Goal: Information Seeking & Learning: Learn about a topic

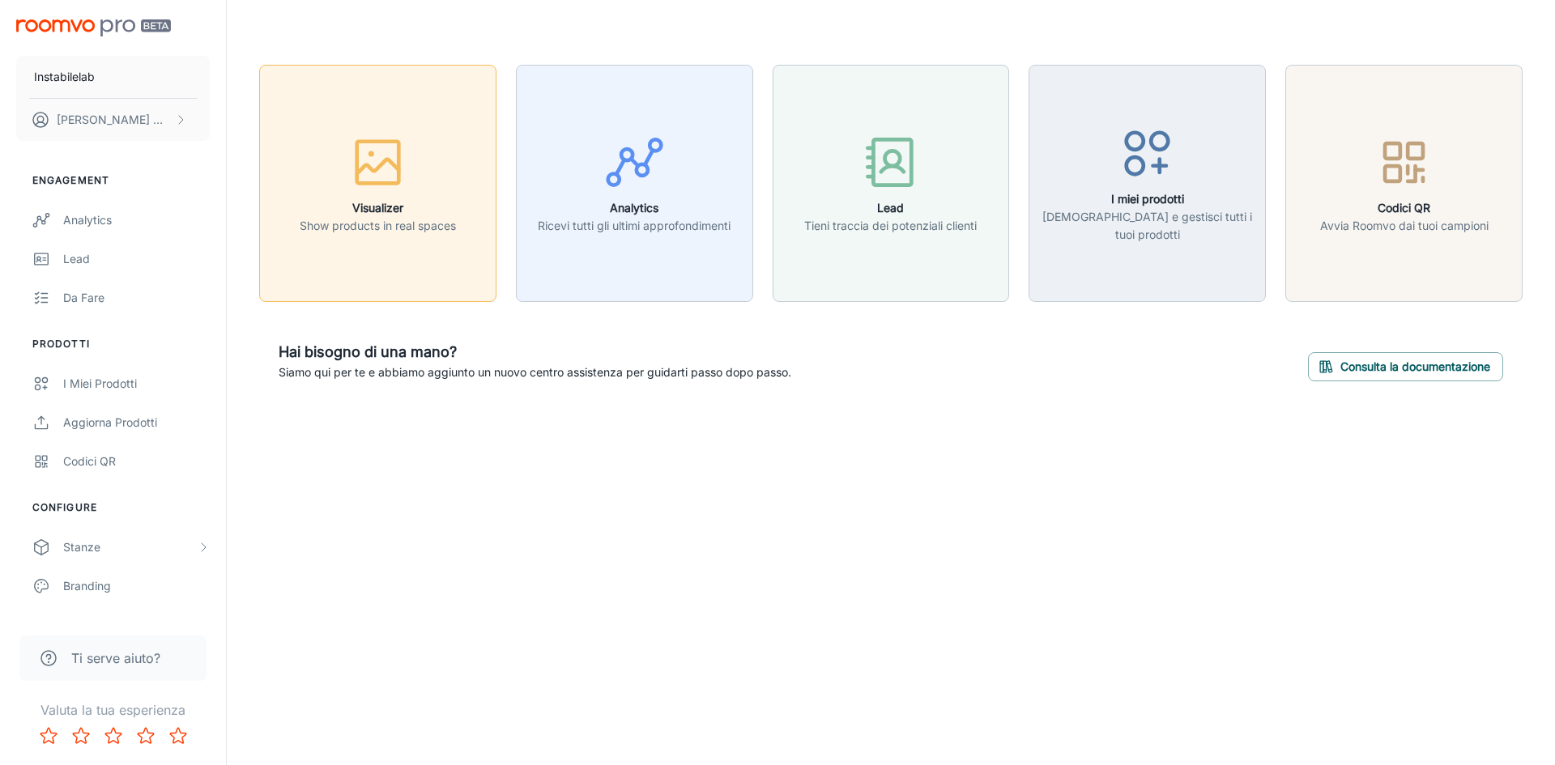
click at [369, 239] on button "Visualizer Show products in real spaces" at bounding box center [377, 183] width 237 height 237
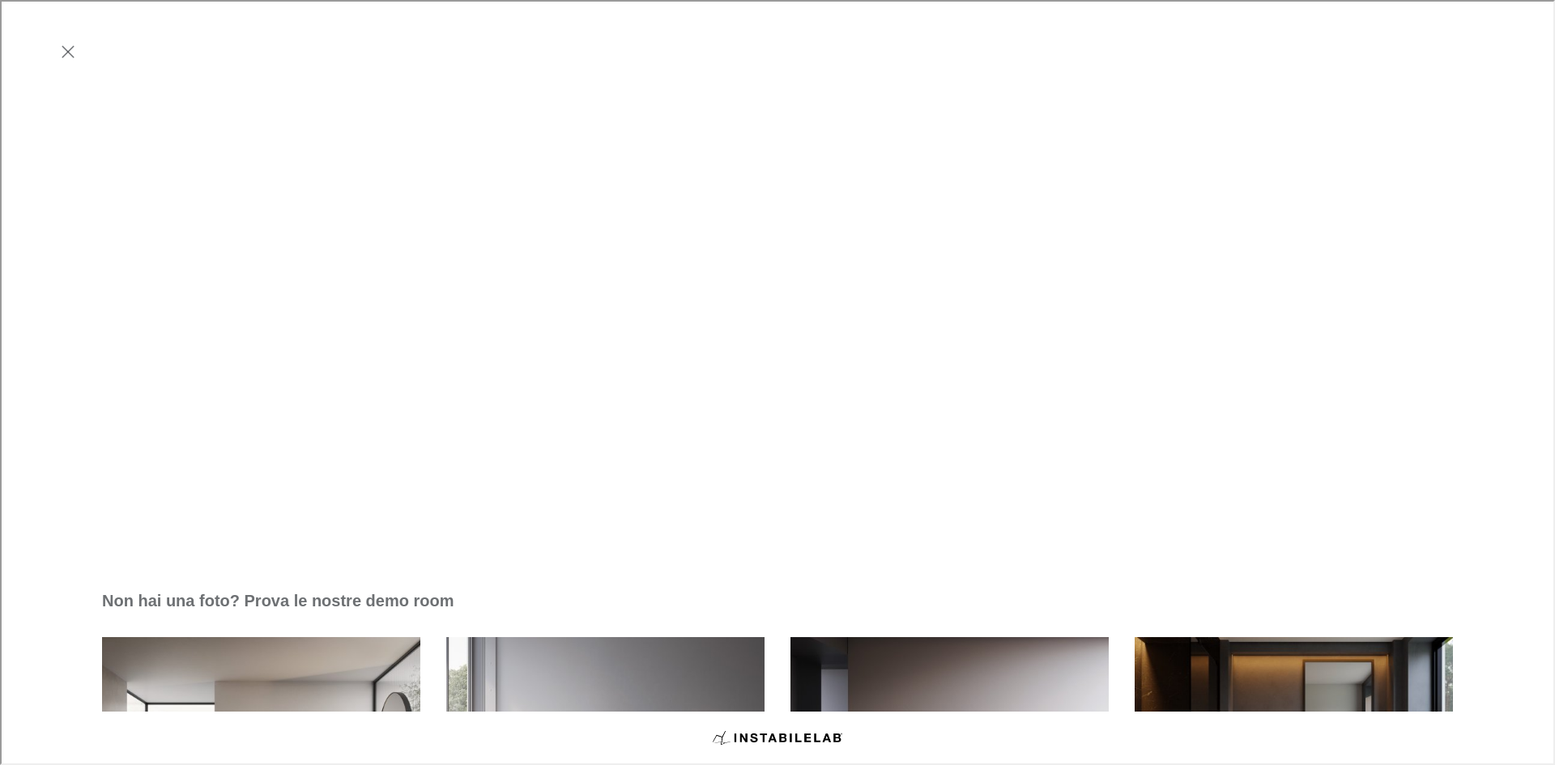
scroll to position [480, 0]
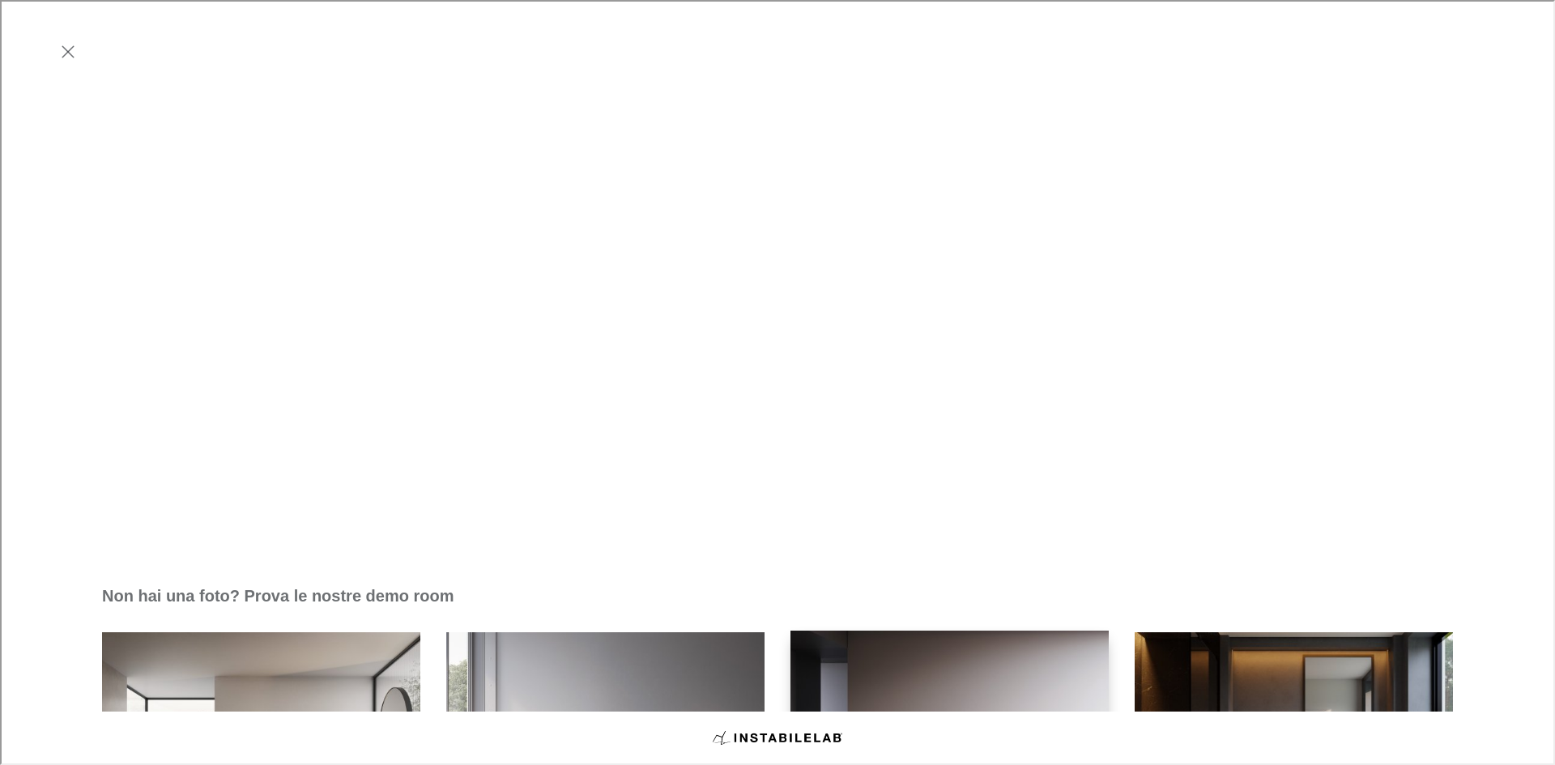
click at [939, 629] on img "Soggiorno" at bounding box center [949, 750] width 321 height 243
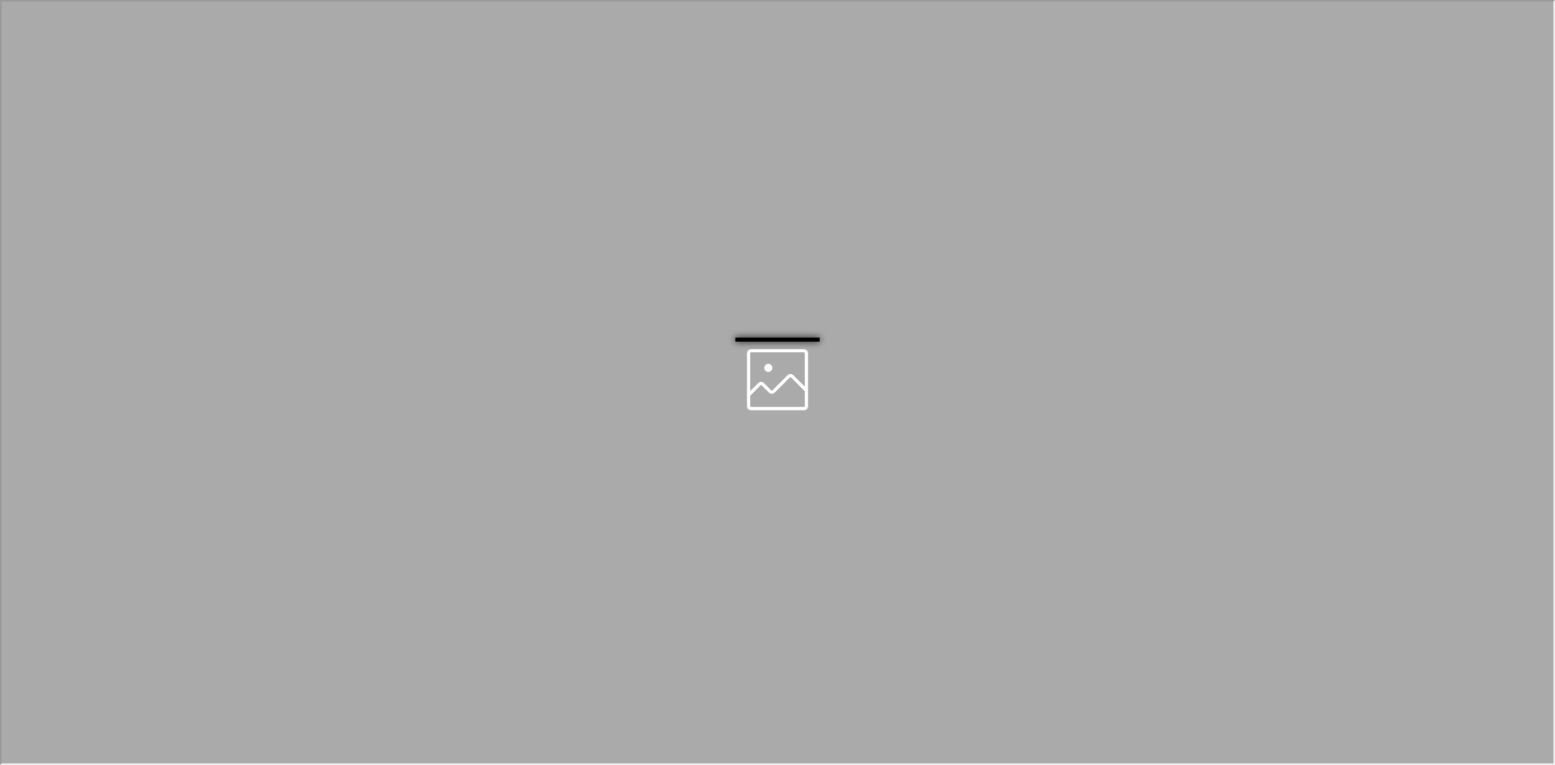
scroll to position [0, 0]
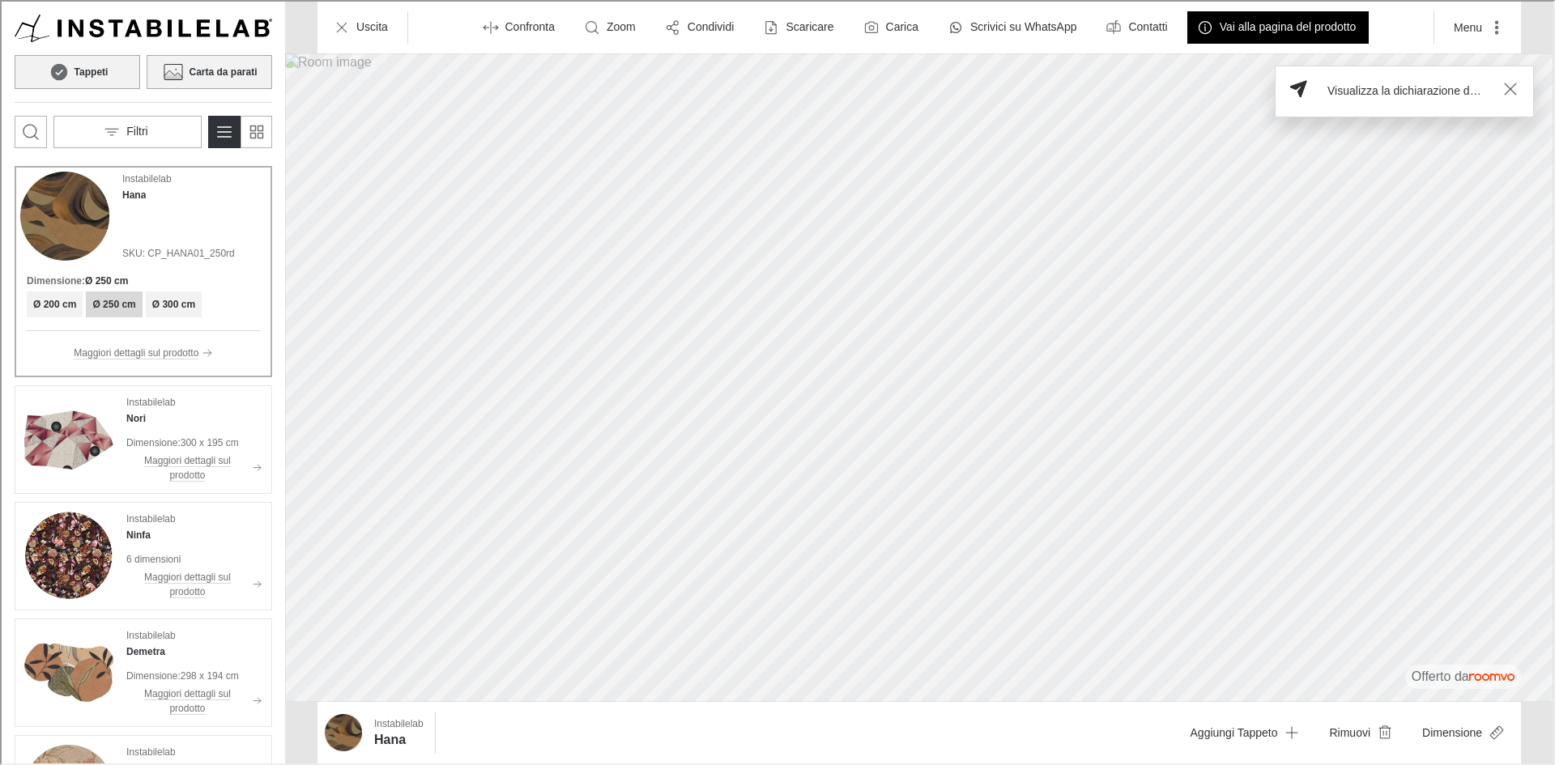
click at [225, 66] on h6 "Carta da parati" at bounding box center [221, 70] width 68 height 15
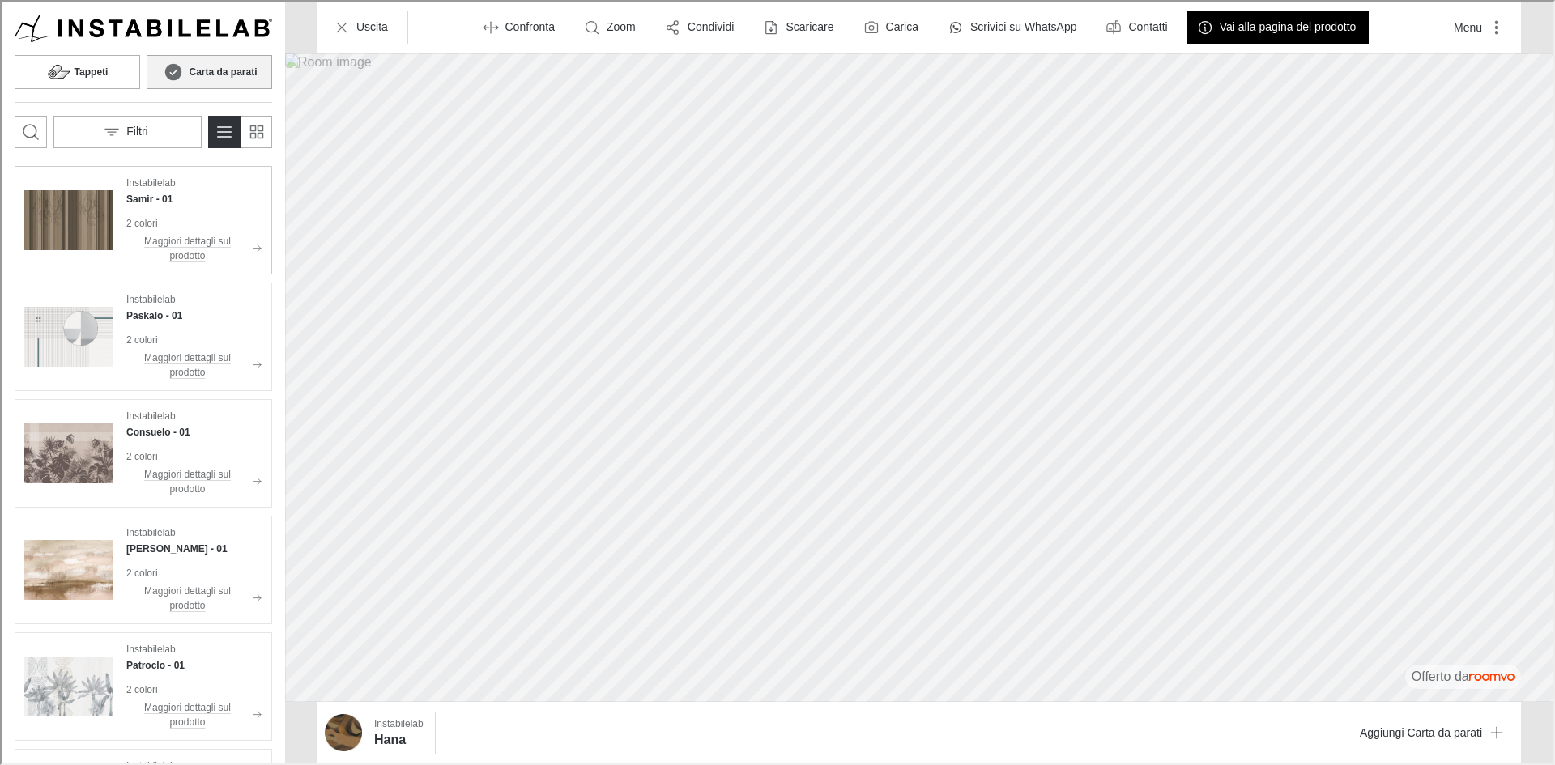
click at [211, 208] on div "Instabilelab [PERSON_NAME] - 01 2 colori Maggiori dettagli sul prodotto" at bounding box center [193, 218] width 136 height 89
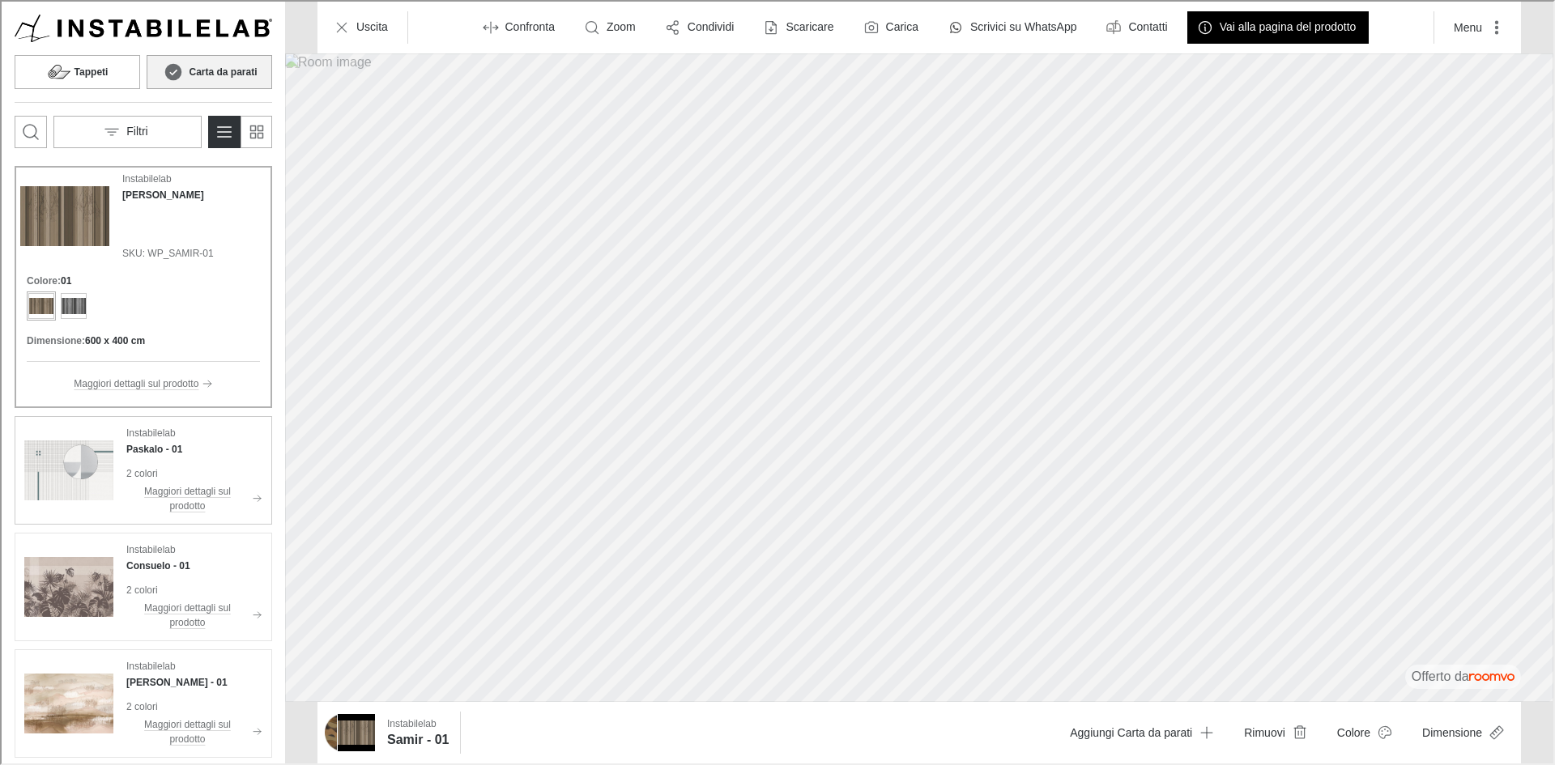
click at [155, 427] on p "Instabilelab" at bounding box center [149, 431] width 49 height 15
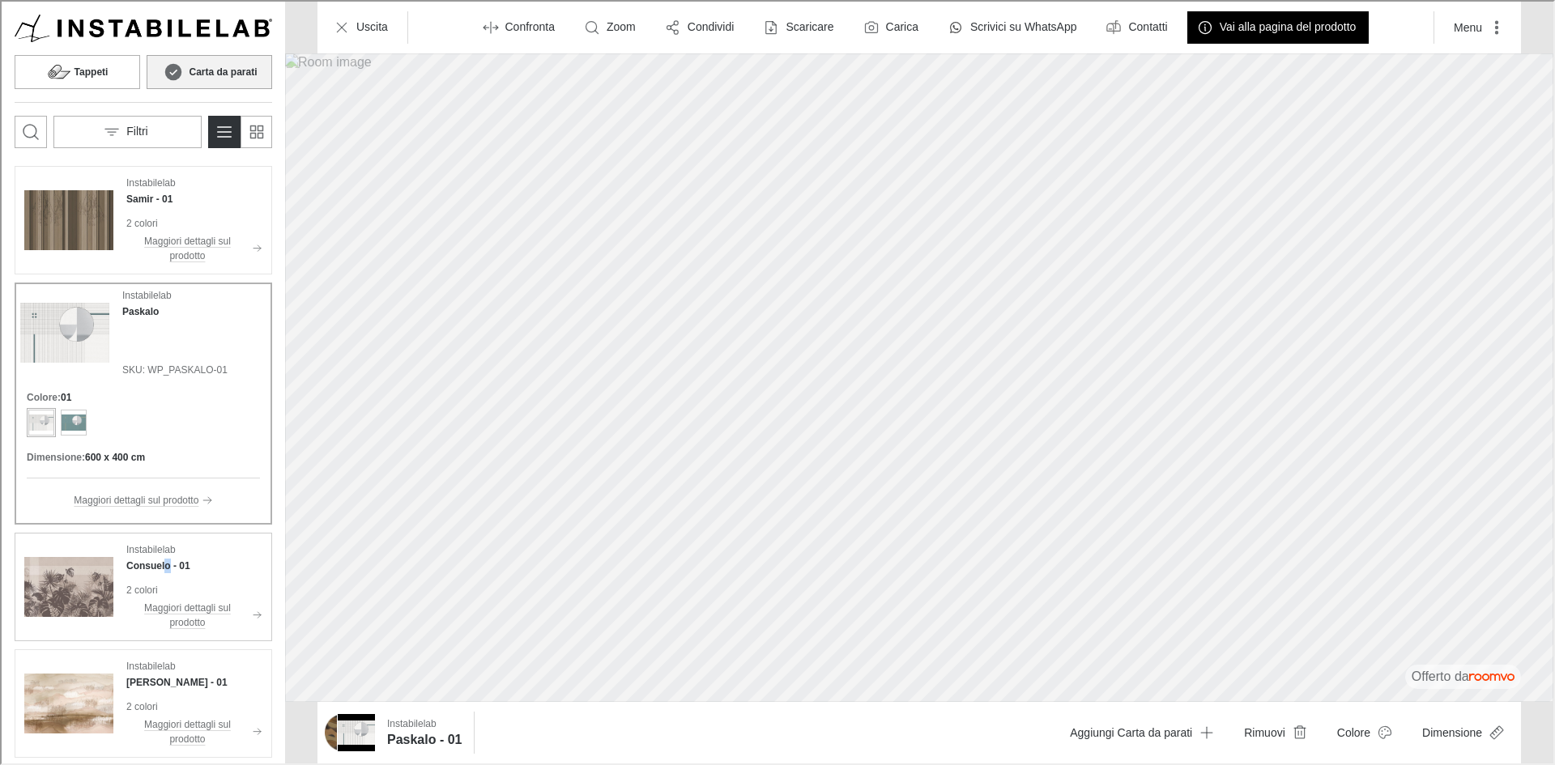
click at [164, 568] on h4 "Consuelo - 01" at bounding box center [157, 564] width 64 height 15
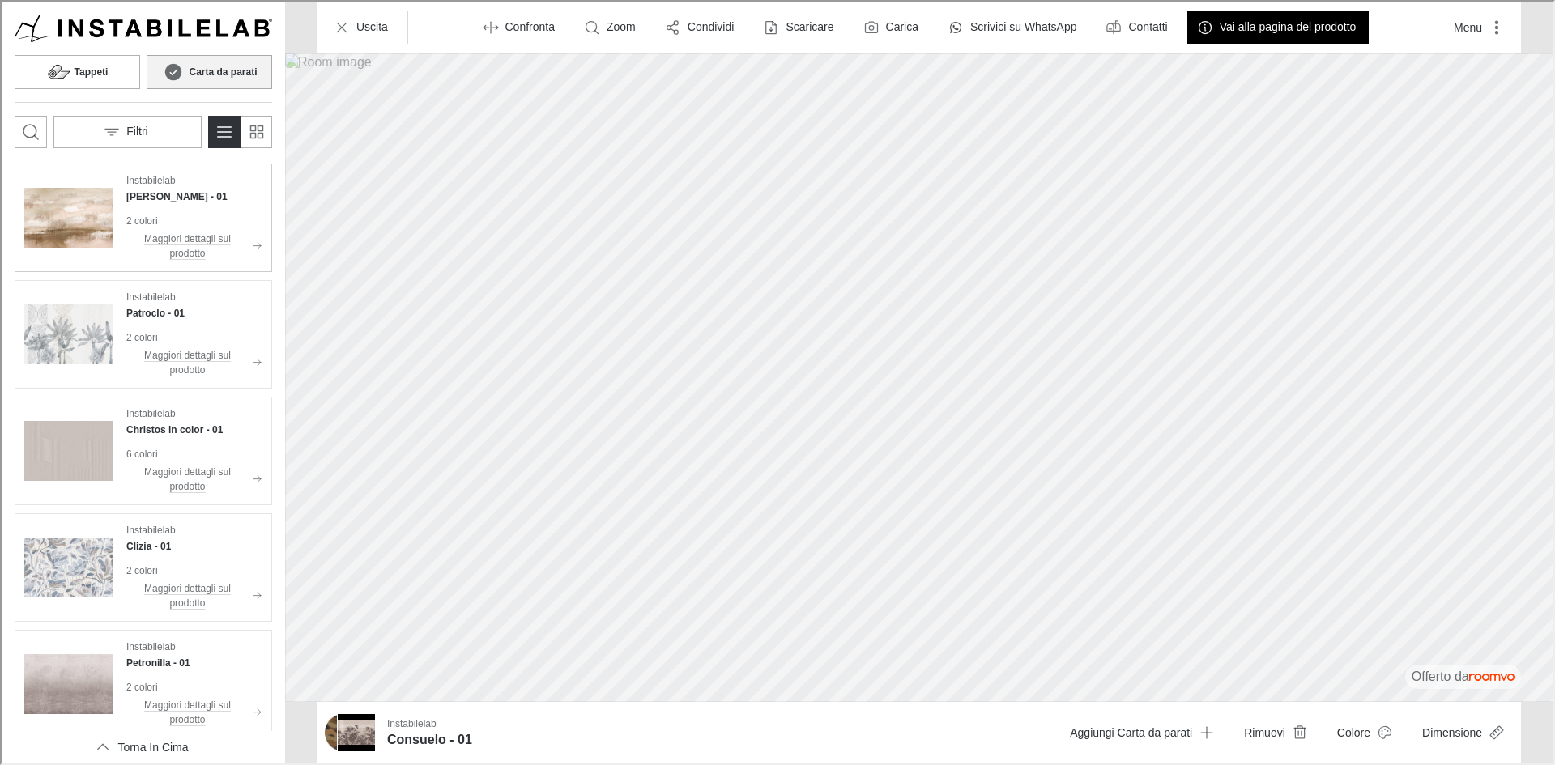
click at [114, 230] on div "Instabilelab [PERSON_NAME] - 01 2 colori Maggiori dettagli sul prodotto" at bounding box center [141, 216] width 251 height 102
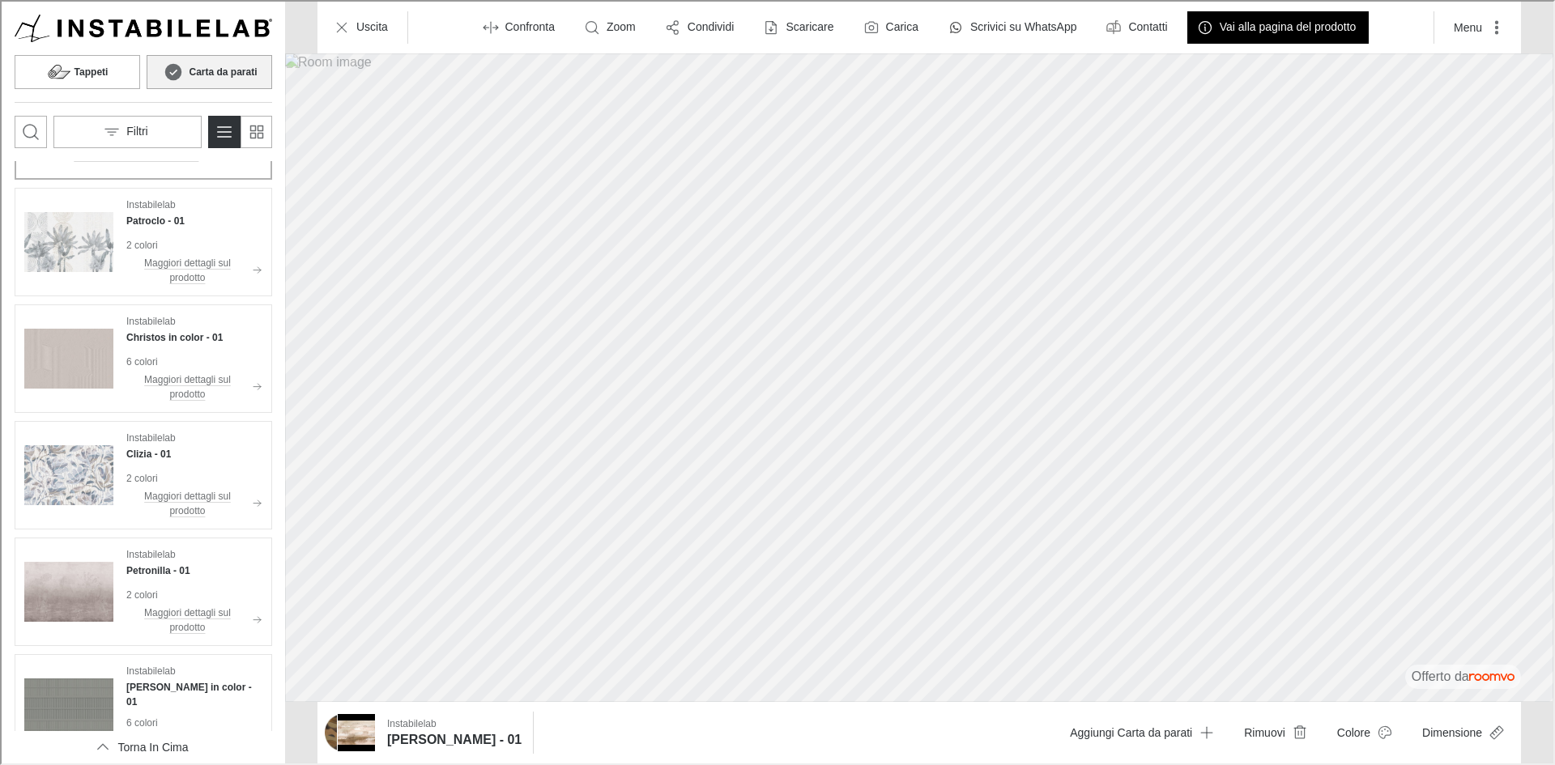
scroll to position [595, 0]
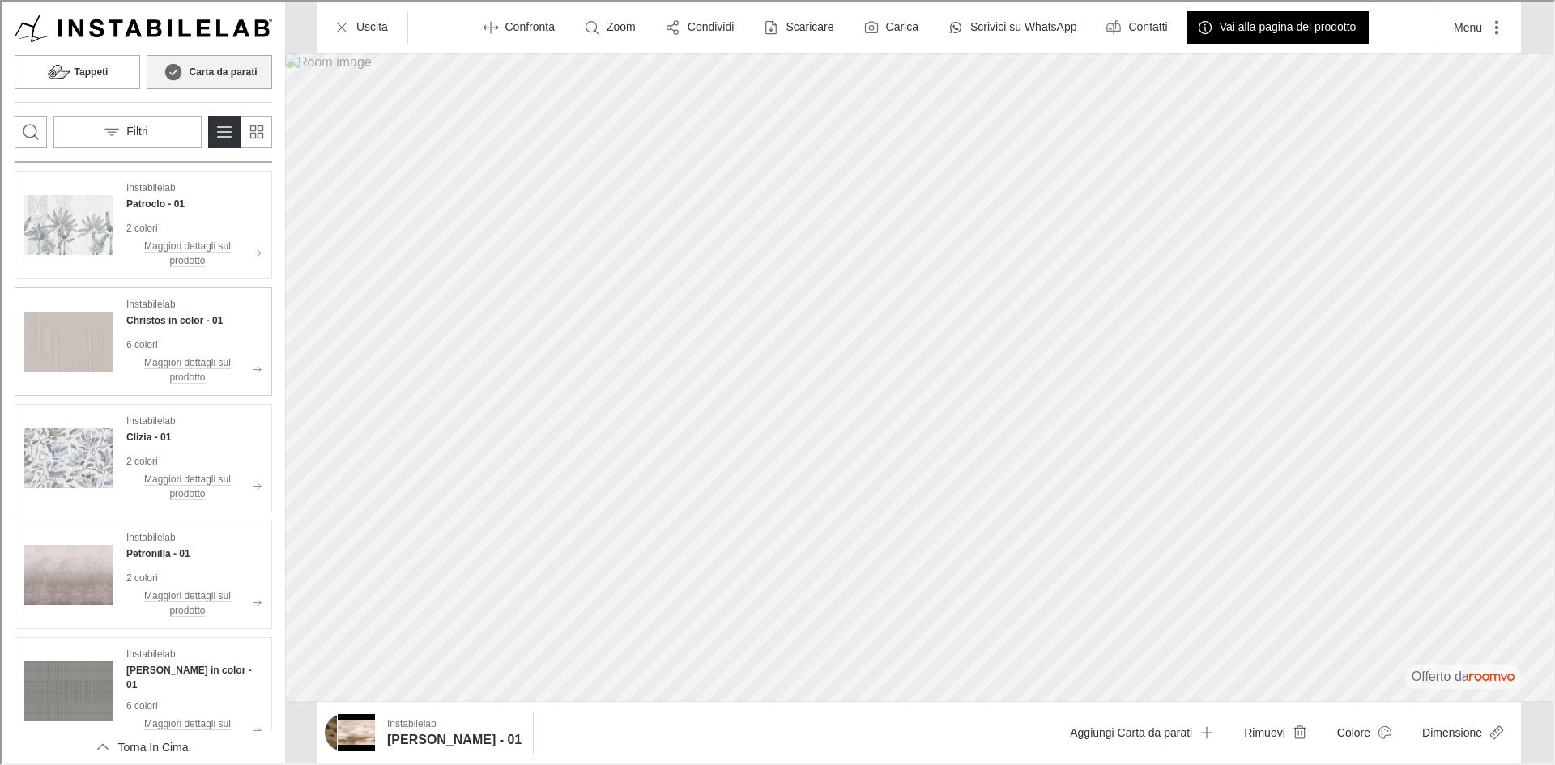
click at [171, 340] on p "6 colori" at bounding box center [193, 343] width 136 height 15
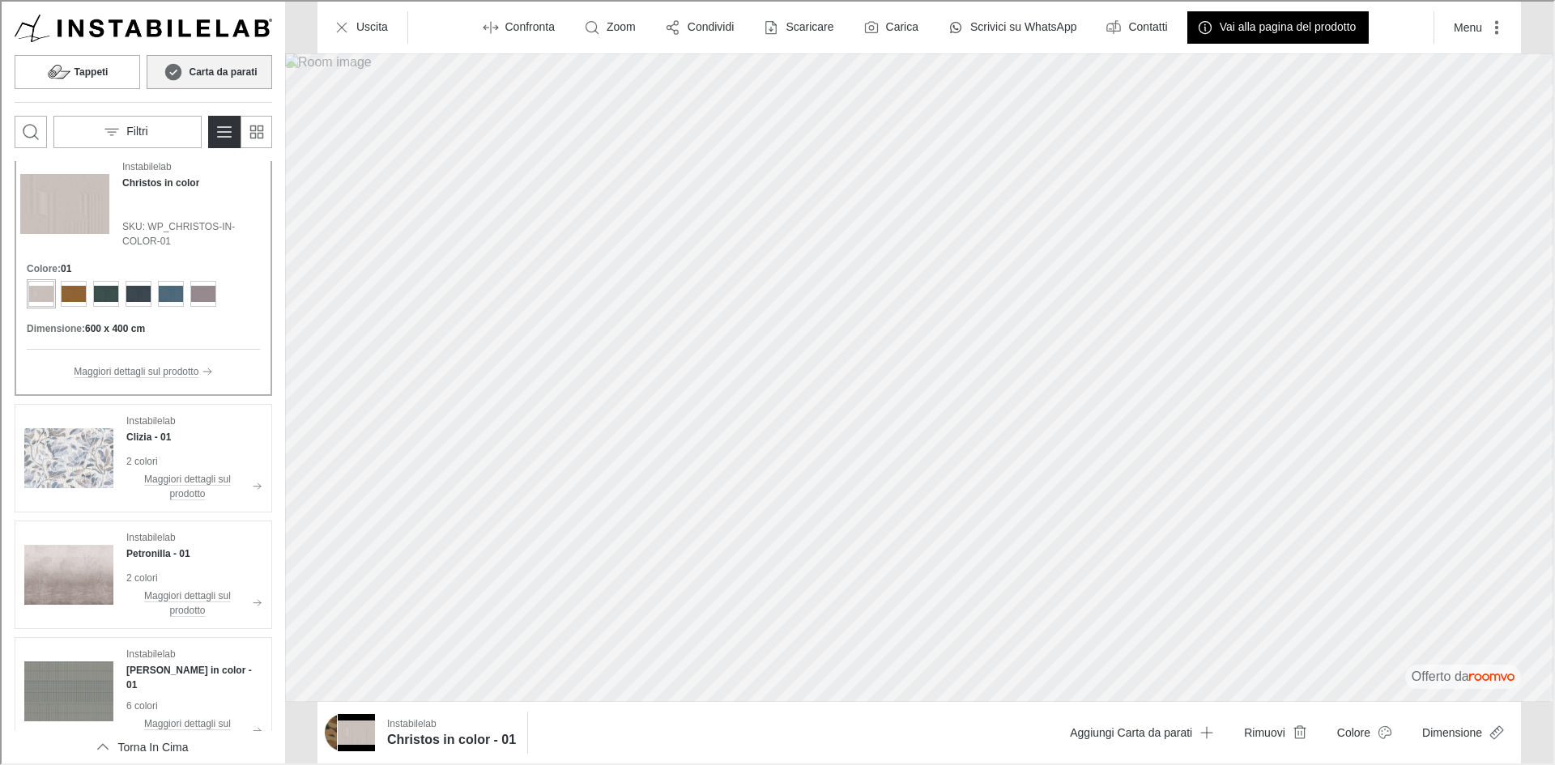
click at [113, 23] on img "Vai al sito web di Instabilelab ." at bounding box center [142, 27] width 258 height 28
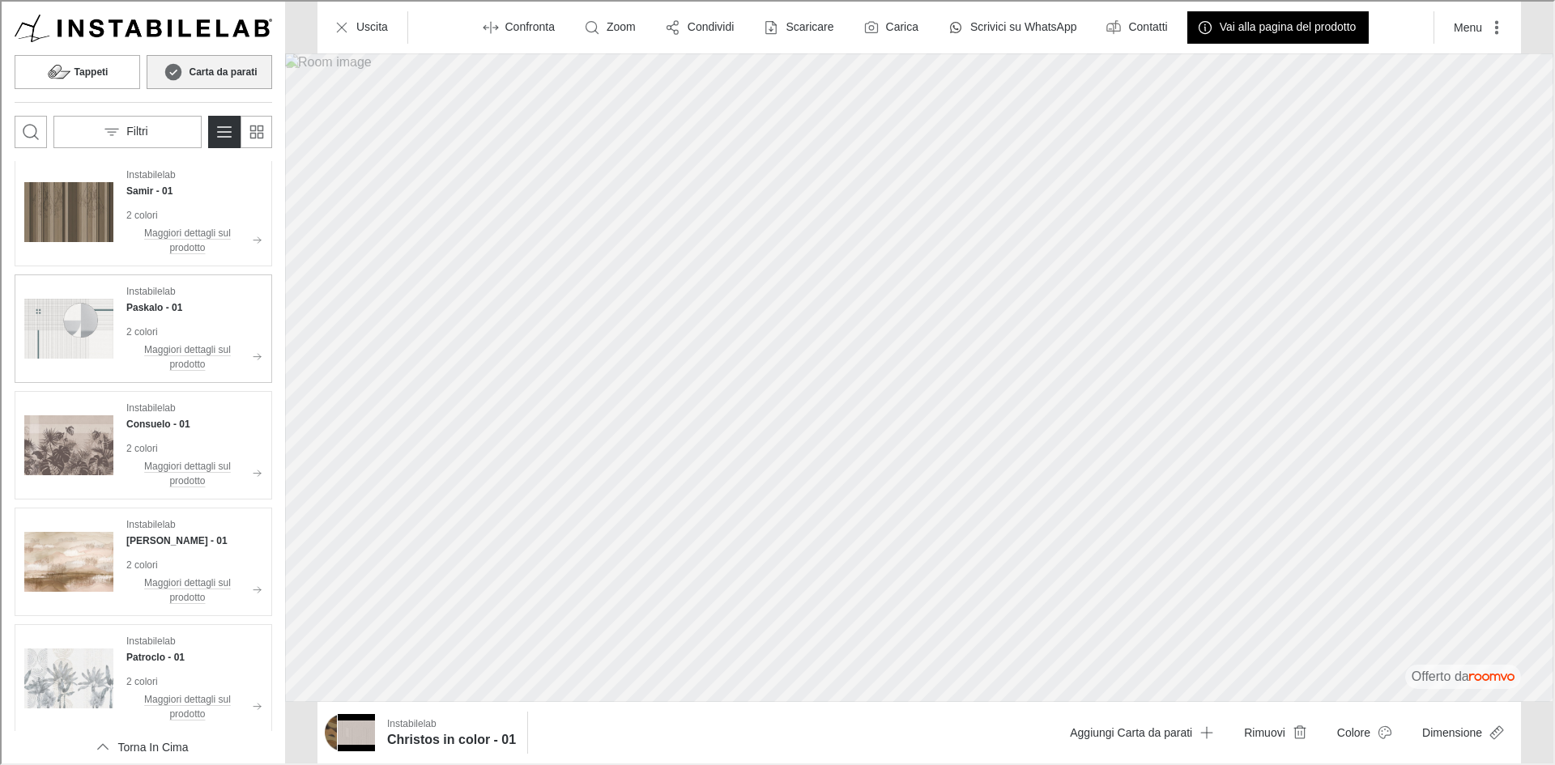
scroll to position [0, 0]
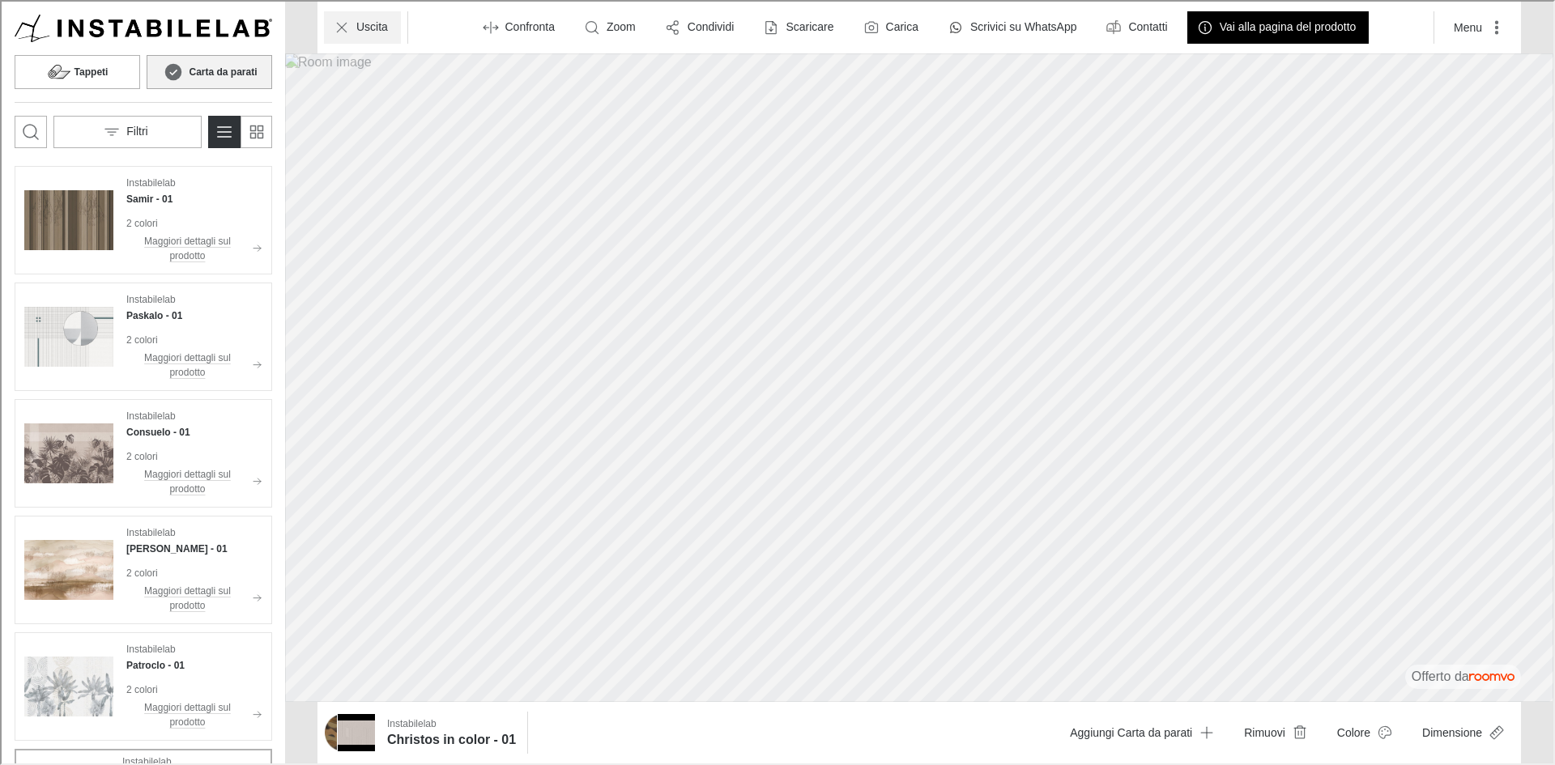
click at [381, 34] on button "Uscita" at bounding box center [360, 26] width 77 height 32
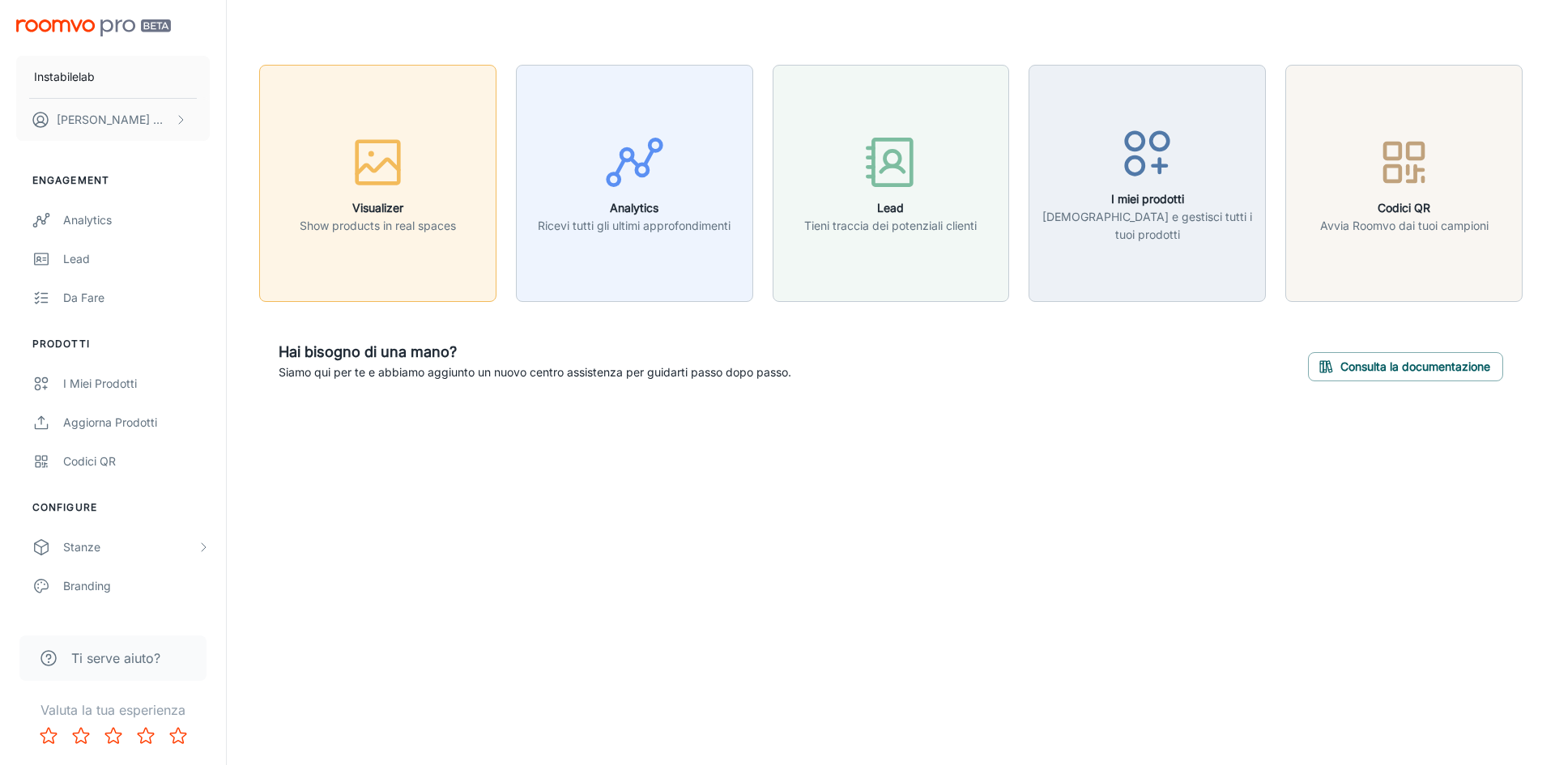
click at [393, 161] on icon "button" at bounding box center [377, 162] width 61 height 61
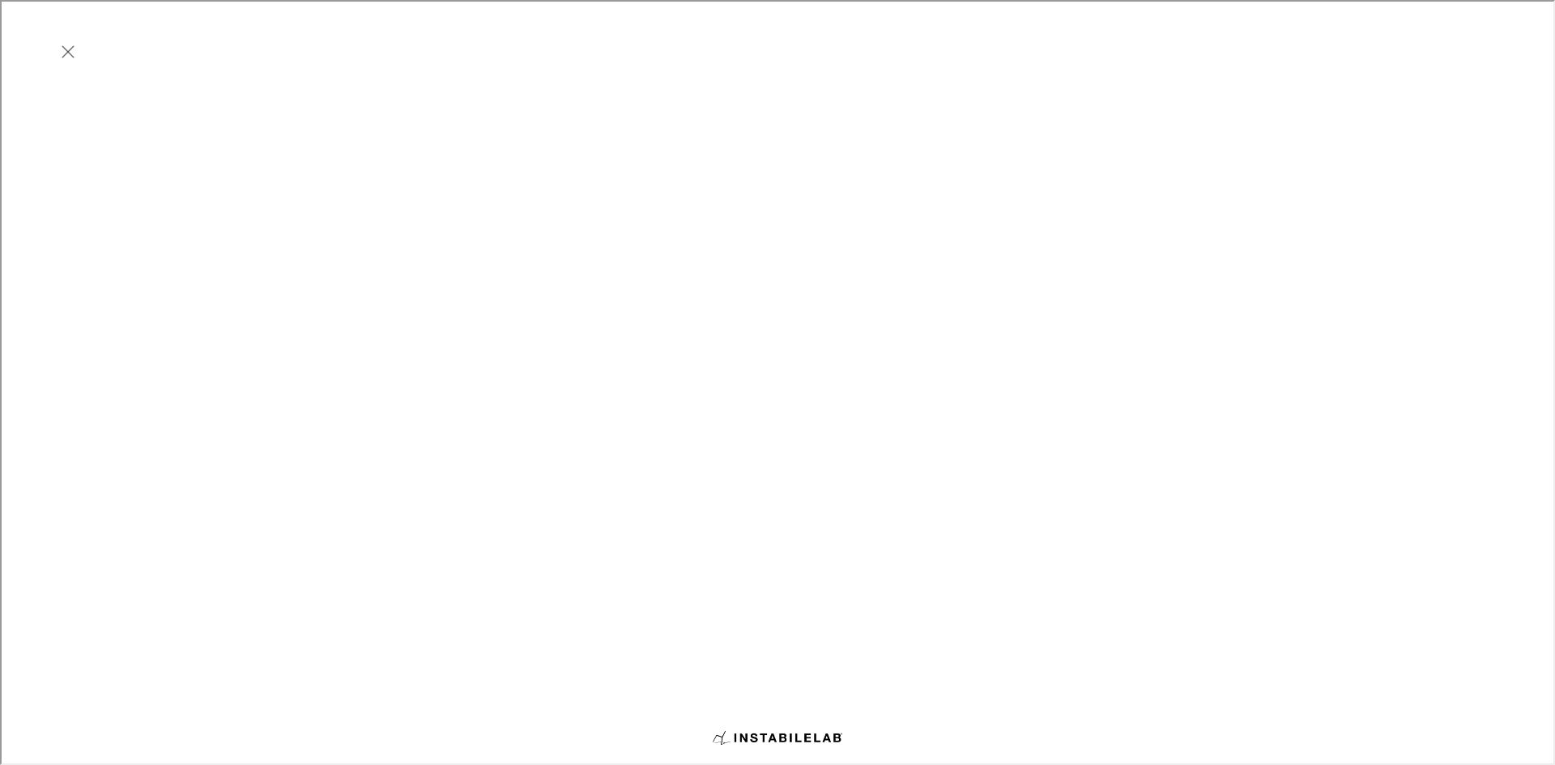
scroll to position [405, 0]
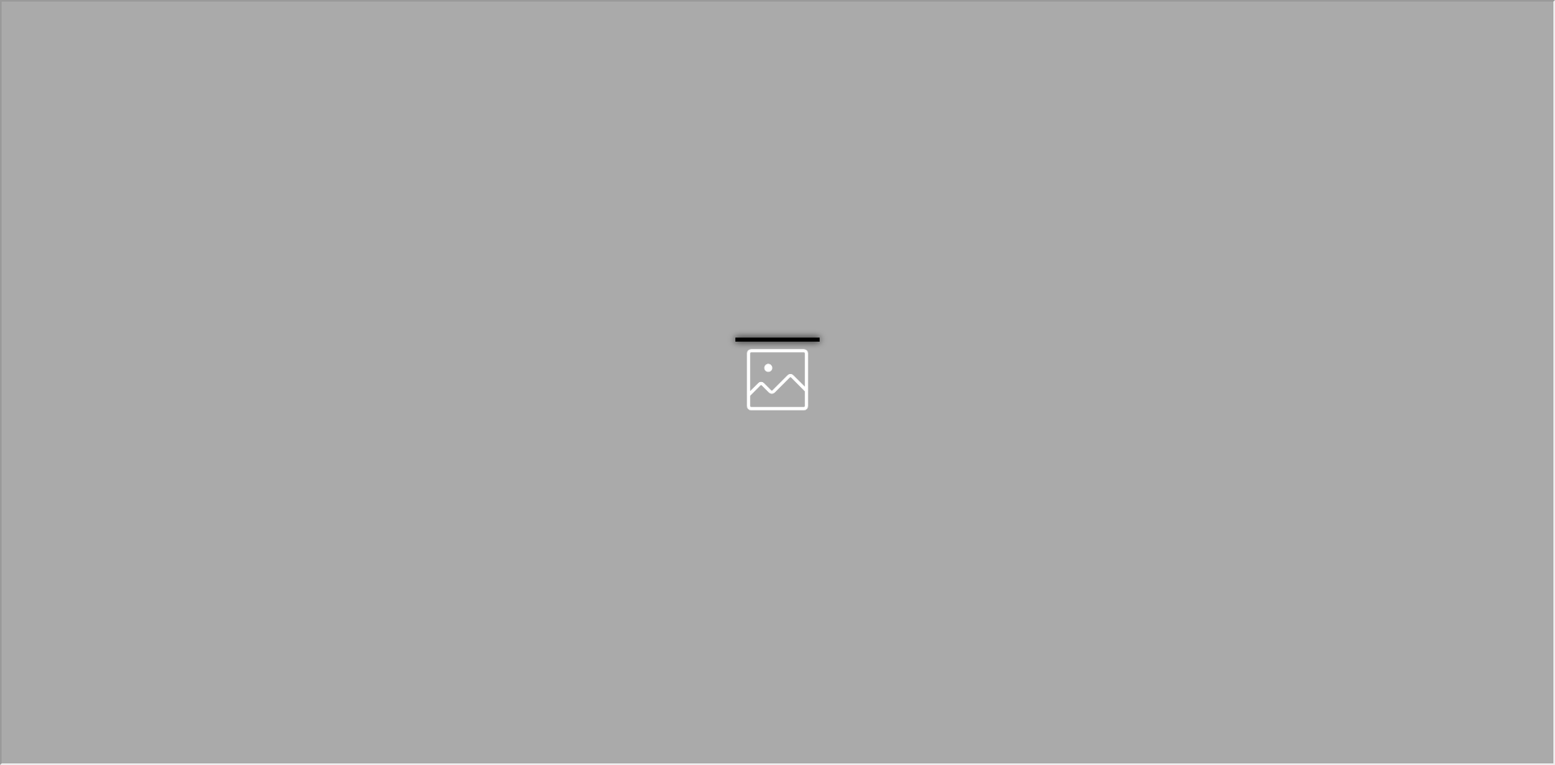
scroll to position [0, 0]
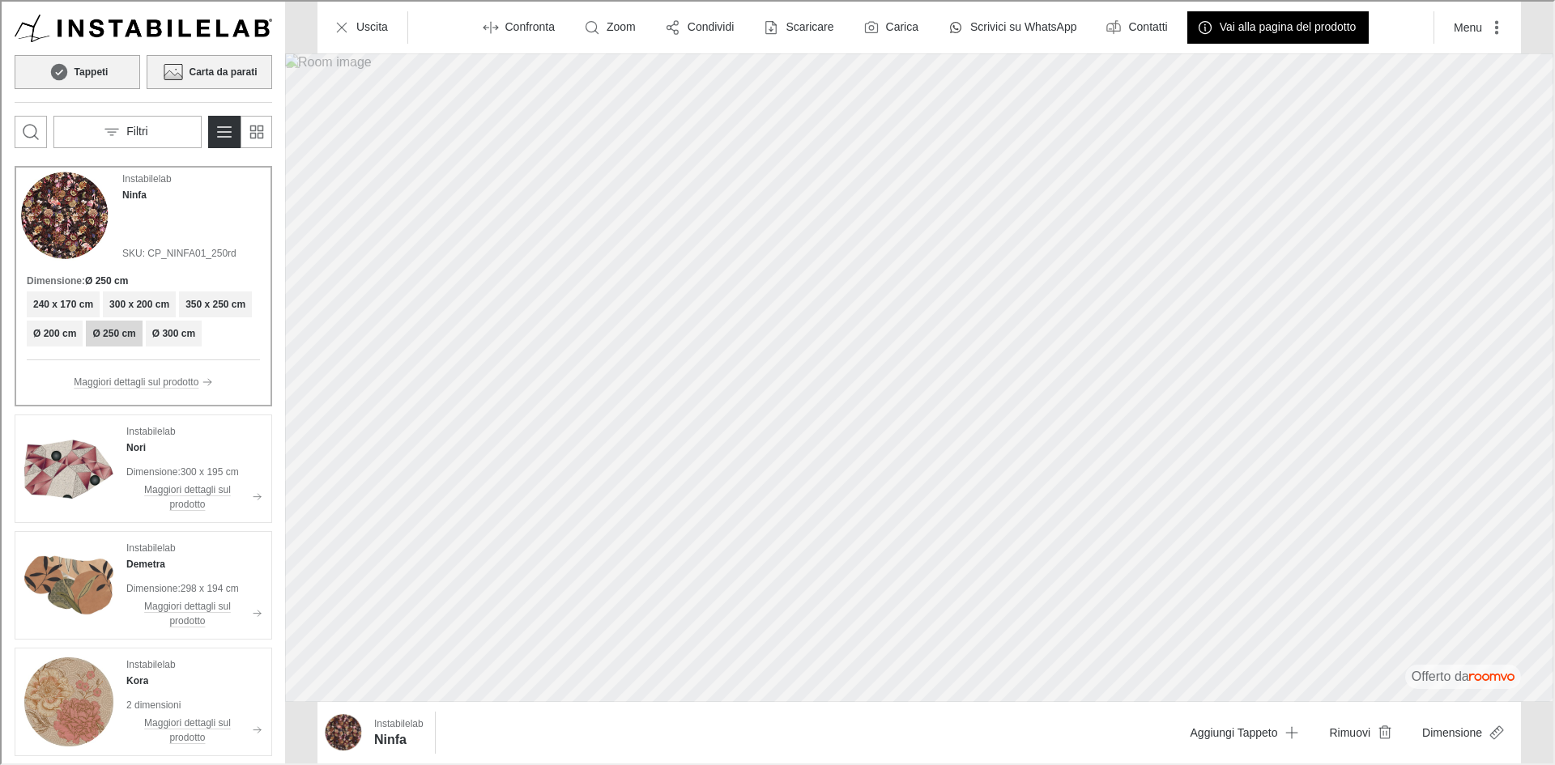
click at [194, 76] on h6 "Carta da parati" at bounding box center [221, 70] width 68 height 15
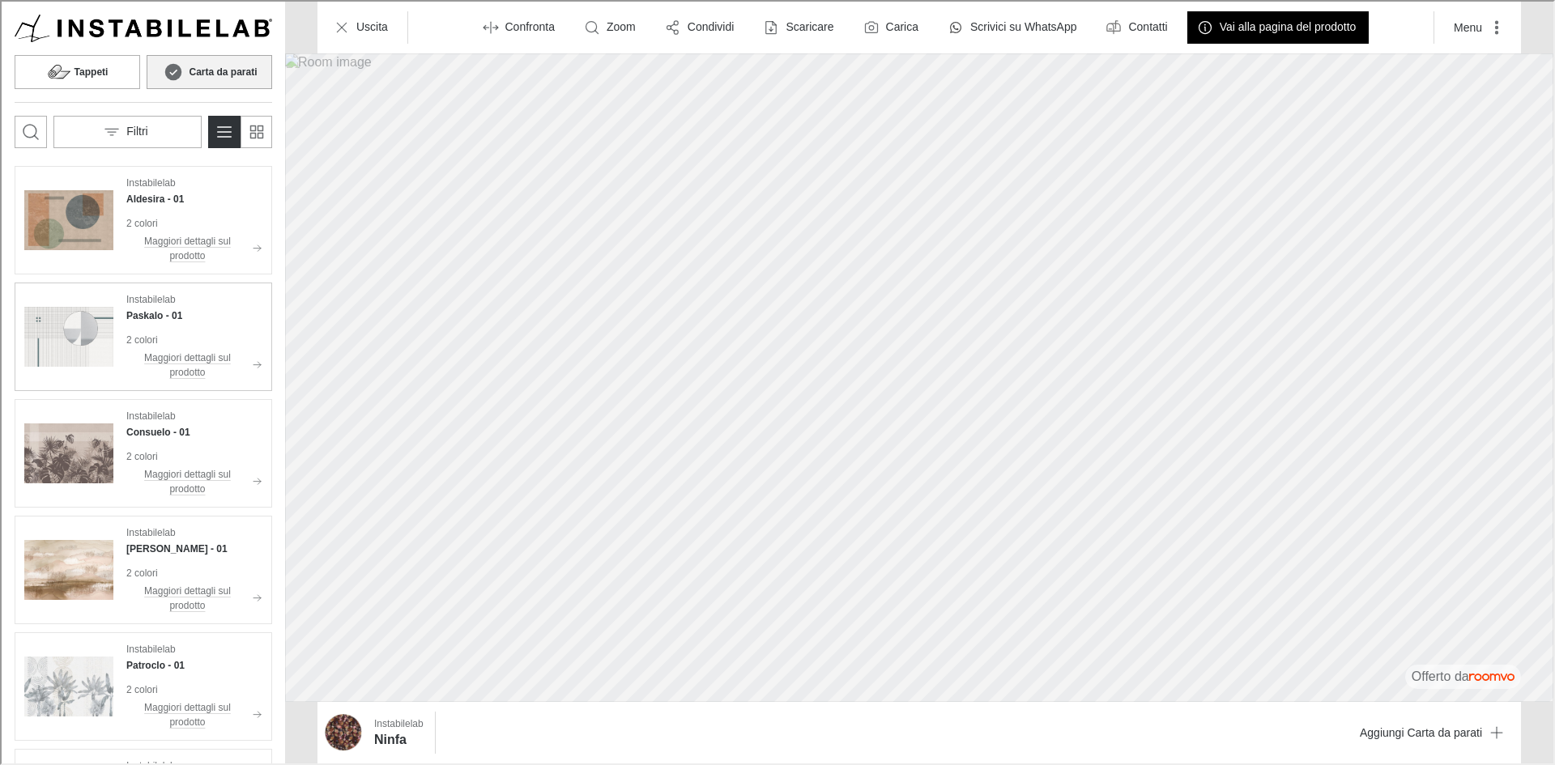
click at [121, 326] on div "Instabilelab Paskalo - 01 2 colori Maggiori dettagli sul prodotto" at bounding box center [141, 335] width 251 height 102
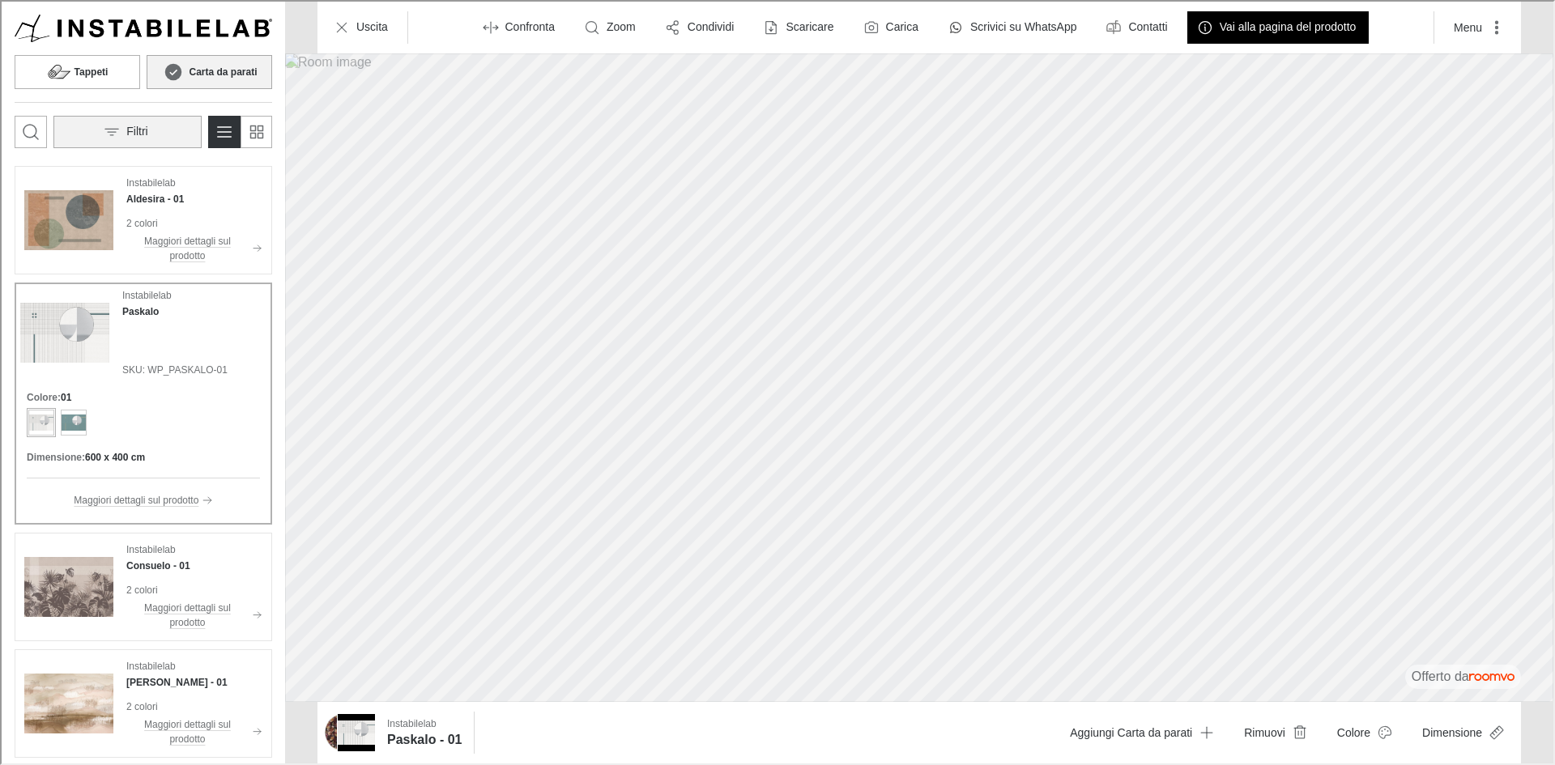
click at [129, 134] on p "Filtri" at bounding box center [135, 130] width 21 height 16
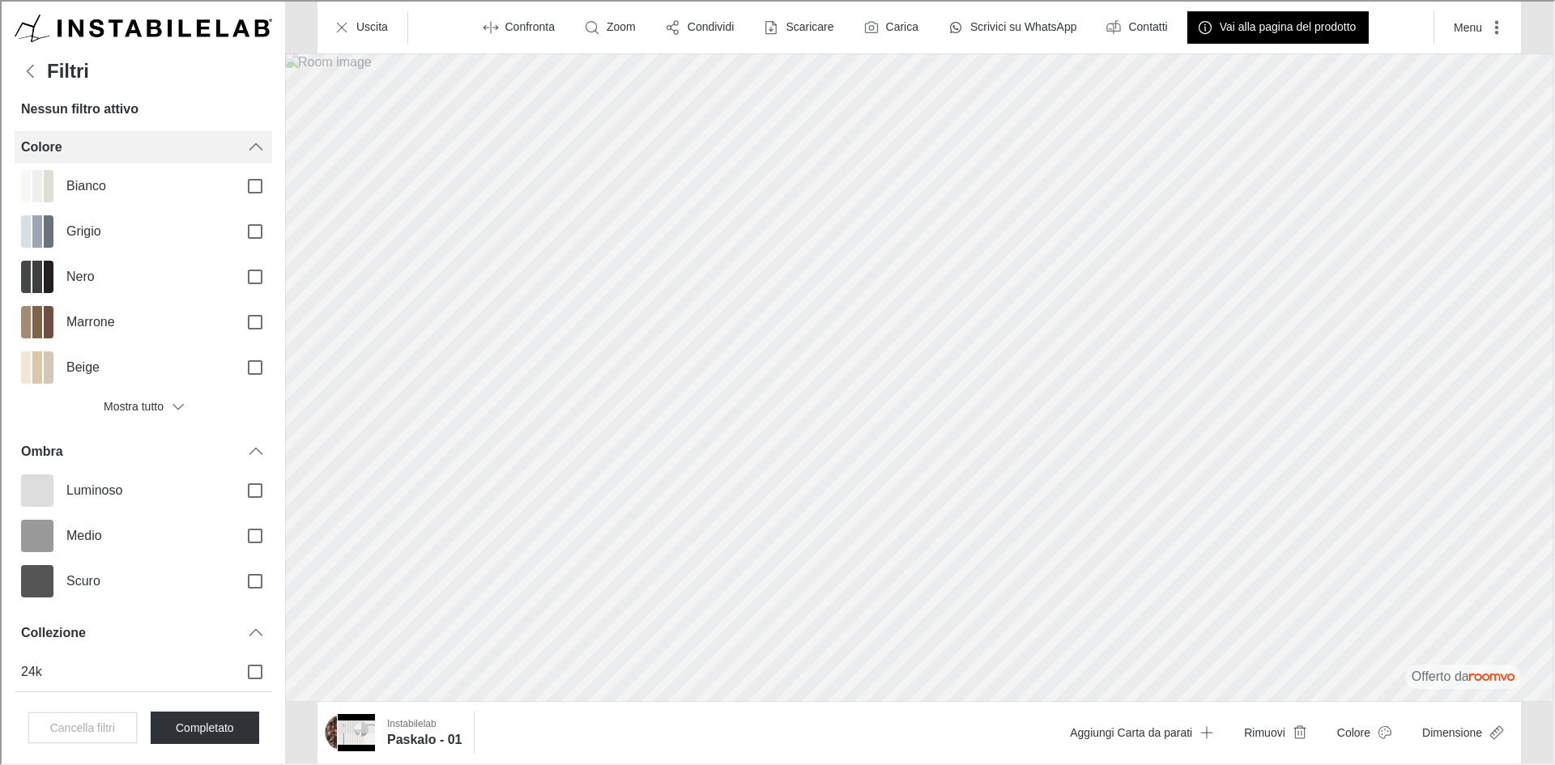
click at [247, 148] on icon "Filters menu" at bounding box center [254, 145] width 19 height 19
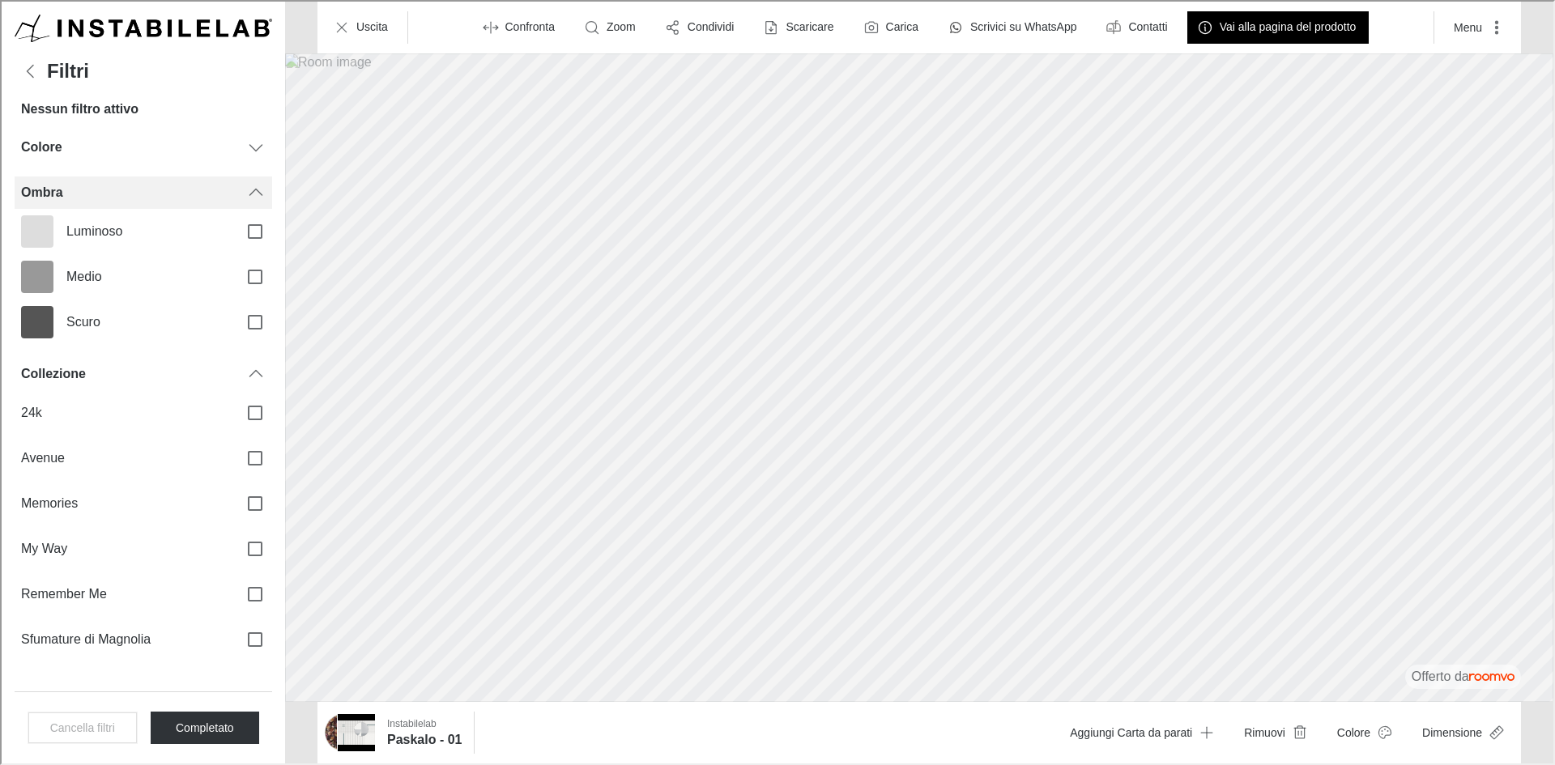
click at [249, 190] on icon "Filters menu" at bounding box center [254, 190] width 19 height 19
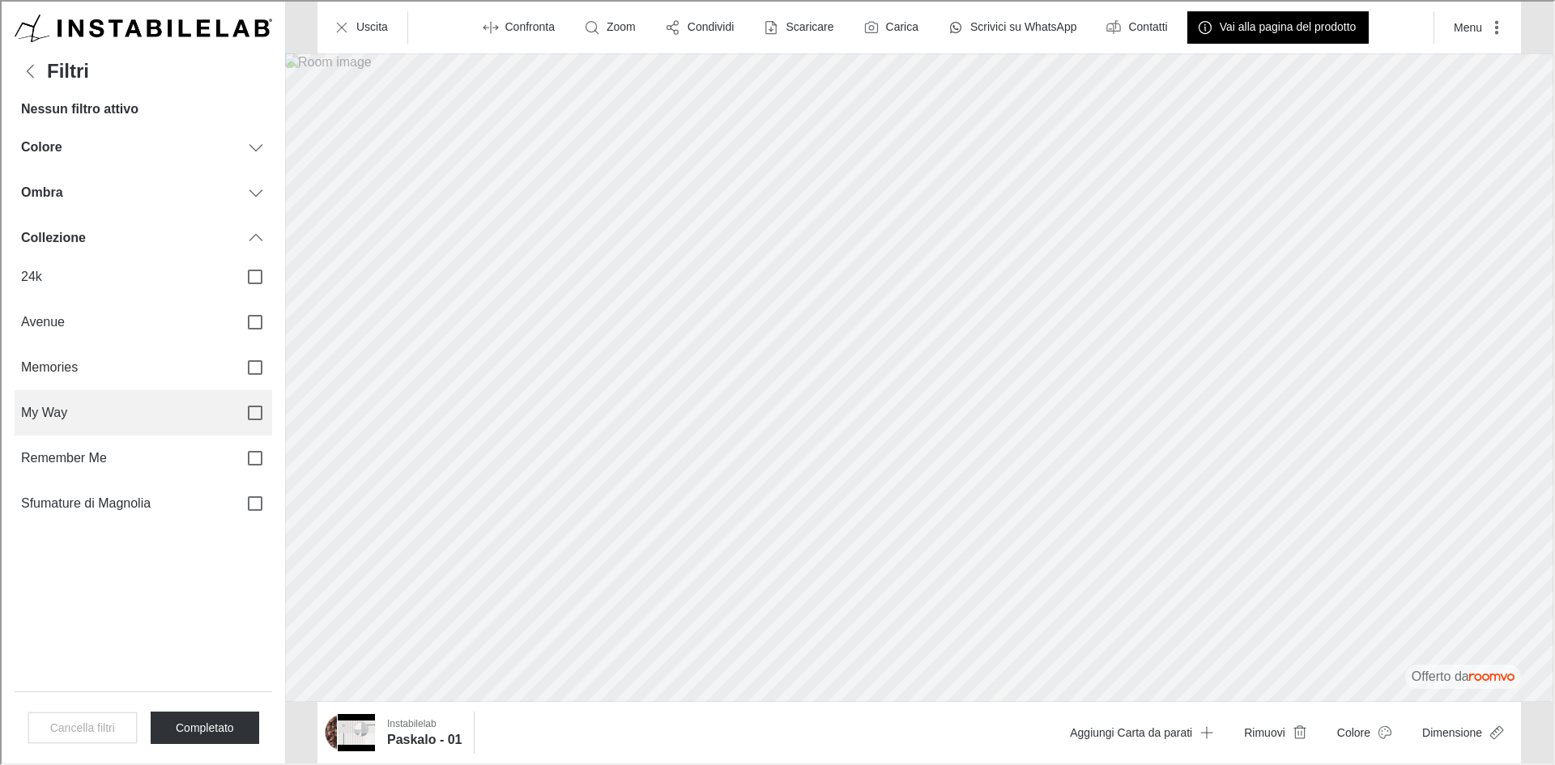
click at [259, 411] on input "My Way" at bounding box center [253, 411] width 34 height 34
checkbox input "true"
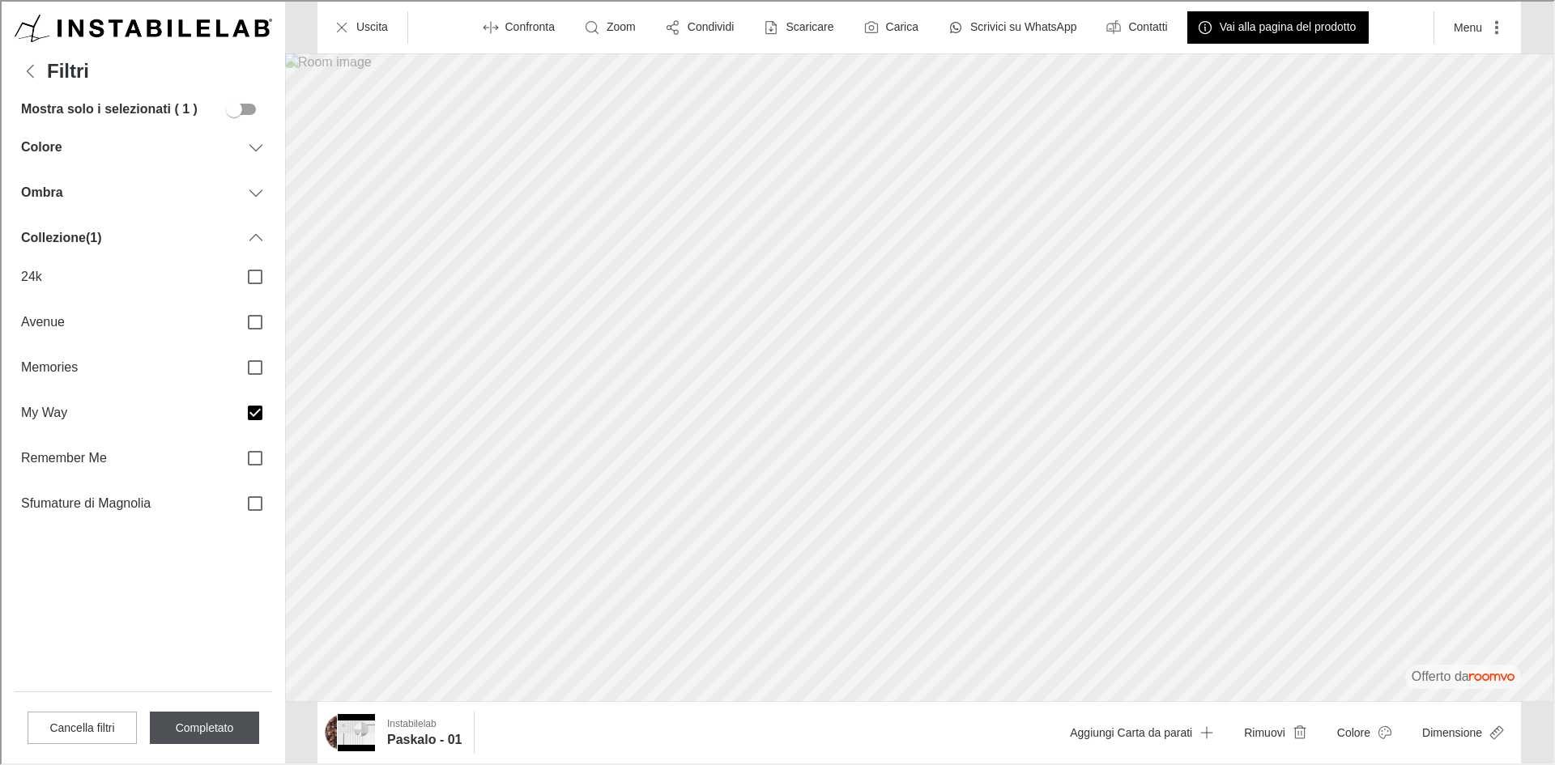
click at [215, 720] on button "Completato" at bounding box center [202, 726] width 109 height 32
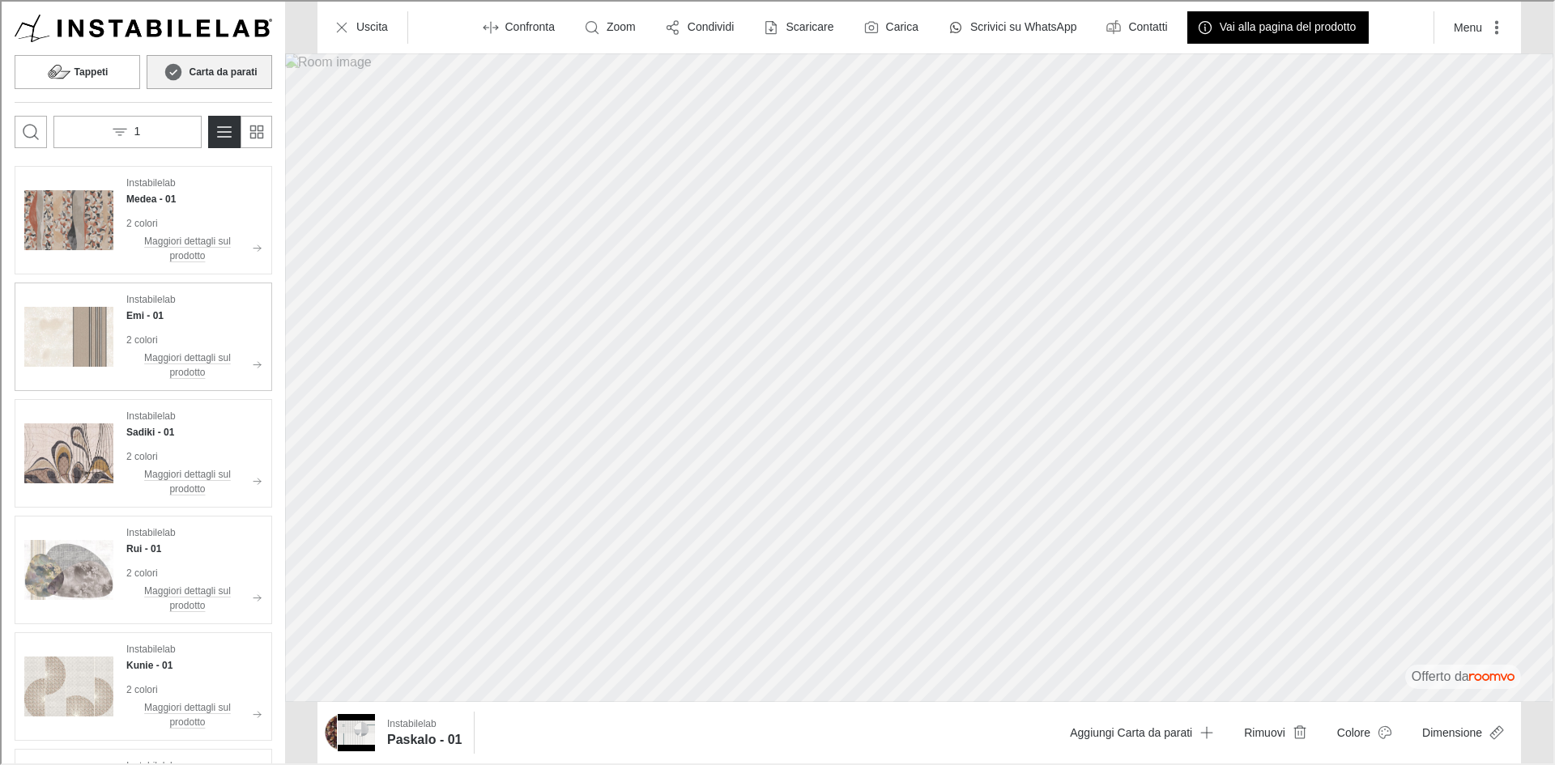
click at [168, 309] on div "Instabilelab Emi - 01" at bounding box center [193, 306] width 136 height 31
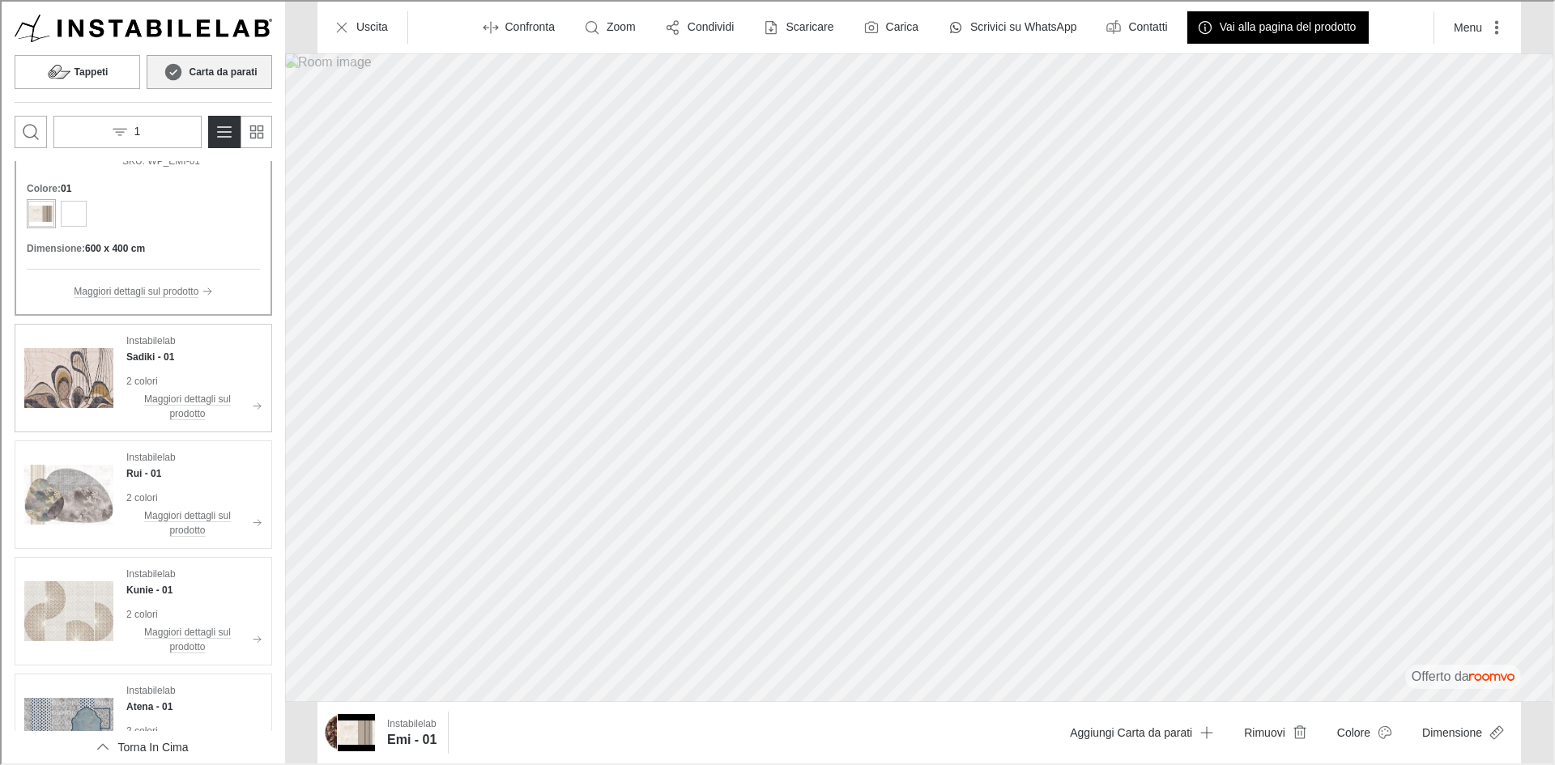
scroll to position [405, 0]
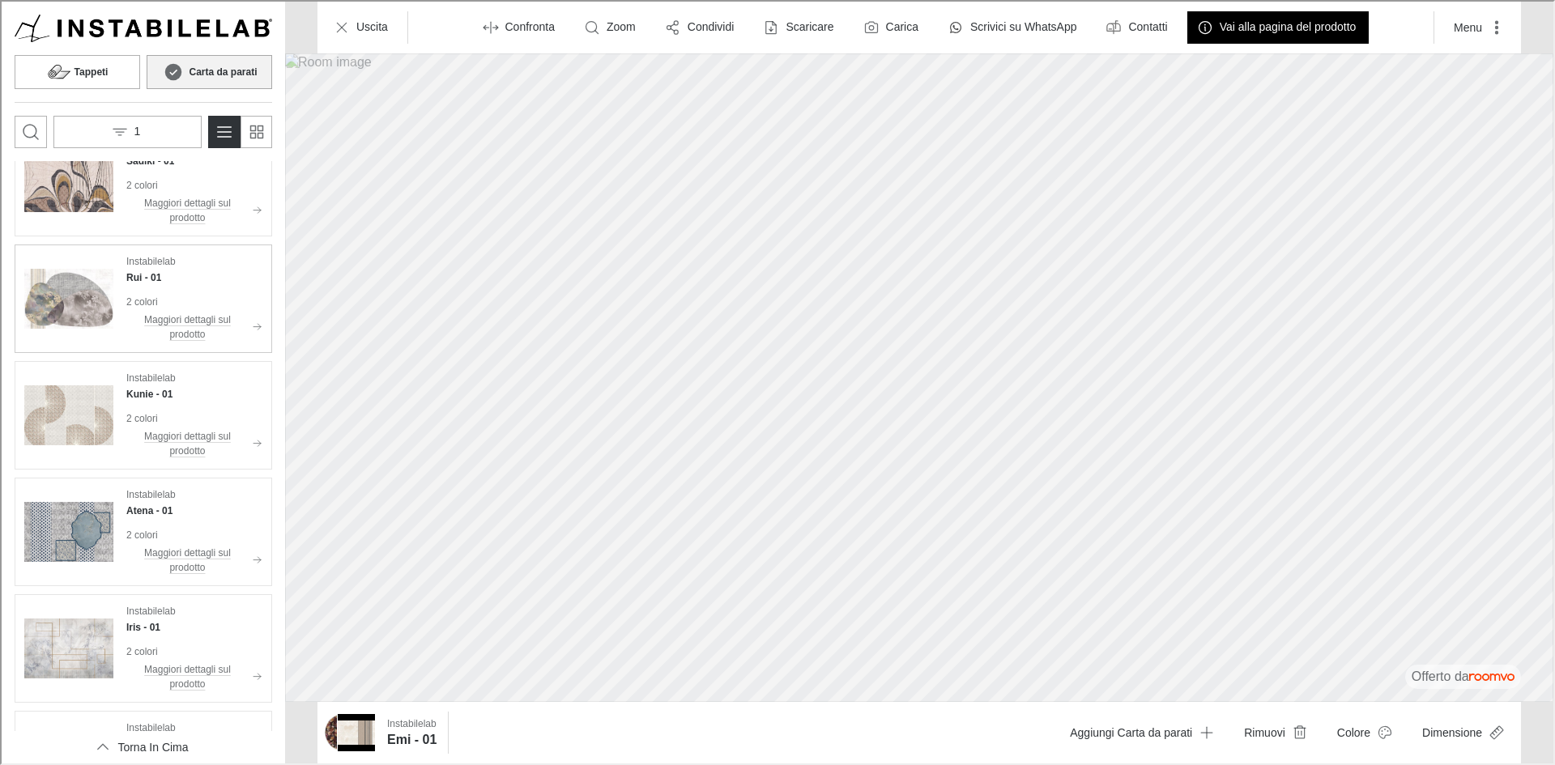
click at [121, 312] on div "Instabilelab Rui - 01 2 colori Maggiori dettagli sul prodotto" at bounding box center [141, 297] width 251 height 102
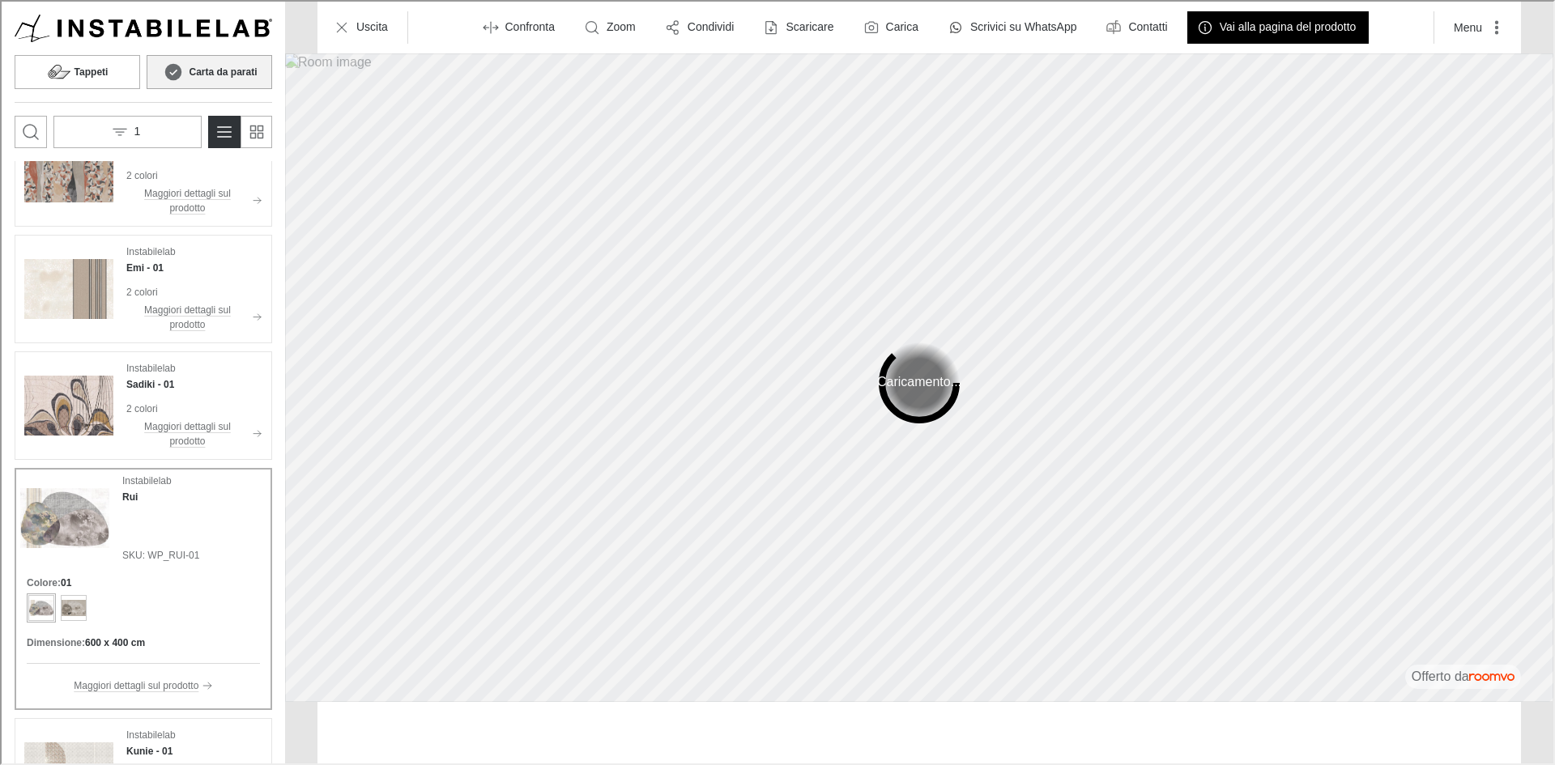
scroll to position [0, 0]
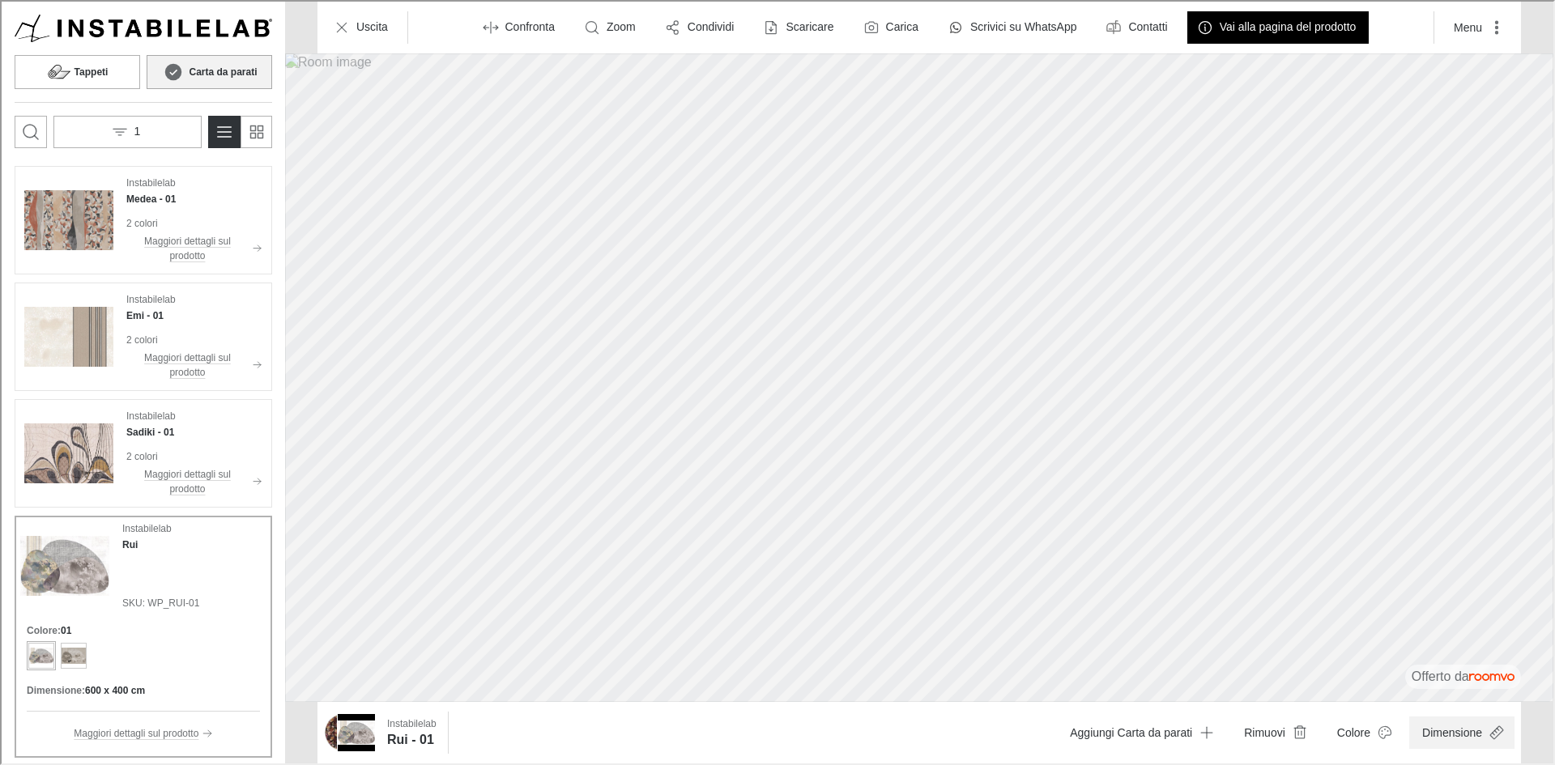
click at [1441, 731] on button "Dimensione" at bounding box center [1459, 731] width 105 height 32
drag, startPoint x: 1522, startPoint y: 685, endPoint x: 1504, endPoint y: 663, distance: 28.2
click at [1504, 663] on div at bounding box center [776, 381] width 1552 height 762
type input "1"
drag, startPoint x: 1525, startPoint y: 689, endPoint x: 1625, endPoint y: 716, distance: 103.9
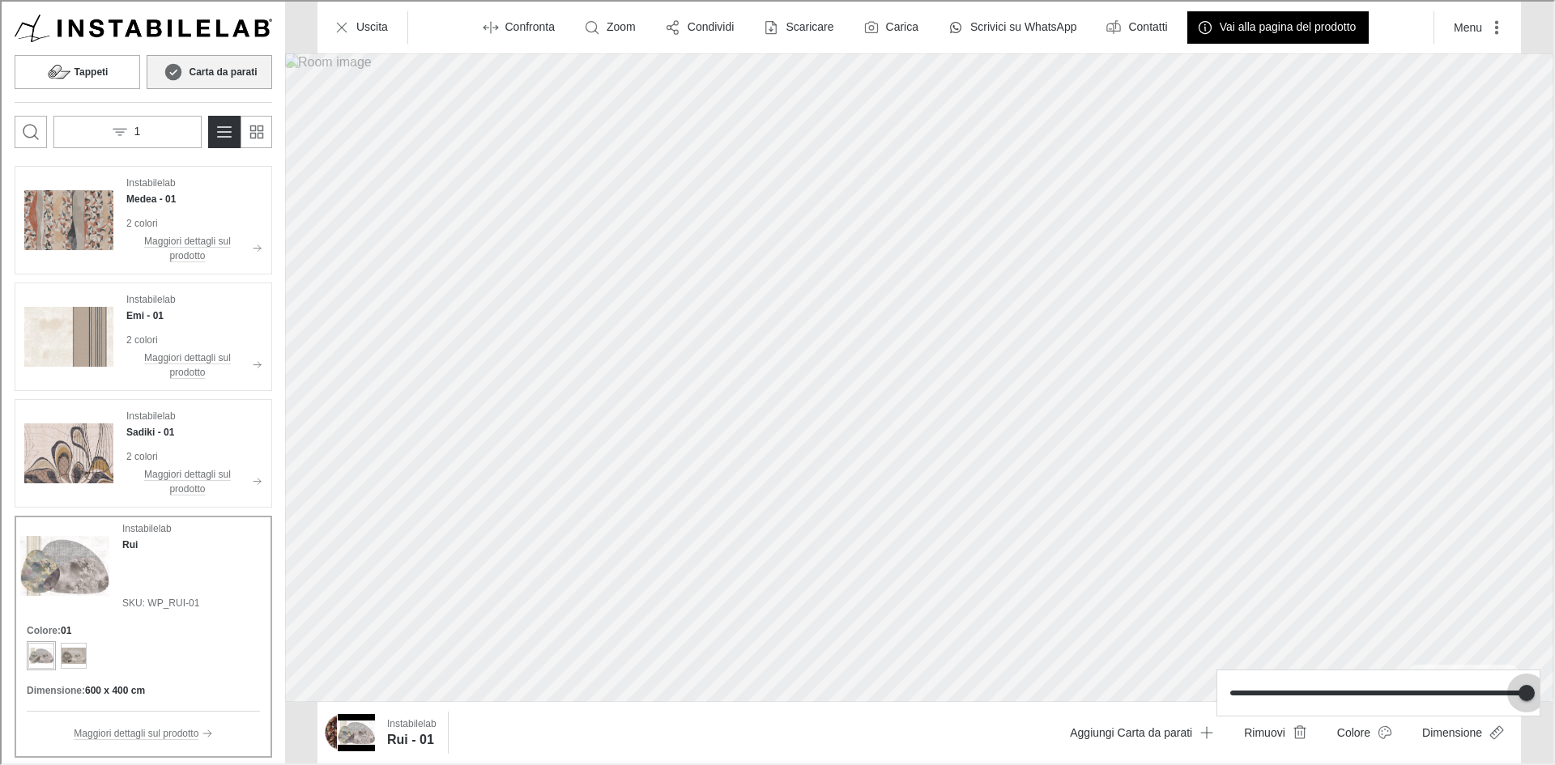
click at [1552, 716] on html "Roomvo visualizer Tappeti Carta da parati 1 Instabilelab Medea - 01 2 colori Ma…" at bounding box center [776, 381] width 1552 height 762
drag, startPoint x: 1029, startPoint y: 388, endPoint x: 1122, endPoint y: 393, distance: 93.2
click at [1122, 393] on div at bounding box center [776, 381] width 1552 height 762
click at [1470, 730] on button "Dimensione" at bounding box center [1459, 731] width 105 height 32
drag, startPoint x: 1530, startPoint y: 696, endPoint x: 1471, endPoint y: 681, distance: 60.1
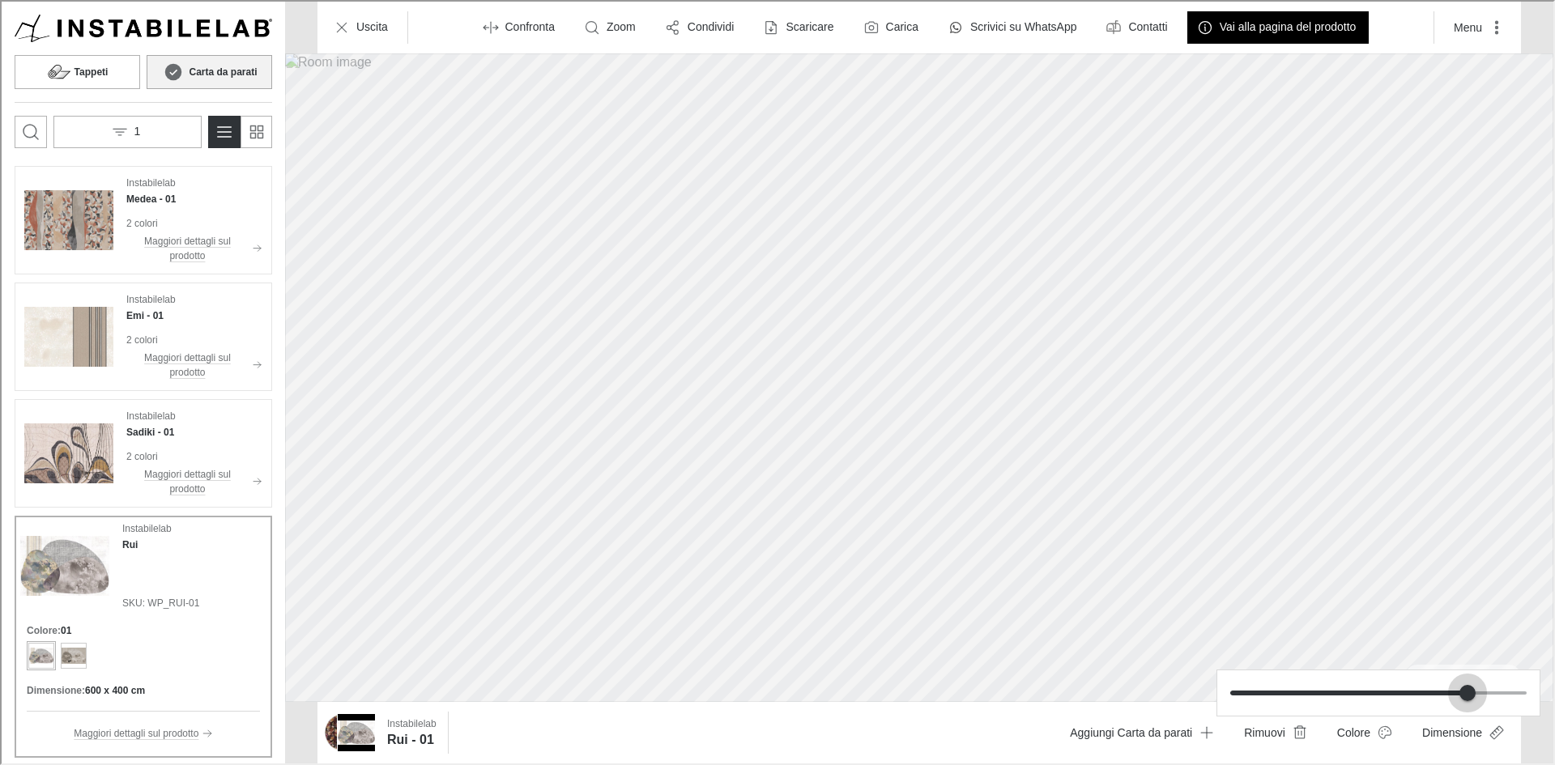
click at [1471, 683] on span at bounding box center [1466, 691] width 16 height 16
drag, startPoint x: 1470, startPoint y: 697, endPoint x: 1203, endPoint y: 696, distance: 267.2
click at [1203, 696] on div at bounding box center [776, 381] width 1552 height 762
type input "1"
drag, startPoint x: 1228, startPoint y: 688, endPoint x: 1584, endPoint y: 777, distance: 367.1
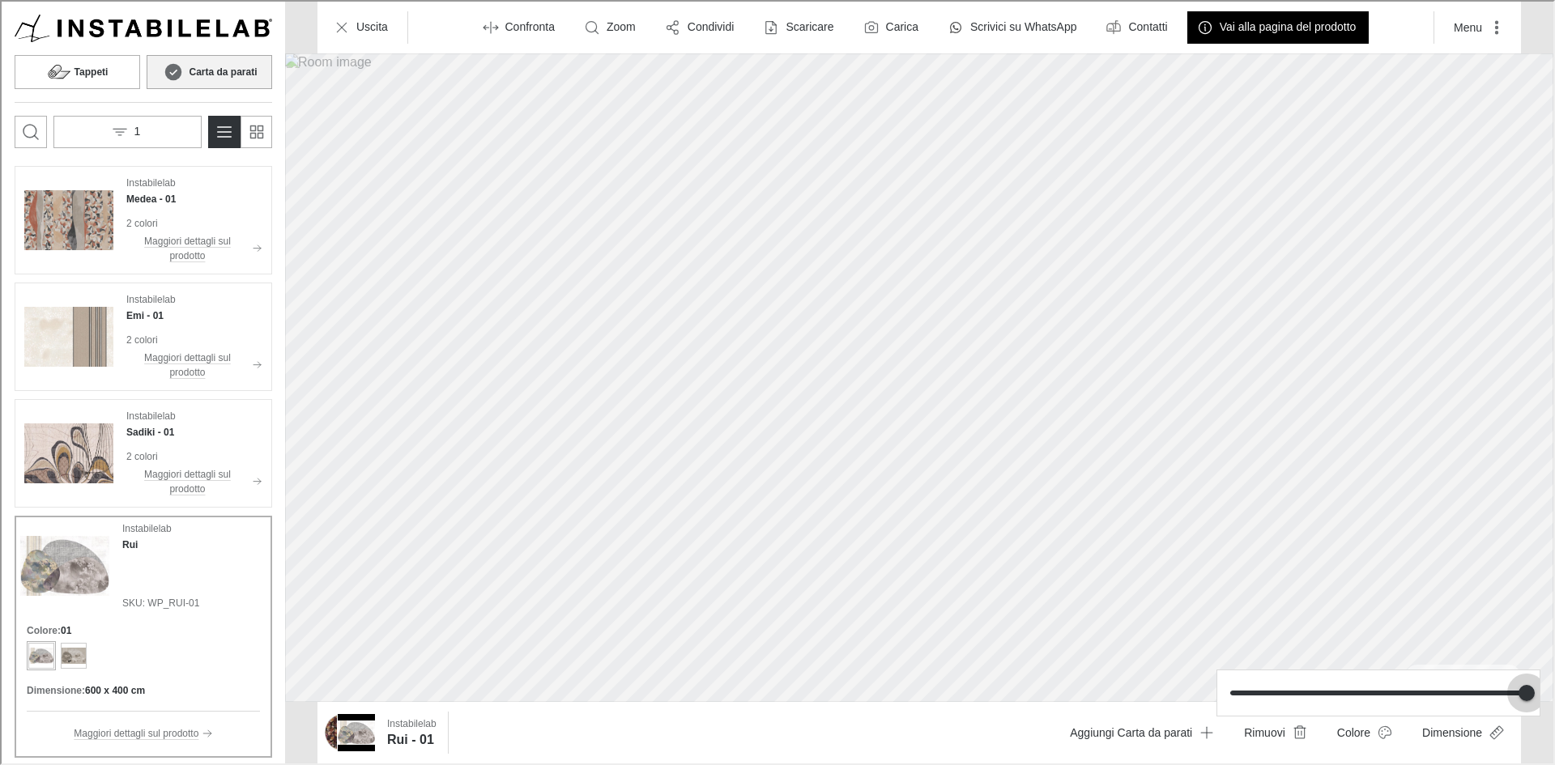
click at [1552, 762] on html "Roomvo visualizer Tappeti Carta da parati 1 Instabilelab Medea - 01 2 colori Ma…" at bounding box center [776, 381] width 1552 height 762
click at [317, 530] on div at bounding box center [776, 381] width 1552 height 762
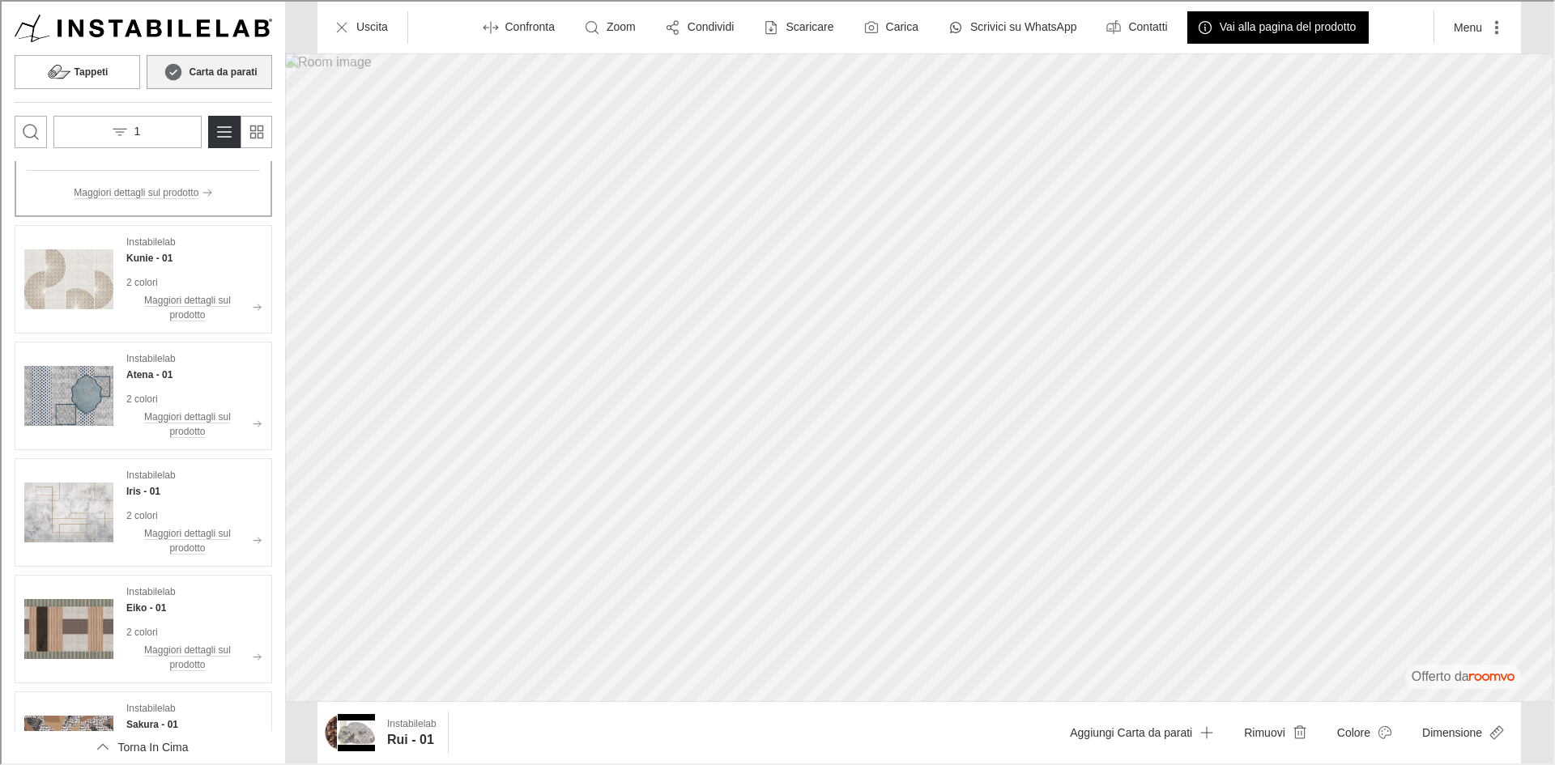
scroll to position [567, 0]
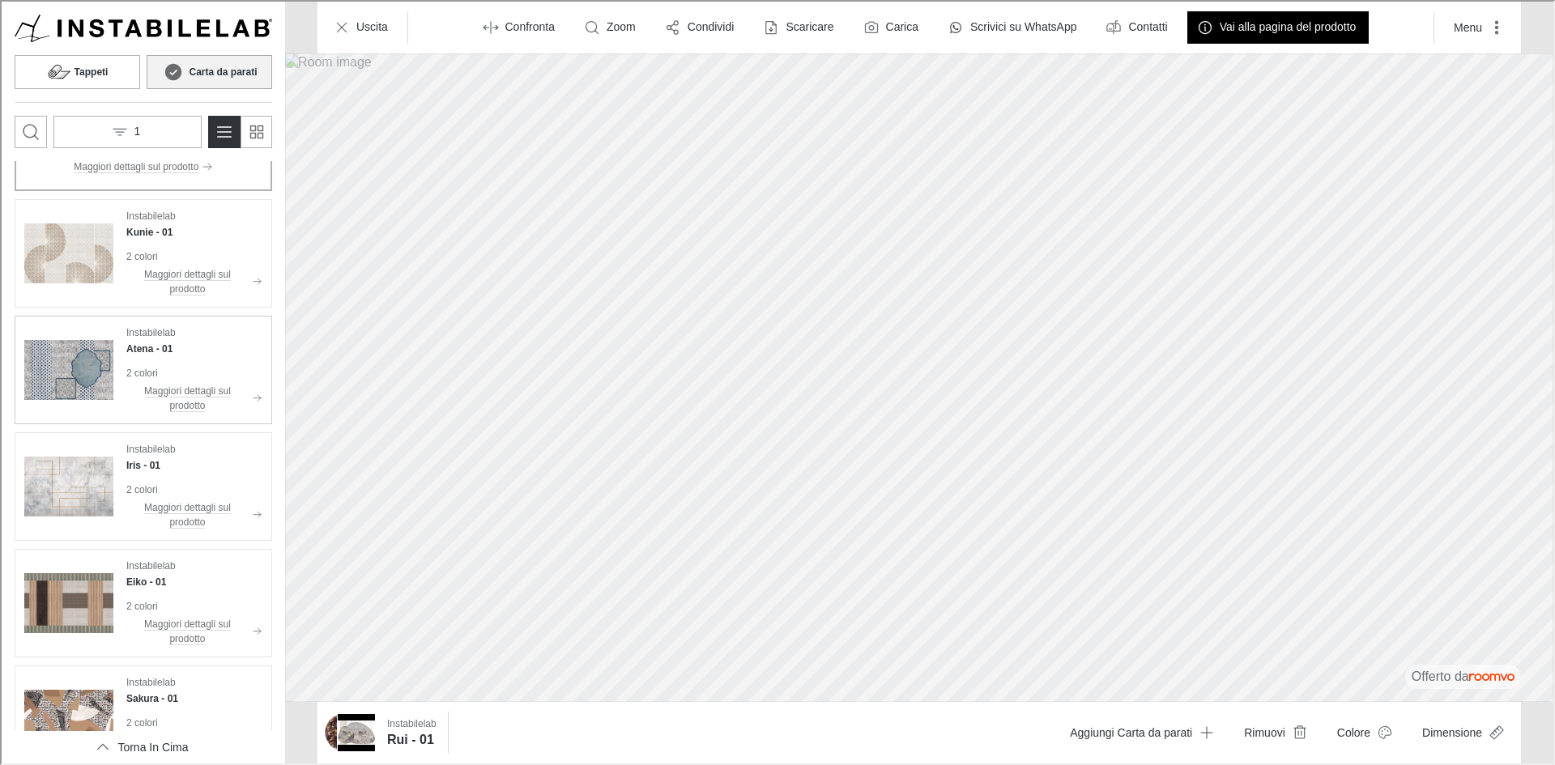
click at [192, 369] on div "Instabilelab Atena - 01 2 colori Maggiori dettagli sul prodotto" at bounding box center [193, 368] width 136 height 89
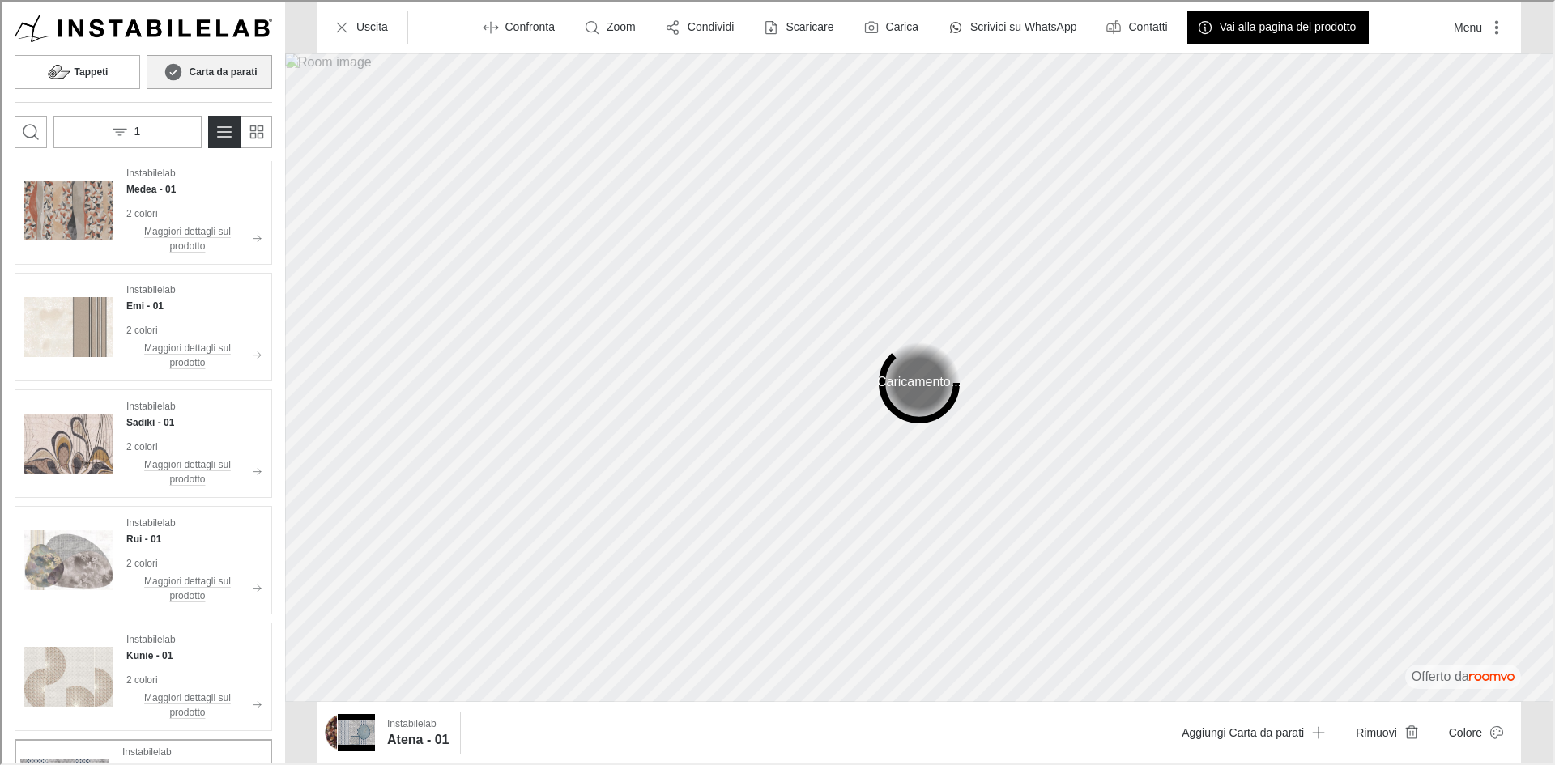
scroll to position [0, 0]
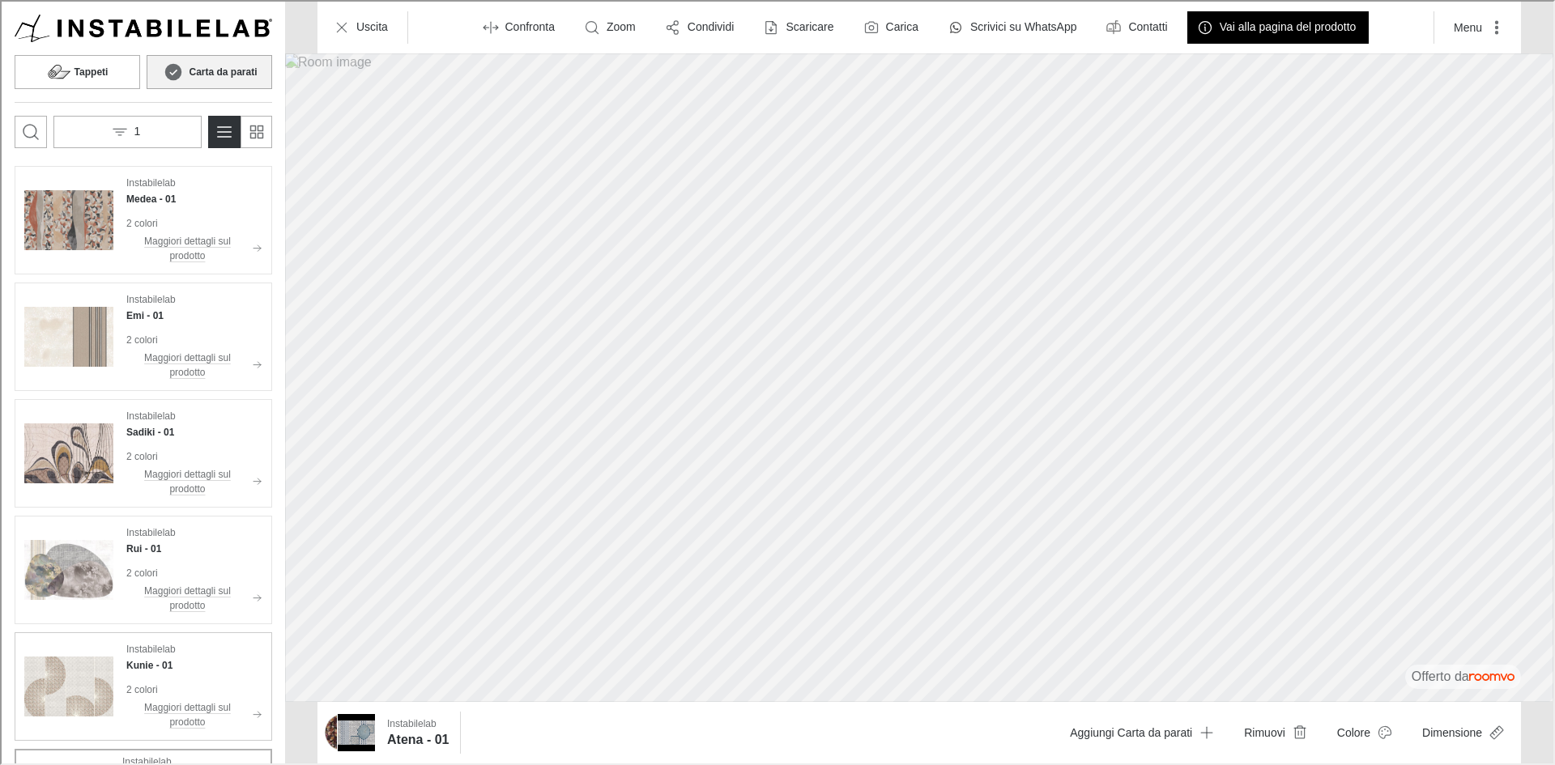
click at [197, 640] on div "Instabilelab Kunie - 01 2 colori Maggiori dettagli sul prodotto" at bounding box center [141, 685] width 251 height 102
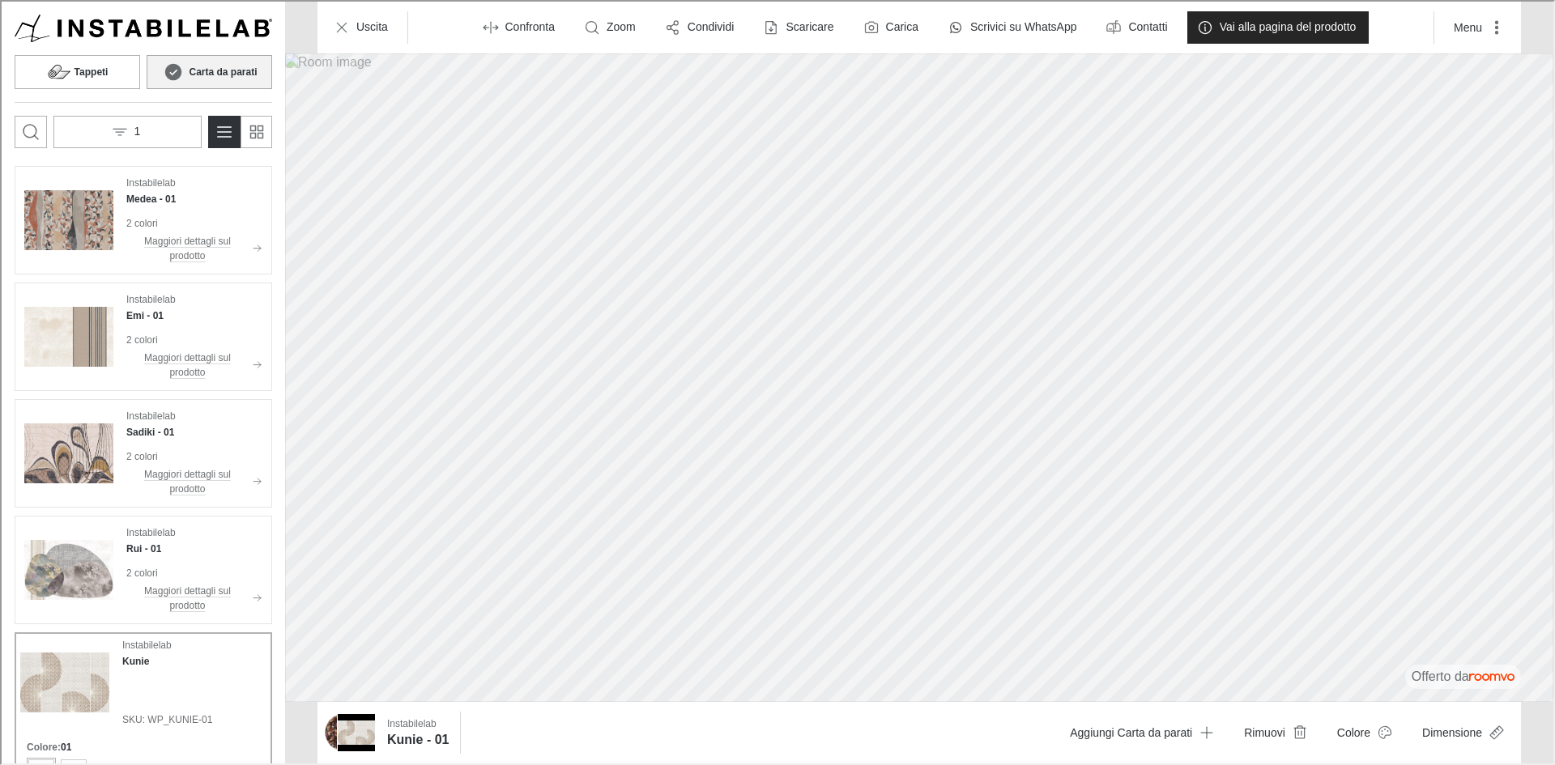
click at [1249, 23] on p "Vai alla pagina del prodotto" at bounding box center [1286, 26] width 137 height 16
click at [357, 29] on p "Uscita" at bounding box center [371, 26] width 32 height 16
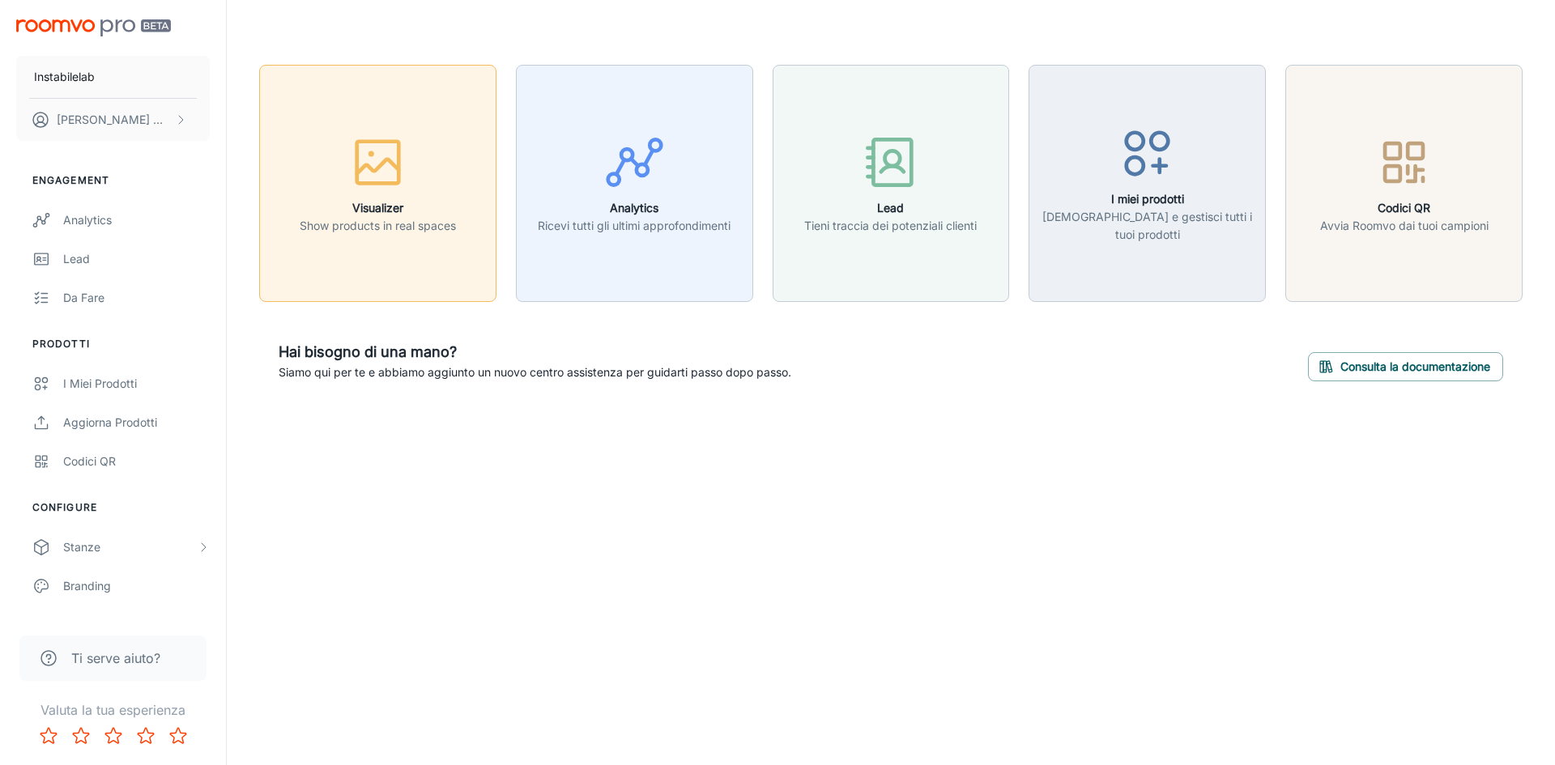
click at [409, 167] on div "button" at bounding box center [378, 165] width 156 height 67
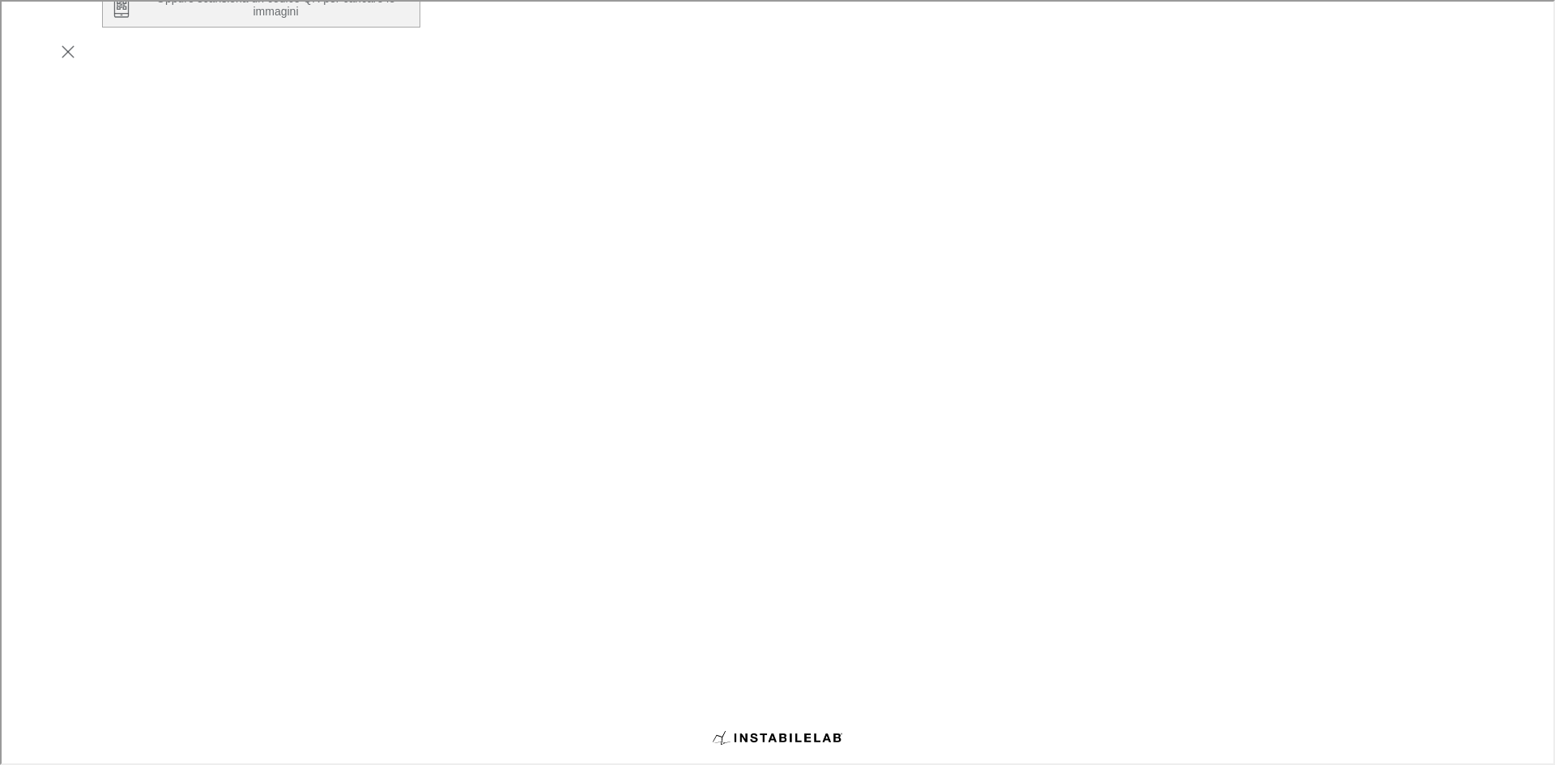
scroll to position [324, 0]
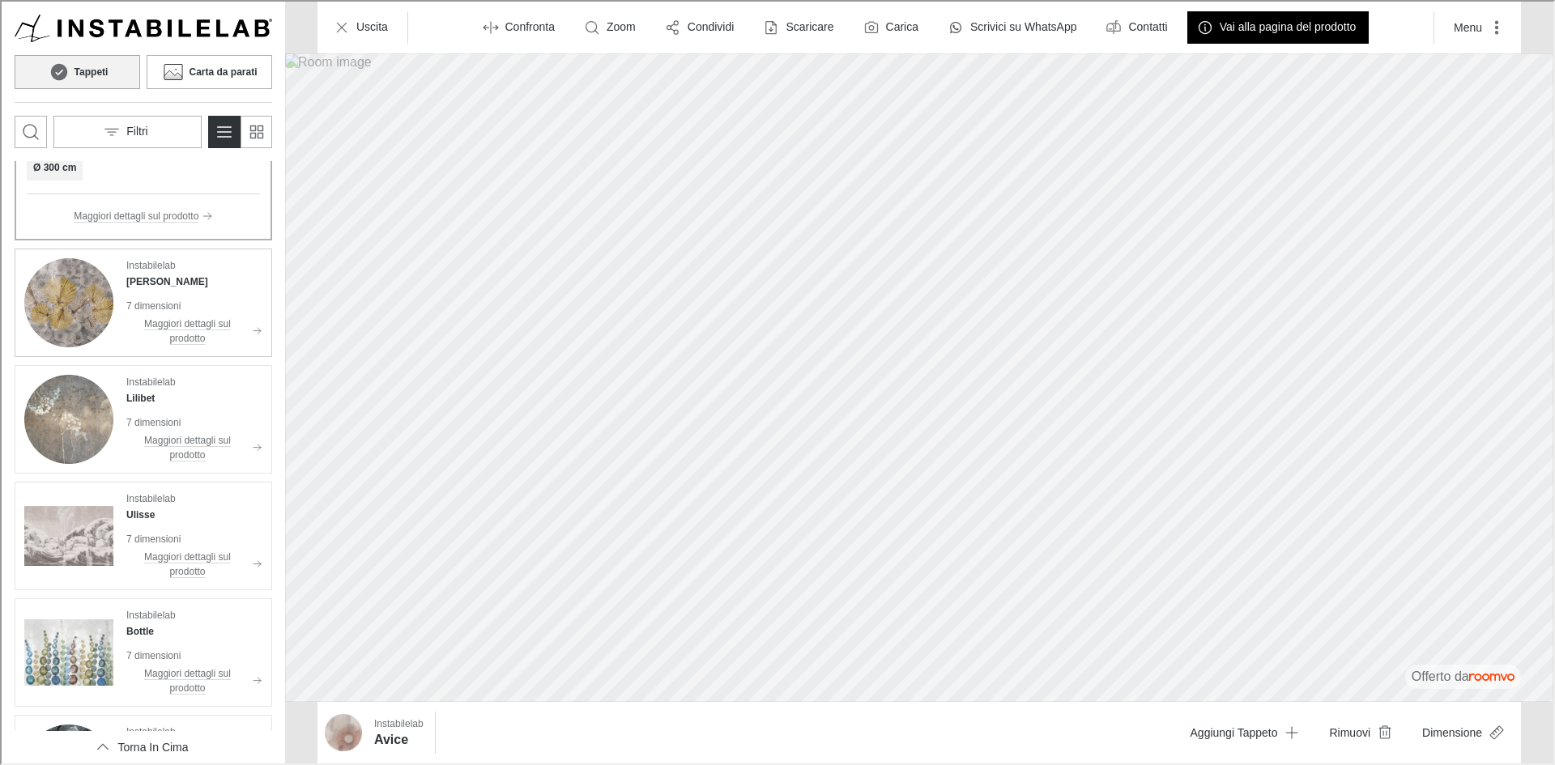
scroll to position [0, 0]
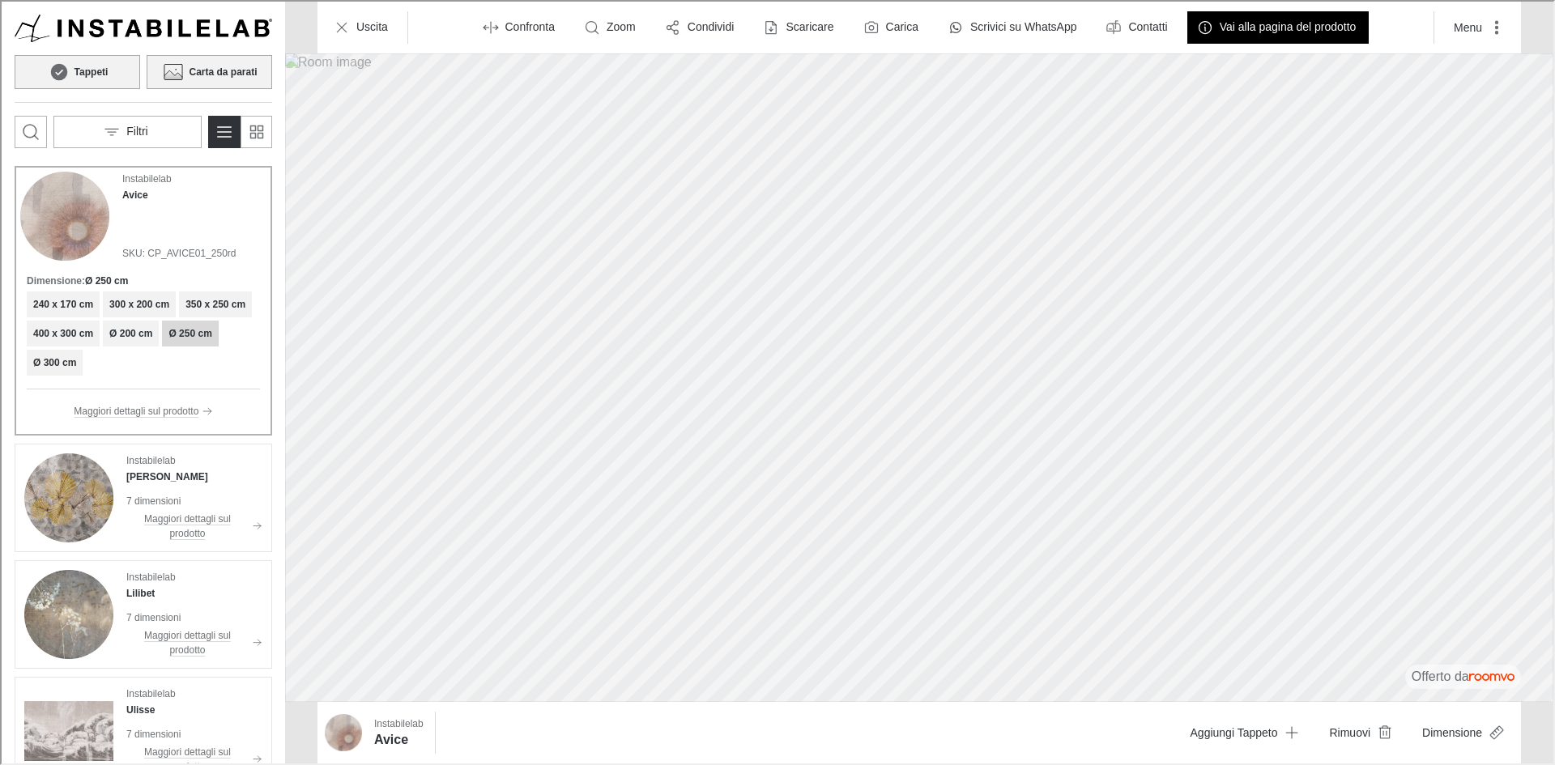
click at [208, 74] on h6 "Carta da parati" at bounding box center [221, 70] width 68 height 15
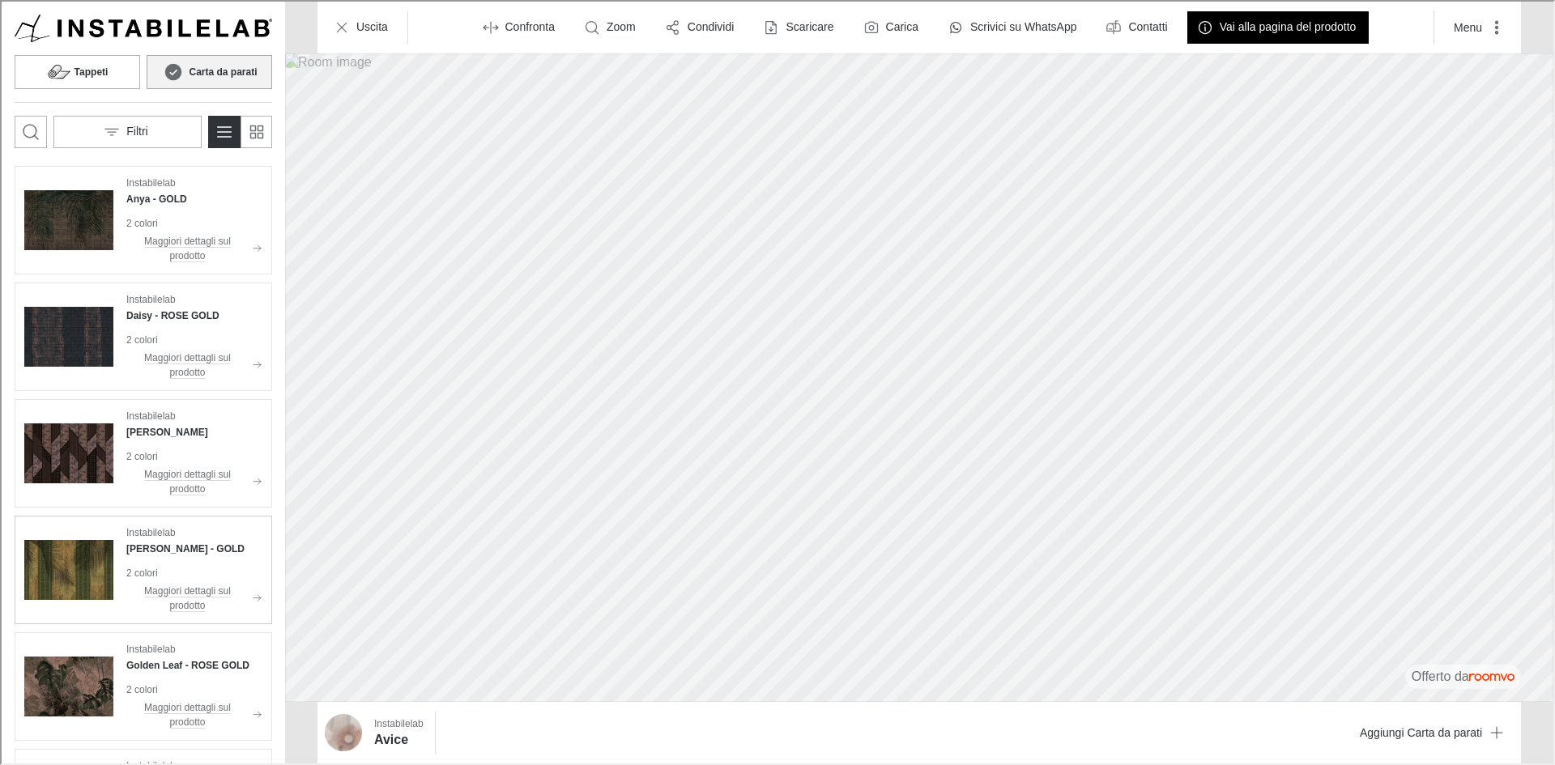
click at [79, 572] on img "See Mallory in the room" at bounding box center [67, 568] width 89 height 89
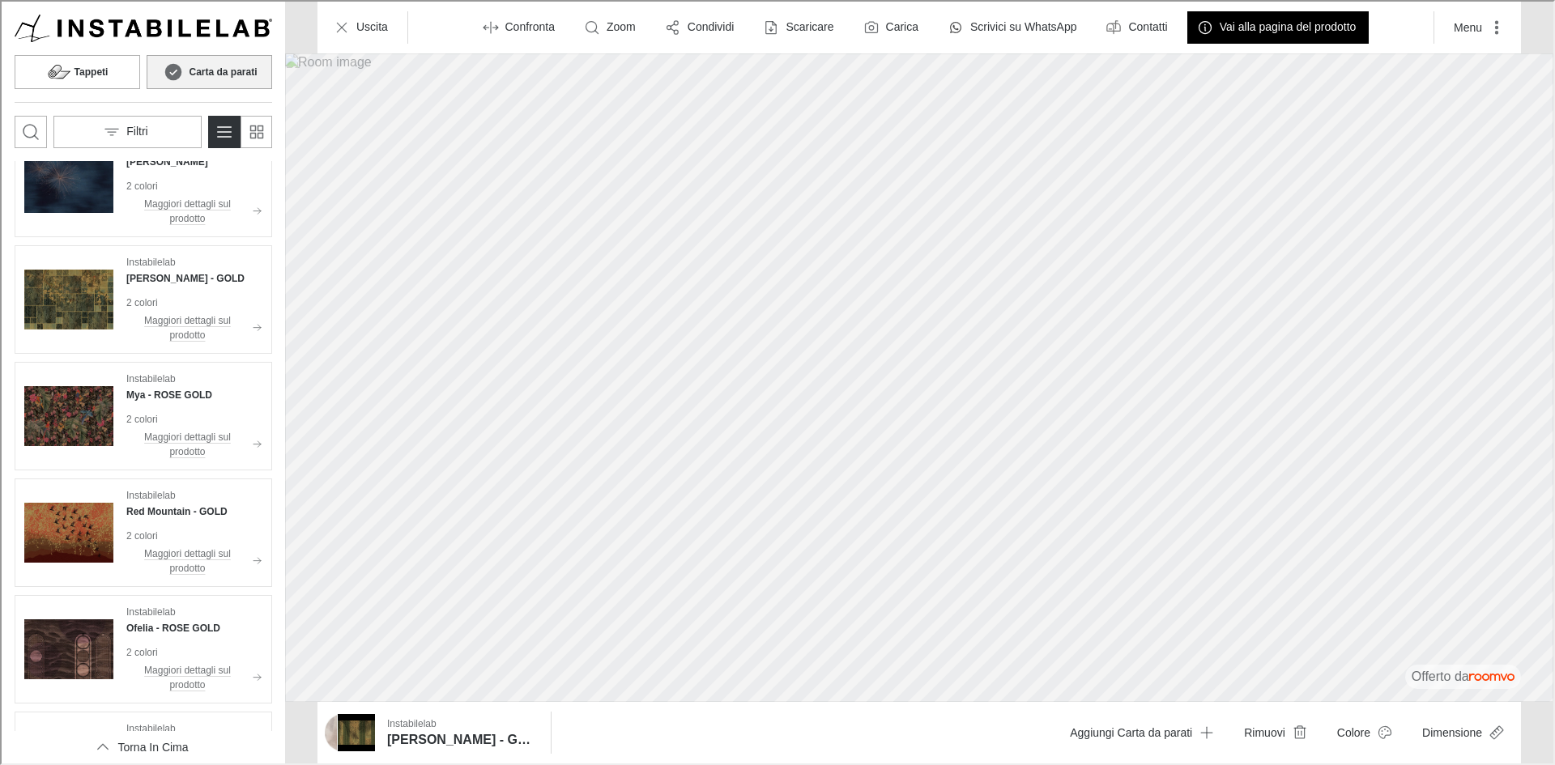
scroll to position [891, 0]
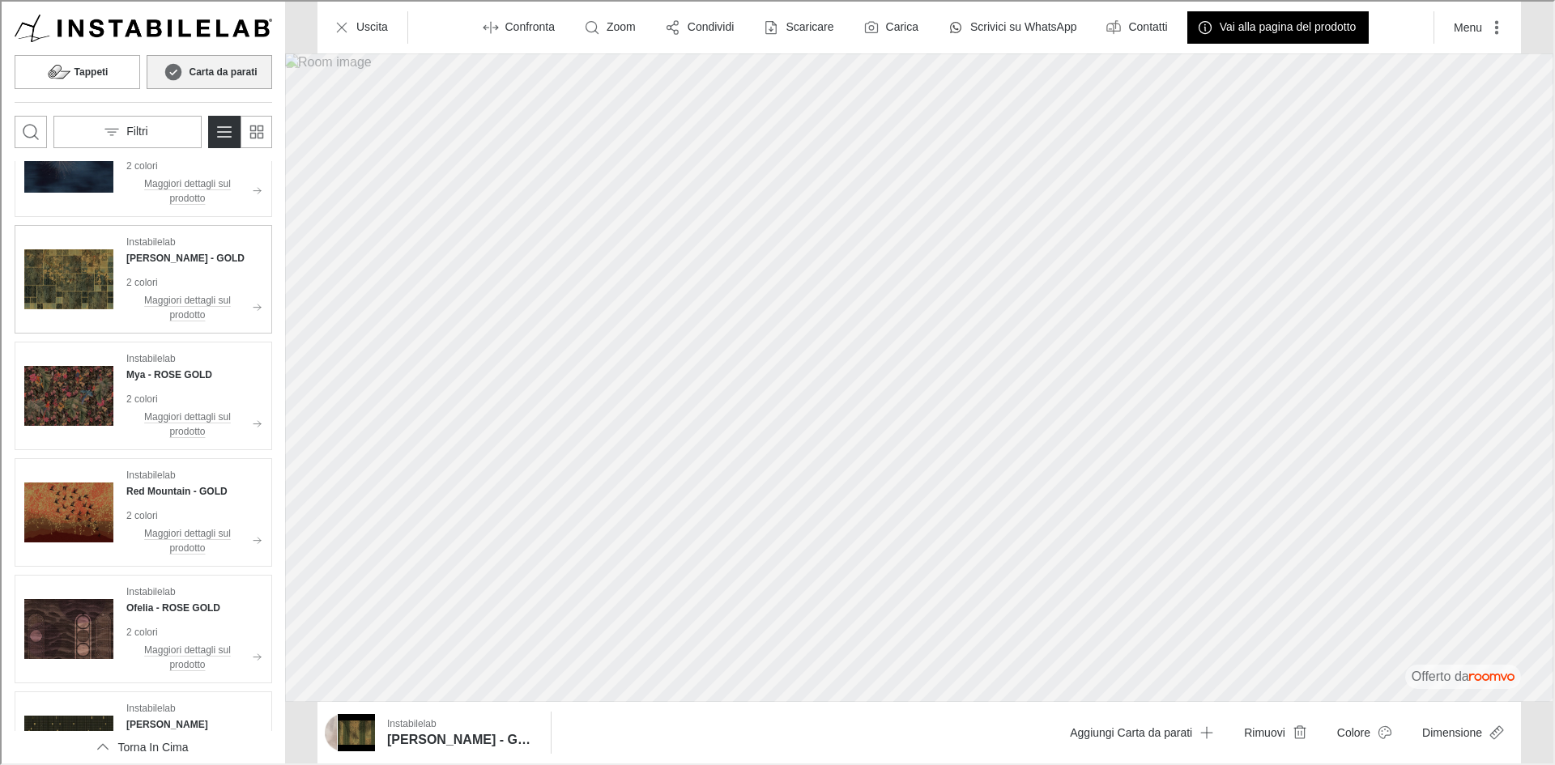
click at [162, 276] on div "Instabilelab [PERSON_NAME] - GOLD 2 colori Maggiori dettagli sul prodotto" at bounding box center [193, 277] width 136 height 89
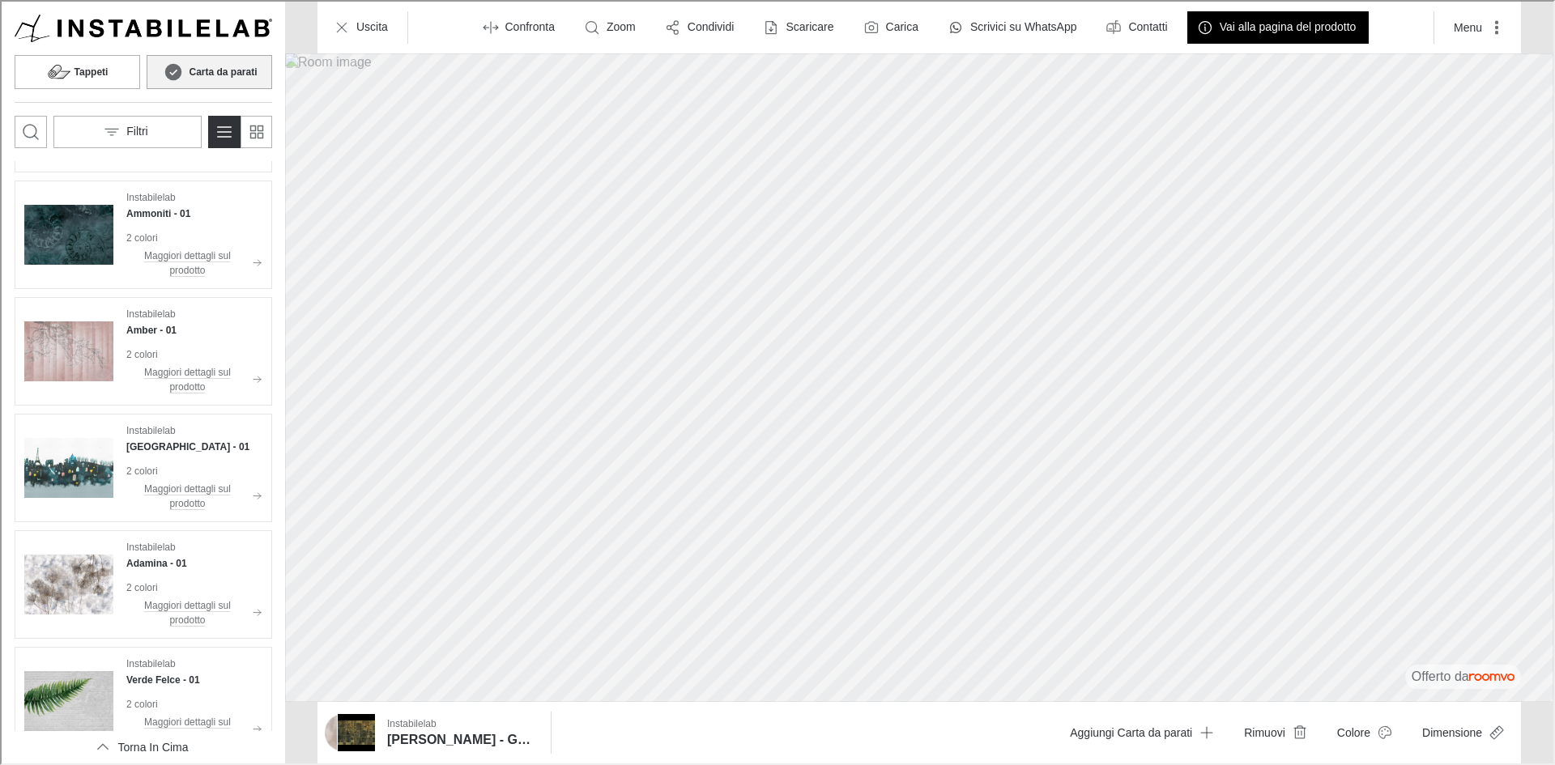
scroll to position [4211, 0]
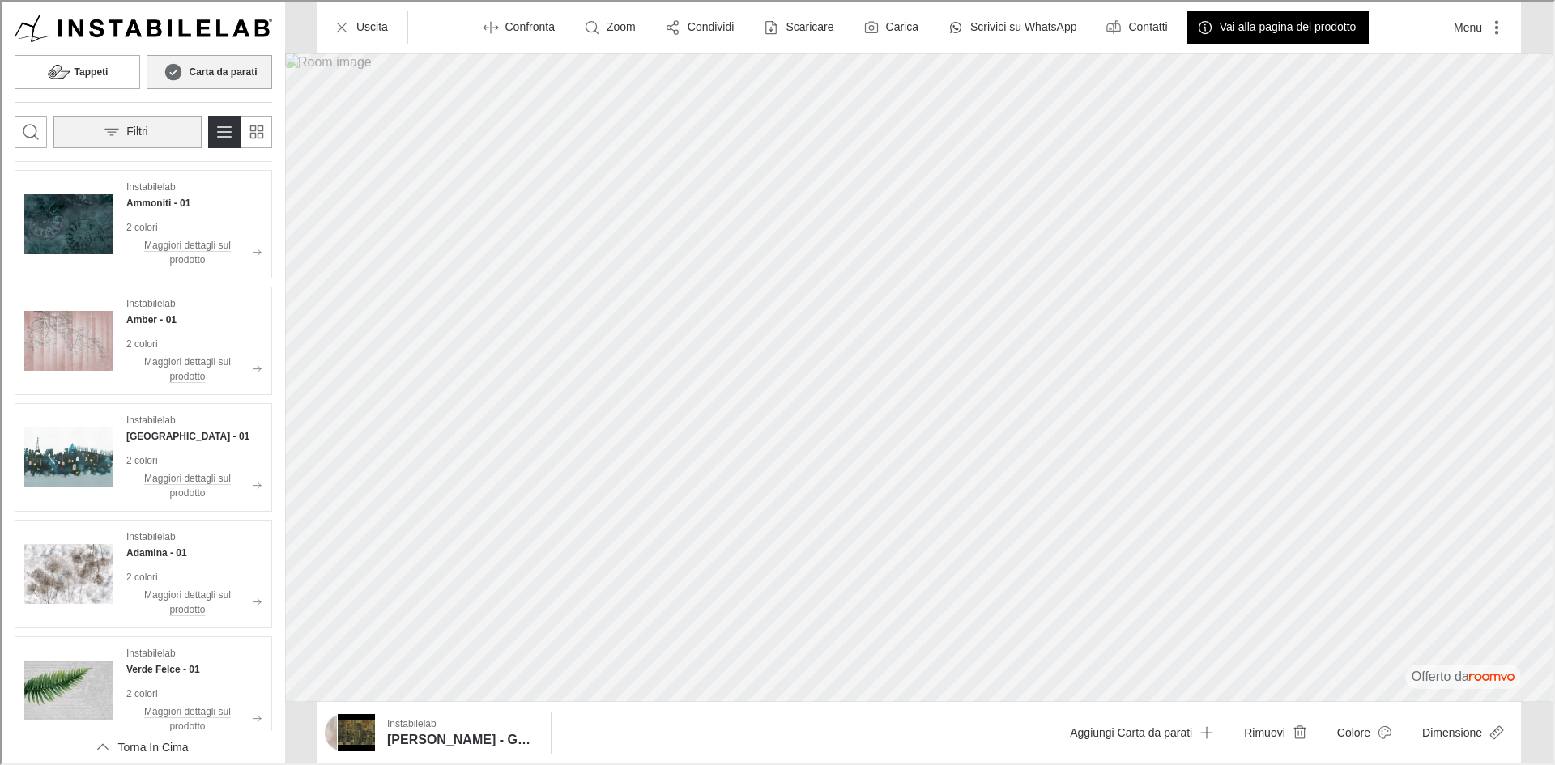
click at [176, 125] on button "Filtri" at bounding box center [126, 130] width 148 height 32
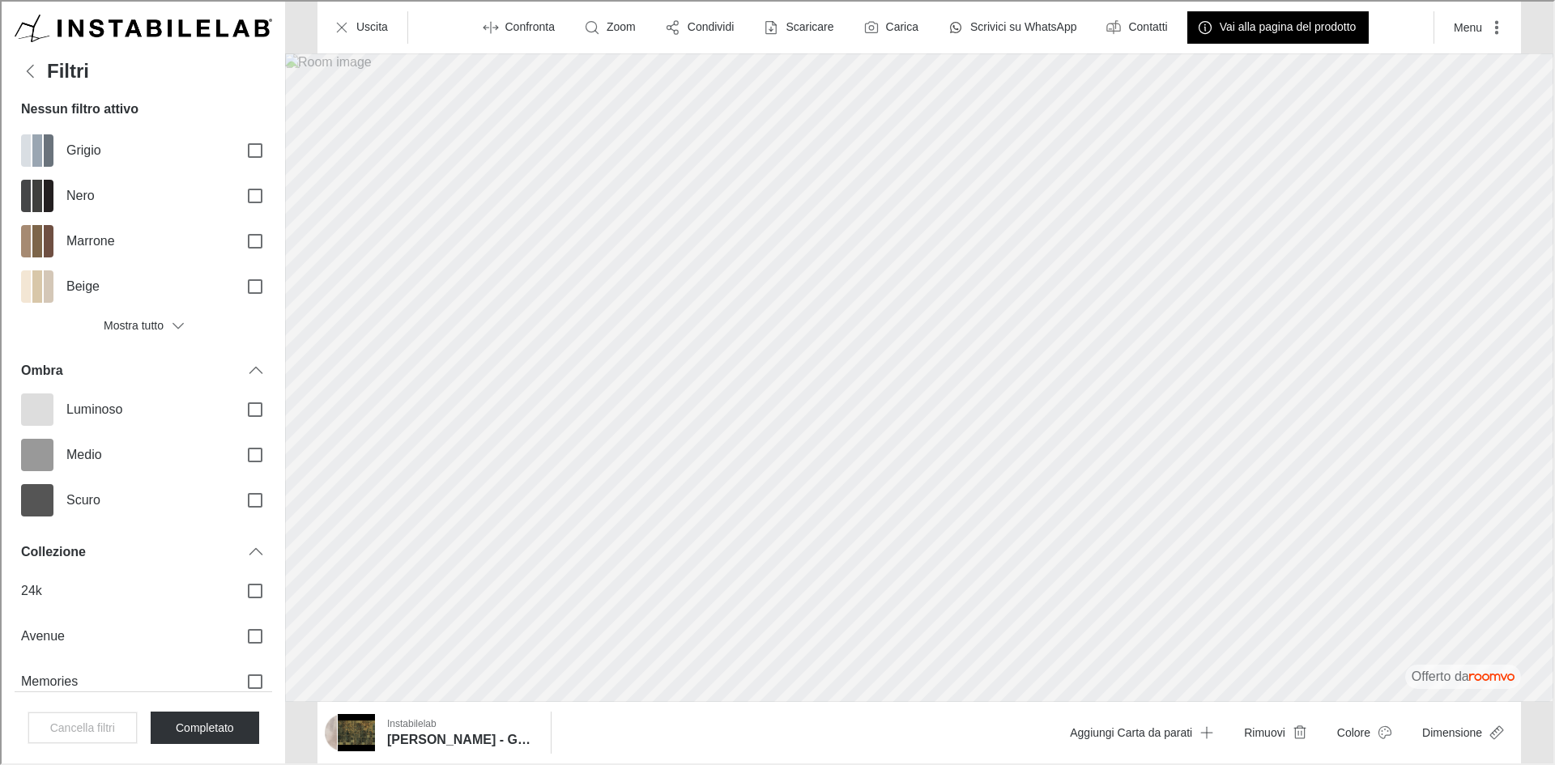
scroll to position [230, 0]
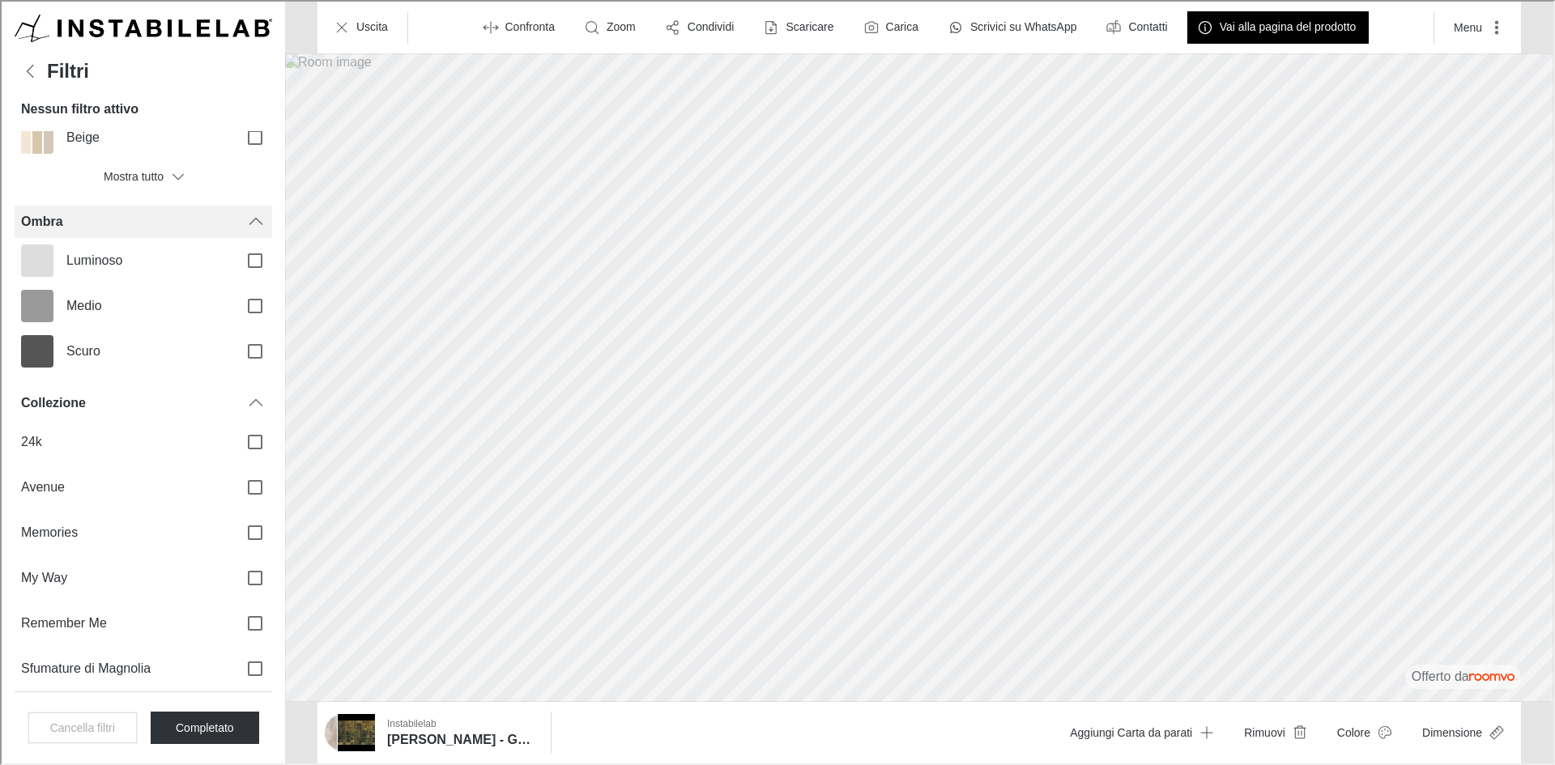
click at [245, 220] on icon "Filters menu" at bounding box center [254, 220] width 19 height 19
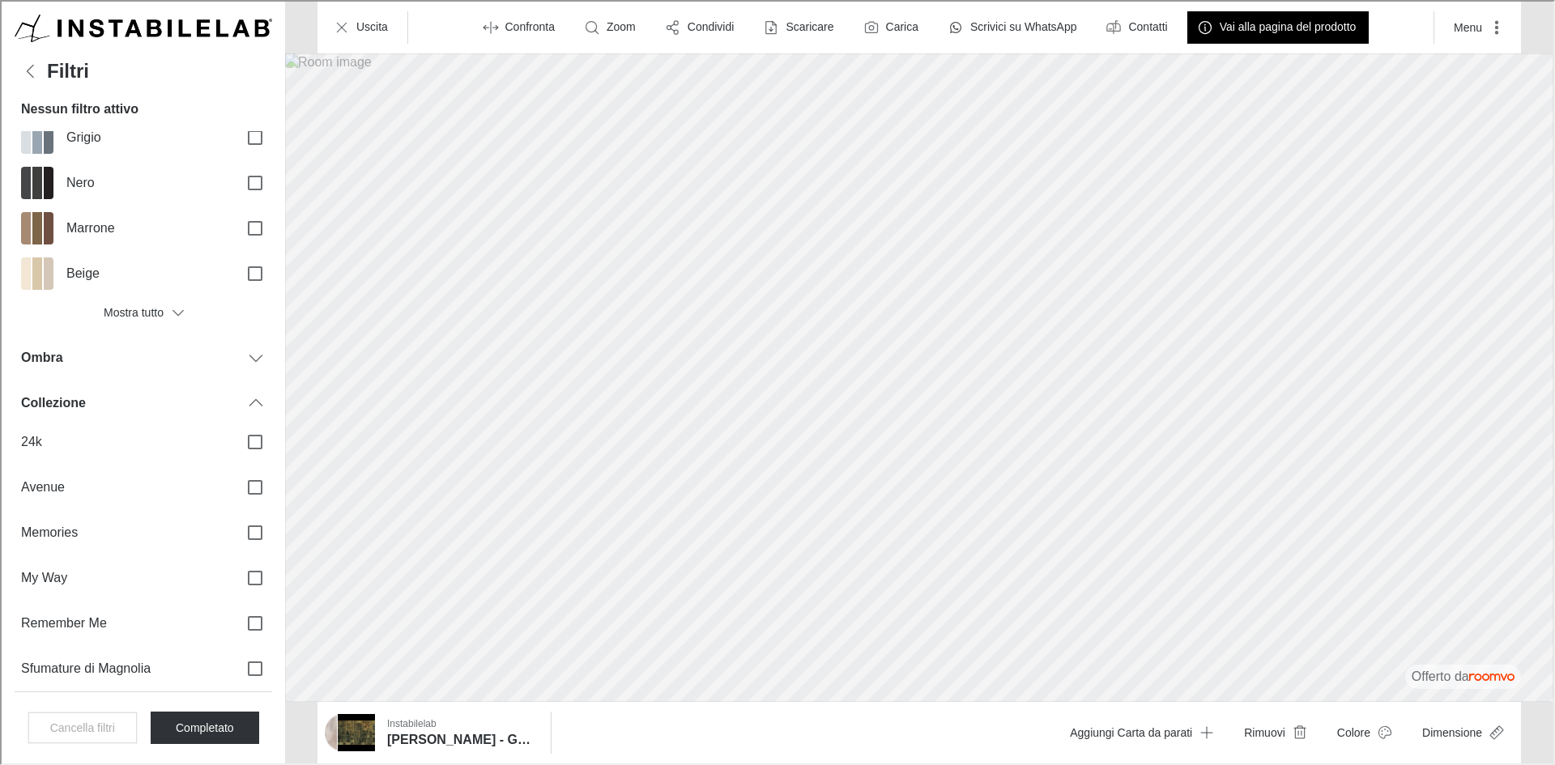
scroll to position [94, 0]
click at [247, 406] on icon "Filters menu" at bounding box center [254, 401] width 19 height 19
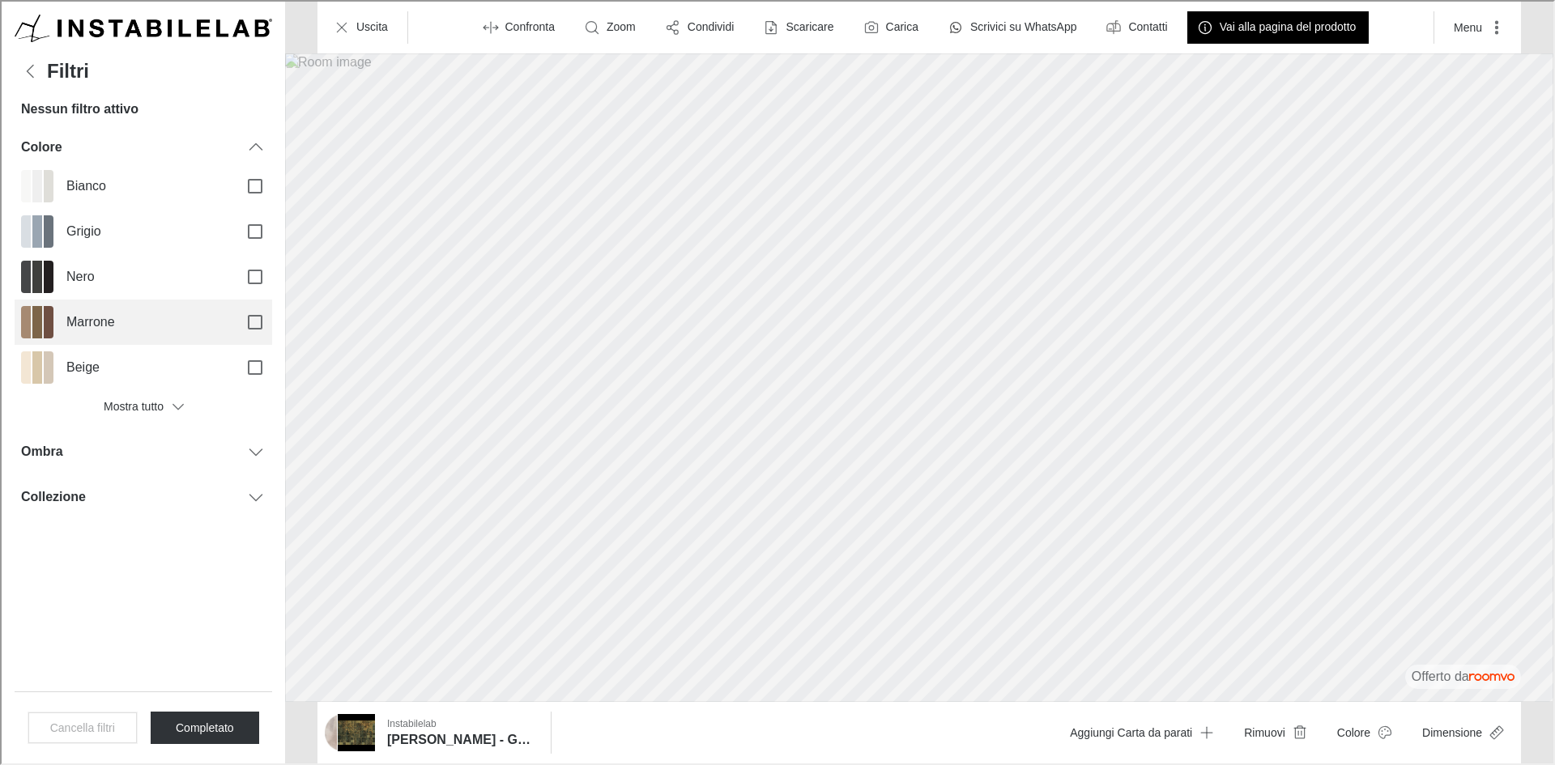
scroll to position [0, 0]
drag, startPoint x: 253, startPoint y: 153, endPoint x: 268, endPoint y: 162, distance: 17.8
click at [253, 153] on icon "Filters menu" at bounding box center [254, 145] width 19 height 19
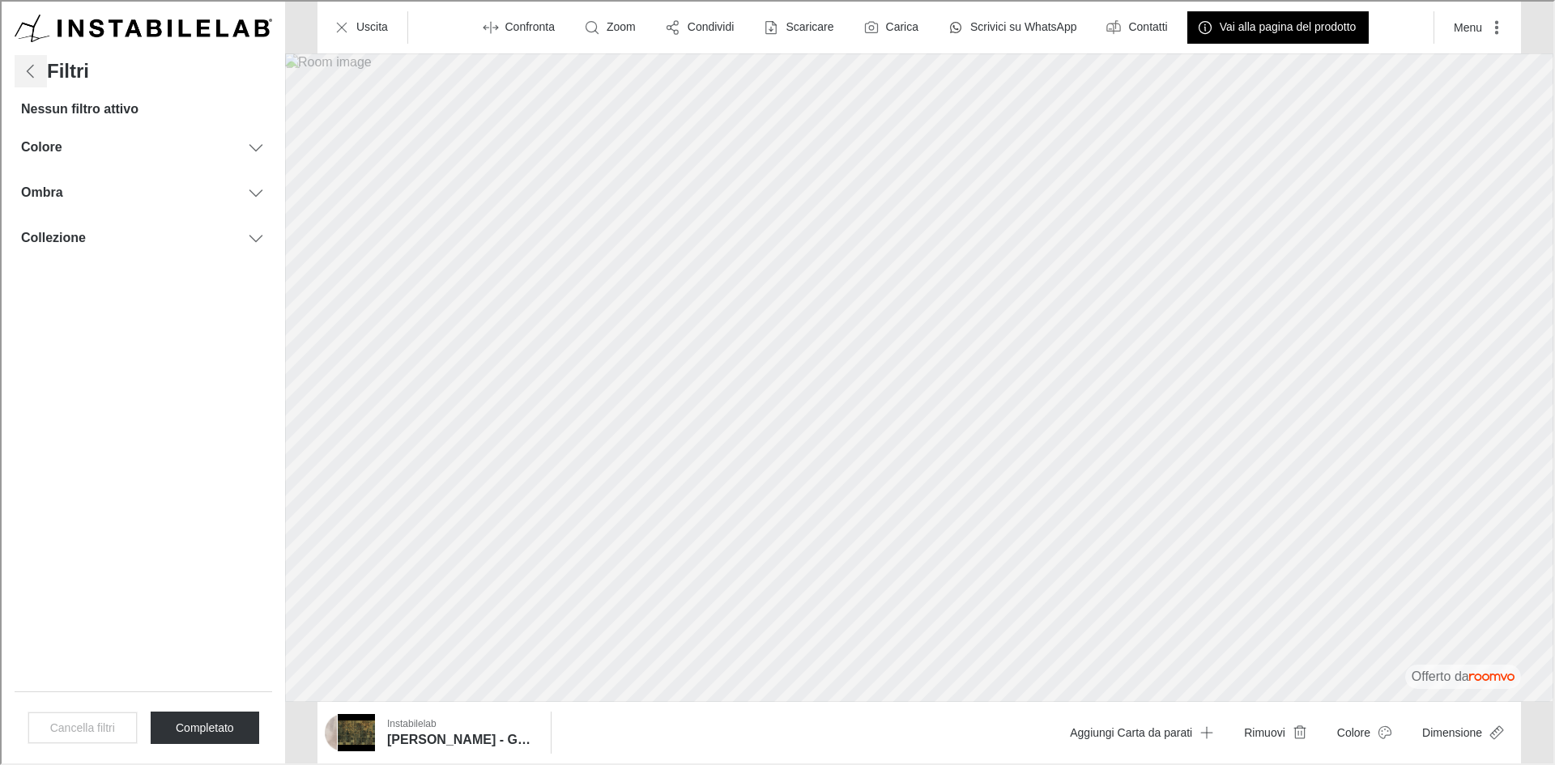
click at [32, 72] on icon "Filters menu" at bounding box center [28, 69] width 19 height 19
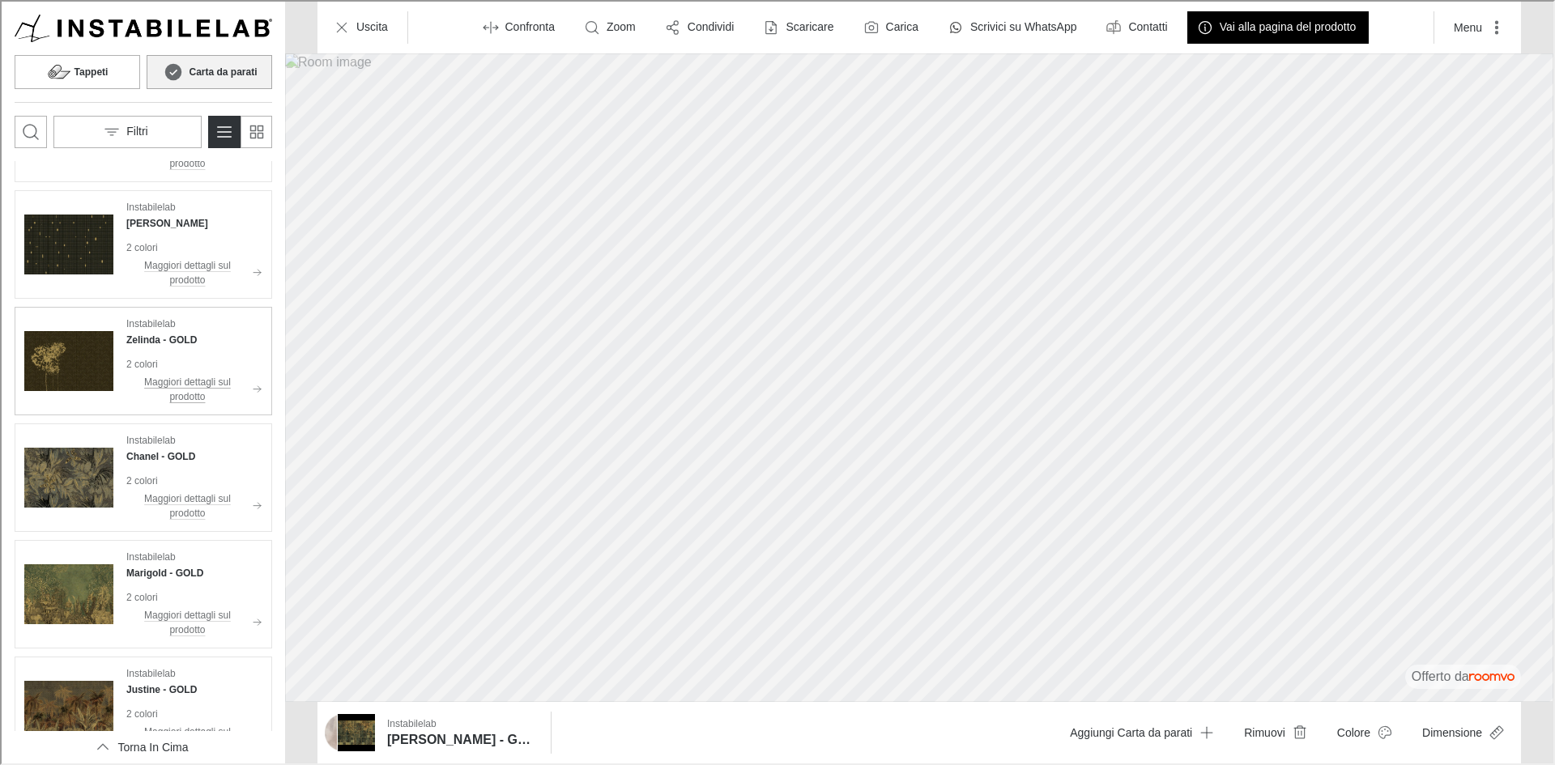
scroll to position [1458, 0]
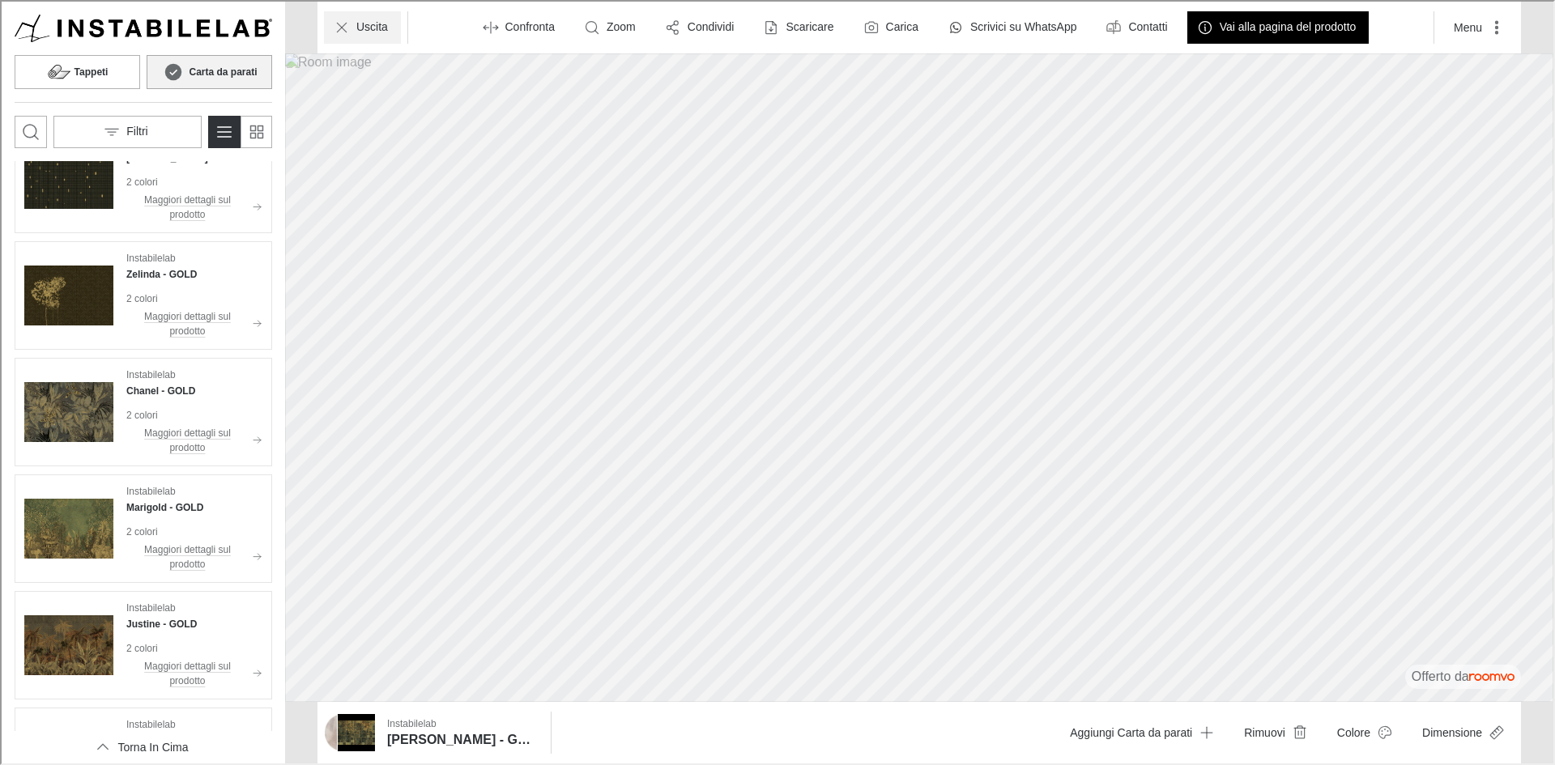
click at [341, 26] on icon "Uscita" at bounding box center [340, 26] width 16 height 16
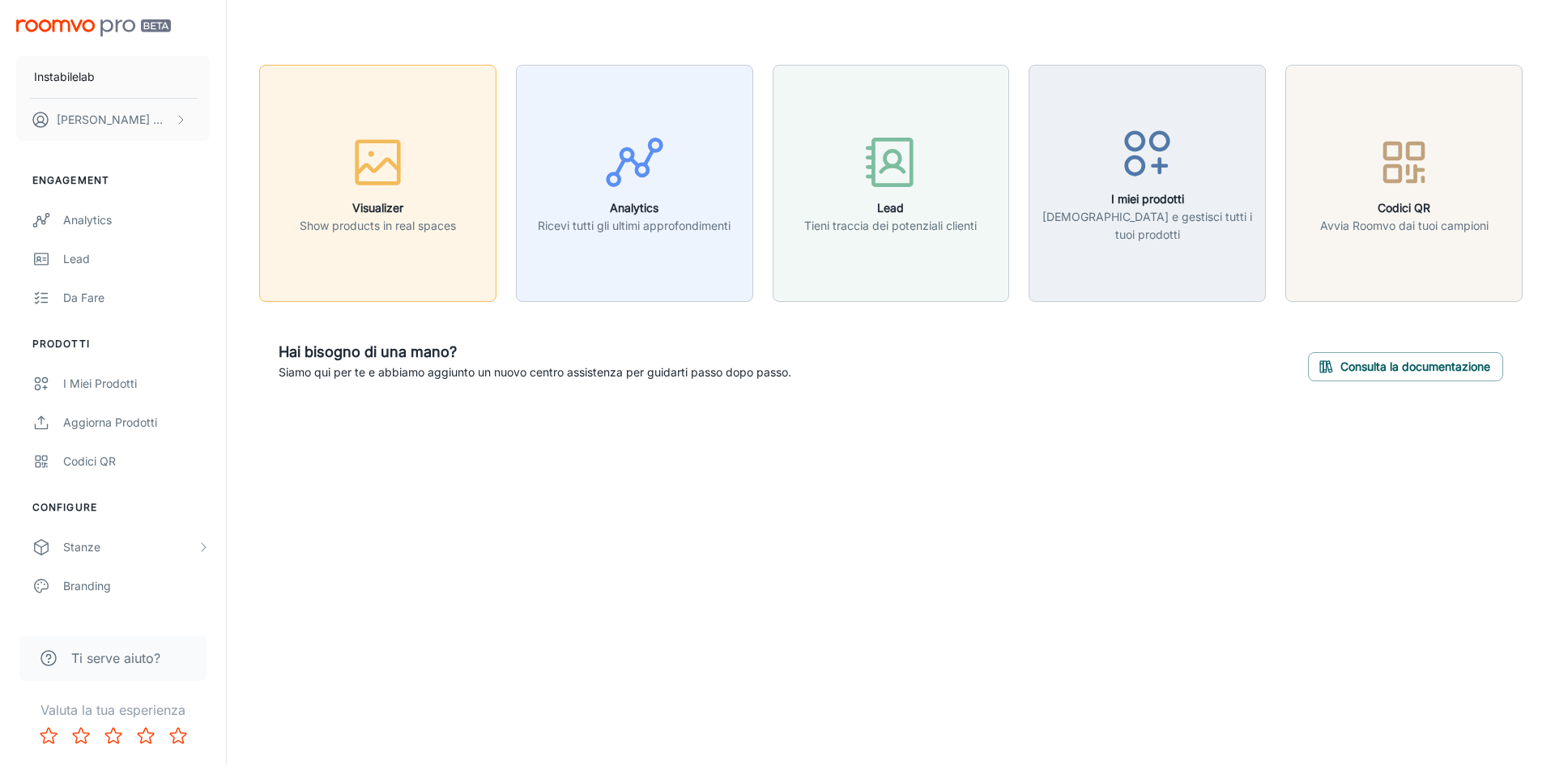
click at [352, 180] on icon "button" at bounding box center [377, 162] width 61 height 61
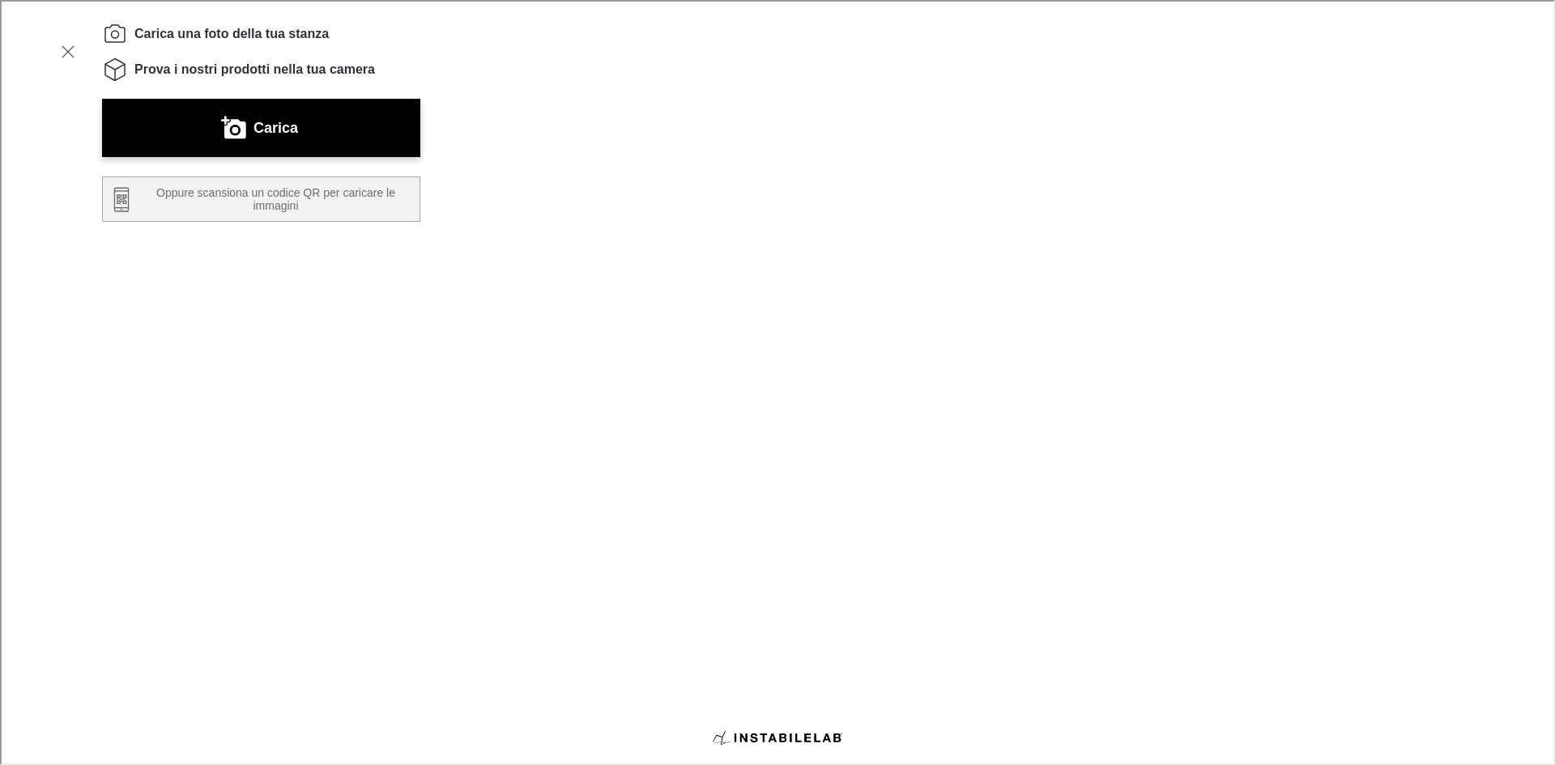
scroll to position [324, 0]
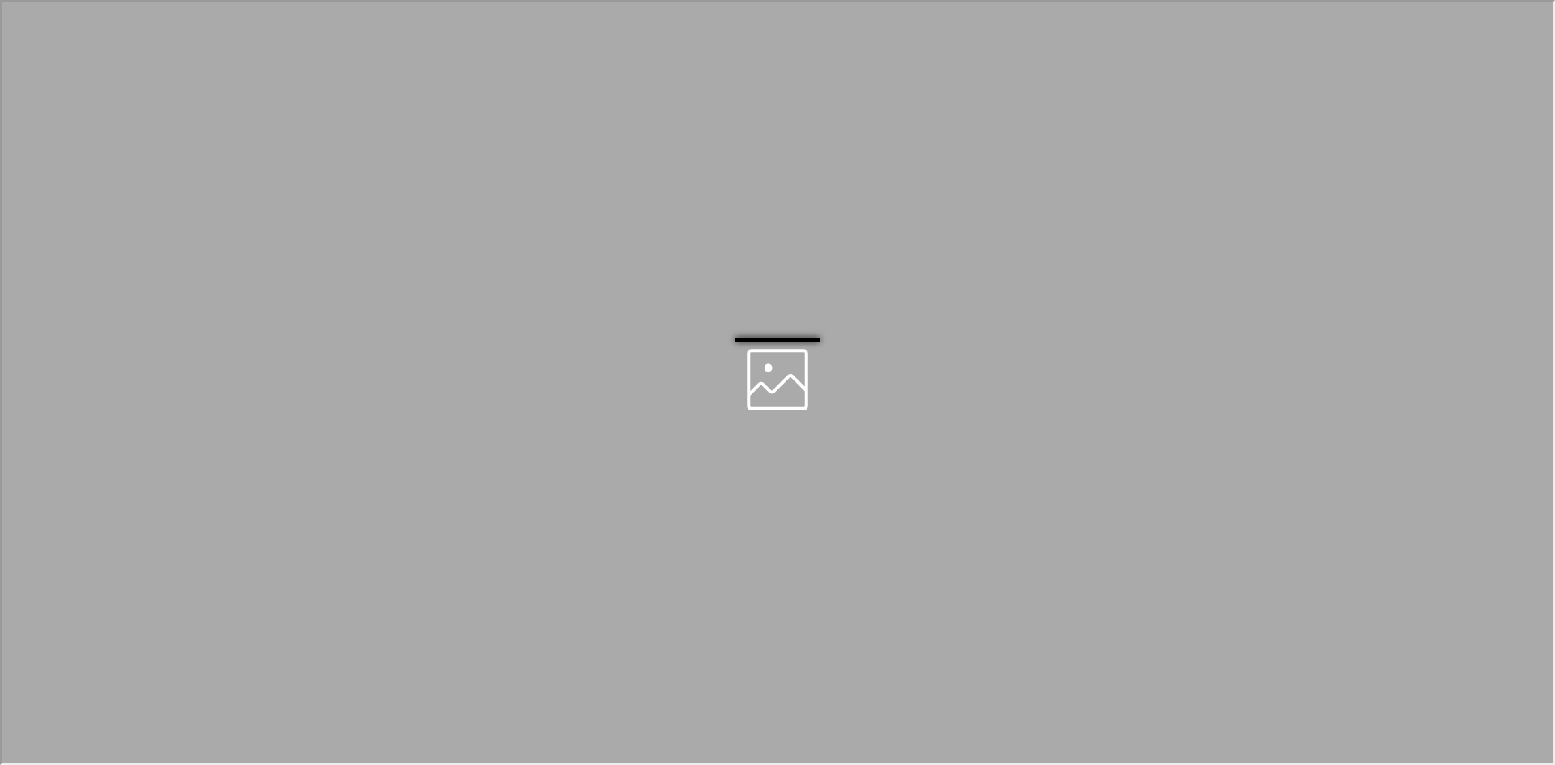
scroll to position [0, 0]
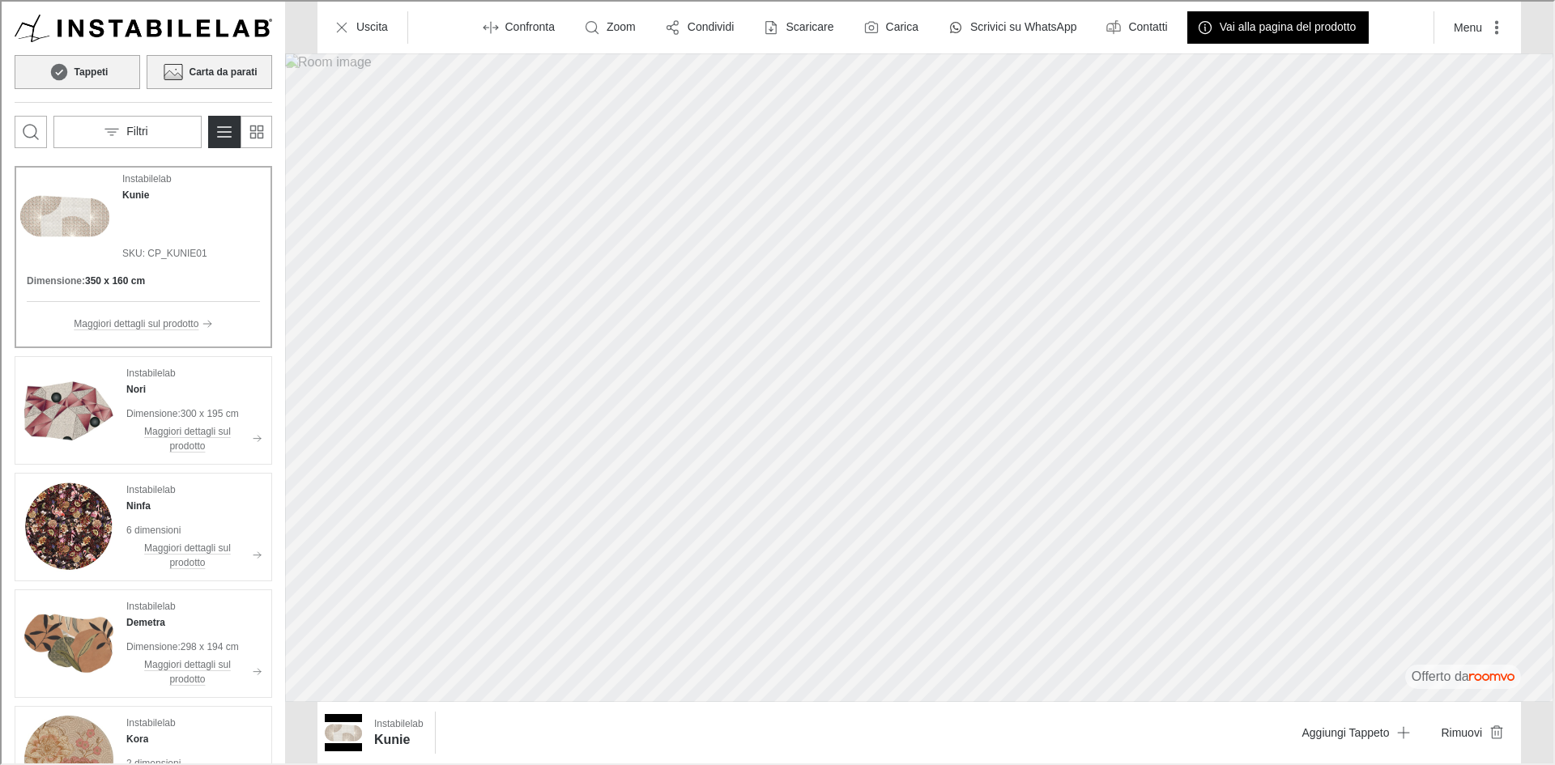
click at [189, 62] on button "Carta da parati" at bounding box center [208, 70] width 126 height 34
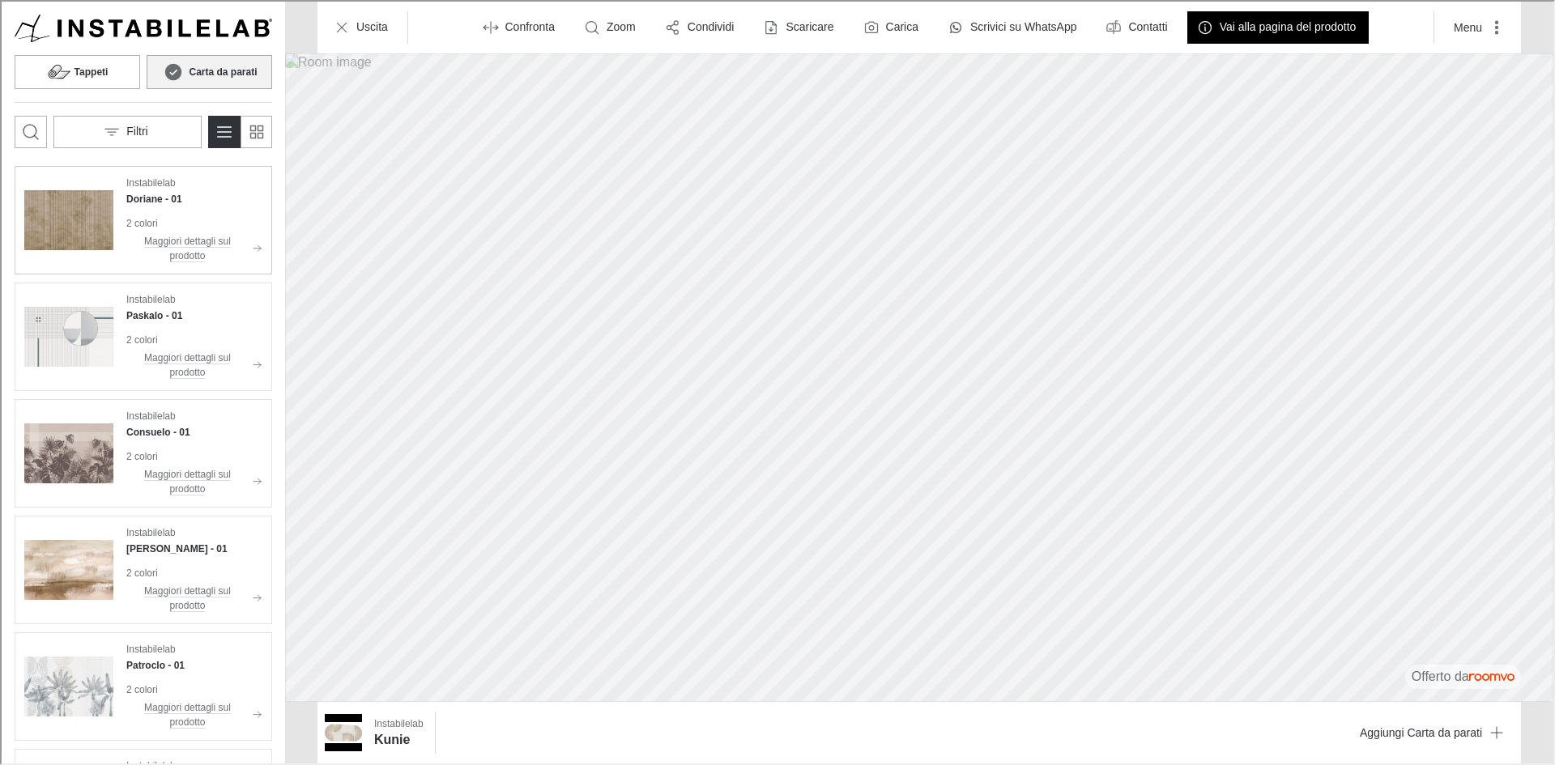
click at [104, 198] on img "See Doriane in the room" at bounding box center [67, 218] width 89 height 89
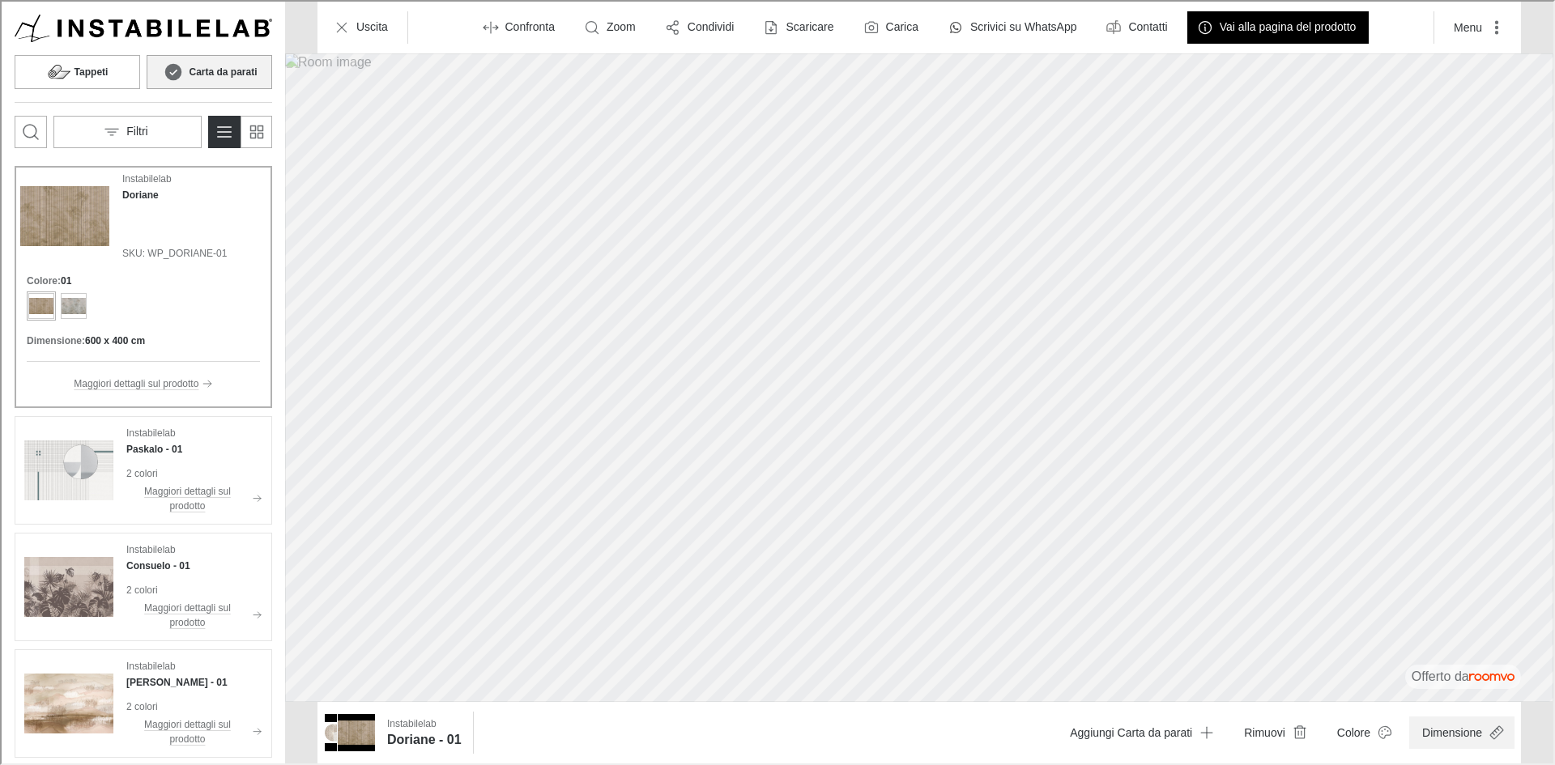
click at [1458, 734] on button "Dimensione" at bounding box center [1459, 731] width 105 height 32
drag, startPoint x: 1530, startPoint y: 689, endPoint x: 1553, endPoint y: 689, distance: 23.5
click at [1552, 689] on html "Roomvo visualizer Tappeti Carta da parati Filtri Instabilelab Doriane SKU: WP_D…" at bounding box center [776, 381] width 1552 height 762
drag, startPoint x: 1267, startPoint y: 232, endPoint x: 1206, endPoint y: 244, distance: 62.7
click at [1207, 242] on div at bounding box center [776, 381] width 1552 height 762
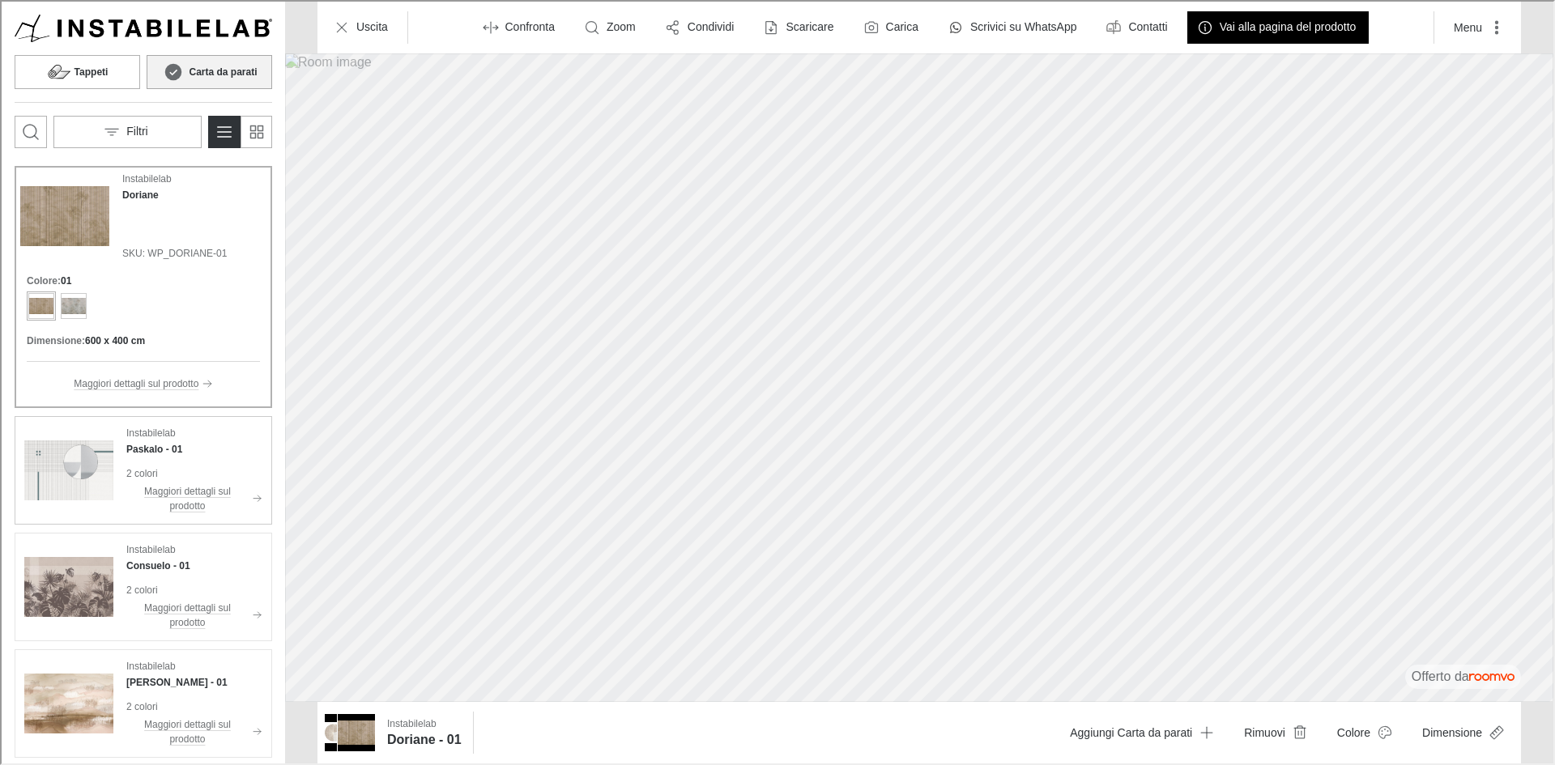
click at [194, 472] on p "2 colori" at bounding box center [193, 472] width 136 height 15
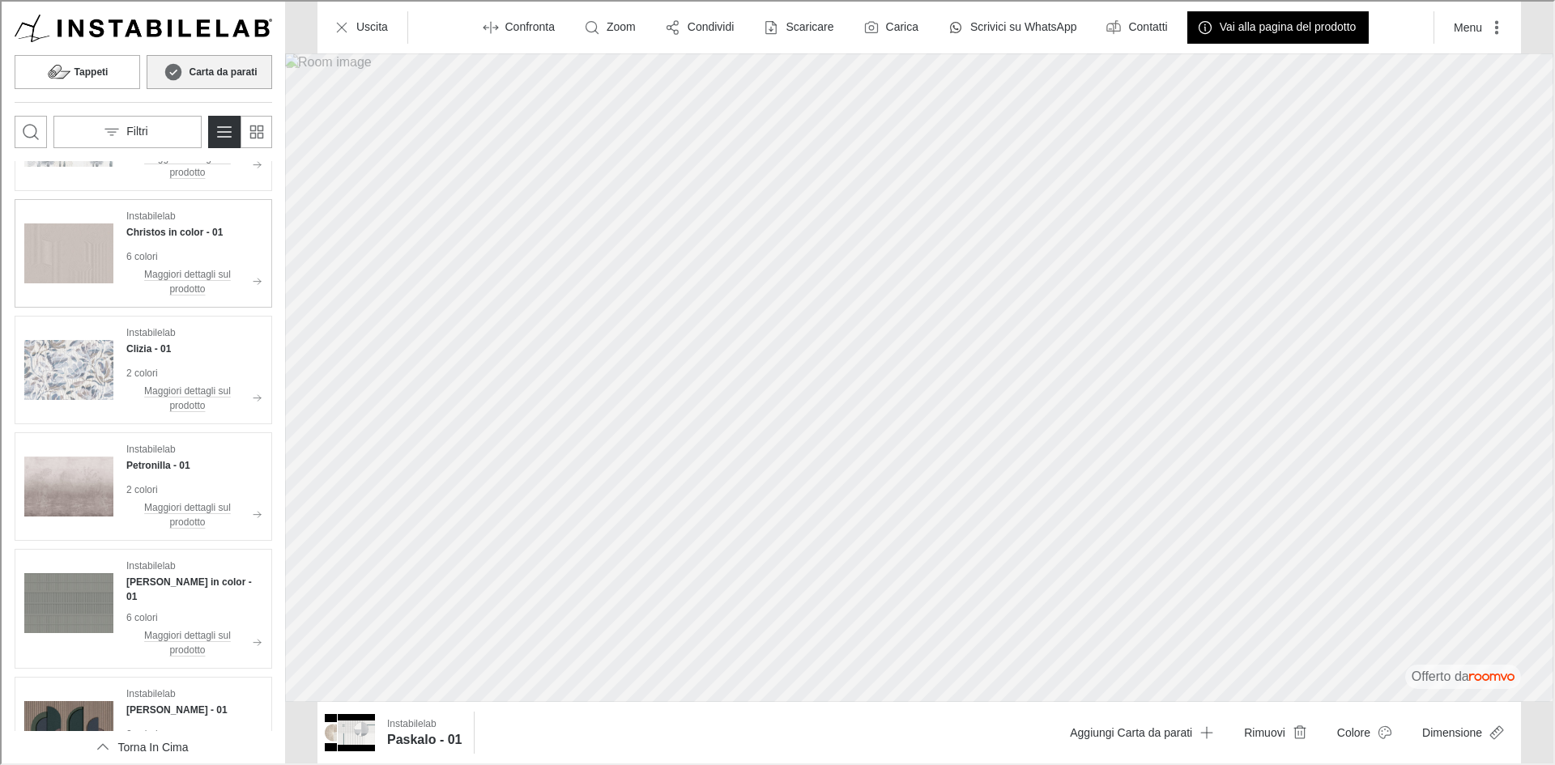
scroll to position [729, 0]
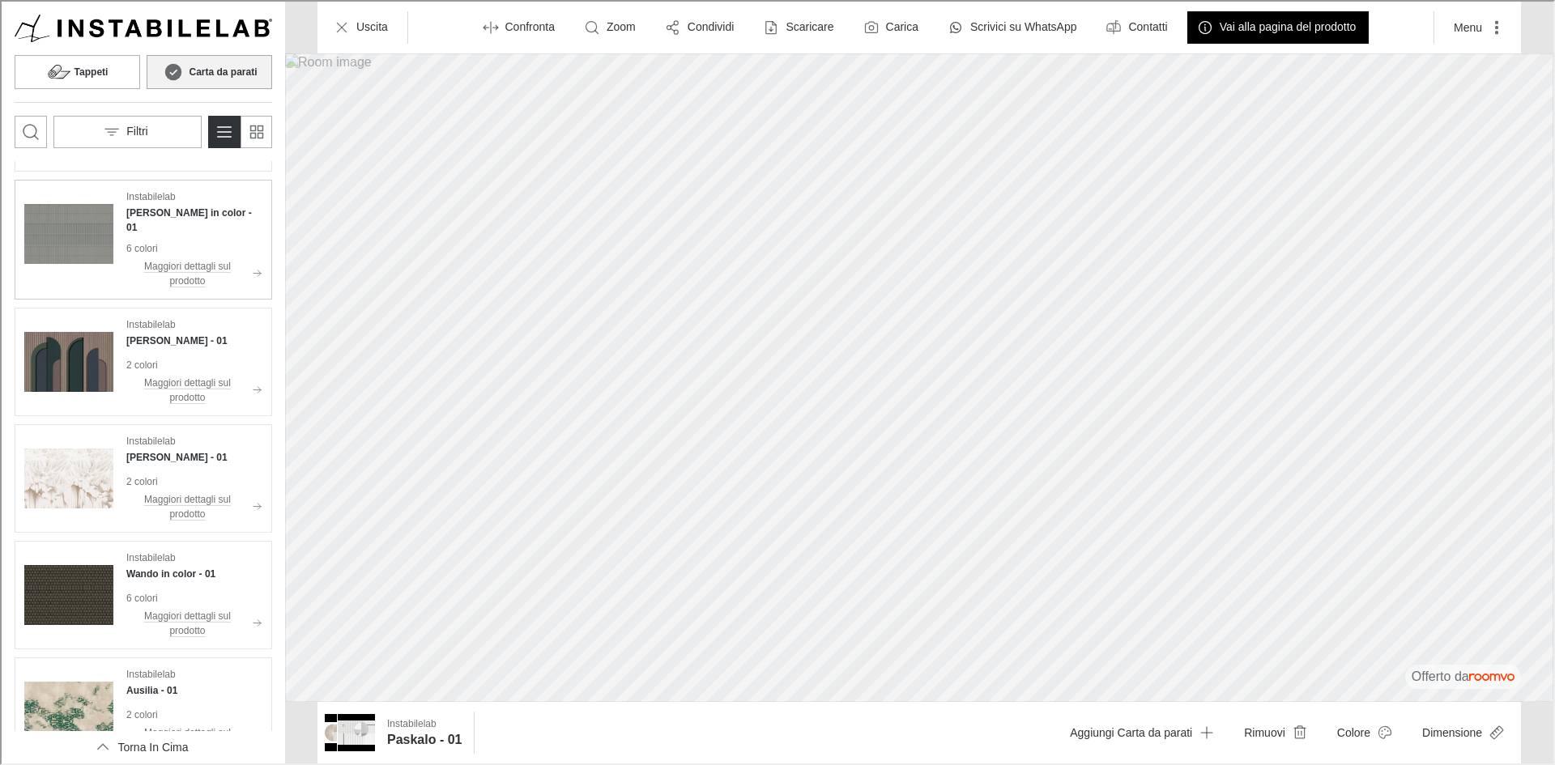
click at [117, 236] on div "Instabilelab [PERSON_NAME] in color - 01 6 colori Maggiori dettagli sul prodotto" at bounding box center [141, 237] width 251 height 113
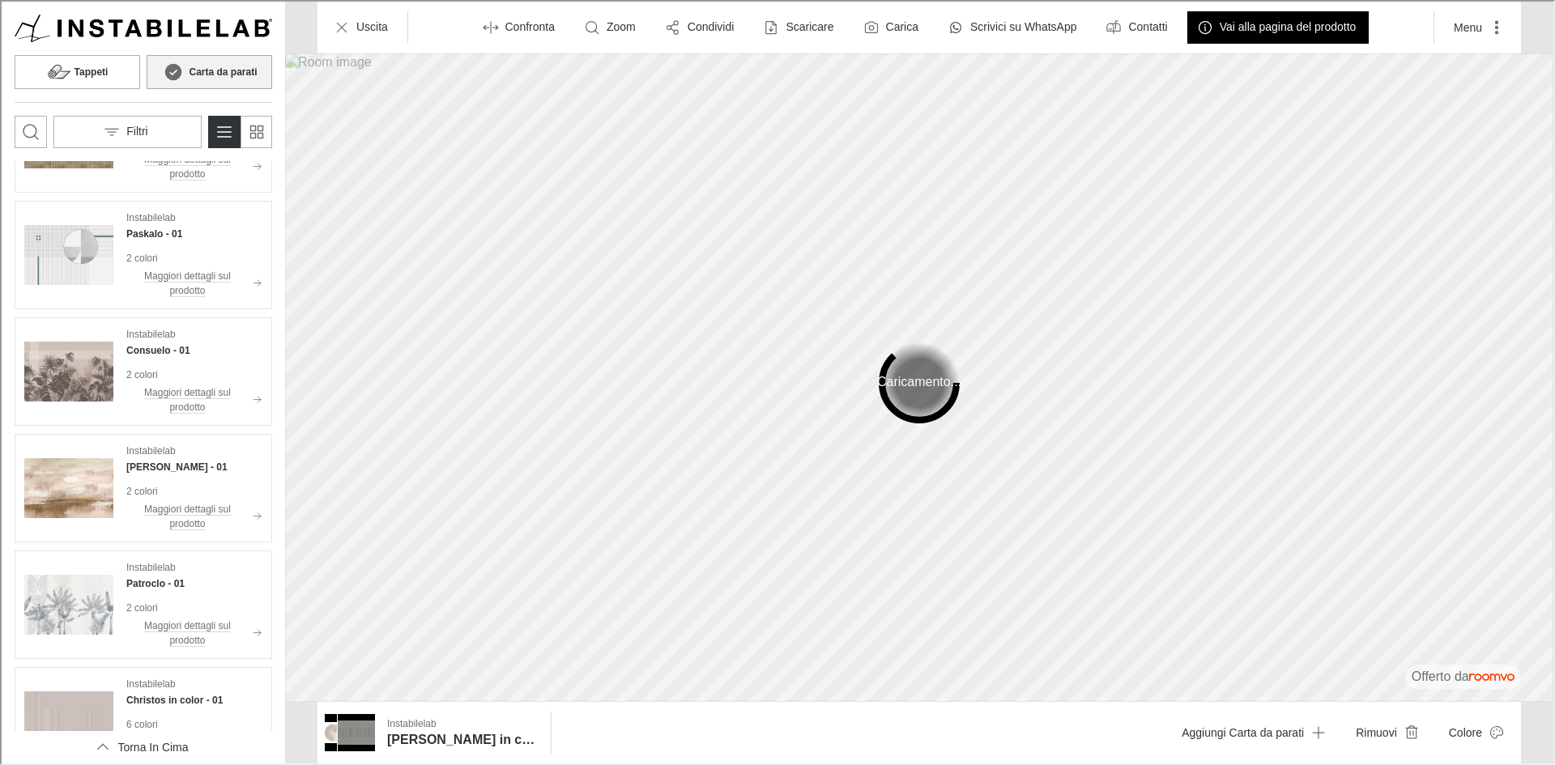
scroll to position [0, 0]
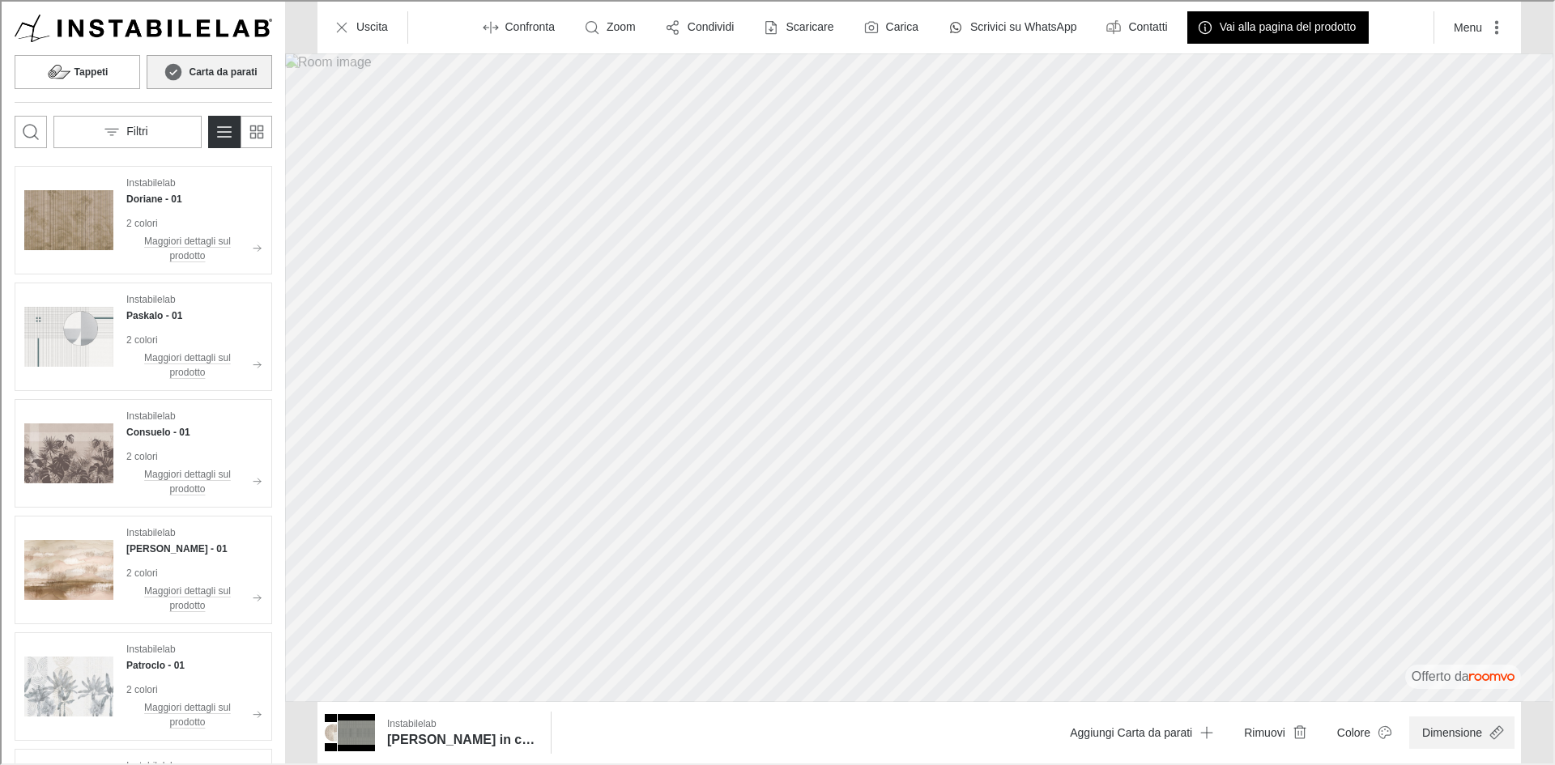
click at [1457, 736] on button "Dimensione" at bounding box center [1459, 731] width 105 height 32
type input "0.9"
drag, startPoint x: 1515, startPoint y: 695, endPoint x: 1469, endPoint y: 694, distance: 46.2
click at [1469, 694] on span at bounding box center [1466, 691] width 16 height 16
drag, startPoint x: 1211, startPoint y: 375, endPoint x: 1162, endPoint y: 374, distance: 48.6
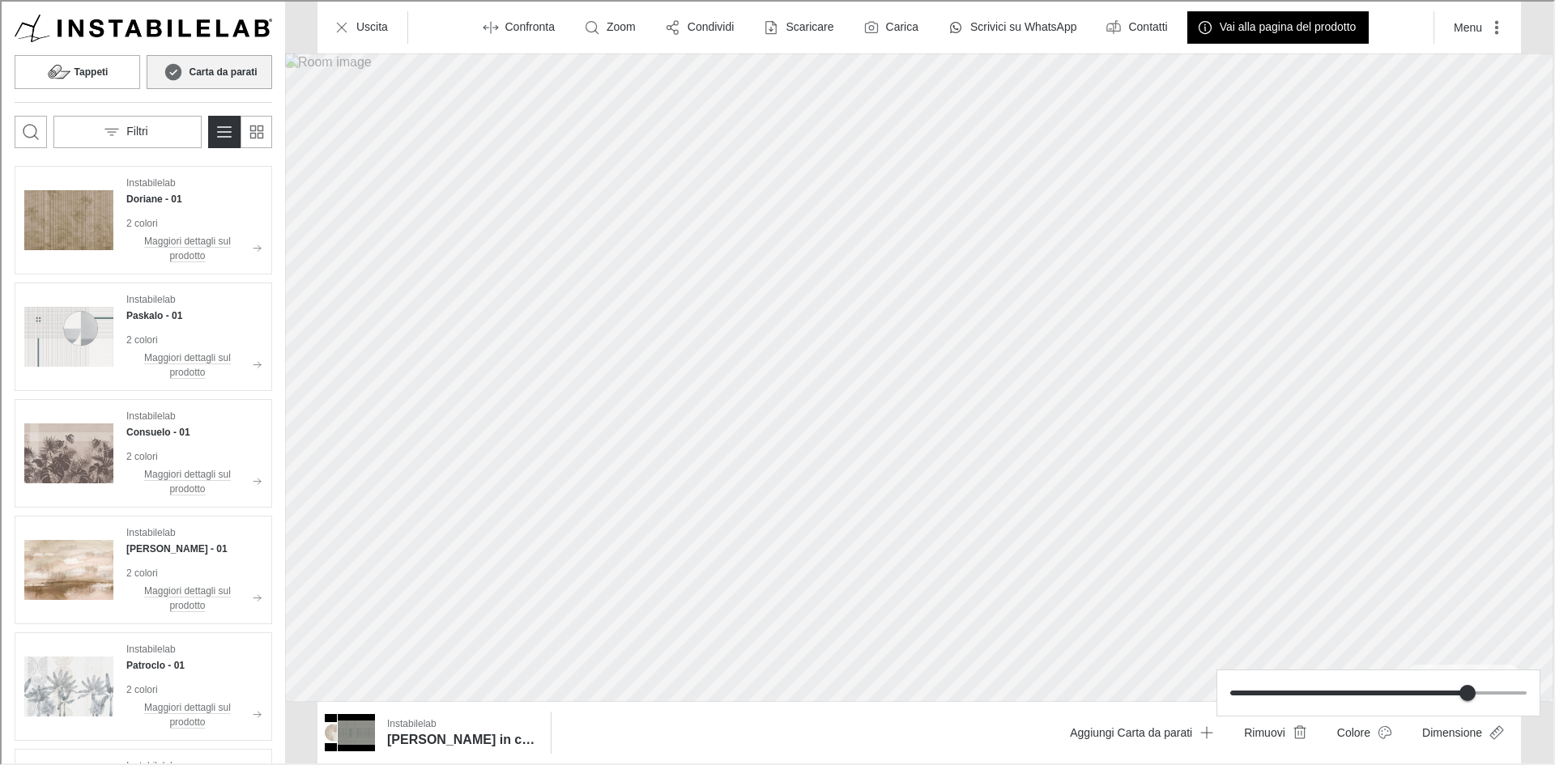
click at [1163, 374] on div at bounding box center [776, 381] width 1552 height 762
click at [1454, 734] on button "Dimensione" at bounding box center [1459, 731] width 105 height 32
type input "0.8"
drag, startPoint x: 1468, startPoint y: 703, endPoint x: 1425, endPoint y: 700, distance: 43.0
click at [1425, 700] on span at bounding box center [1376, 691] width 296 height 24
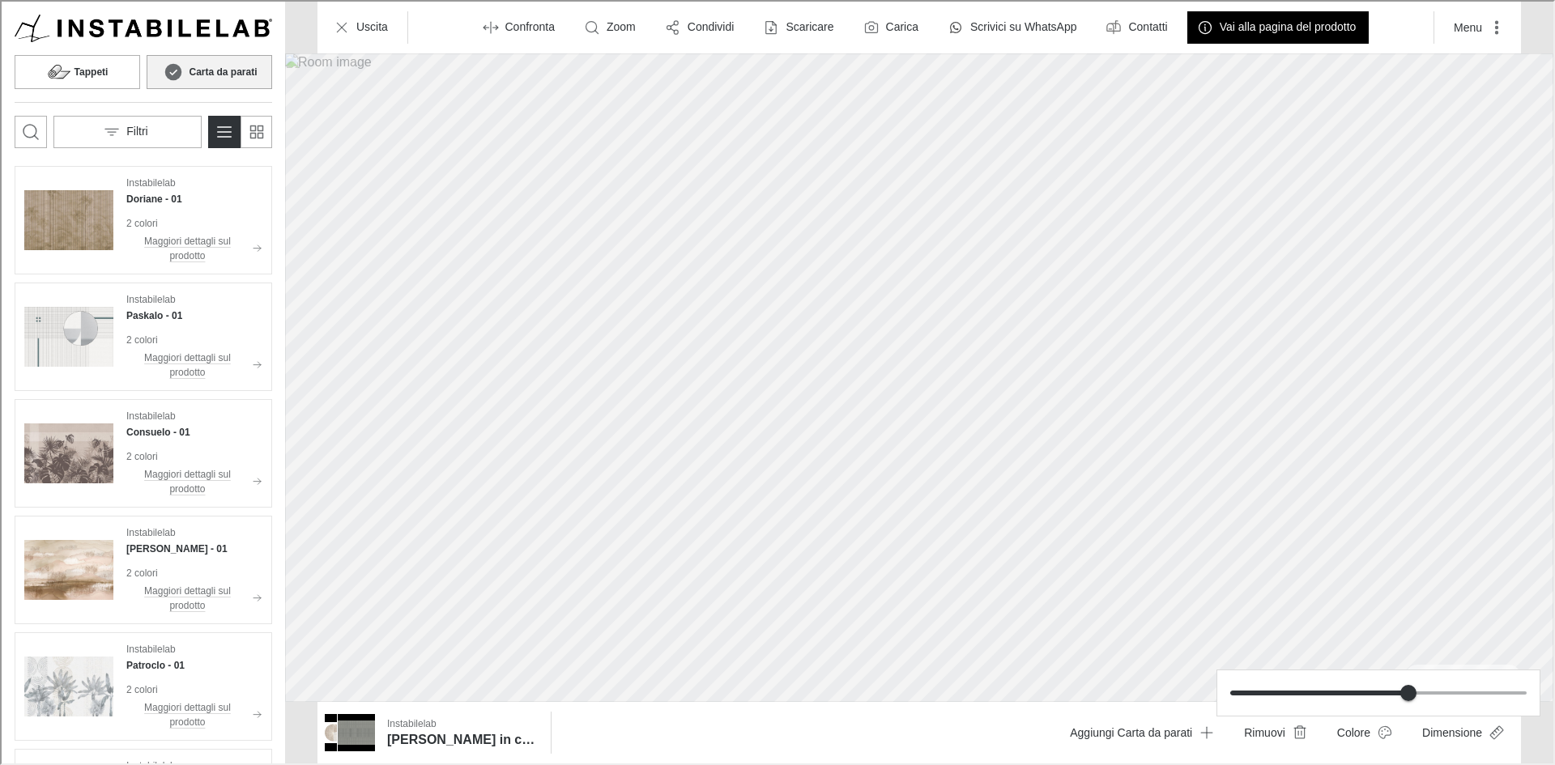
drag, startPoint x: 1225, startPoint y: 451, endPoint x: 1258, endPoint y: 447, distance: 32.6
click at [1258, 447] on div at bounding box center [776, 381] width 1552 height 762
click at [365, 10] on button "Uscita" at bounding box center [360, 26] width 77 height 32
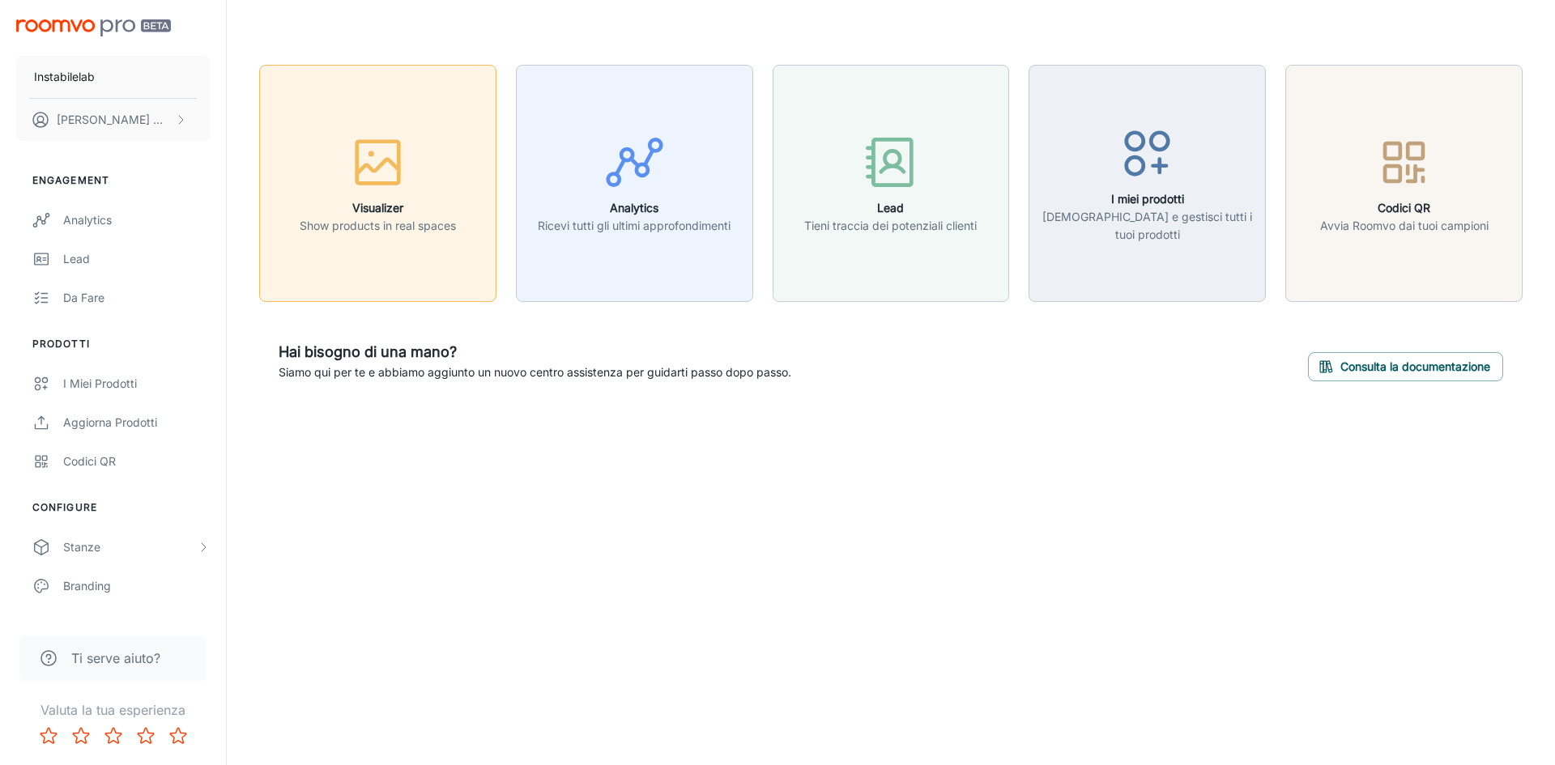
click at [432, 138] on div "button" at bounding box center [378, 165] width 156 height 67
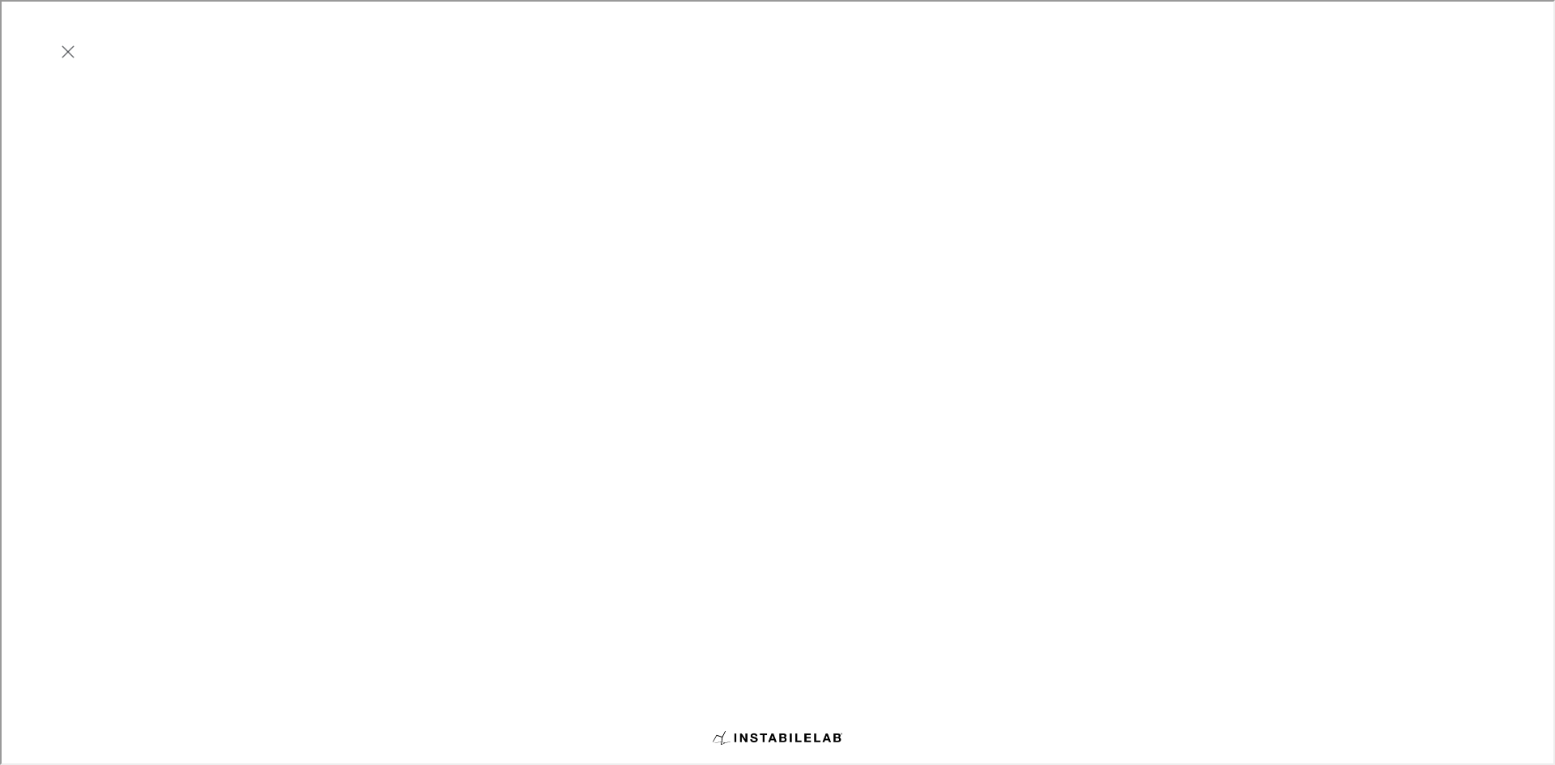
scroll to position [324, 0]
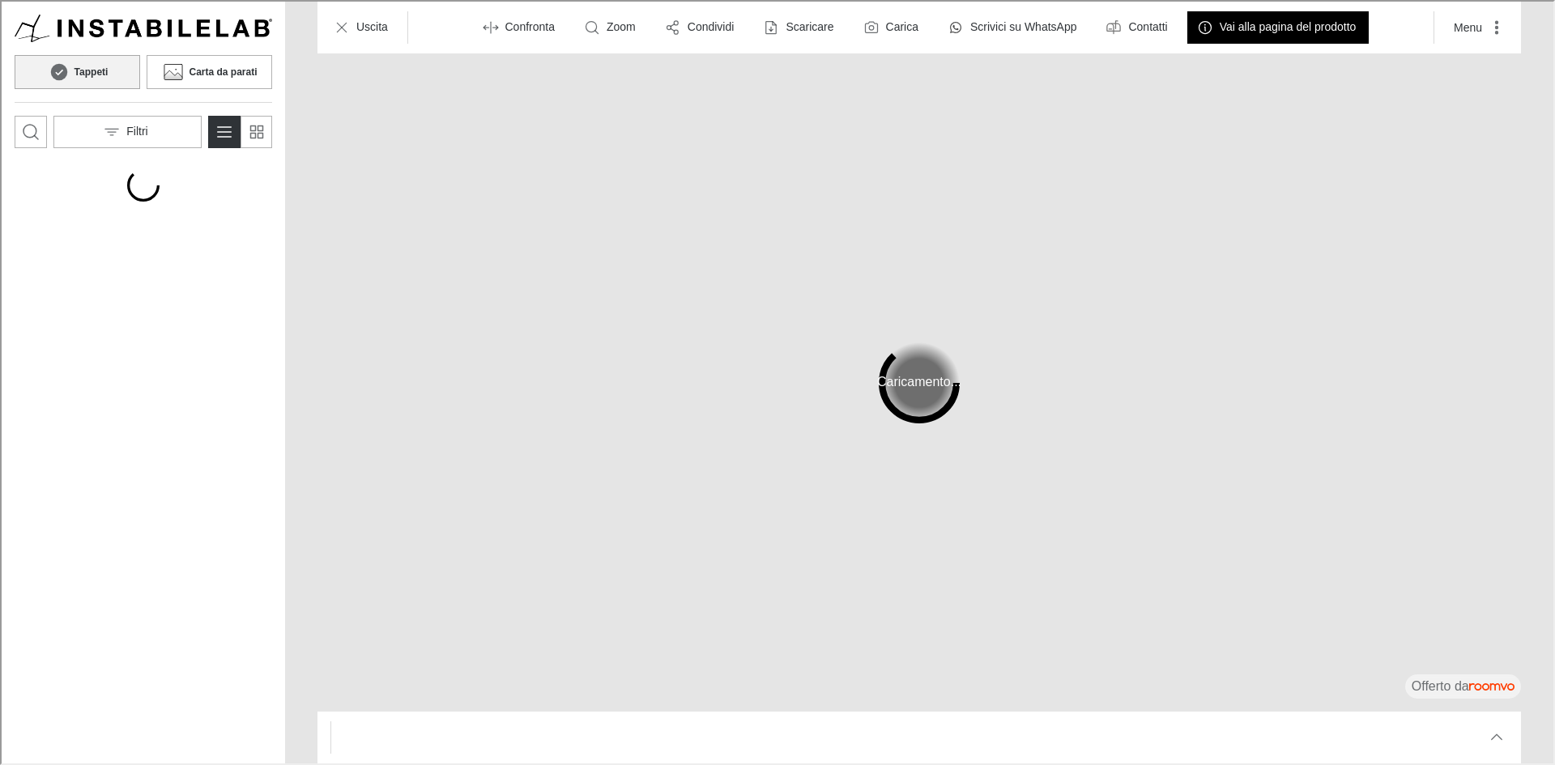
scroll to position [0, 0]
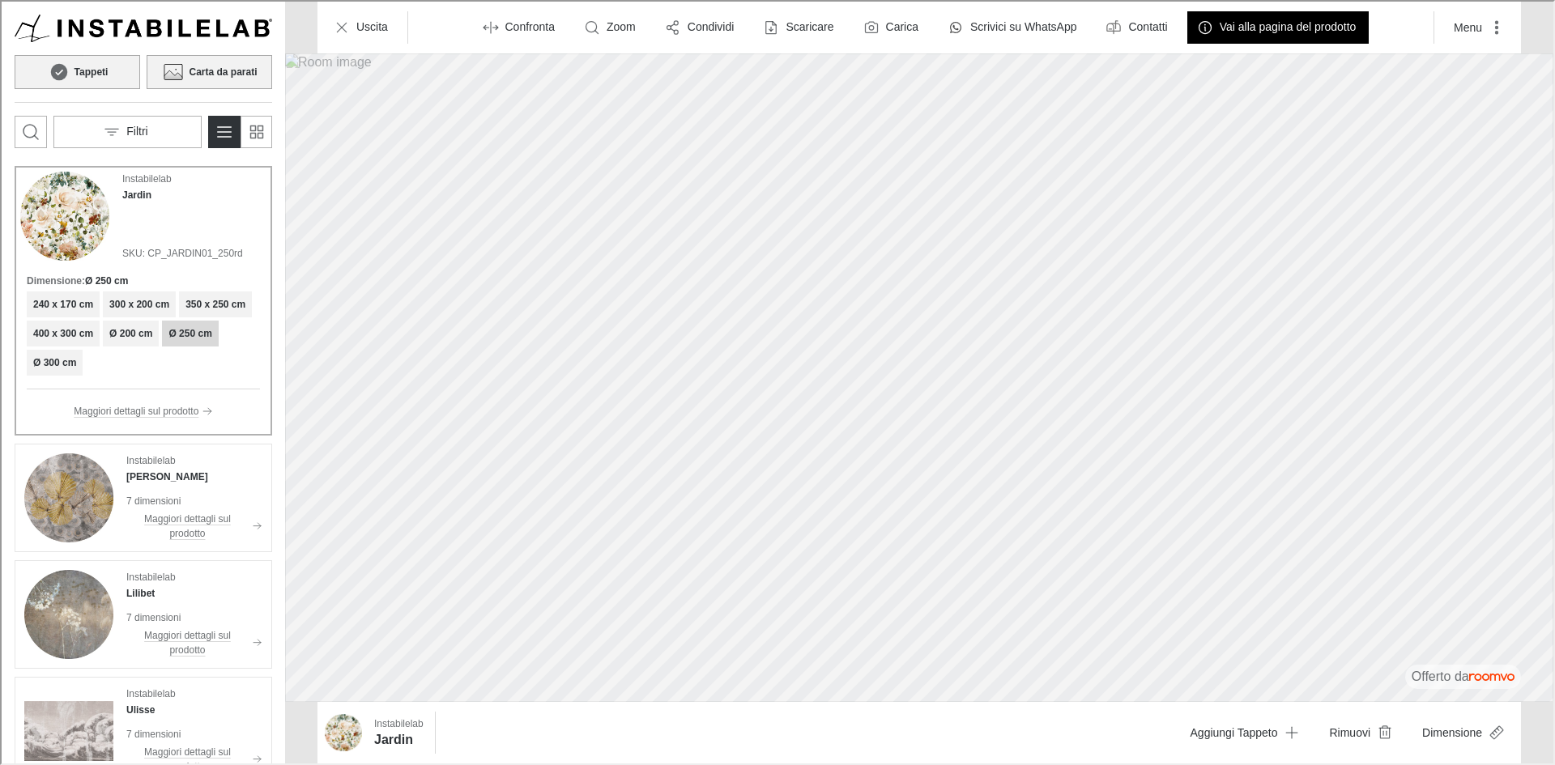
click at [184, 63] on icon at bounding box center [172, 70] width 24 height 19
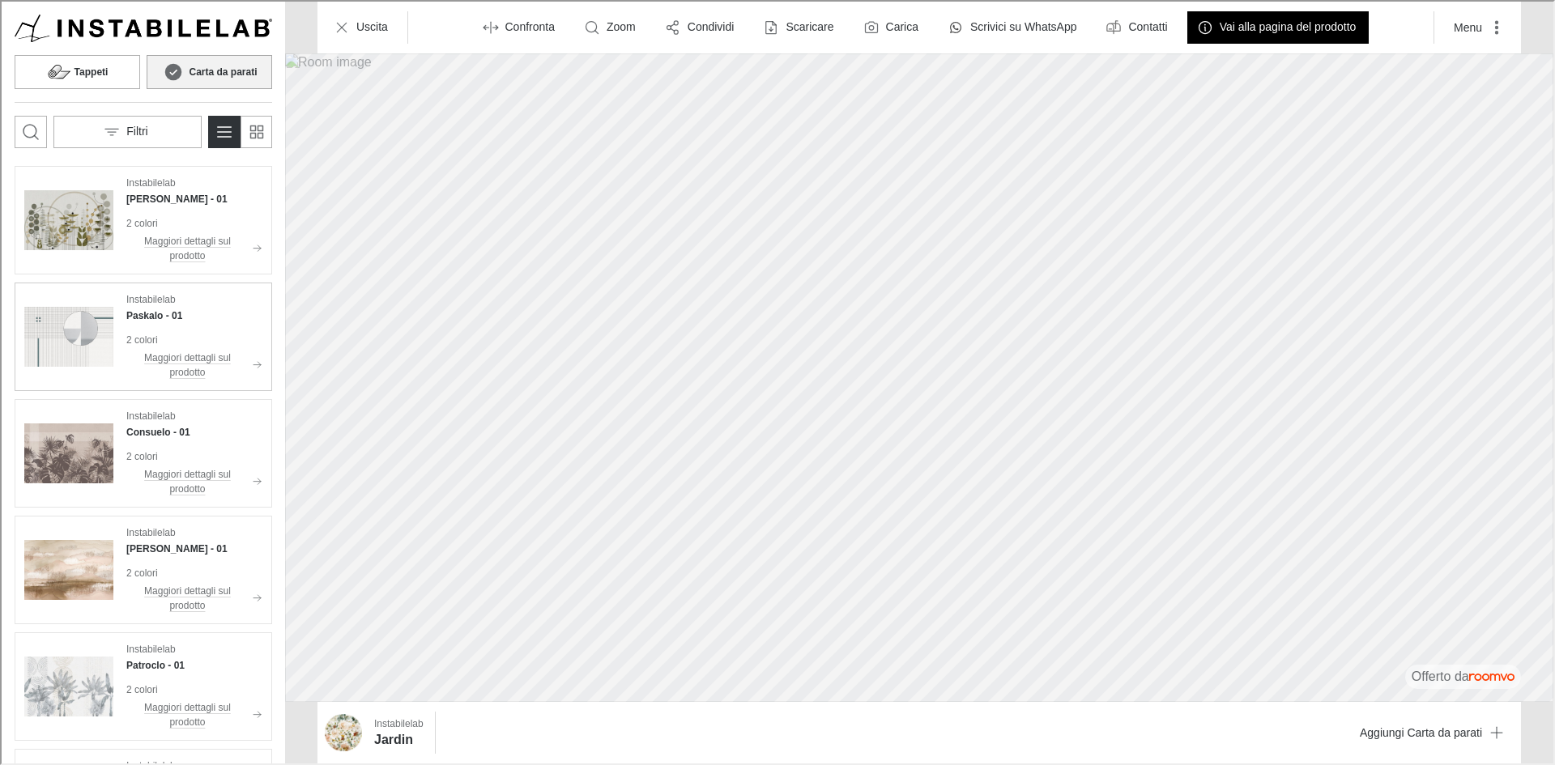
click at [163, 322] on div "Instabilelab Paskalo - 01 2 colori Maggiori dettagli sul prodotto" at bounding box center [193, 335] width 136 height 89
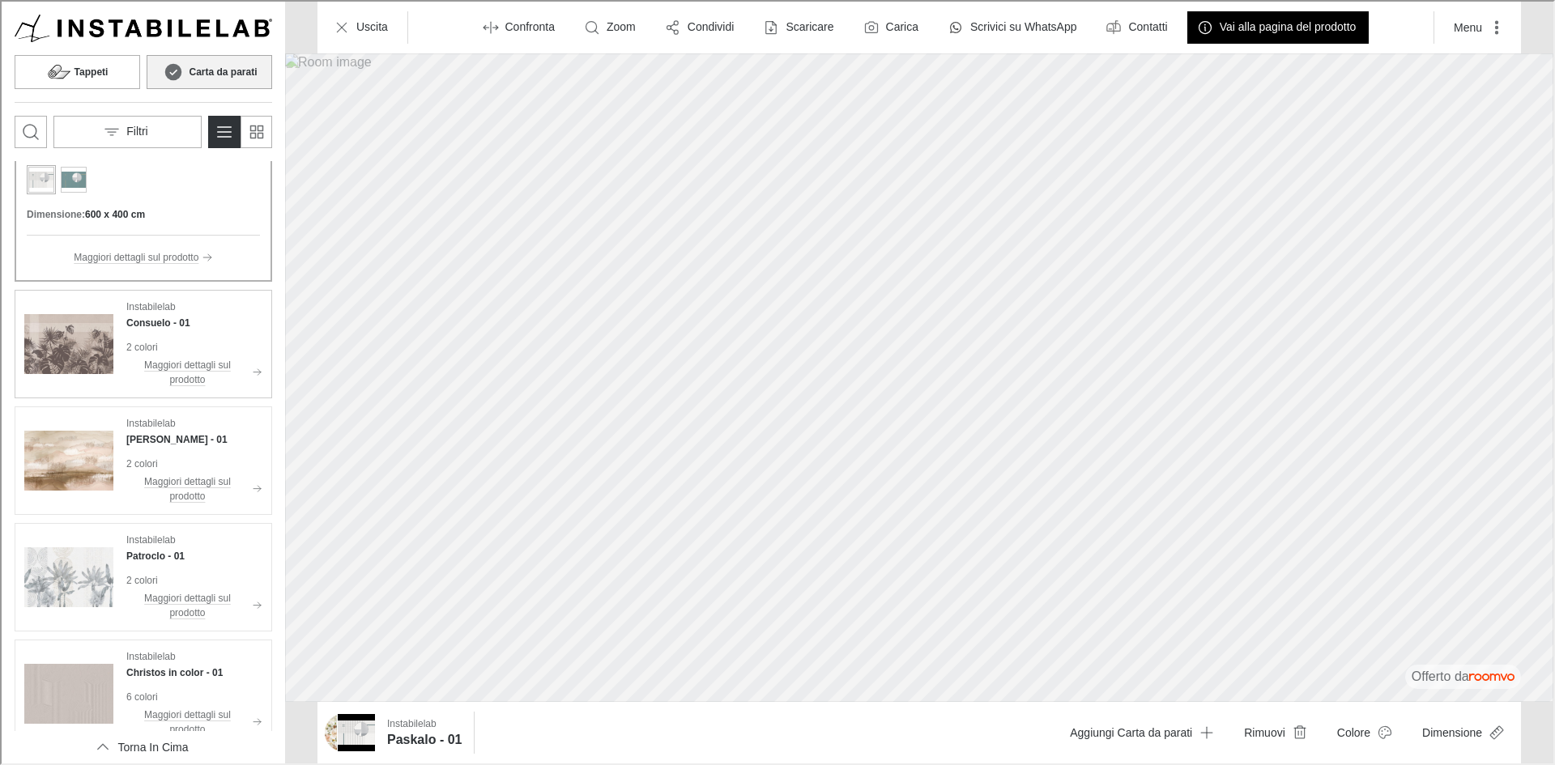
click at [106, 329] on img "See Consuelo in the room" at bounding box center [67, 342] width 89 height 89
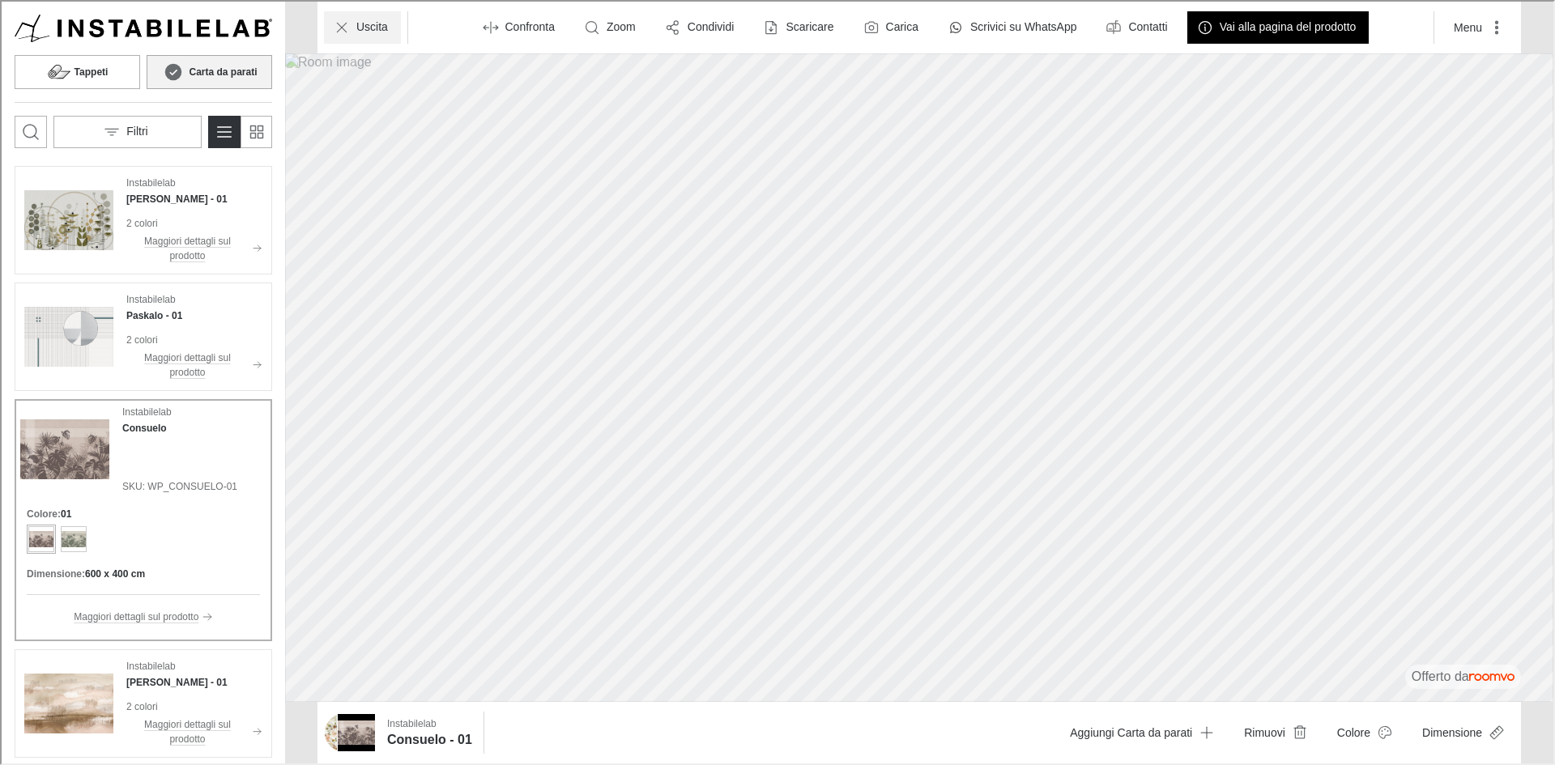
click at [383, 19] on p "Uscita" at bounding box center [371, 26] width 32 height 16
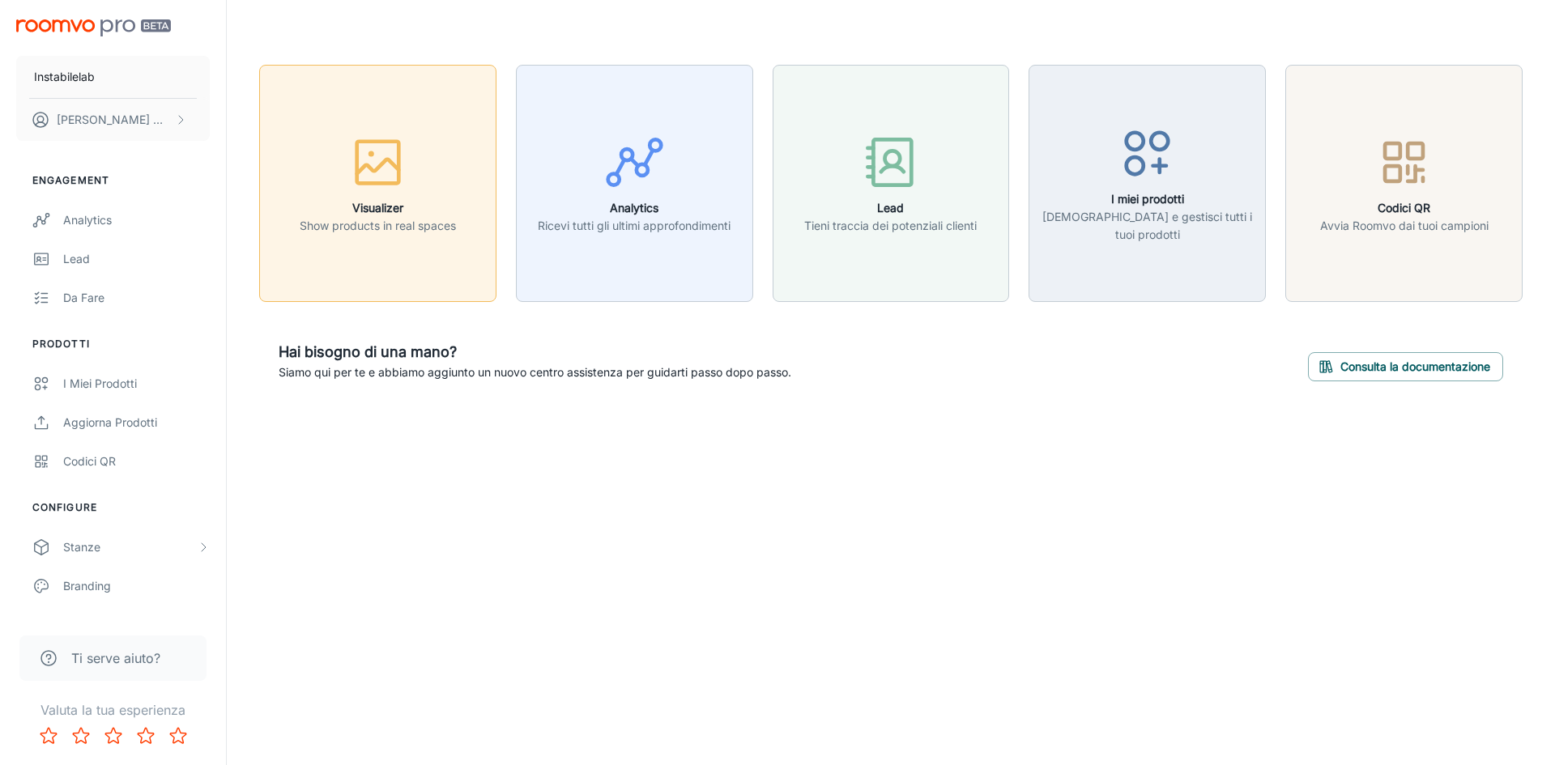
click at [430, 151] on div "button" at bounding box center [378, 165] width 156 height 67
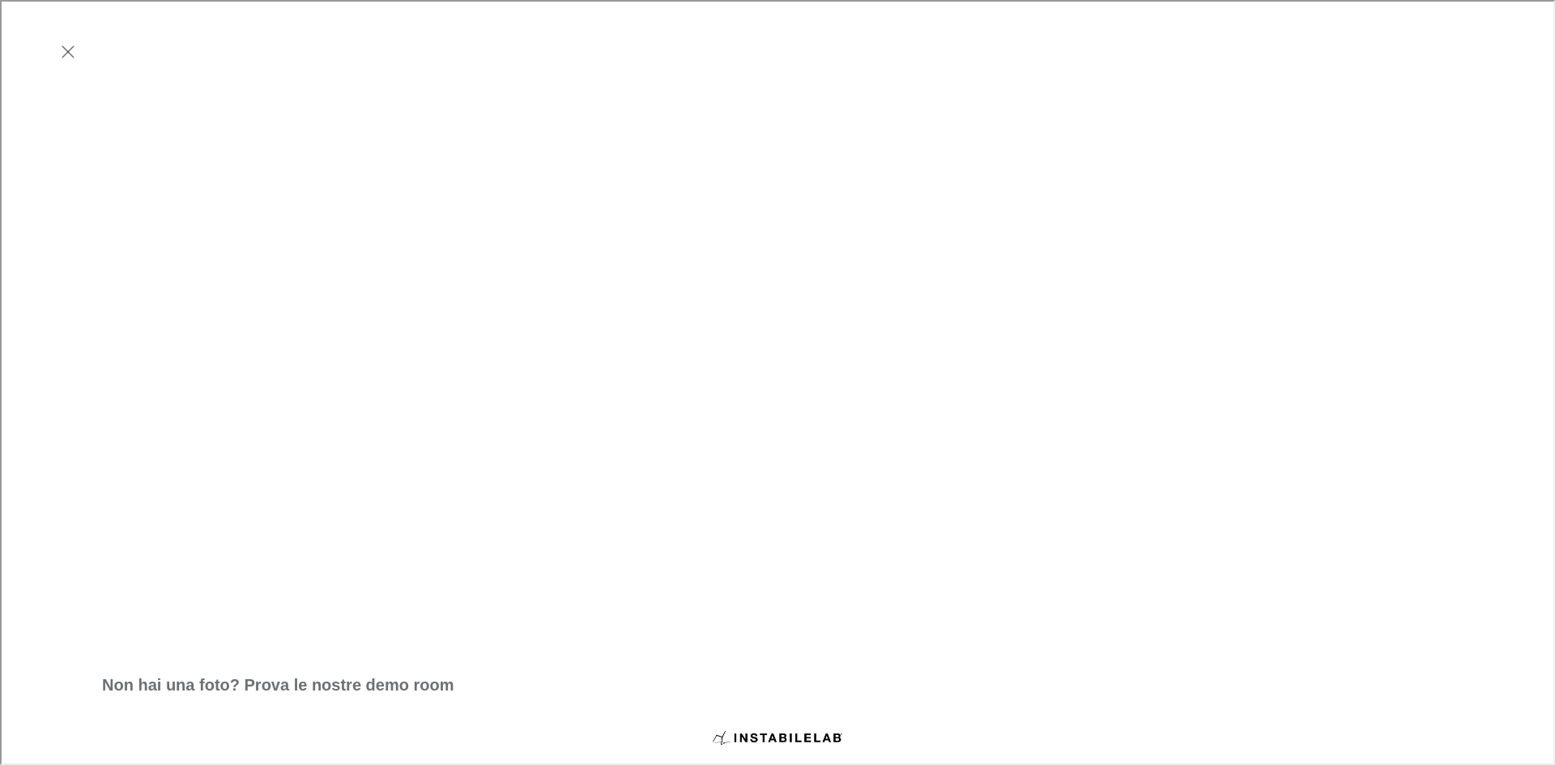
scroll to position [405, 0]
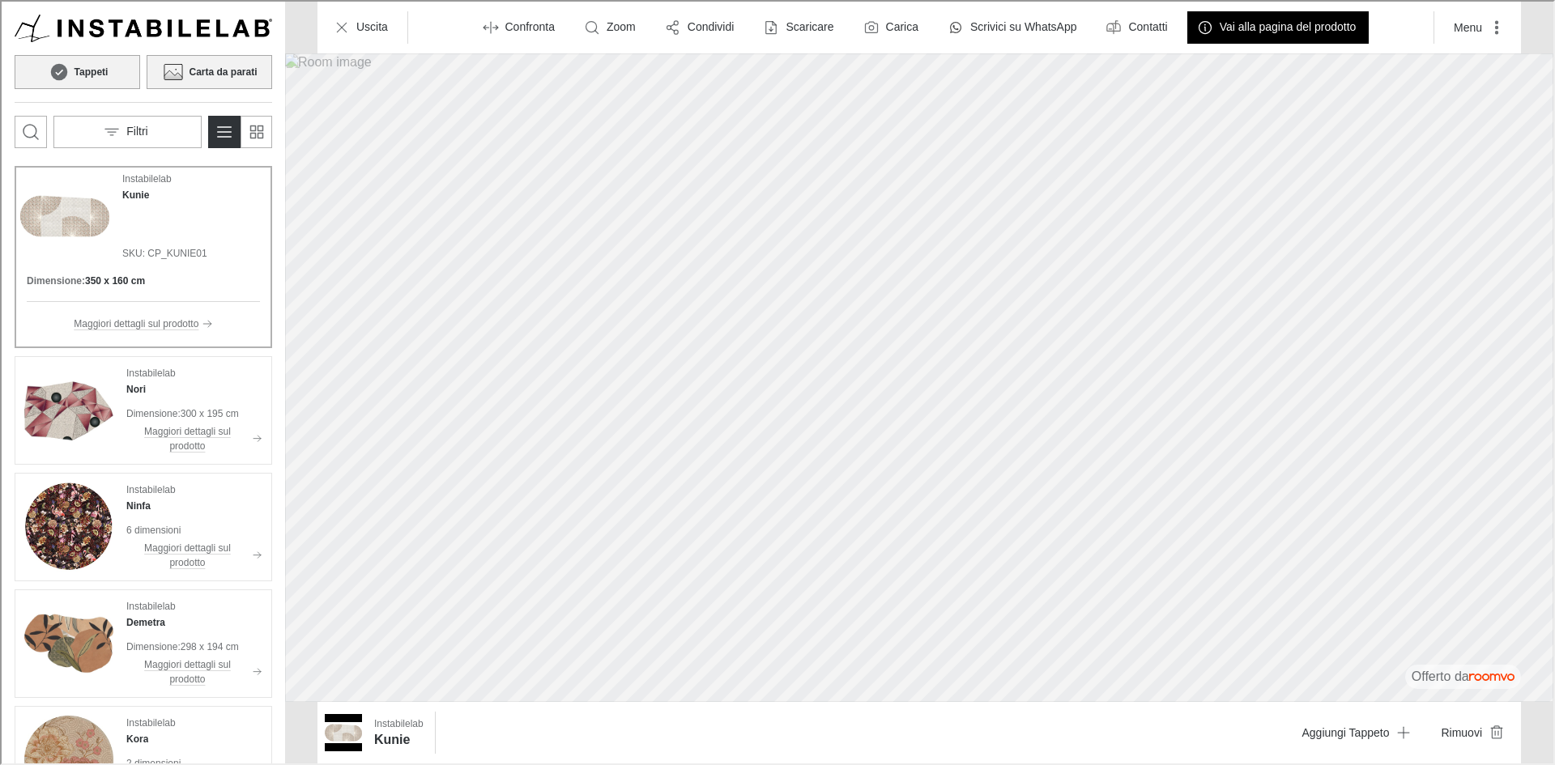
click at [211, 74] on h6 "Carta da parati" at bounding box center [221, 70] width 68 height 15
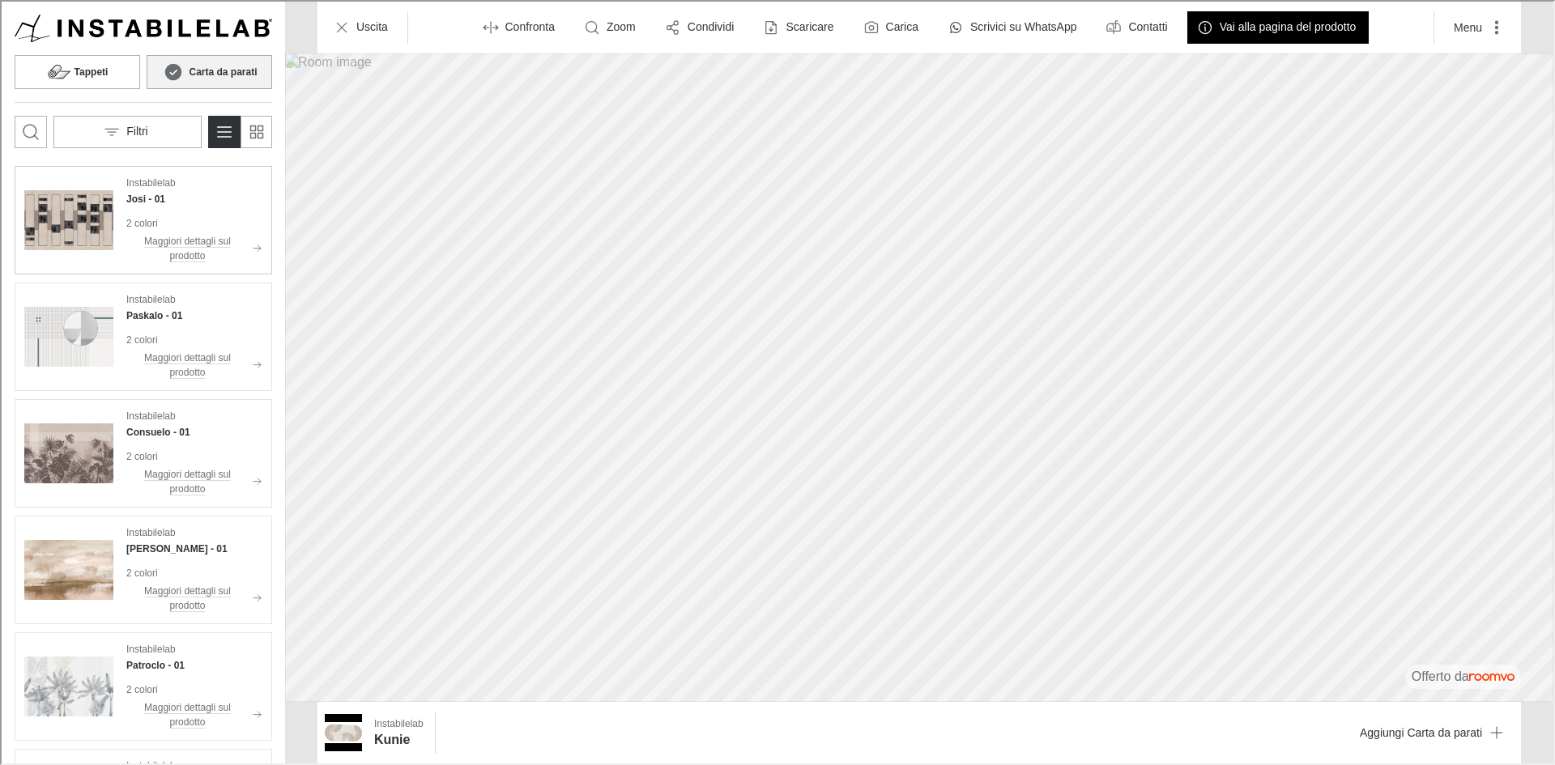
click at [141, 212] on div "Instabilelab Josi - 01 2 colori Maggiori dettagli sul prodotto" at bounding box center [193, 218] width 136 height 89
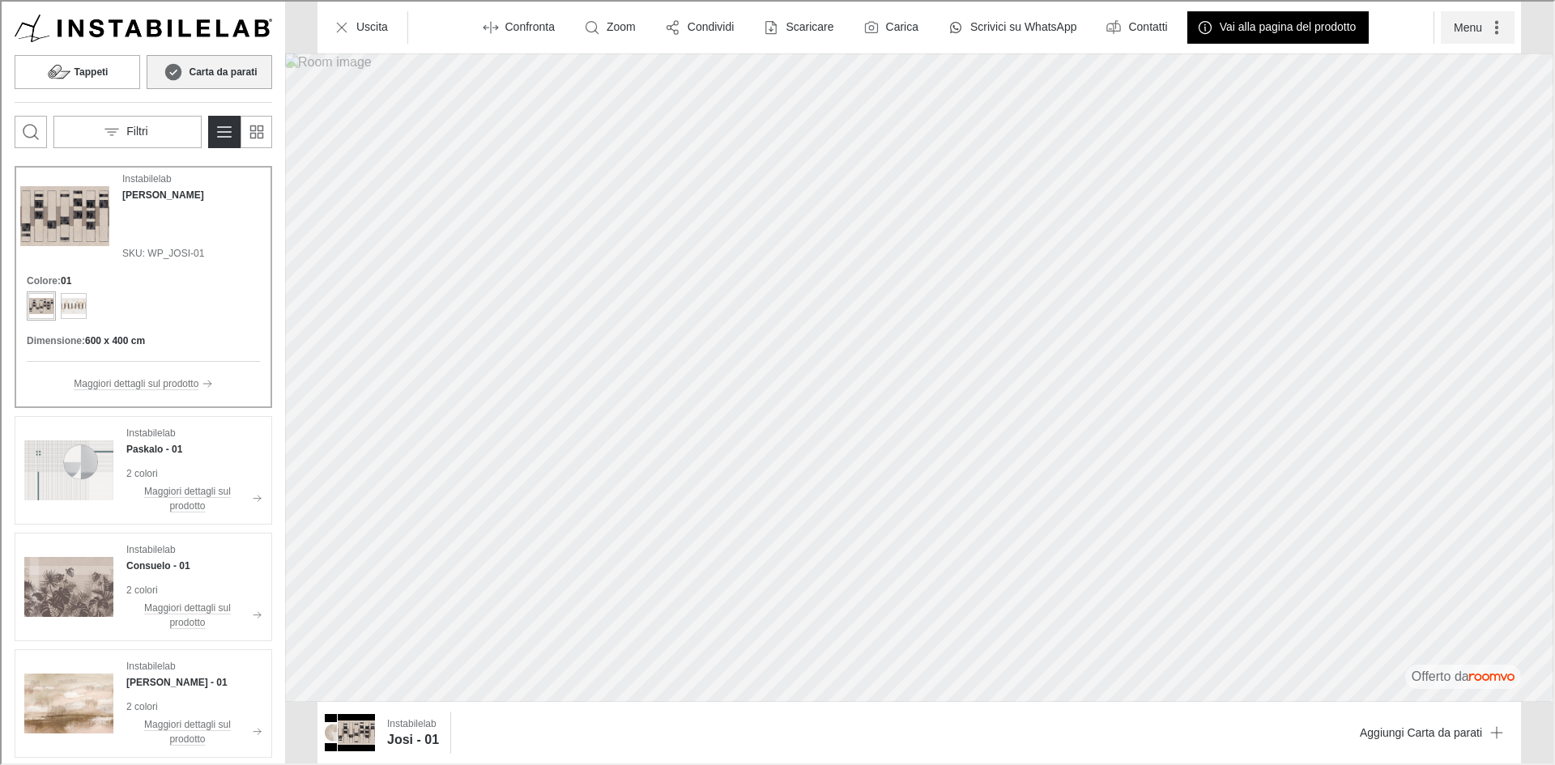
click at [1469, 25] on button "Menu" at bounding box center [1476, 26] width 74 height 32
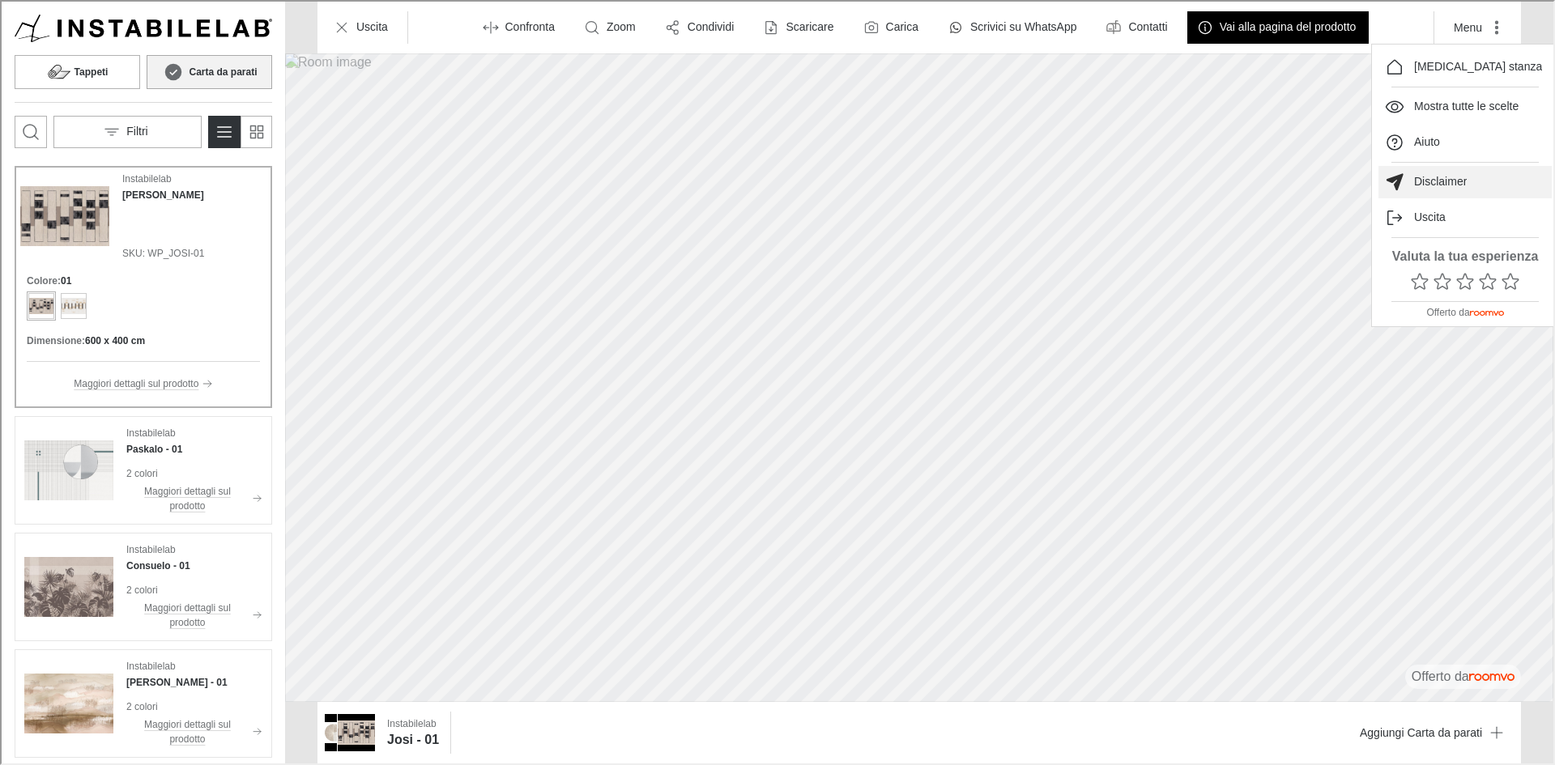
click at [1421, 185] on p "Disclaimer" at bounding box center [1438, 180] width 53 height 16
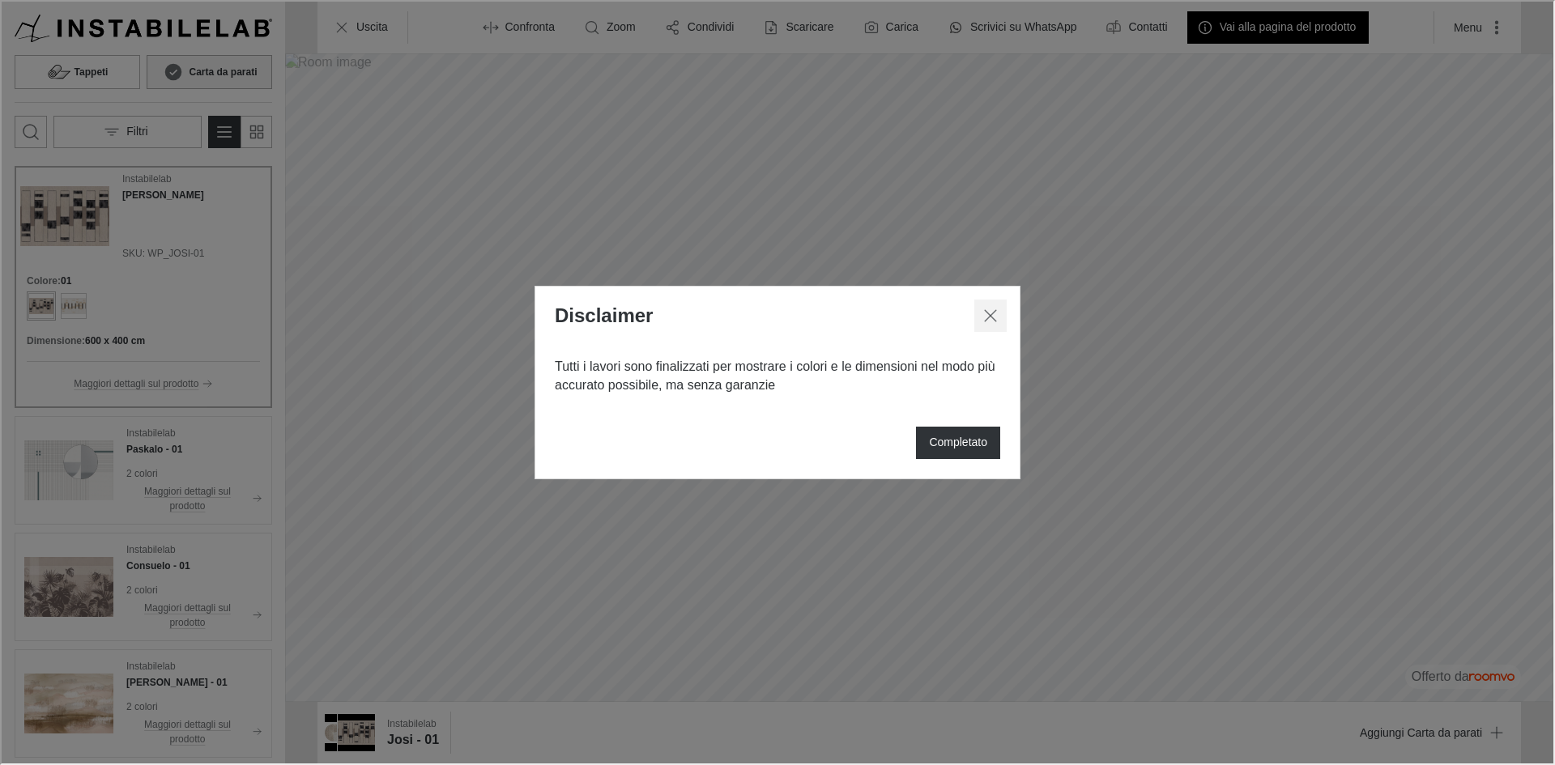
click at [999, 309] on button "Chiudi dialogo" at bounding box center [989, 314] width 32 height 32
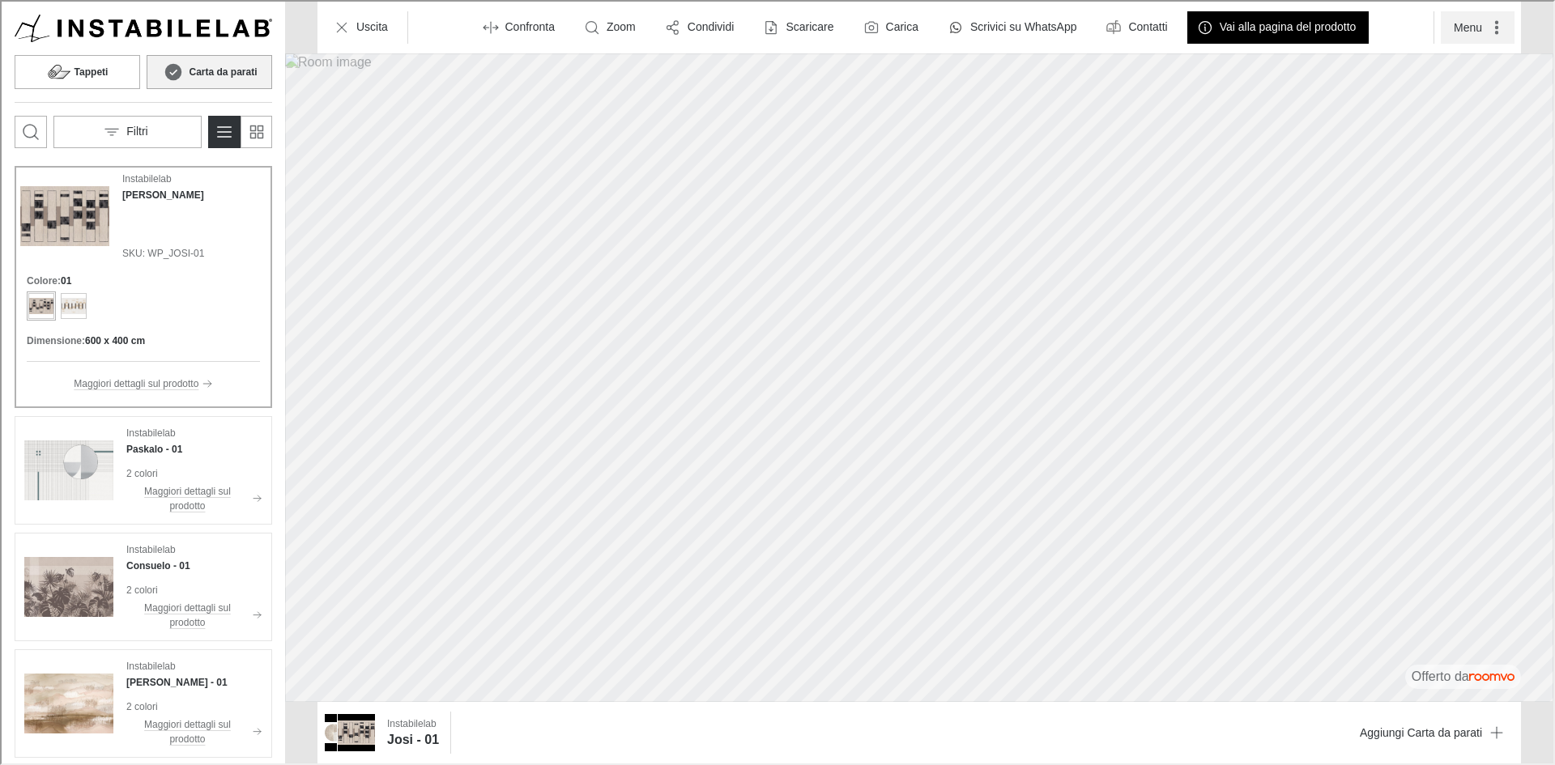
click at [1475, 36] on button "Menu" at bounding box center [1476, 26] width 74 height 32
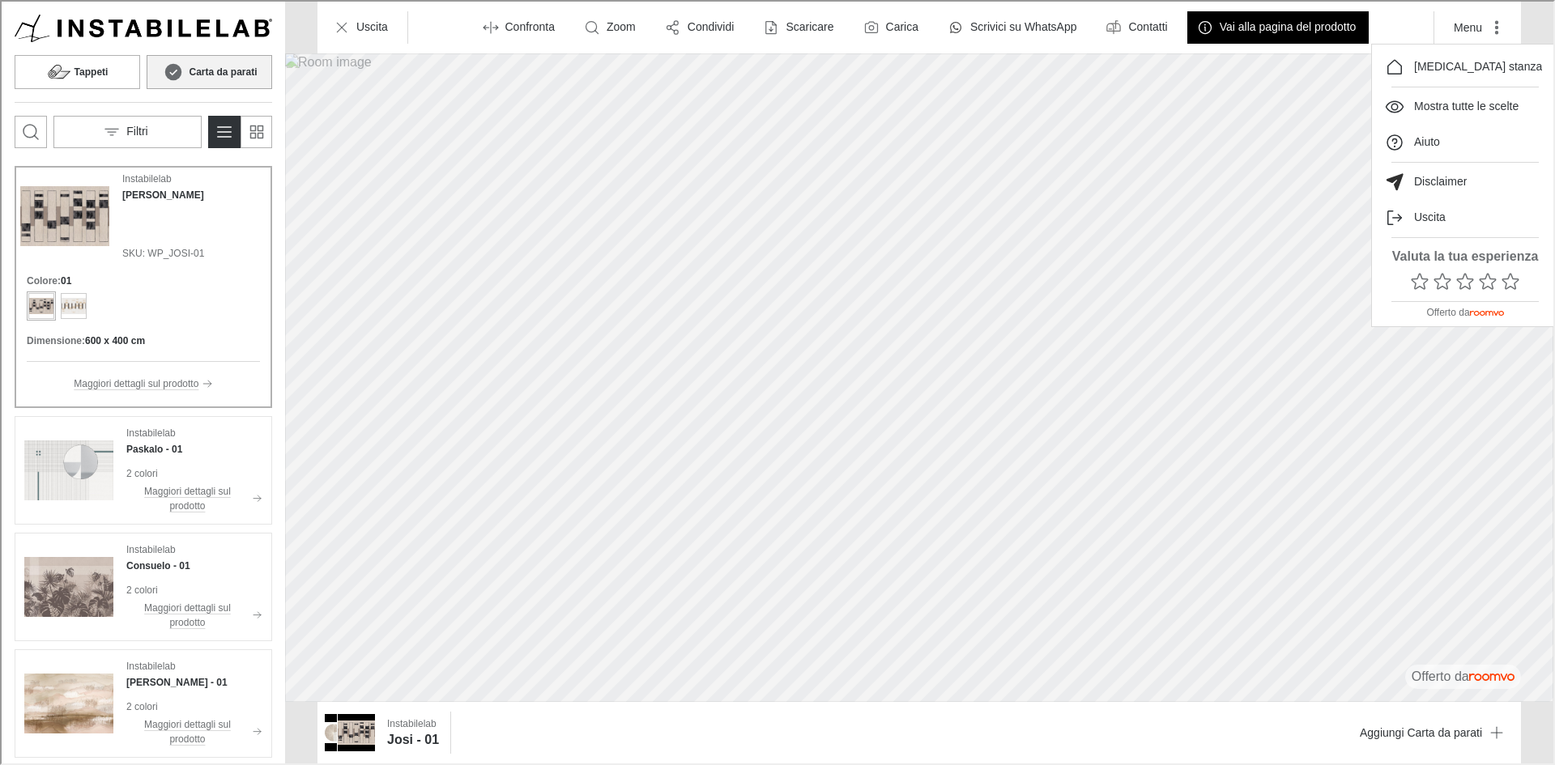
click at [1492, 398] on div at bounding box center [776, 381] width 1552 height 762
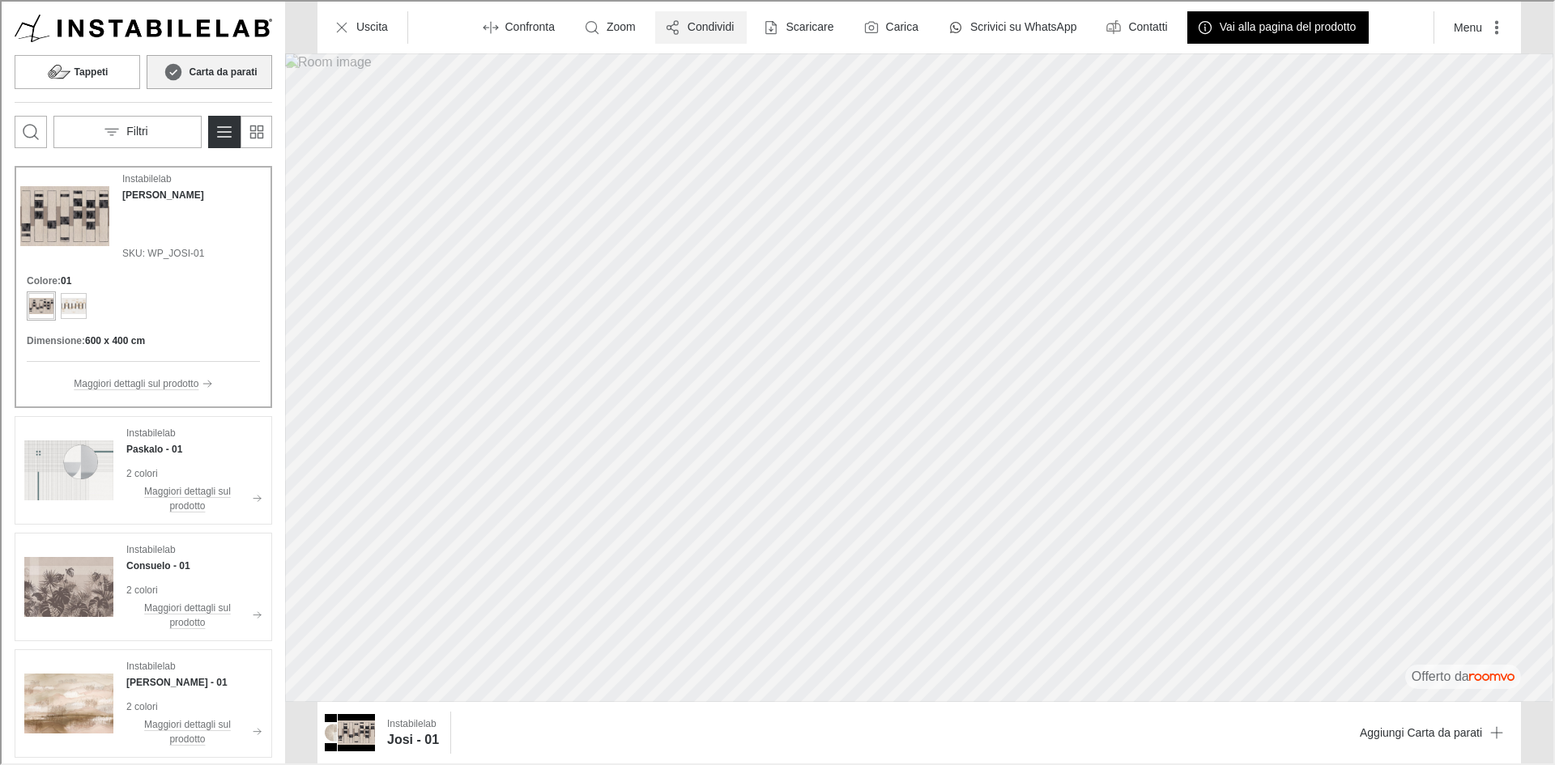
click at [703, 27] on p "Condividi" at bounding box center [709, 26] width 47 height 16
click at [715, 104] on p "Condividi via email" at bounding box center [750, 101] width 108 height 18
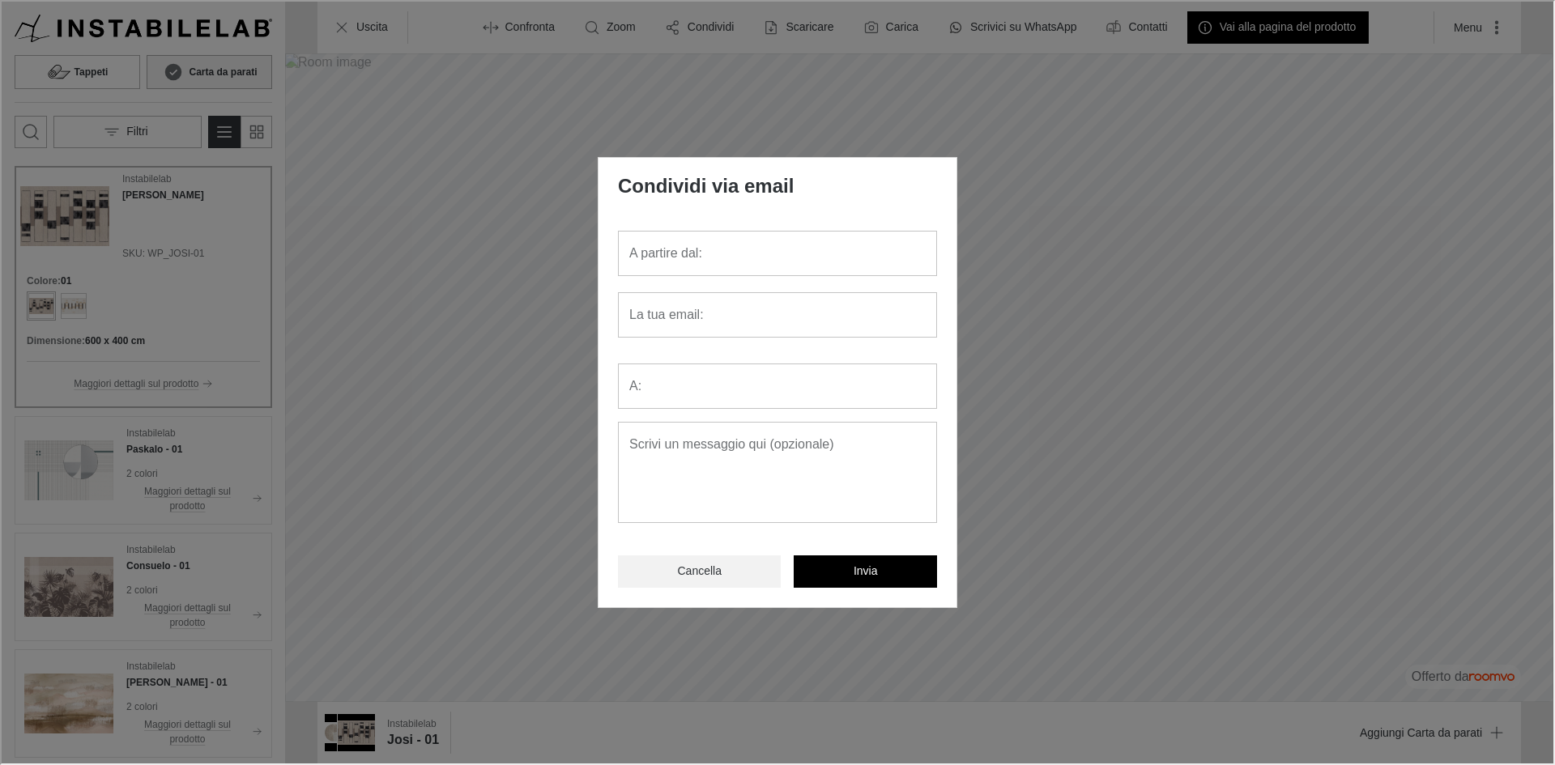
click at [680, 567] on p "Cancella" at bounding box center [697, 570] width 44 height 16
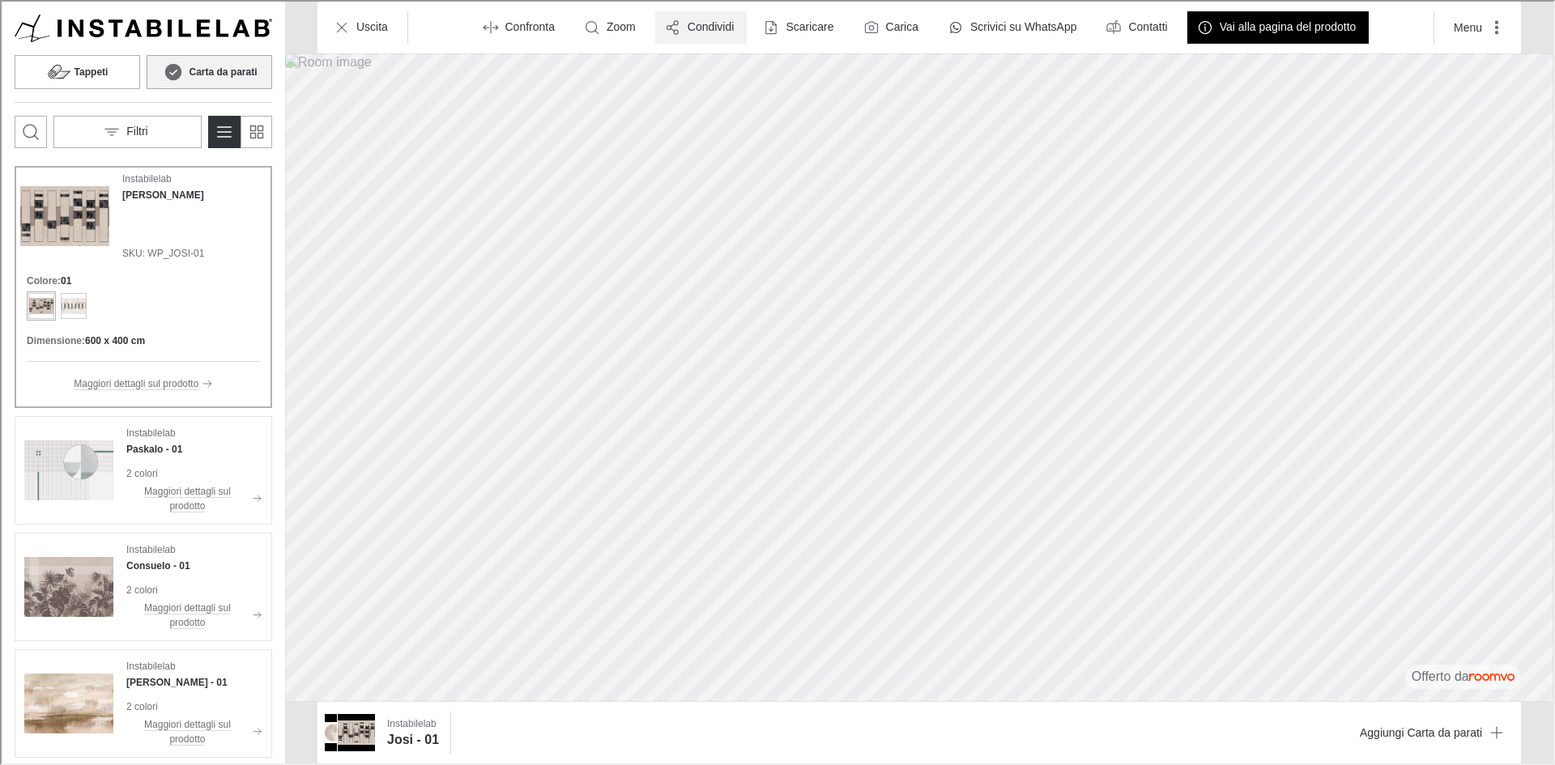
click at [715, 13] on button "Condividi" at bounding box center [699, 26] width 92 height 32
click at [739, 67] on p "Copia il collegamento" at bounding box center [758, 66] width 124 height 18
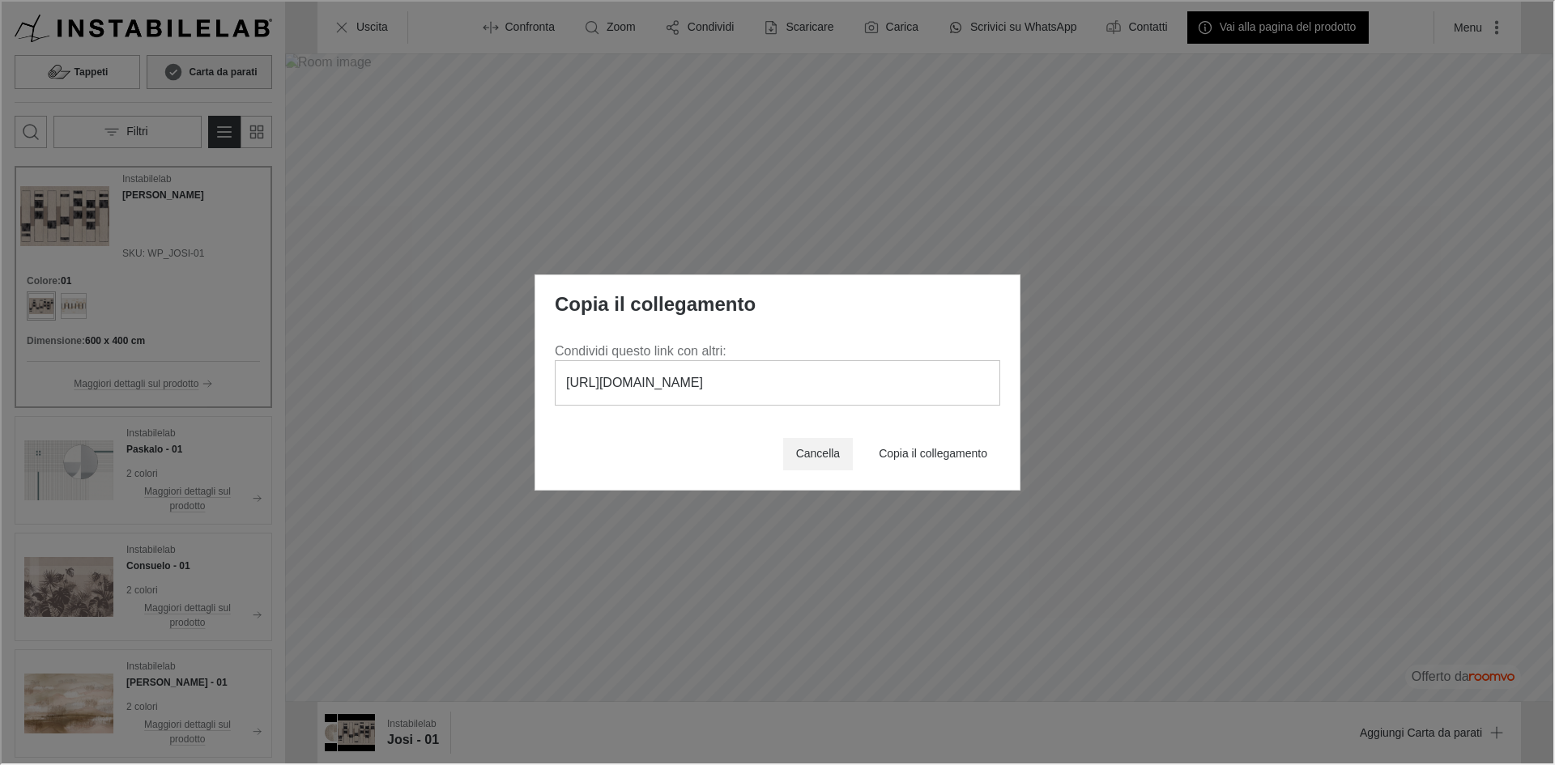
click at [807, 453] on p "Cancella" at bounding box center [816, 453] width 44 height 16
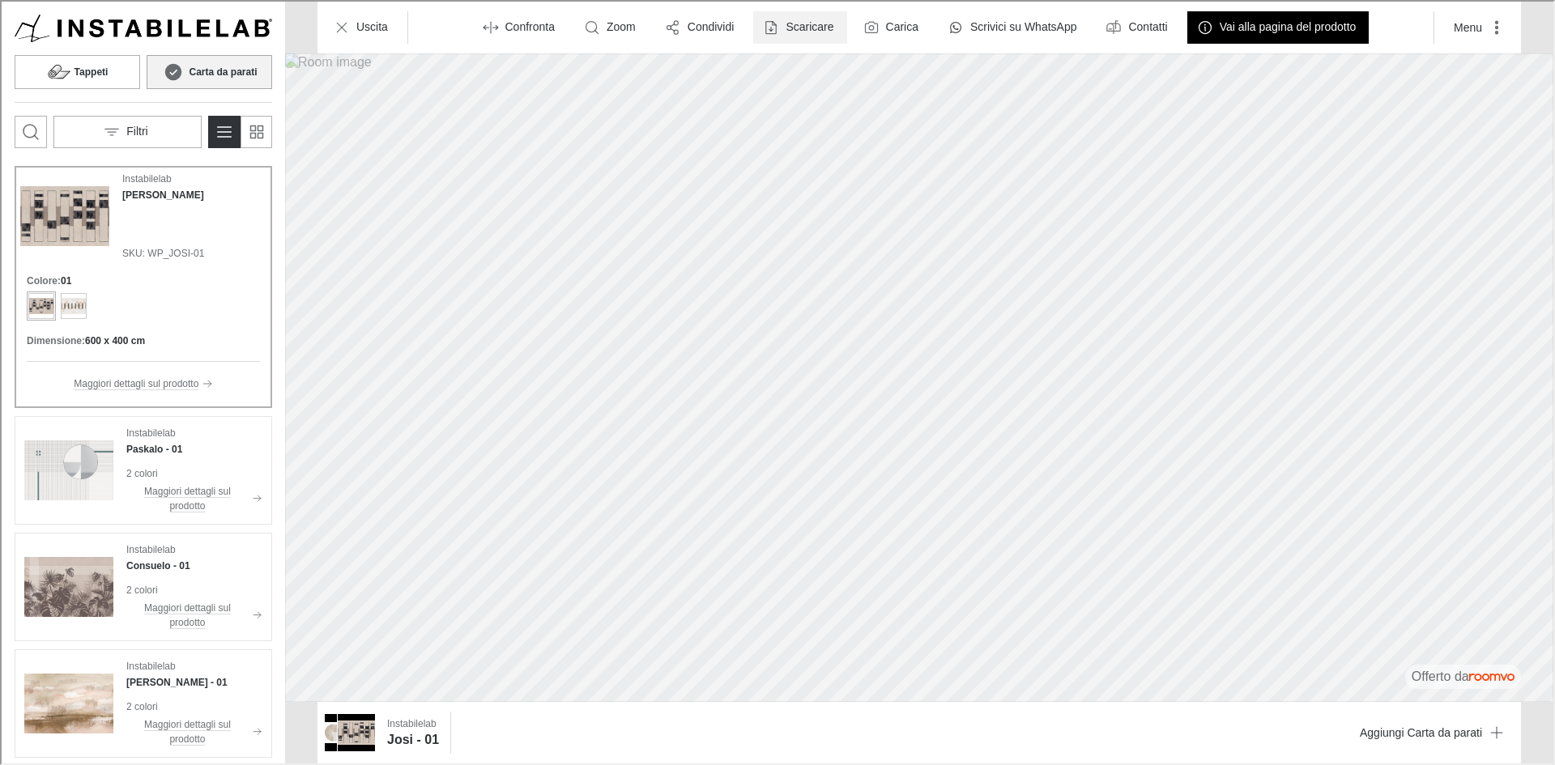
click at [818, 23] on p "Scaricare" at bounding box center [808, 26] width 48 height 16
click at [1518, 181] on div at bounding box center [776, 381] width 1552 height 762
click at [1041, 22] on p "Scrivici su WhatsApp" at bounding box center [1021, 26] width 106 height 16
click at [1474, 27] on button "Menu" at bounding box center [1476, 26] width 74 height 32
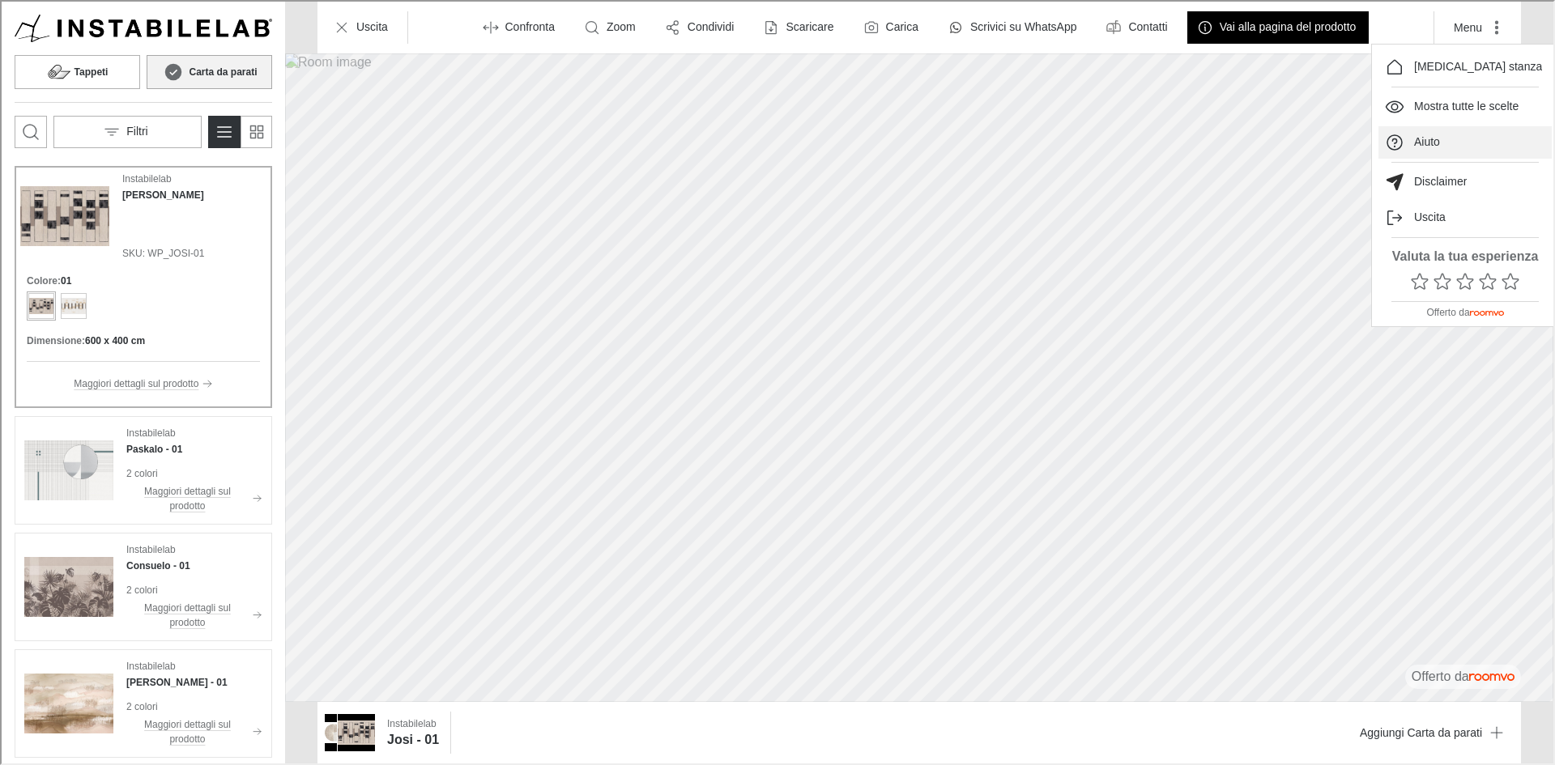
click at [1435, 147] on p "Aiuto" at bounding box center [1425, 141] width 26 height 16
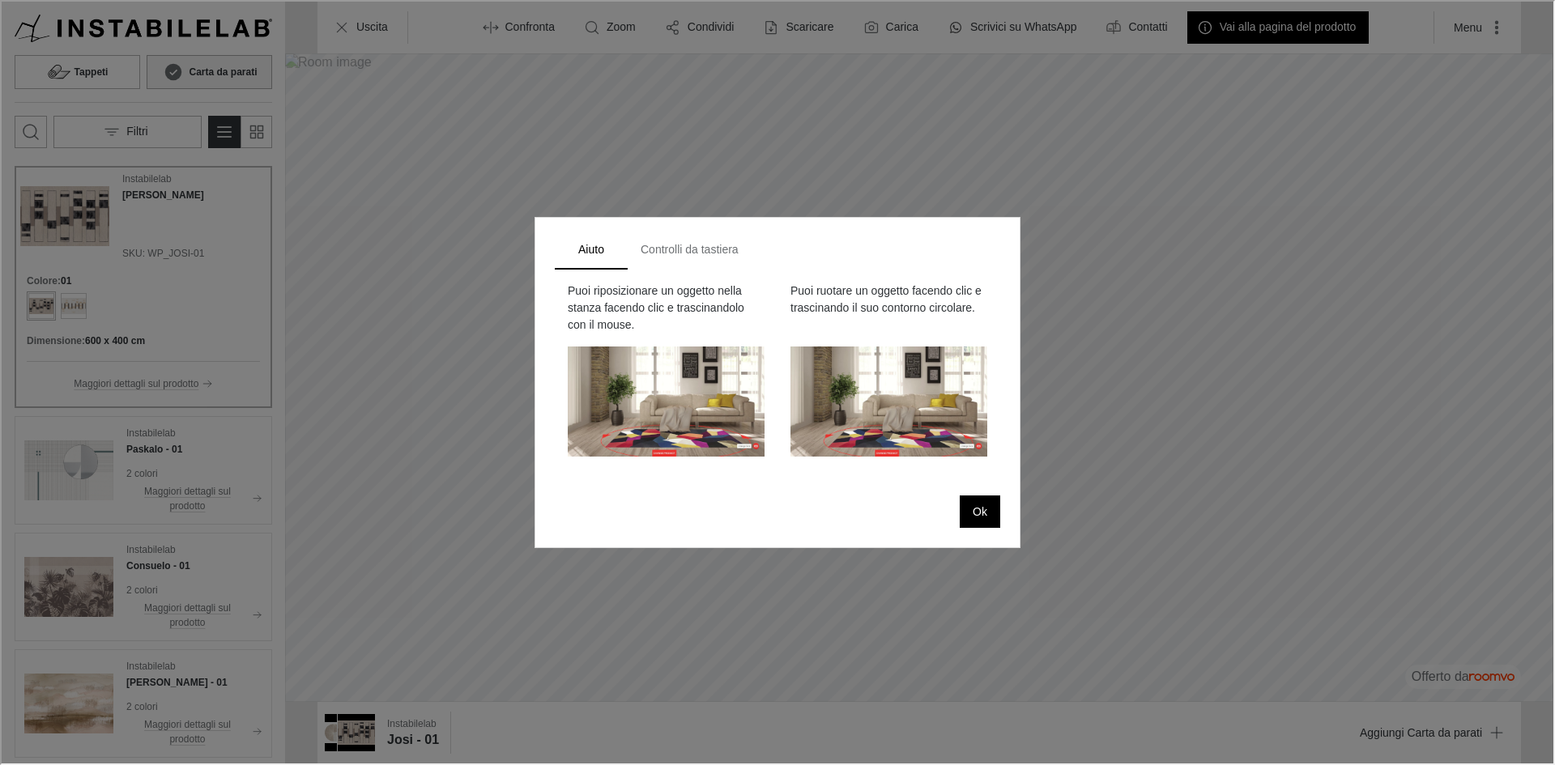
click at [685, 245] on button "Controlli da tastiera" at bounding box center [688, 248] width 124 height 39
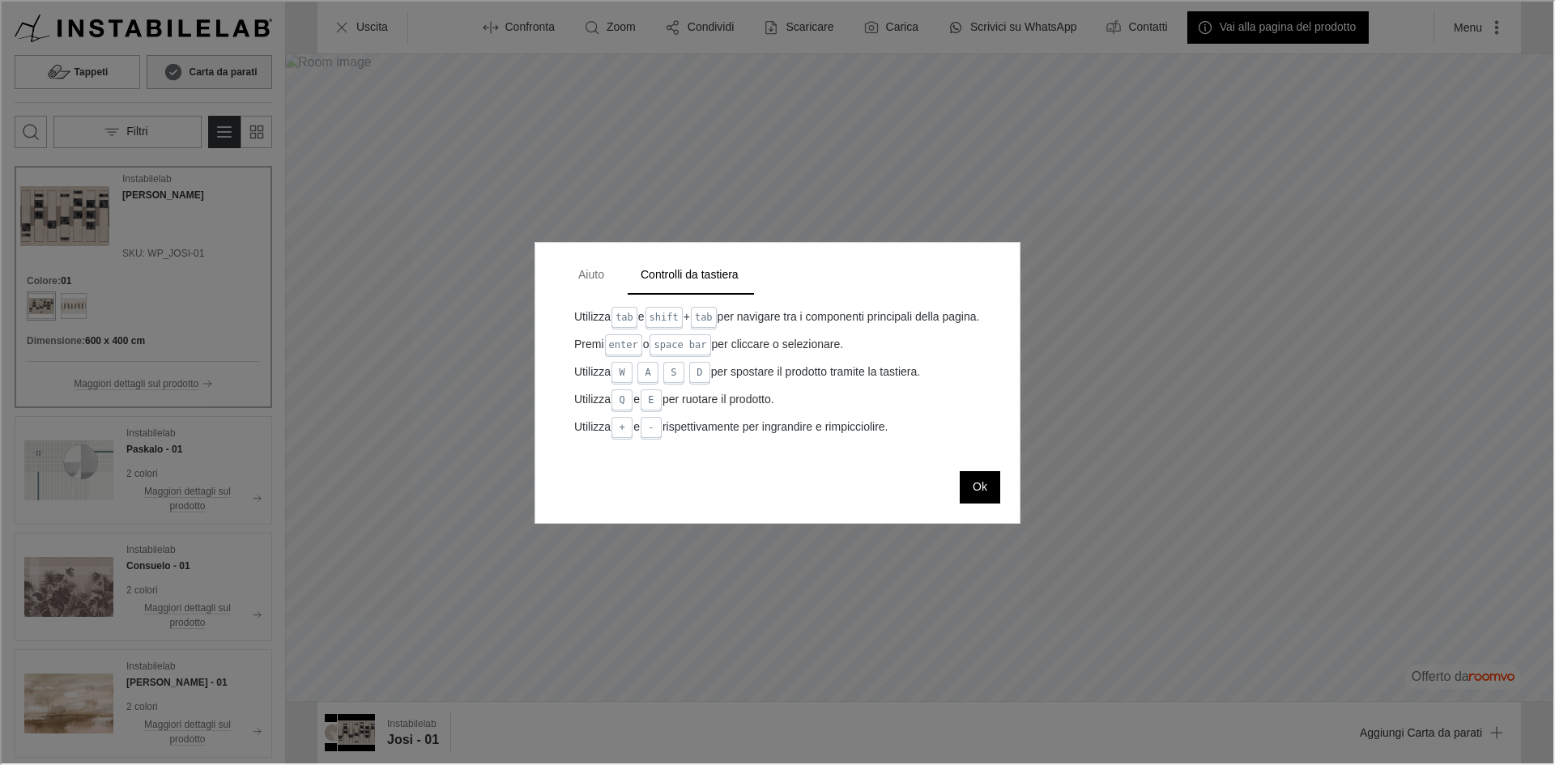
click at [600, 260] on button "Aiuto" at bounding box center [589, 273] width 73 height 39
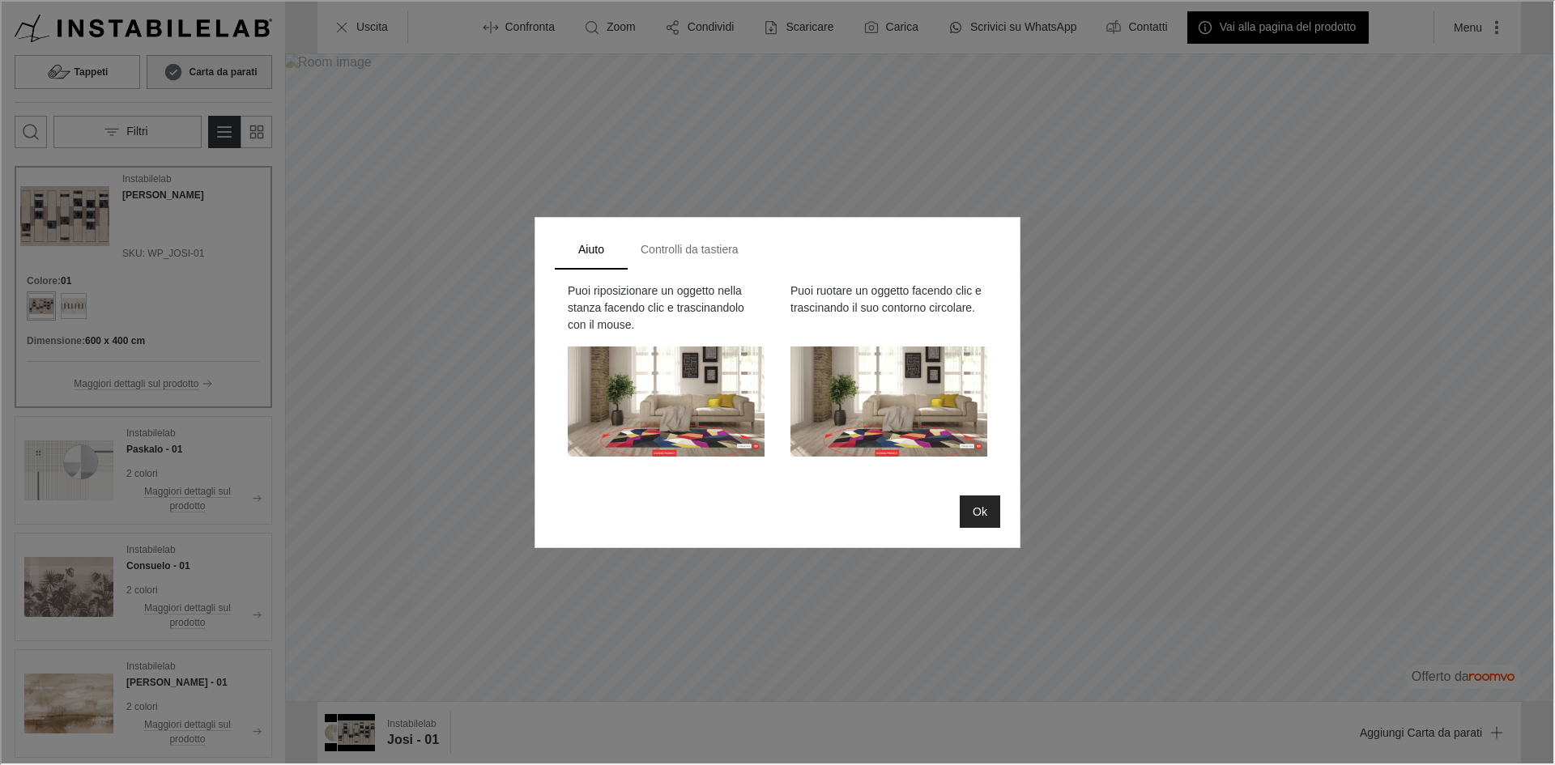
click at [969, 517] on button "Ok" at bounding box center [978, 510] width 40 height 32
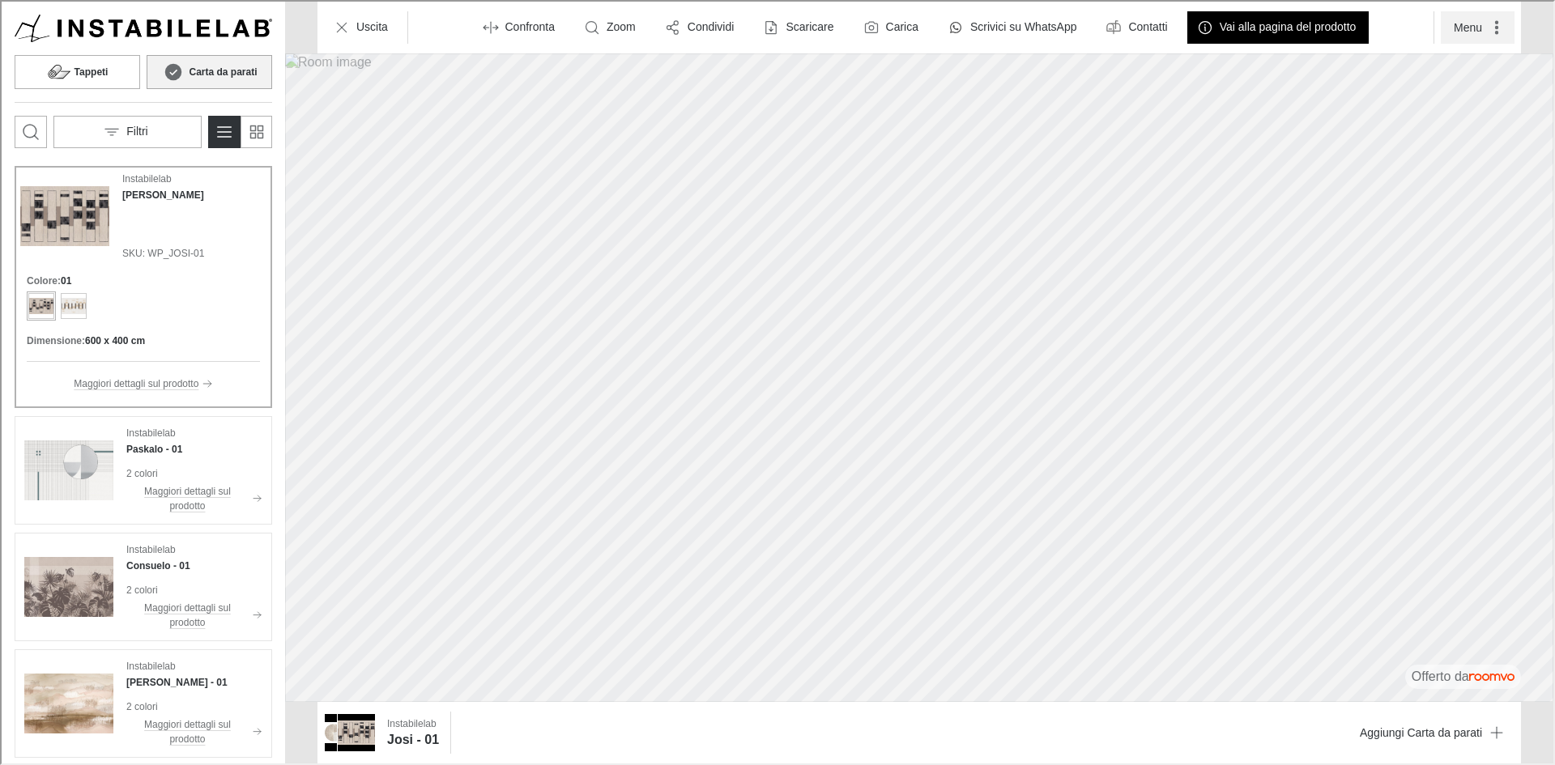
click at [1479, 24] on button "Menu" at bounding box center [1476, 26] width 74 height 32
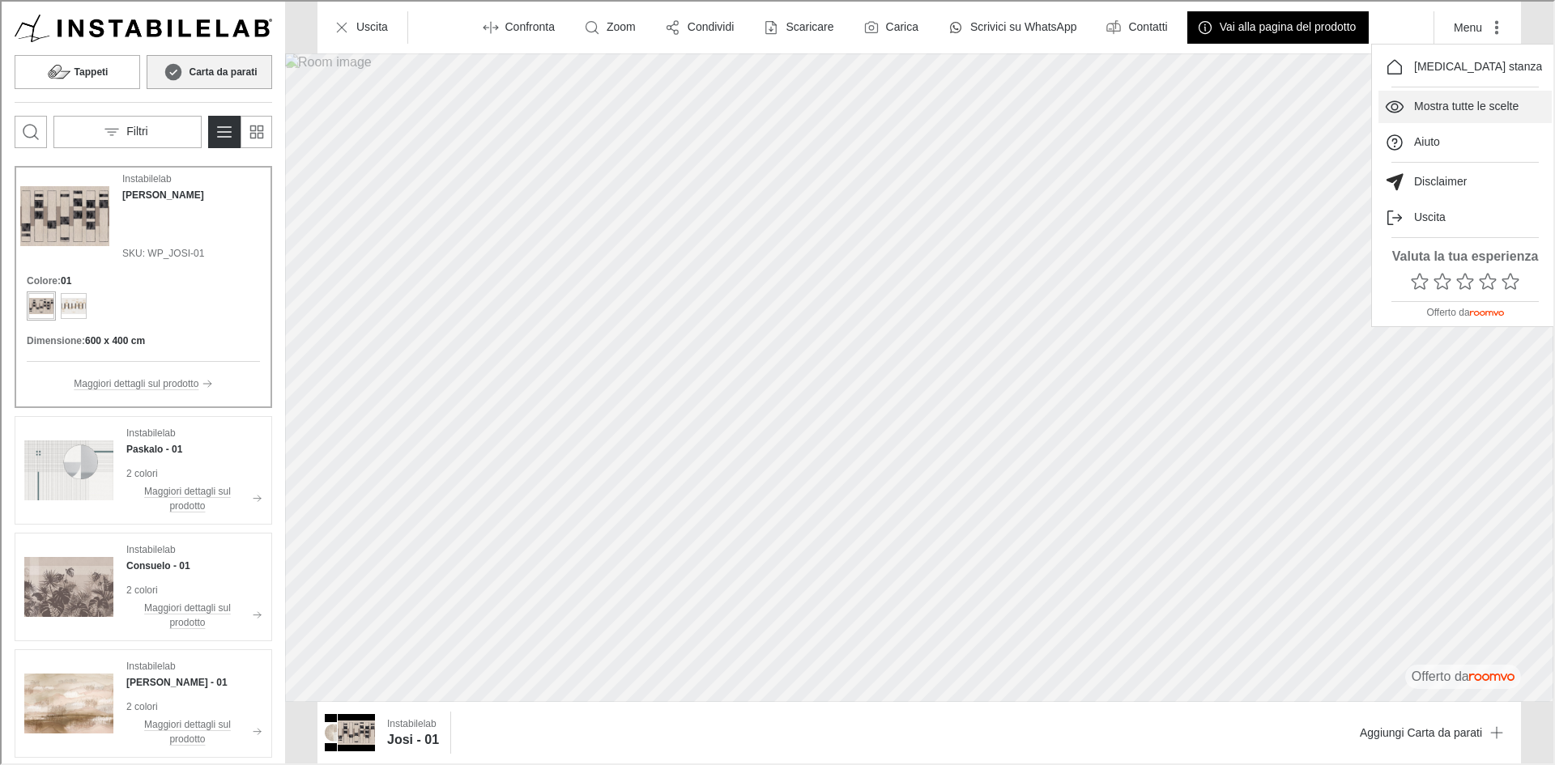
click at [1469, 115] on button "Mostra tutte le scelte" at bounding box center [1463, 105] width 173 height 32
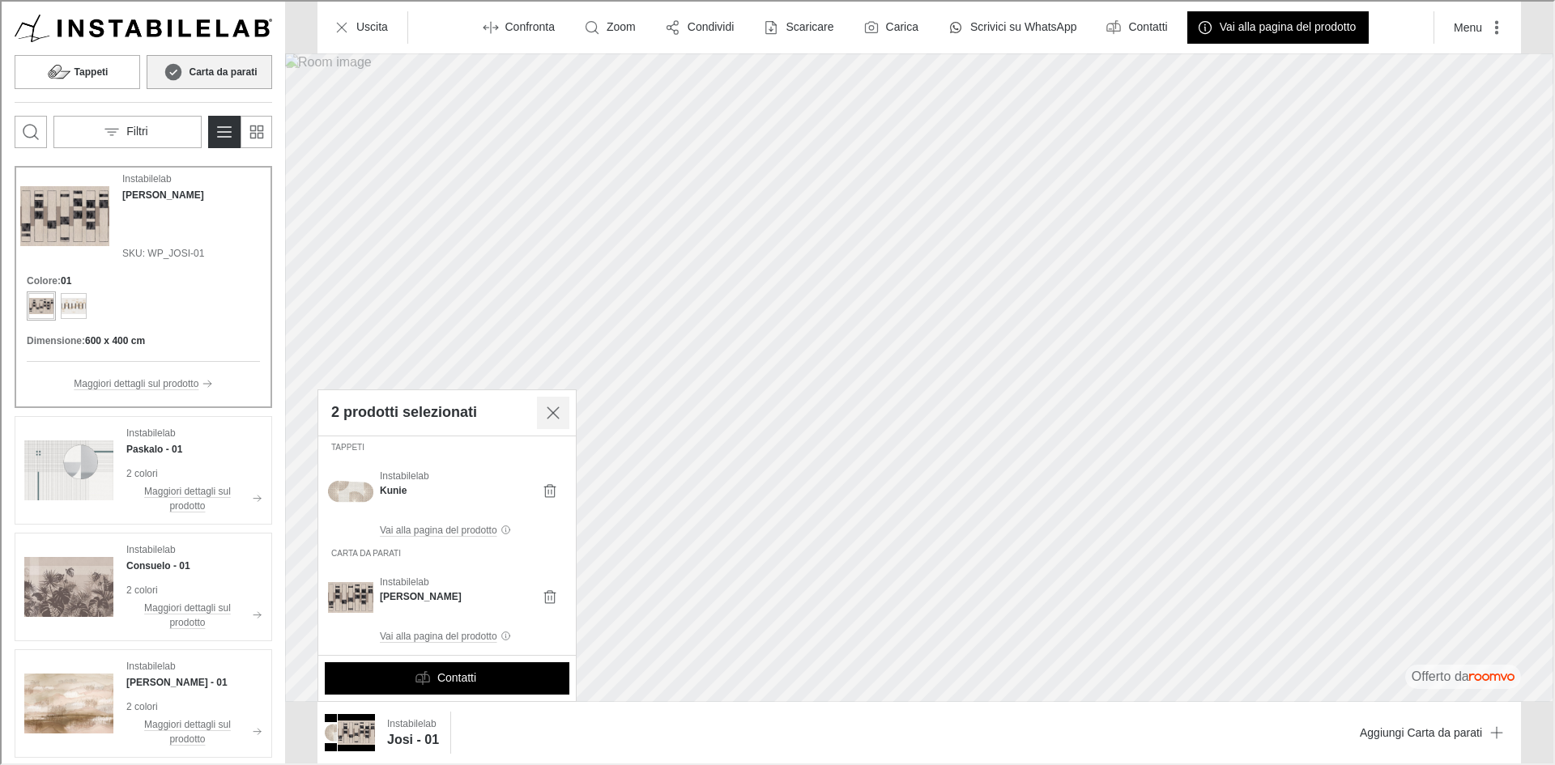
click at [546, 410] on icon "Chiudi" at bounding box center [551, 411] width 19 height 19
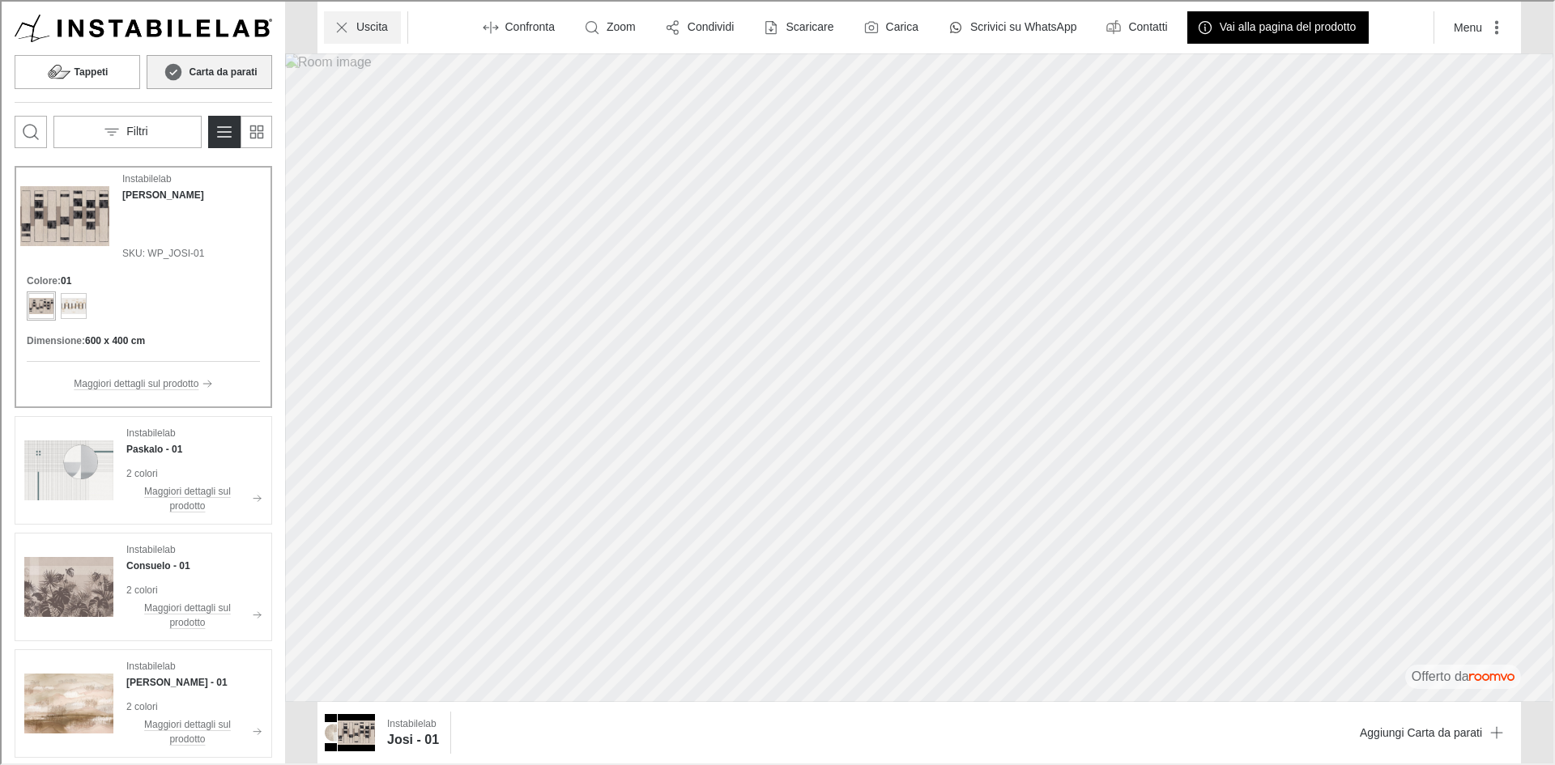
click at [372, 20] on p "Uscita" at bounding box center [371, 26] width 32 height 16
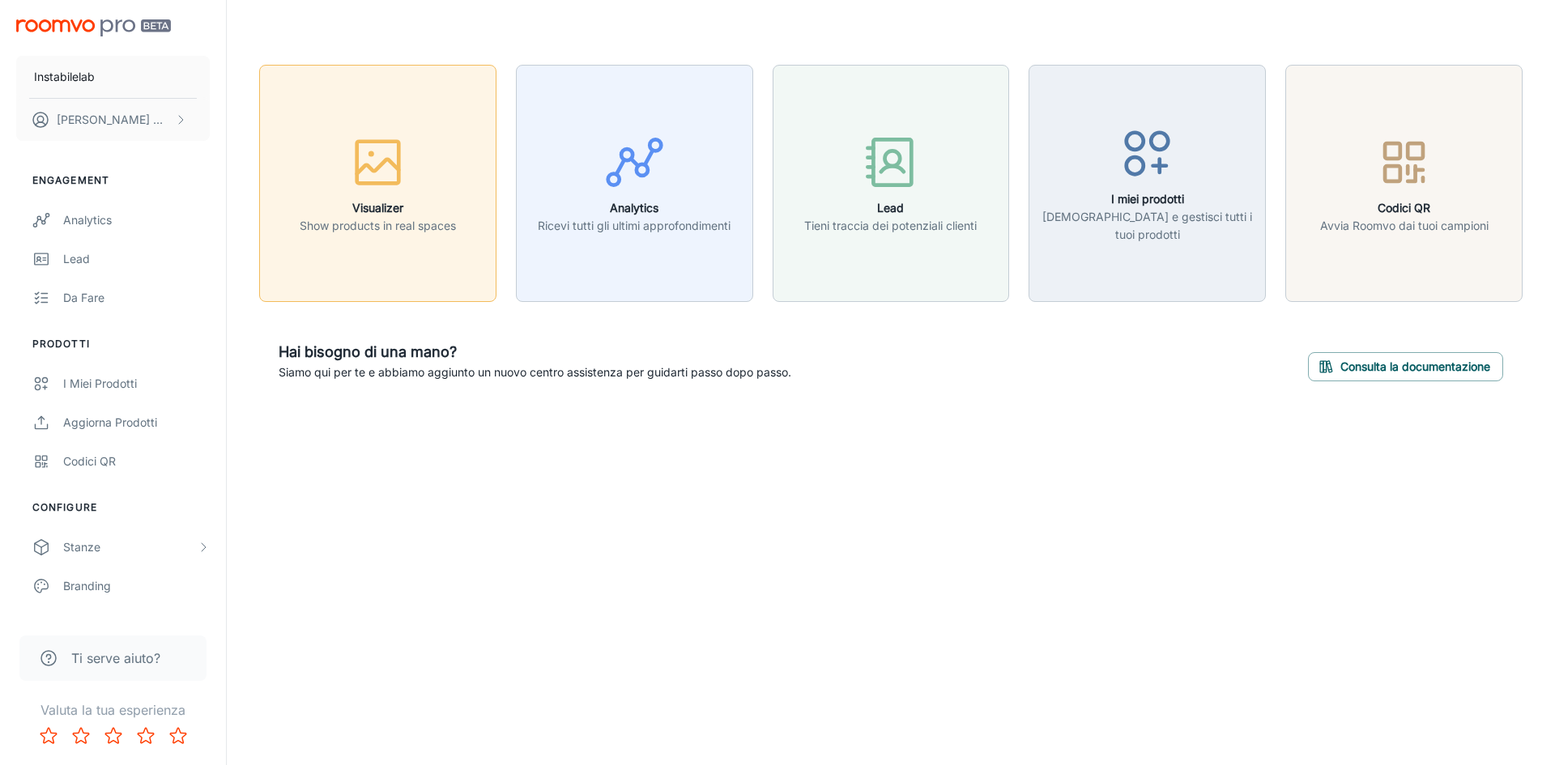
click at [391, 213] on h6 "Visualizer" at bounding box center [378, 208] width 156 height 18
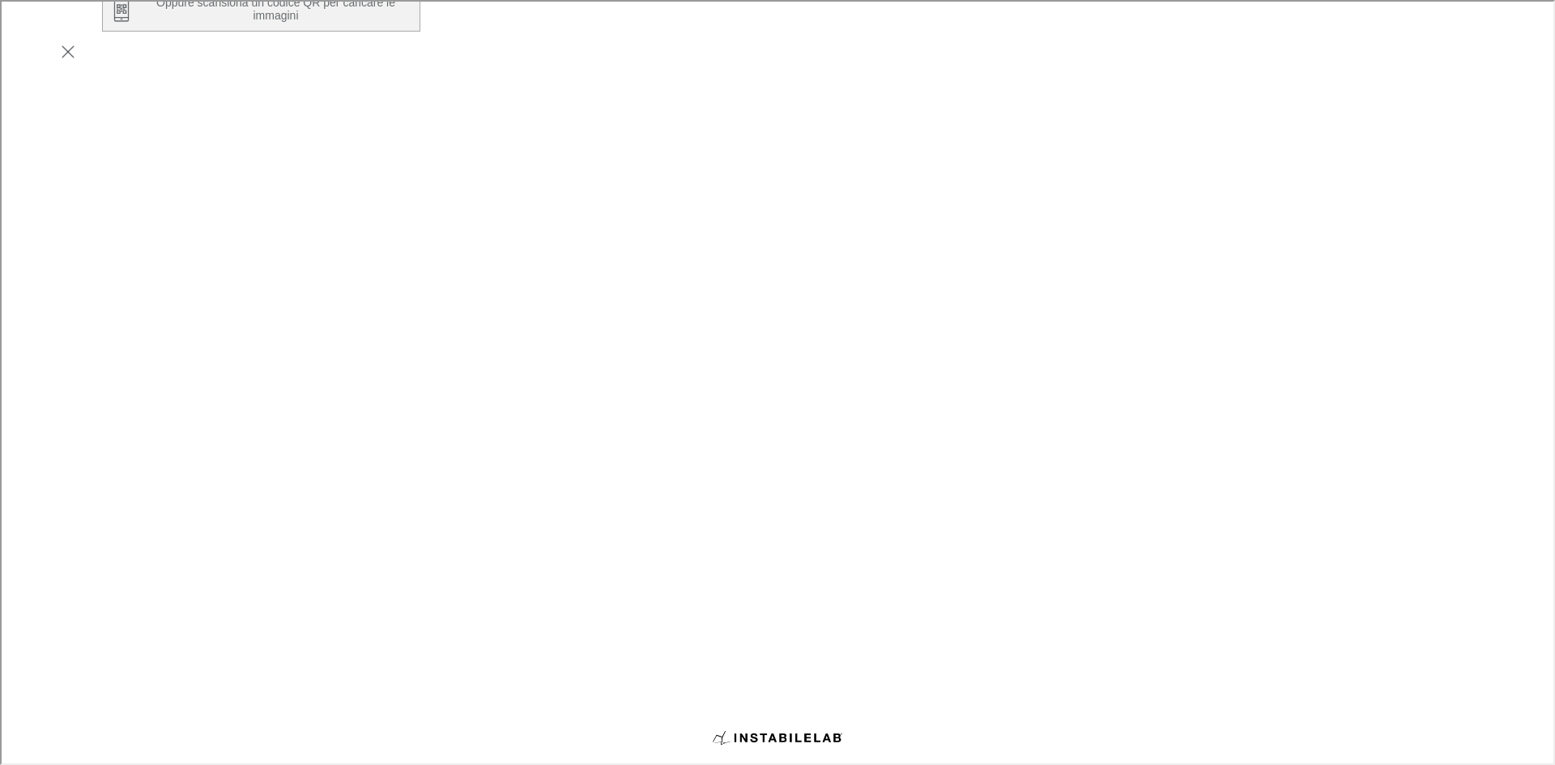
scroll to position [324, 0]
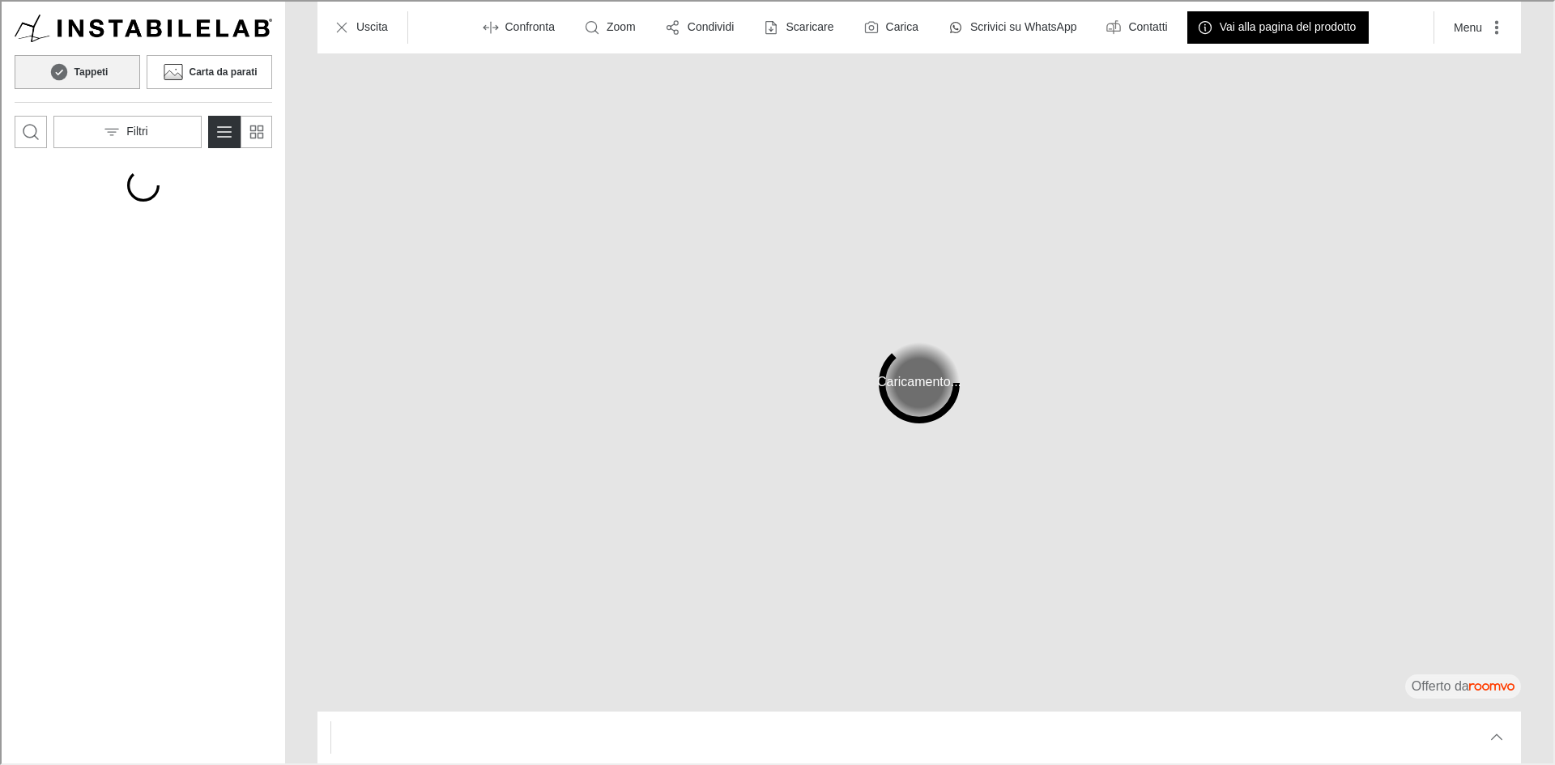
scroll to position [0, 0]
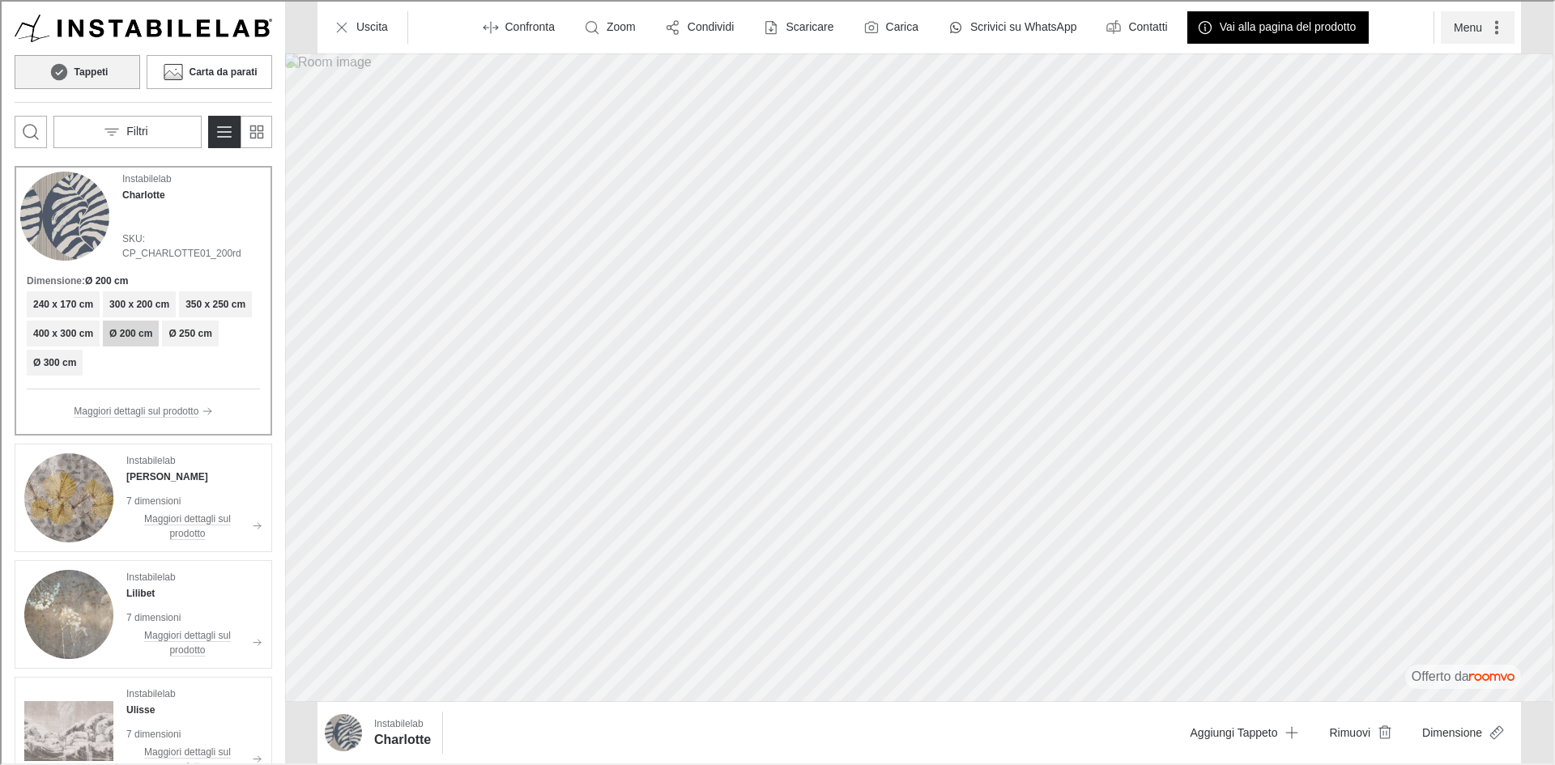
click at [1479, 24] on button "Menu" at bounding box center [1476, 26] width 74 height 32
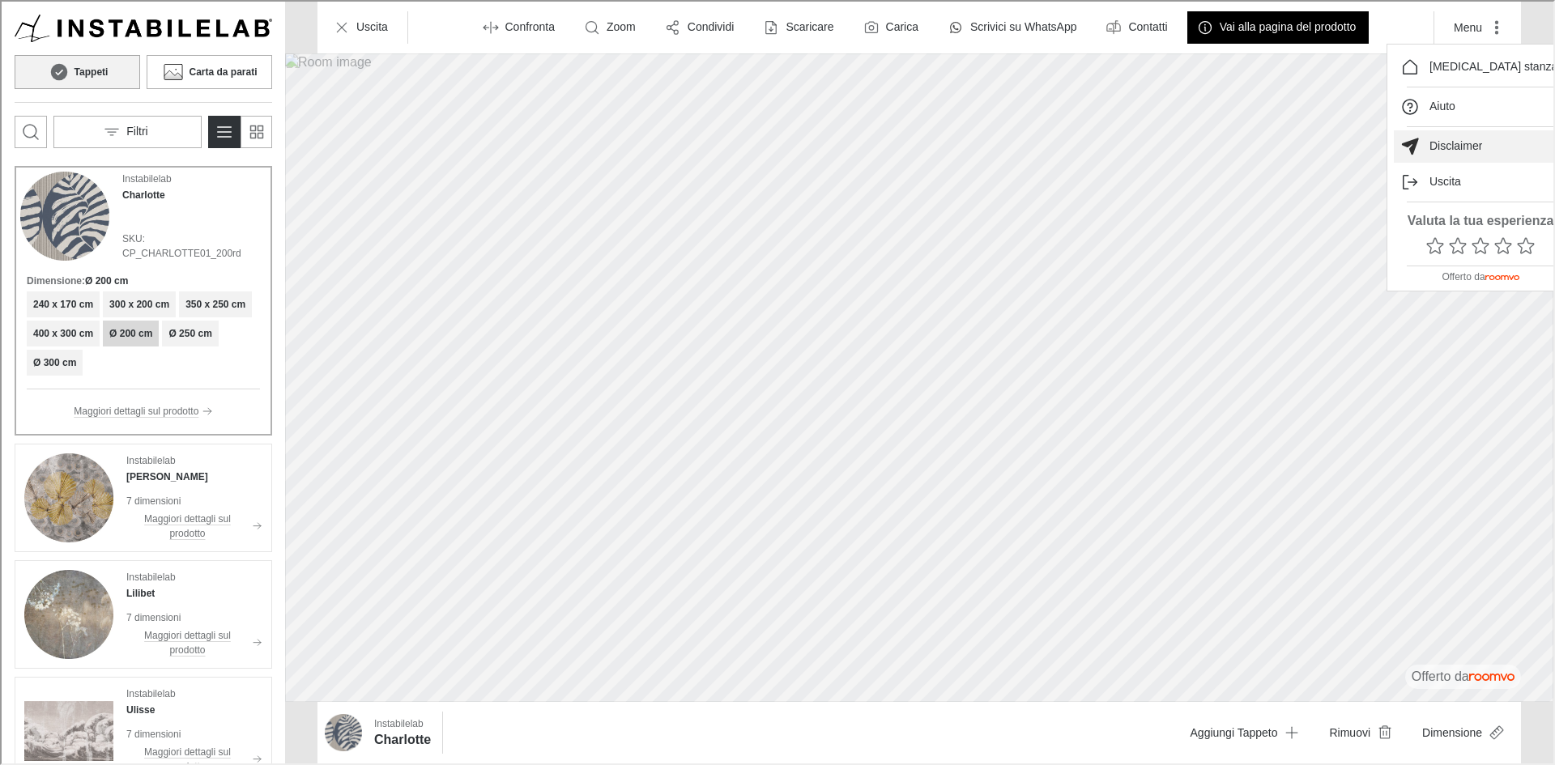
click at [1466, 155] on button "Disclaimer" at bounding box center [1478, 145] width 173 height 32
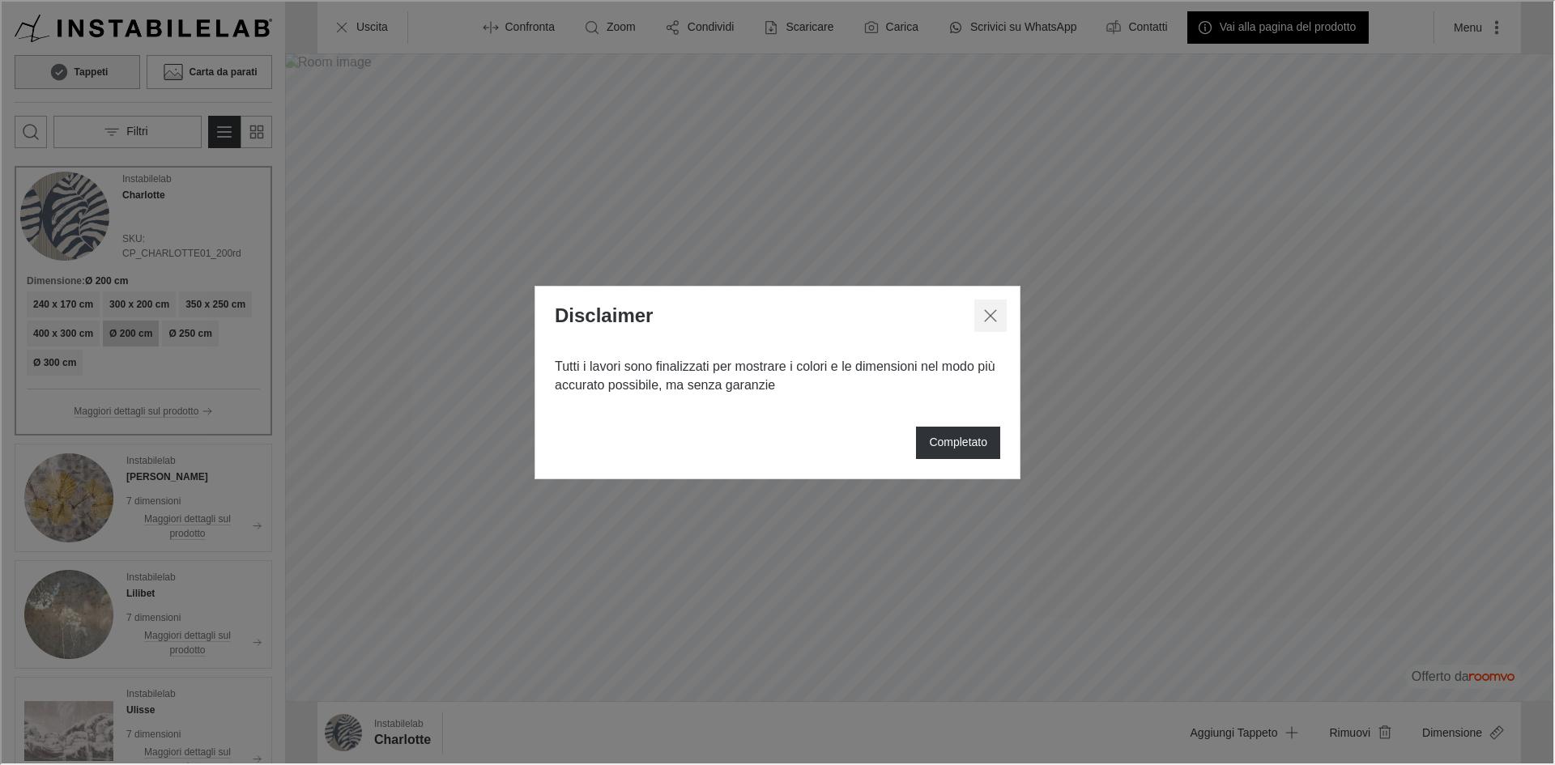
click at [991, 316] on icon "Chiudi dialogo" at bounding box center [988, 313] width 19 height 19
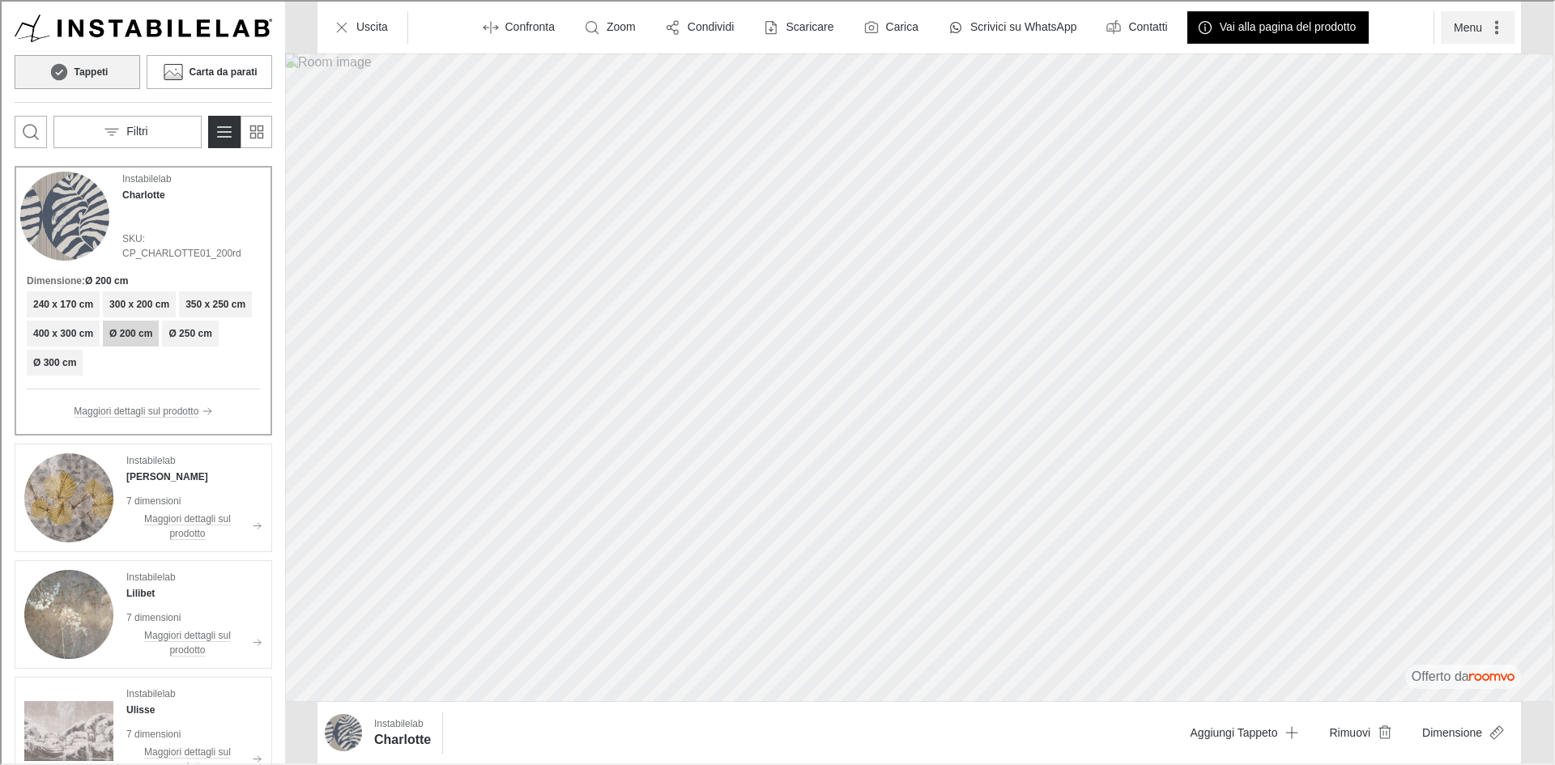
click at [1491, 27] on icon "More actions" at bounding box center [1495, 26] width 16 height 16
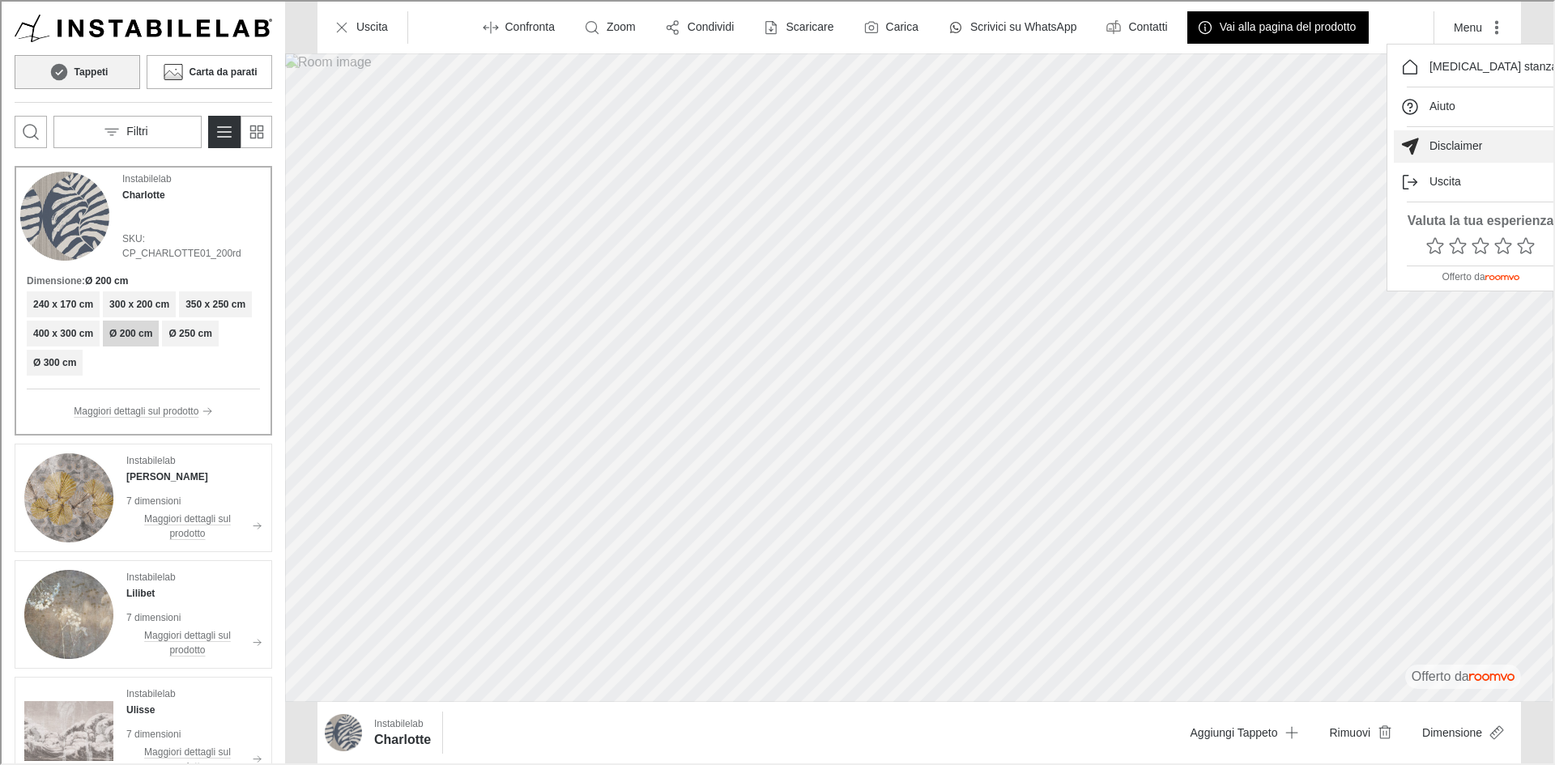
click at [1437, 146] on p "Disclaimer" at bounding box center [1454, 145] width 53 height 16
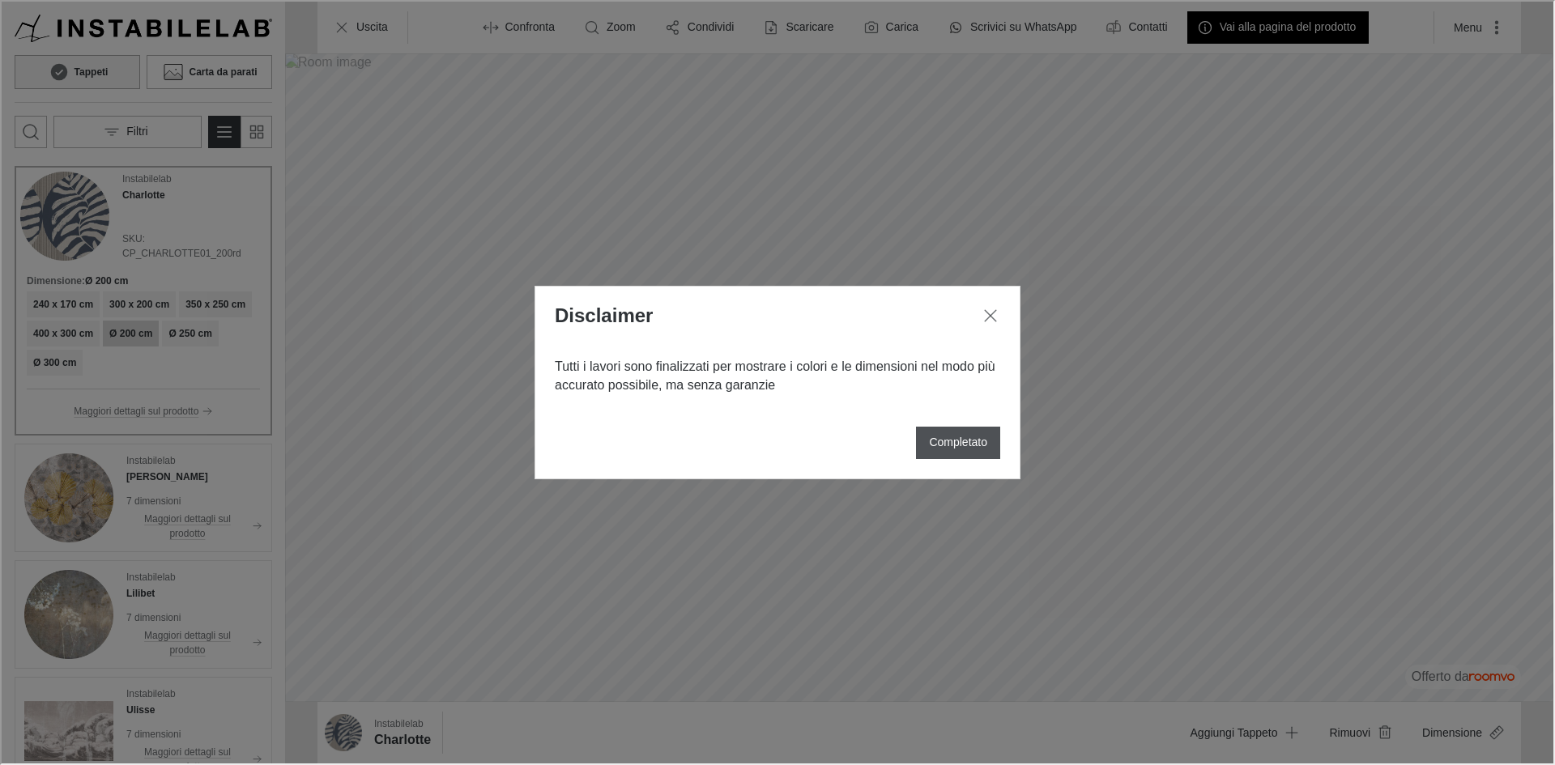
click at [958, 453] on button "Completato" at bounding box center [956, 441] width 84 height 32
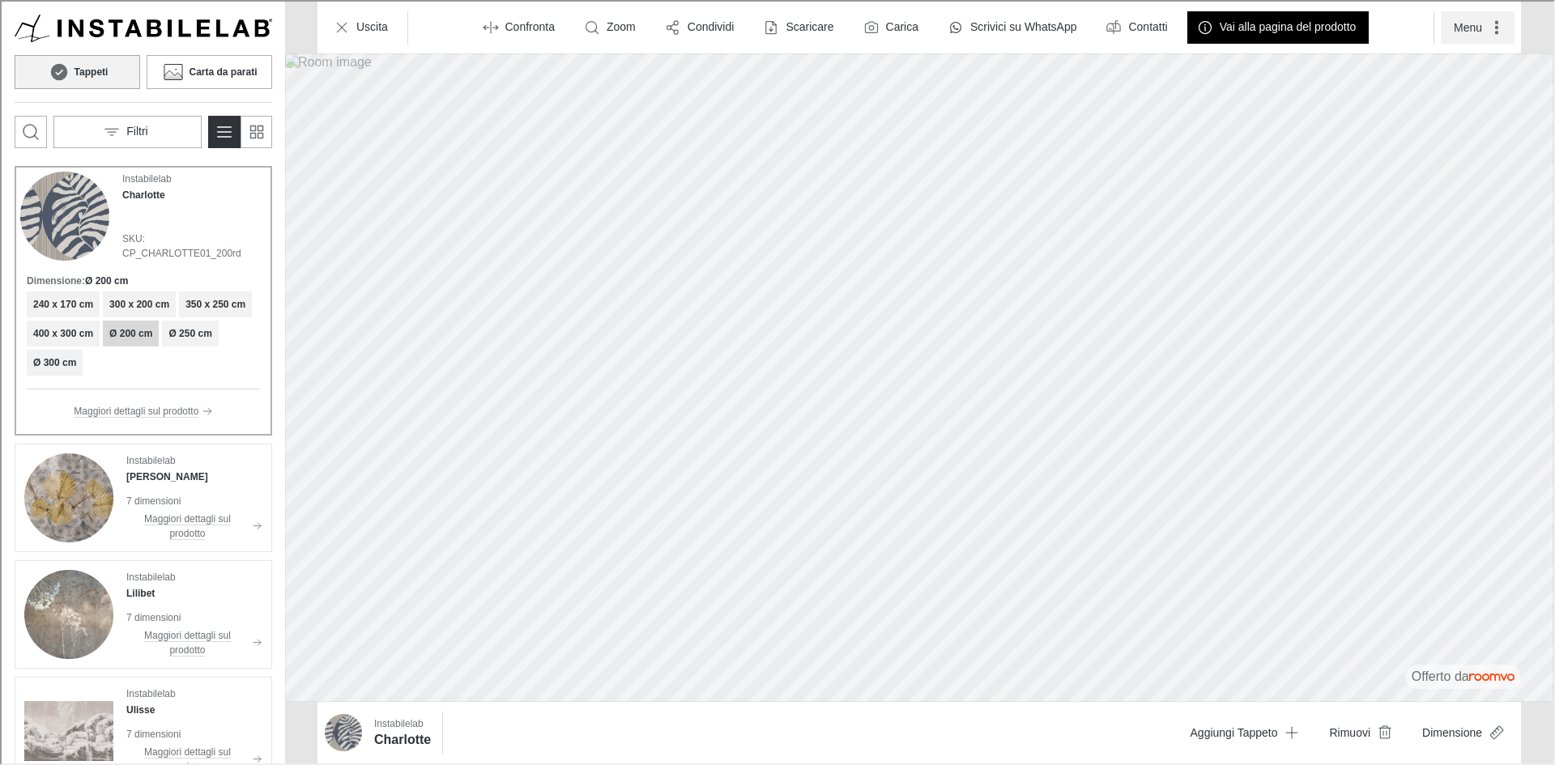
click at [1487, 23] on icon "More actions" at bounding box center [1495, 26] width 16 height 16
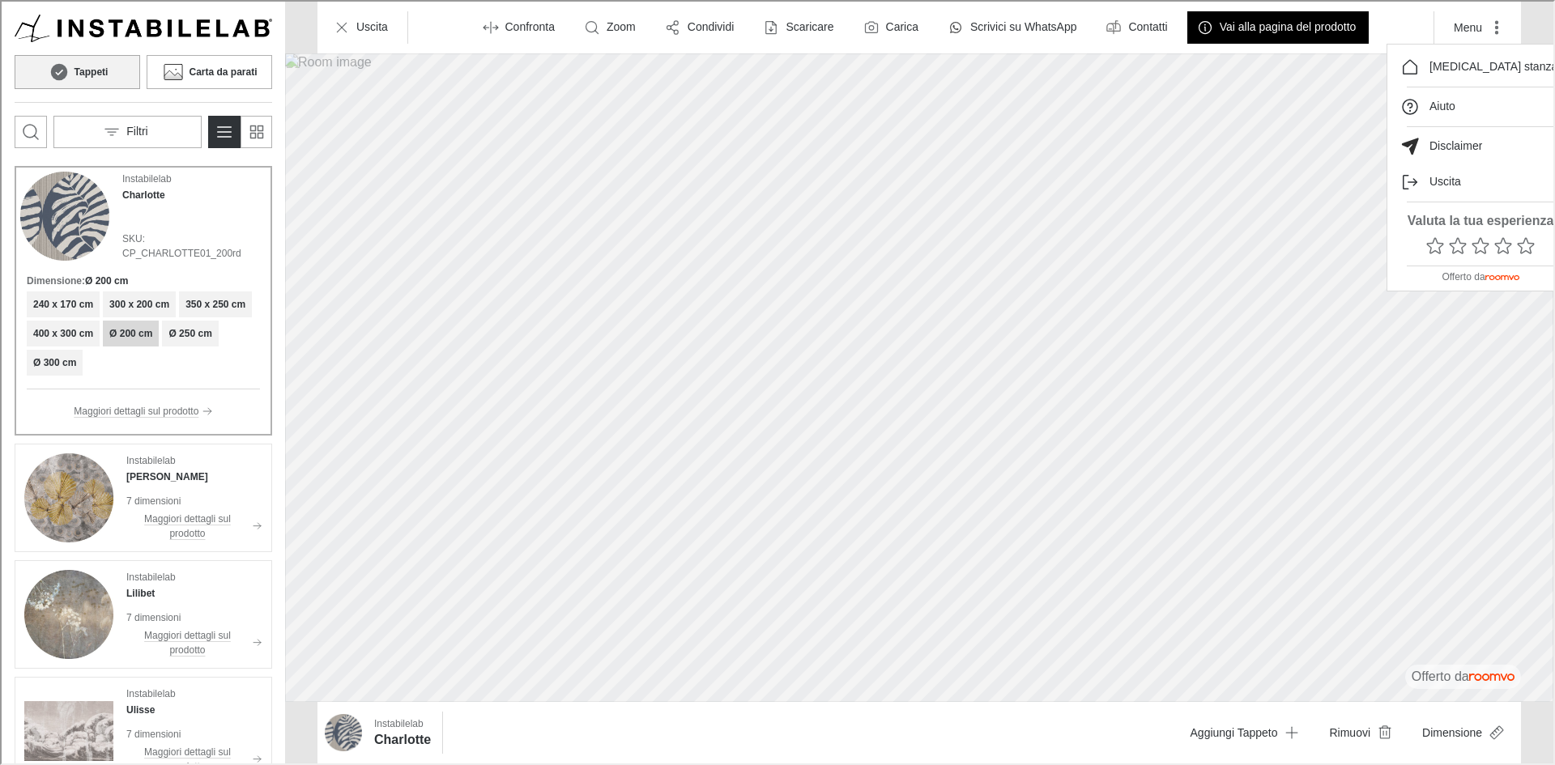
click at [368, 24] on div at bounding box center [776, 381] width 1552 height 762
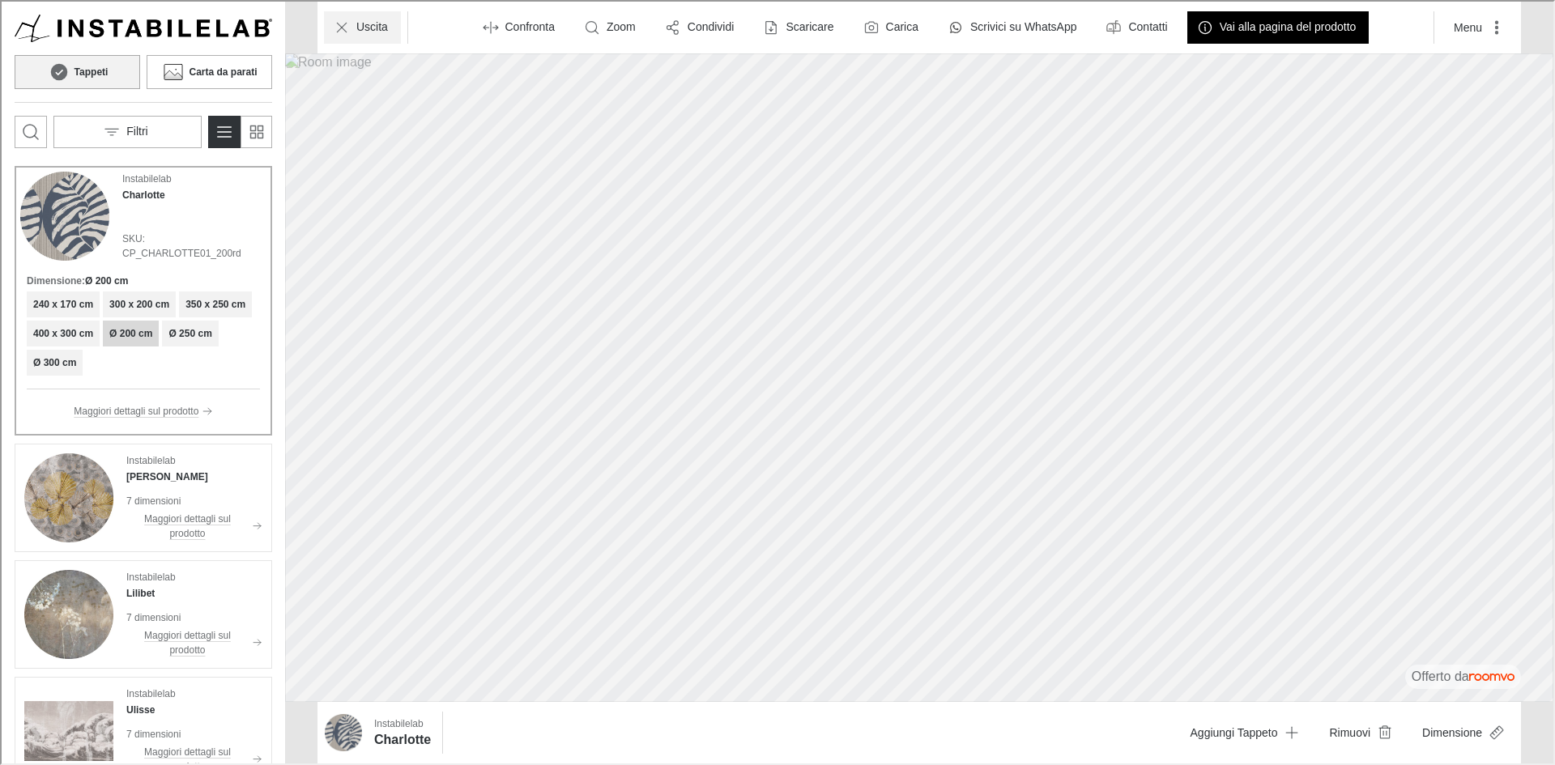
click at [355, 29] on p "Uscita" at bounding box center [371, 26] width 32 height 16
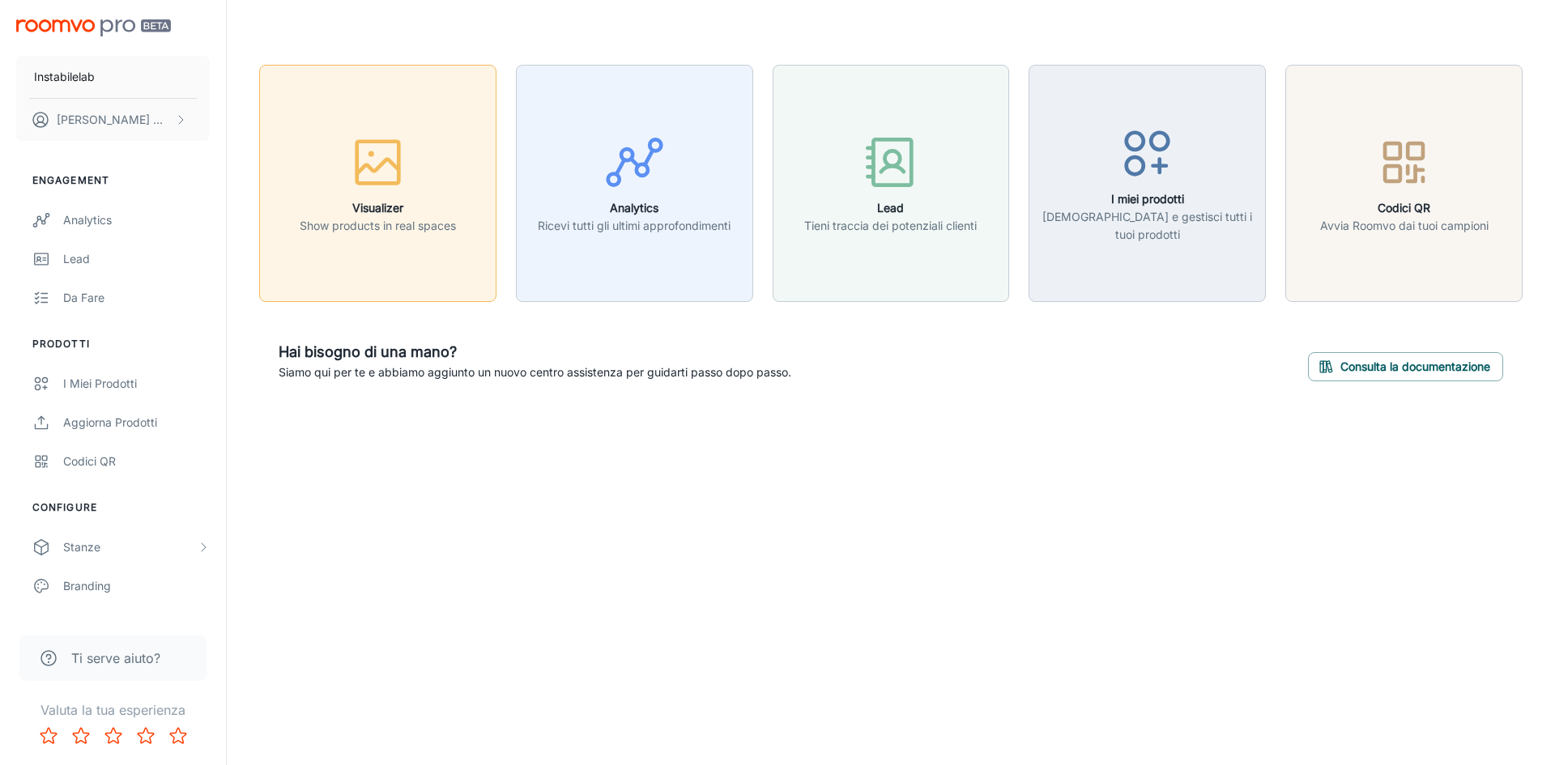
click at [424, 194] on div "button" at bounding box center [378, 165] width 156 height 67
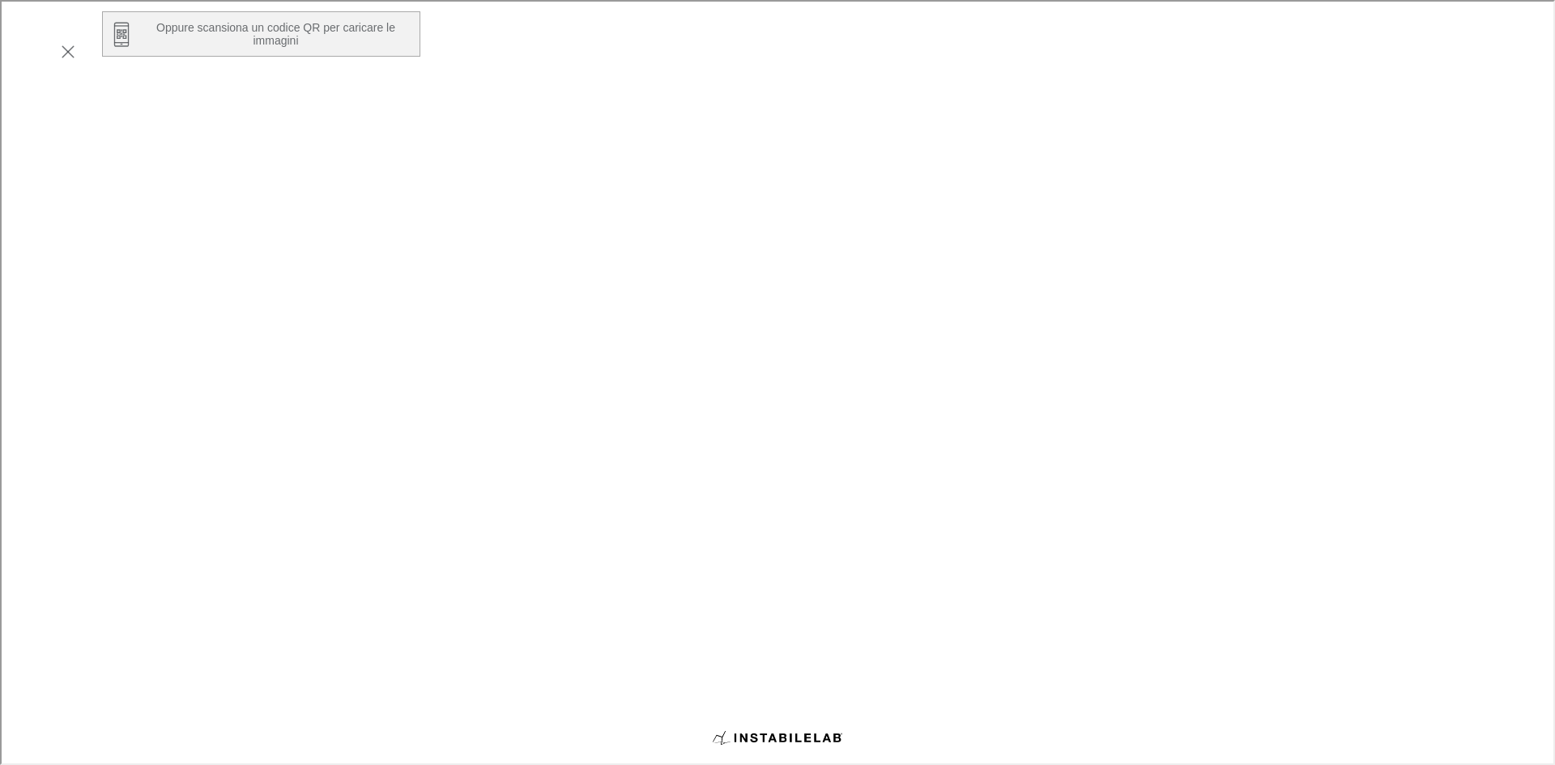
scroll to position [405, 0]
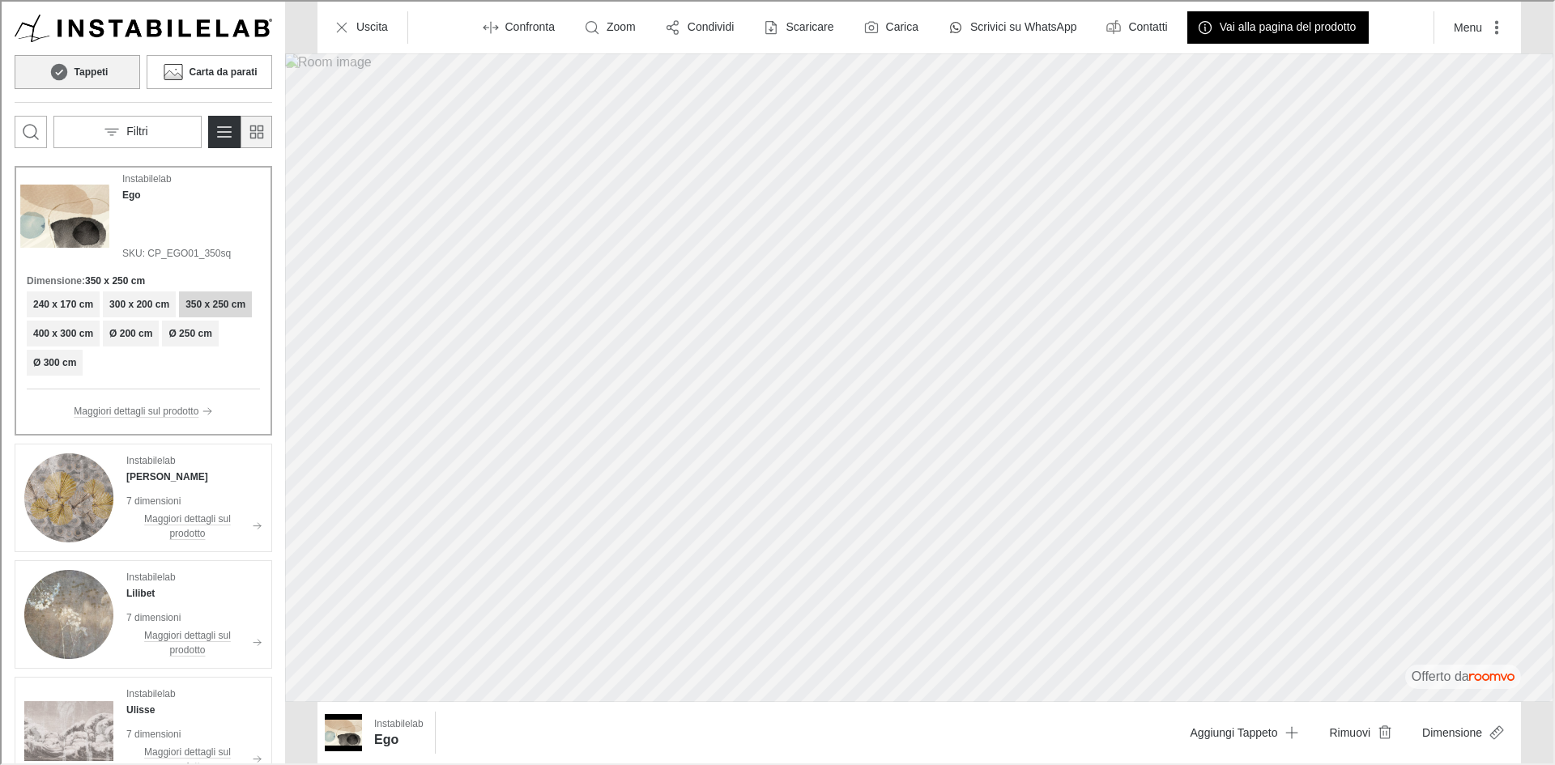
drag, startPoint x: 185, startPoint y: 75, endPoint x: 250, endPoint y: 144, distance: 95.1
click at [184, 75] on icon at bounding box center [172, 70] width 24 height 19
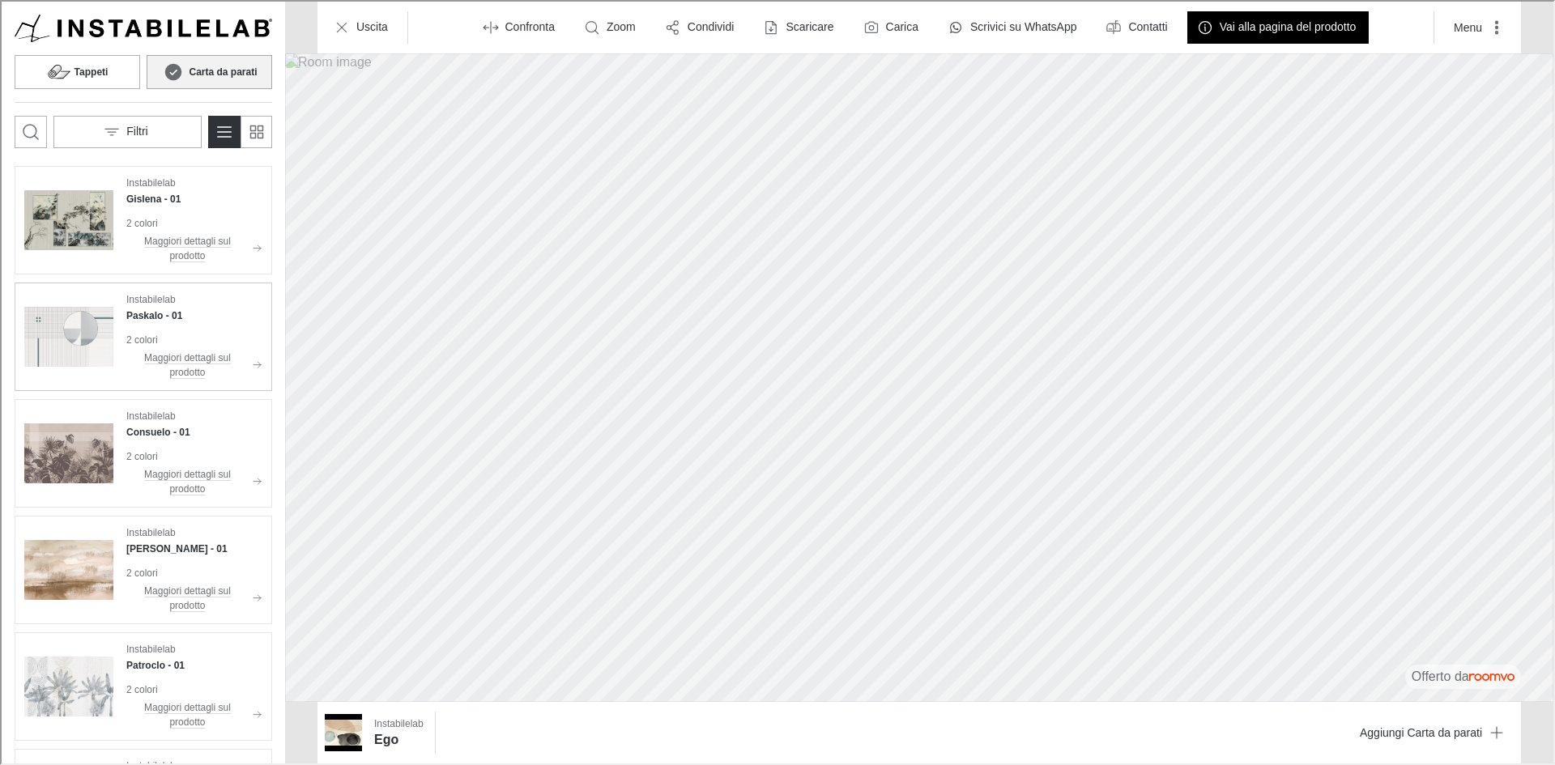
click at [58, 343] on img "See Paskalo in the room" at bounding box center [67, 335] width 89 height 89
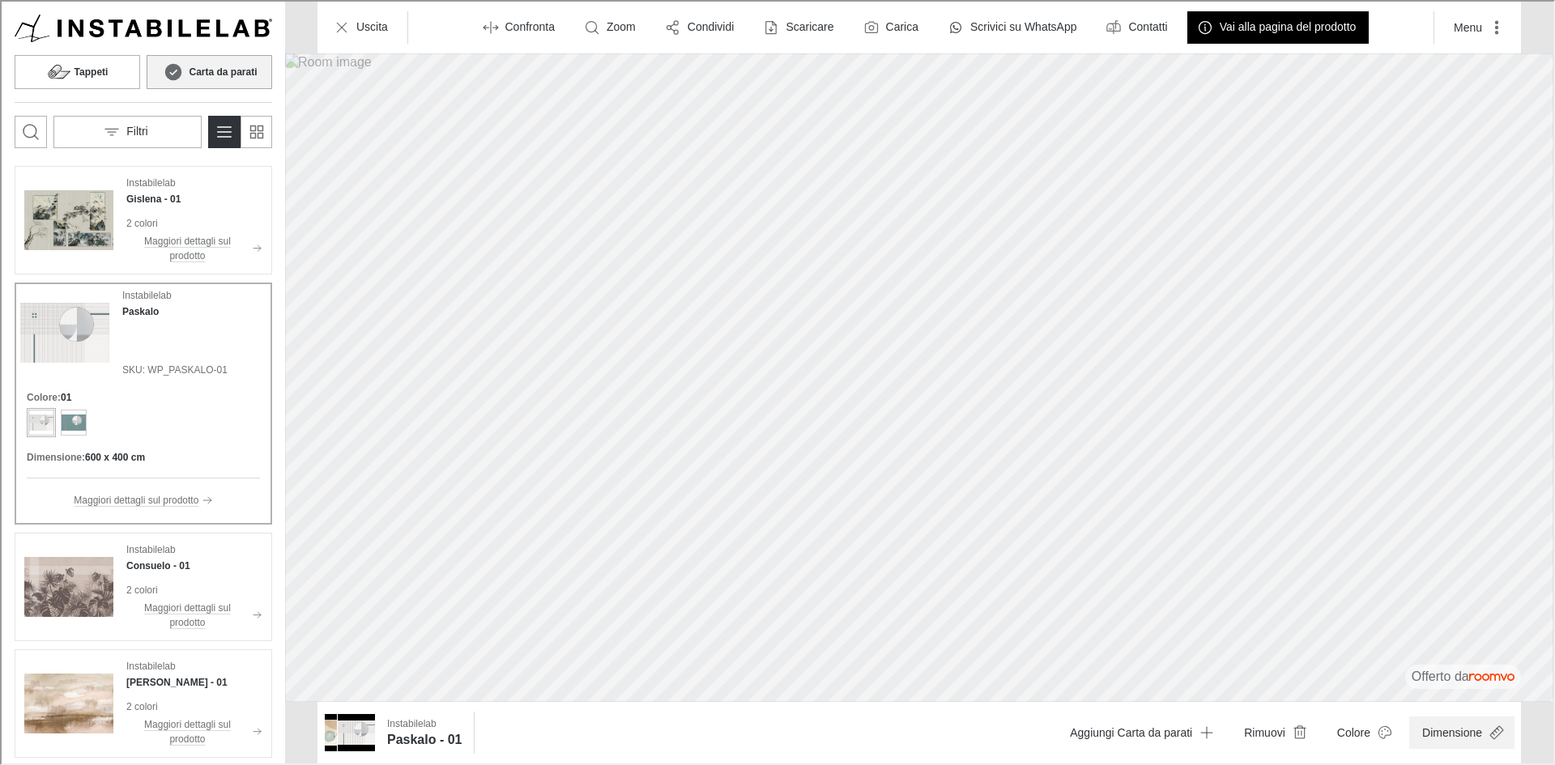
click at [1441, 733] on button "Dimensione" at bounding box center [1459, 731] width 105 height 32
drag, startPoint x: 1530, startPoint y: 687, endPoint x: 1454, endPoint y: 691, distance: 76.2
click at [1458, 691] on span at bounding box center [1466, 691] width 16 height 16
drag, startPoint x: 1471, startPoint y: 691, endPoint x: 1565, endPoint y: 703, distance: 95.5
click at [1552, 703] on html "Roomvo visualizer Tappeti Carta da parati Filtri Instabilelab Gislena - 01 2 co…" at bounding box center [776, 381] width 1552 height 762
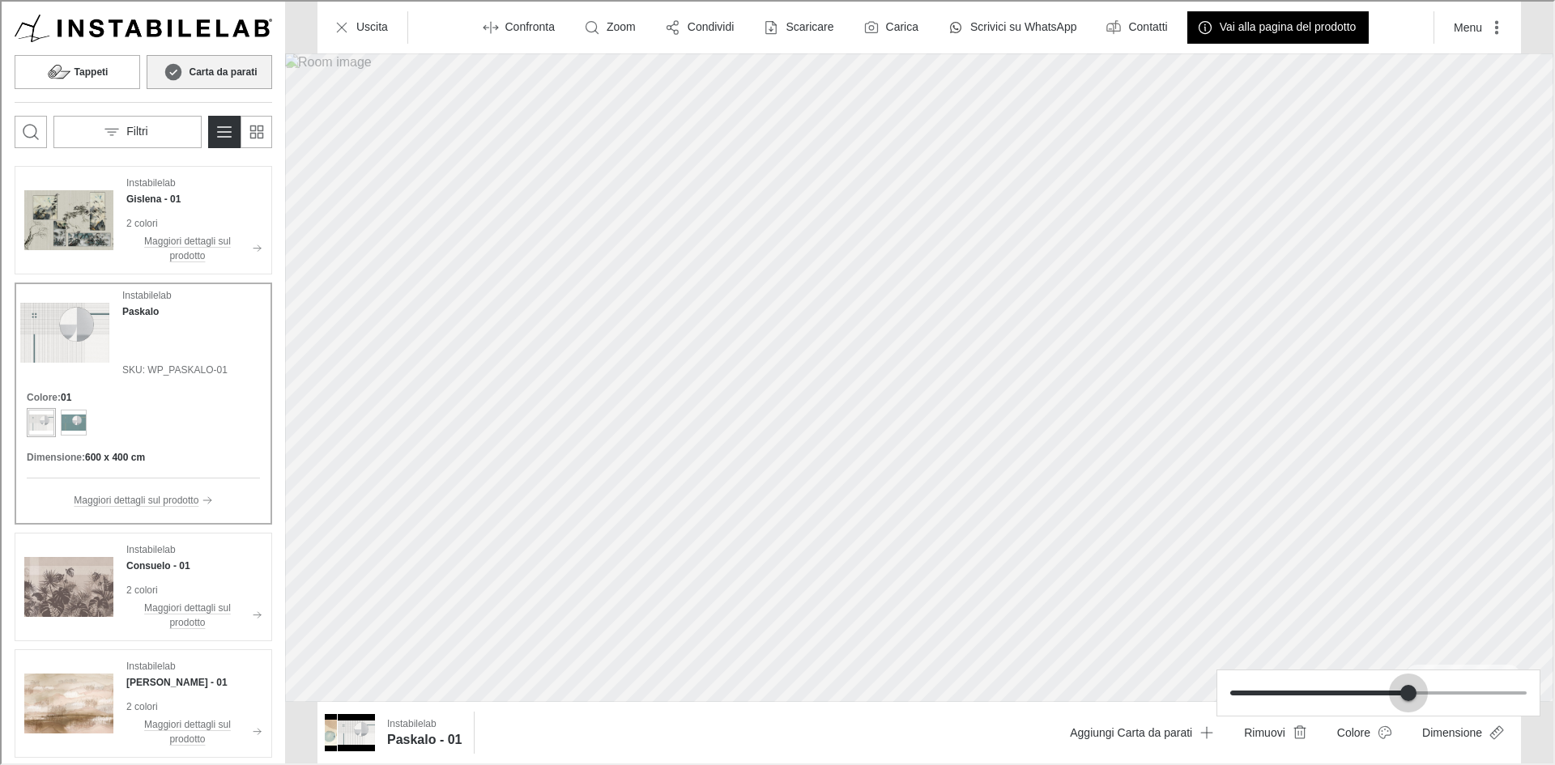
drag, startPoint x: 1526, startPoint y: 692, endPoint x: 1420, endPoint y: 687, distance: 105.3
click at [1415, 687] on span at bounding box center [1406, 691] width 16 height 16
drag, startPoint x: 1411, startPoint y: 692, endPoint x: 1623, endPoint y: 702, distance: 212.4
click at [1552, 702] on html "Roomvo visualizer Tappeti Carta da parati Filtri Instabilelab Gislena - 01 2 co…" at bounding box center [776, 381] width 1552 height 762
type input "0.8"
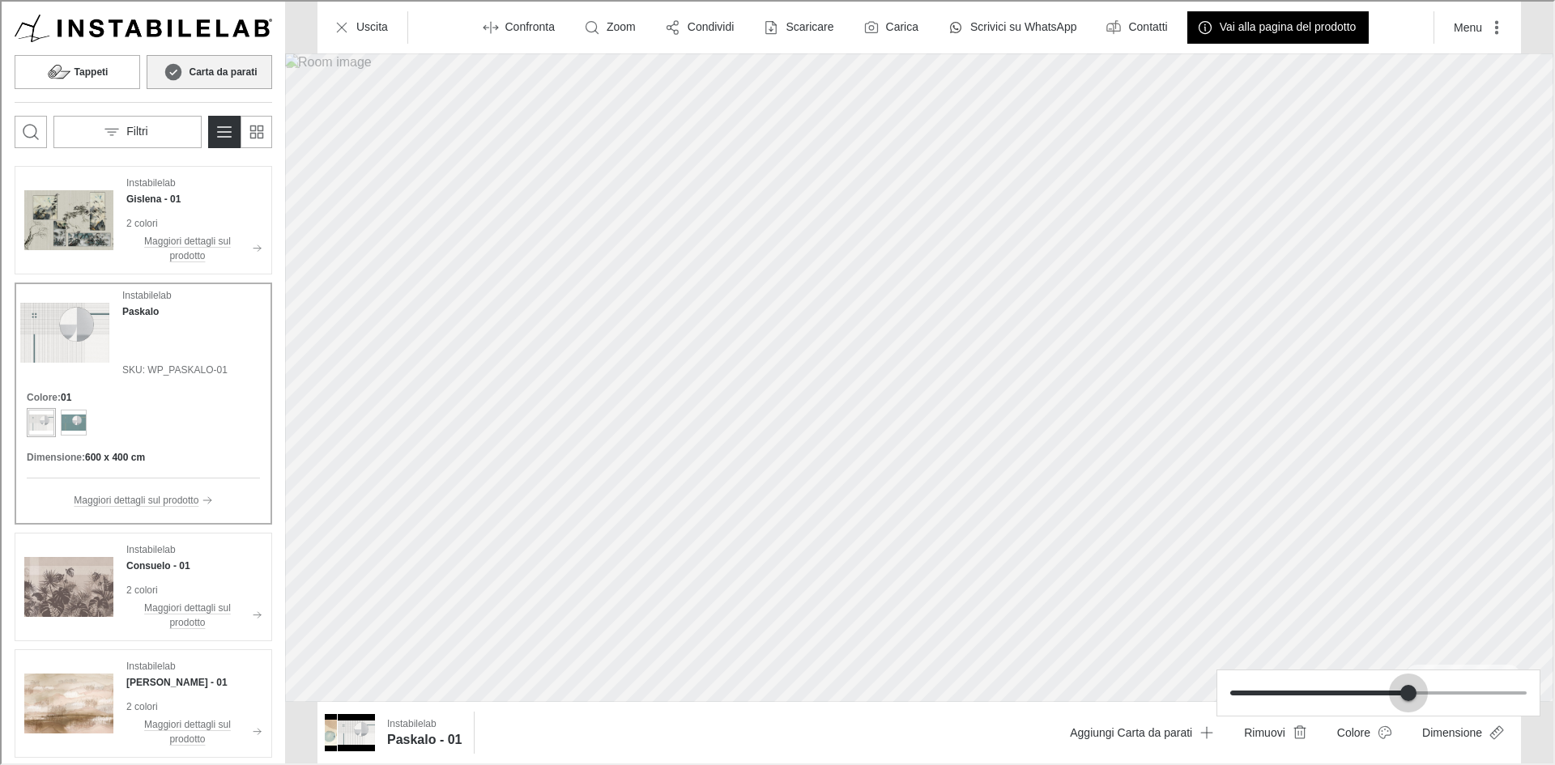
drag, startPoint x: 1527, startPoint y: 695, endPoint x: 1397, endPoint y: 646, distance: 139.1
click at [1397, 646] on div at bounding box center [776, 381] width 1552 height 762
drag, startPoint x: 1028, startPoint y: 283, endPoint x: 1040, endPoint y: 386, distance: 104.4
click at [1040, 386] on div at bounding box center [776, 381] width 1552 height 762
click at [1479, 28] on button "Menu" at bounding box center [1476, 26] width 74 height 32
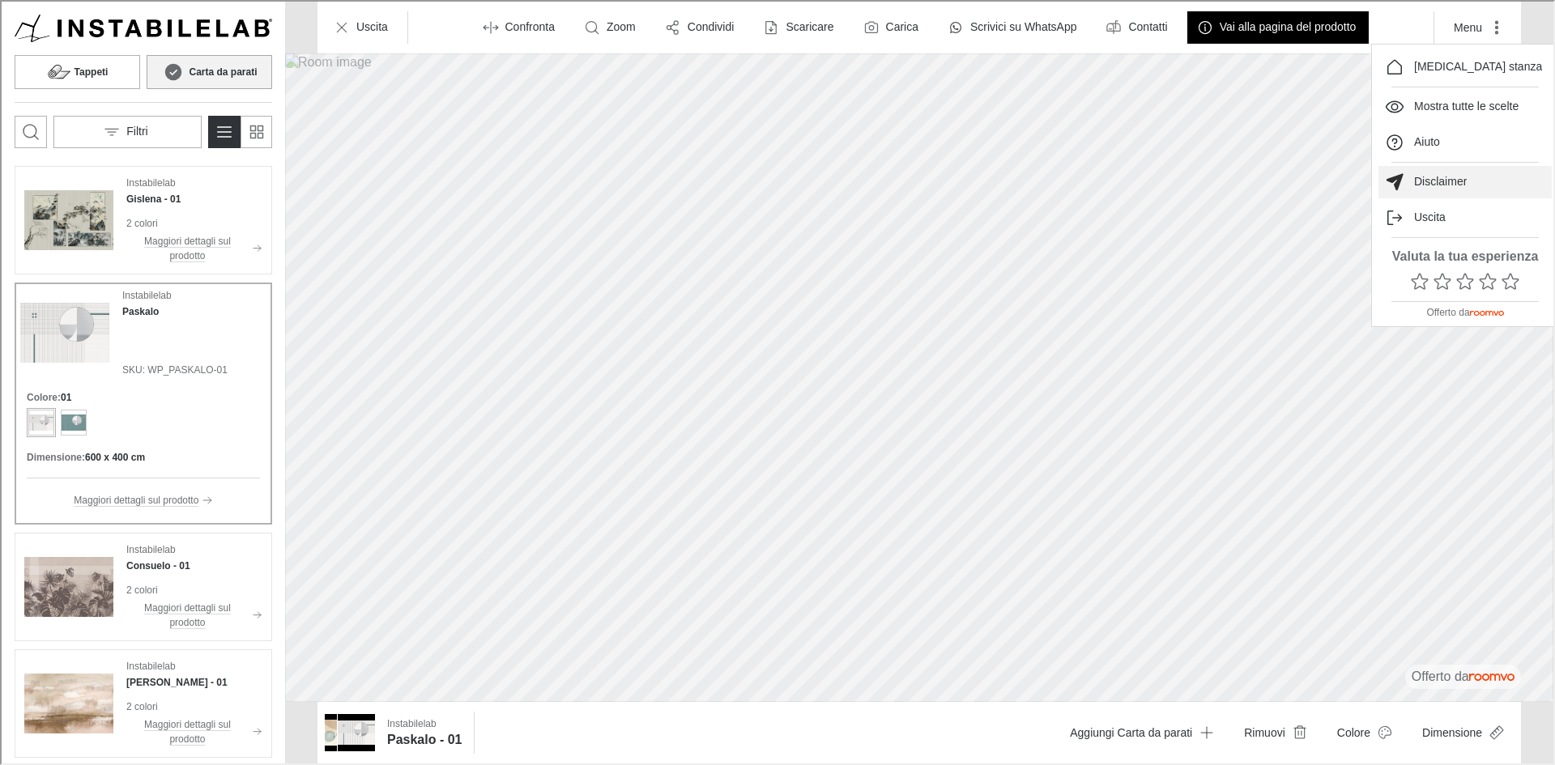
click at [1457, 182] on p "Disclaimer" at bounding box center [1438, 180] width 53 height 16
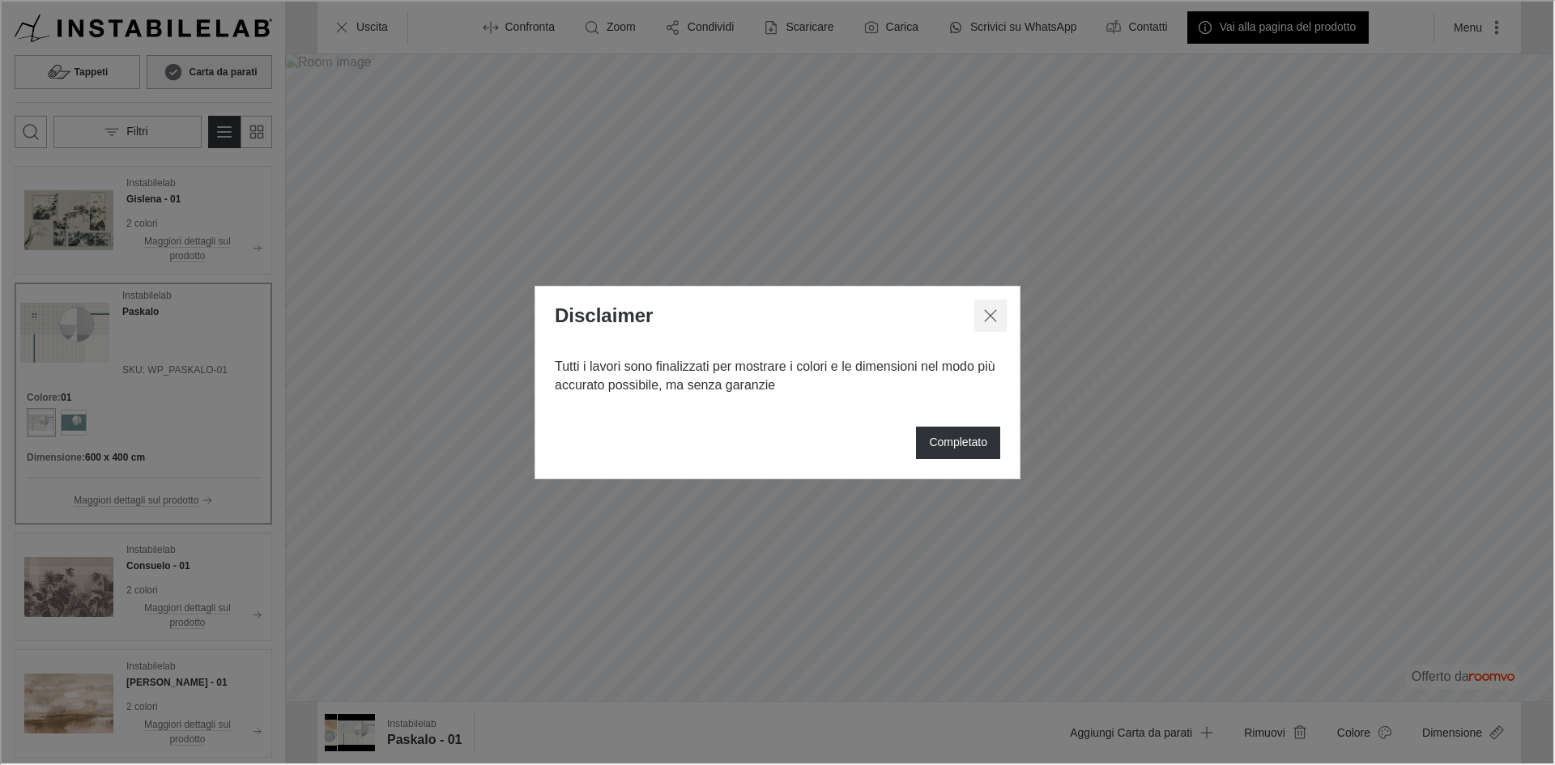
click at [991, 315] on icon "Chiudi dialogo" at bounding box center [988, 313] width 19 height 19
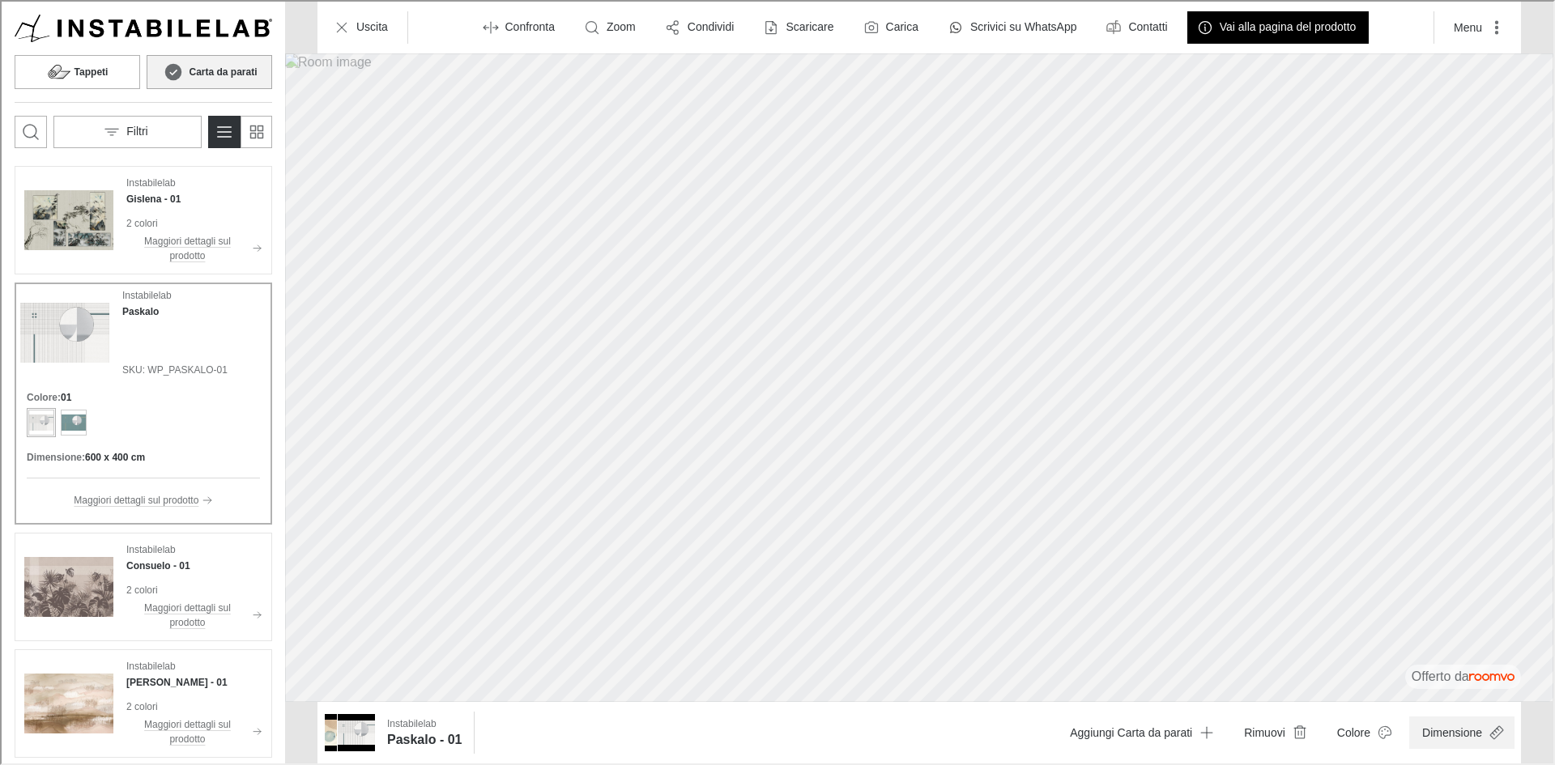
click at [1447, 733] on button "Dimensione" at bounding box center [1459, 731] width 105 height 32
type input "1"
drag, startPoint x: 1384, startPoint y: 686, endPoint x: 1581, endPoint y: 709, distance: 198.9
click at [1552, 709] on html "Roomvo visualizer Tappeti Carta da parati Filtri Instabilelab Gislena - 01 2 co…" at bounding box center [776, 381] width 1552 height 762
click at [1499, 400] on div at bounding box center [776, 381] width 1552 height 762
